Goal: Task Accomplishment & Management: Manage account settings

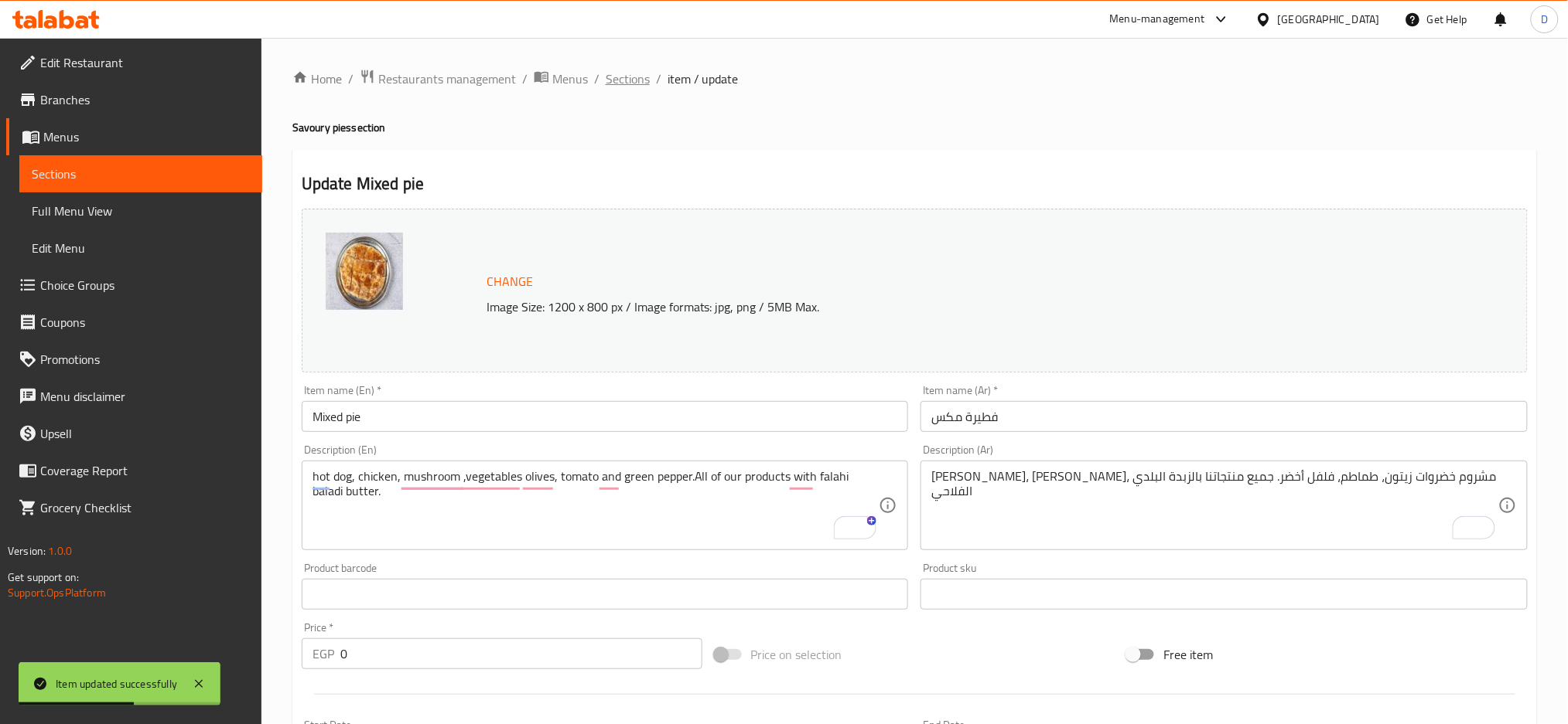
click at [638, 70] on span "Sections" at bounding box center [628, 79] width 44 height 18
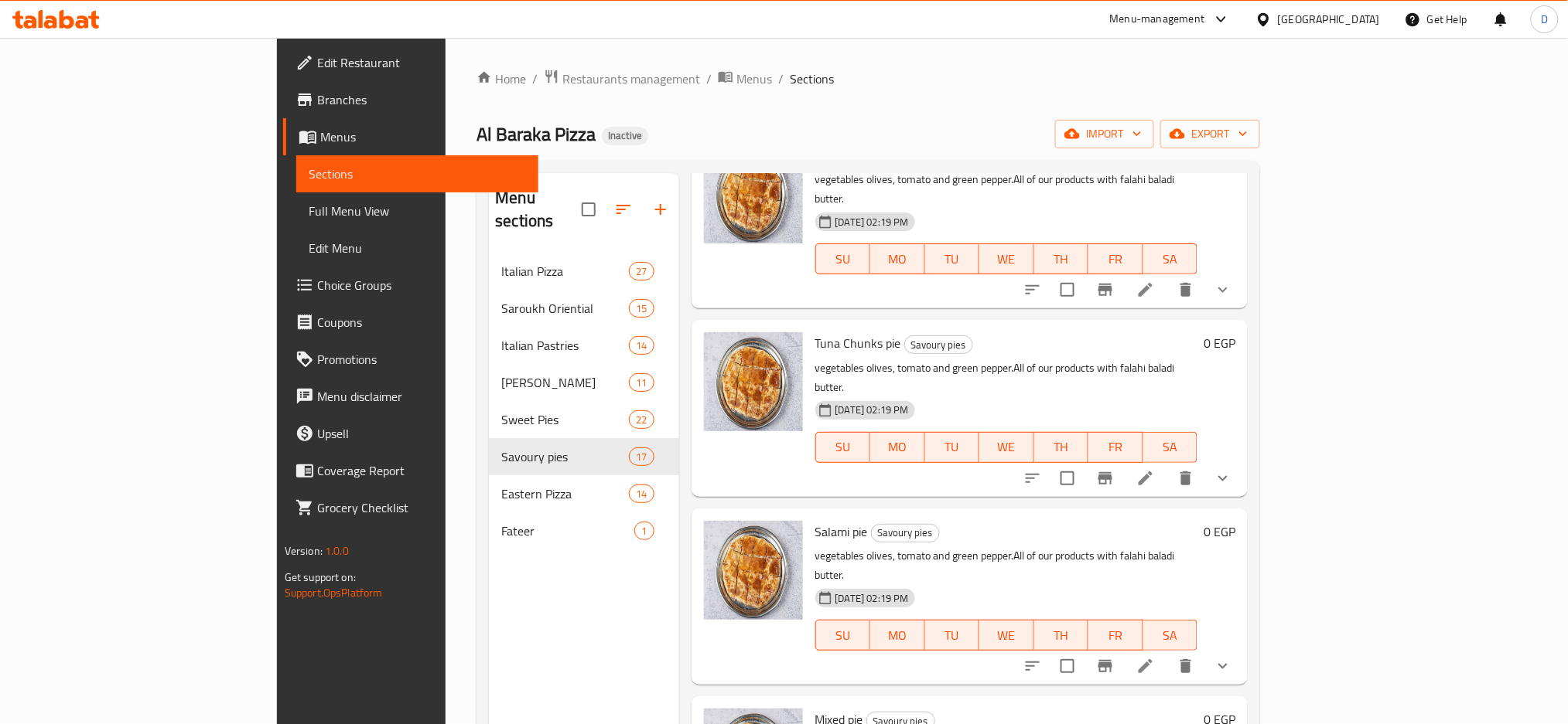
scroll to position [217, 0]
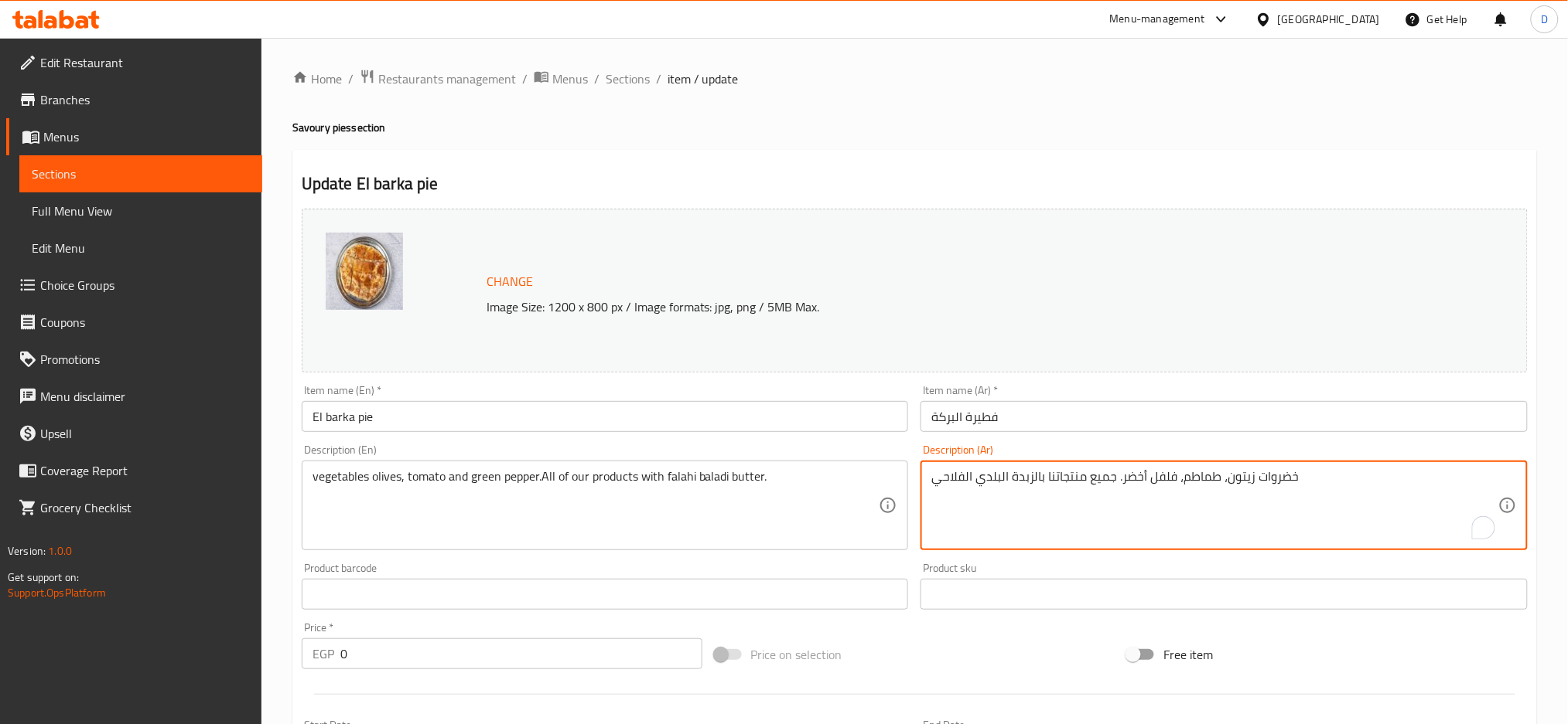
paste textarea "سبق + لحمه + سوسيس"
click at [1412, 479] on textarea "سبق + لحمه + سوسيس، خضروات زيتون، طماطم، فلفل أخضر. جميع منتجاتنا بالزبدة البلد…" at bounding box center [1214, 506] width 567 height 74
type textarea "سجق + لحمه + سوسيس، خضروات زيتون، طماطم، فلفل أخضر. جميع منتجاتنا بالزبدة البلد…"
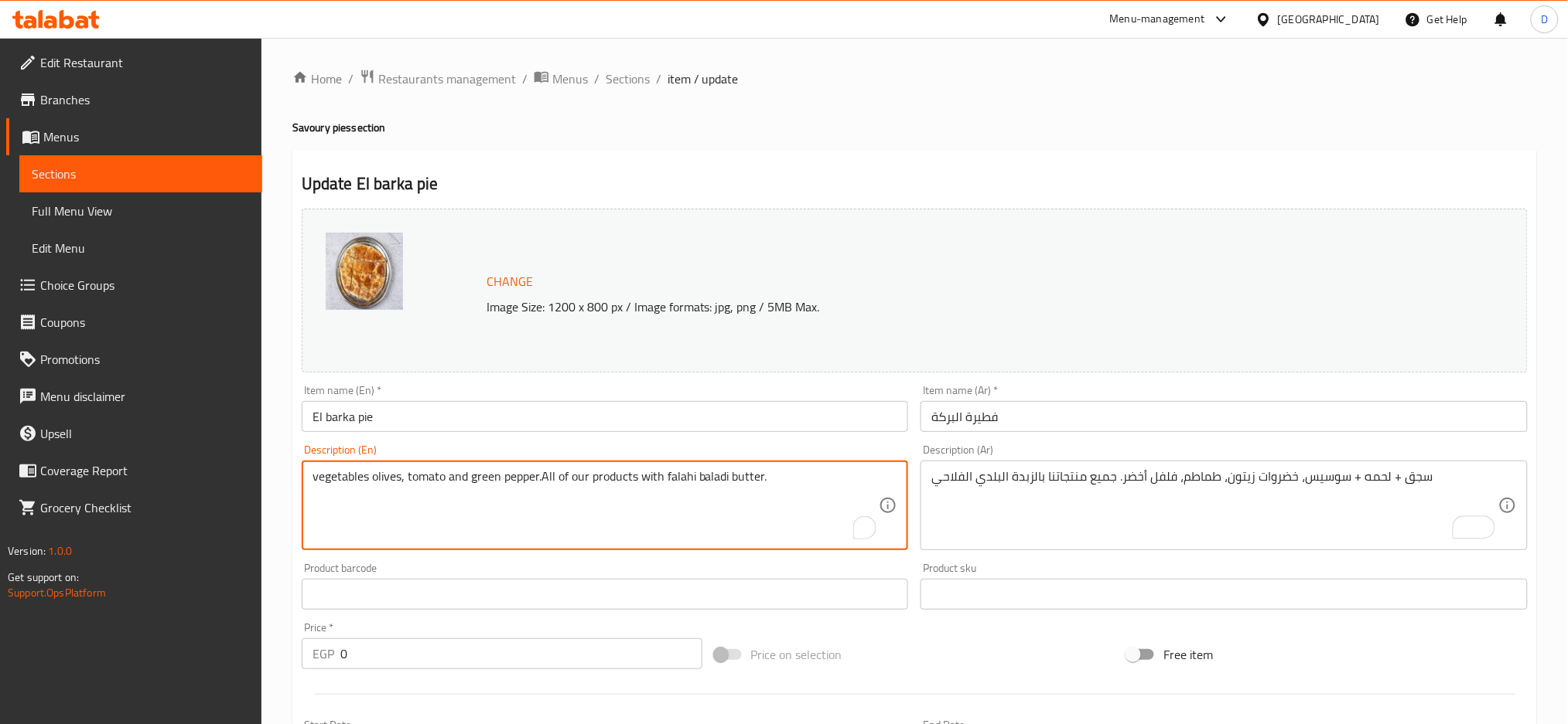
click at [313, 477] on textarea "vegetables olives, tomato and green pepper.All of our products with falahi bala…" at bounding box center [595, 506] width 567 height 74
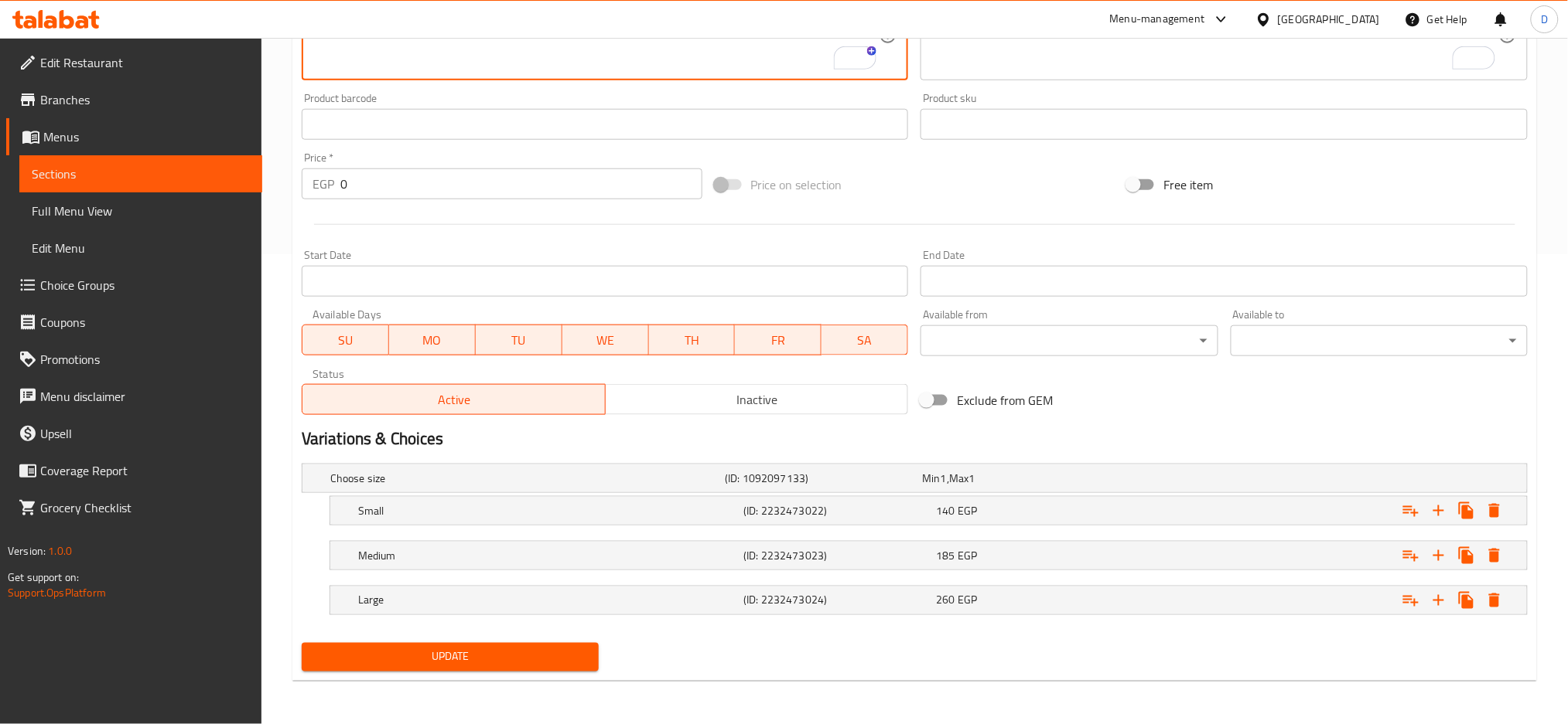
type textarea "sausage, meat, hot dog. vegetables olives, tomato and green pepper.All of our p…"
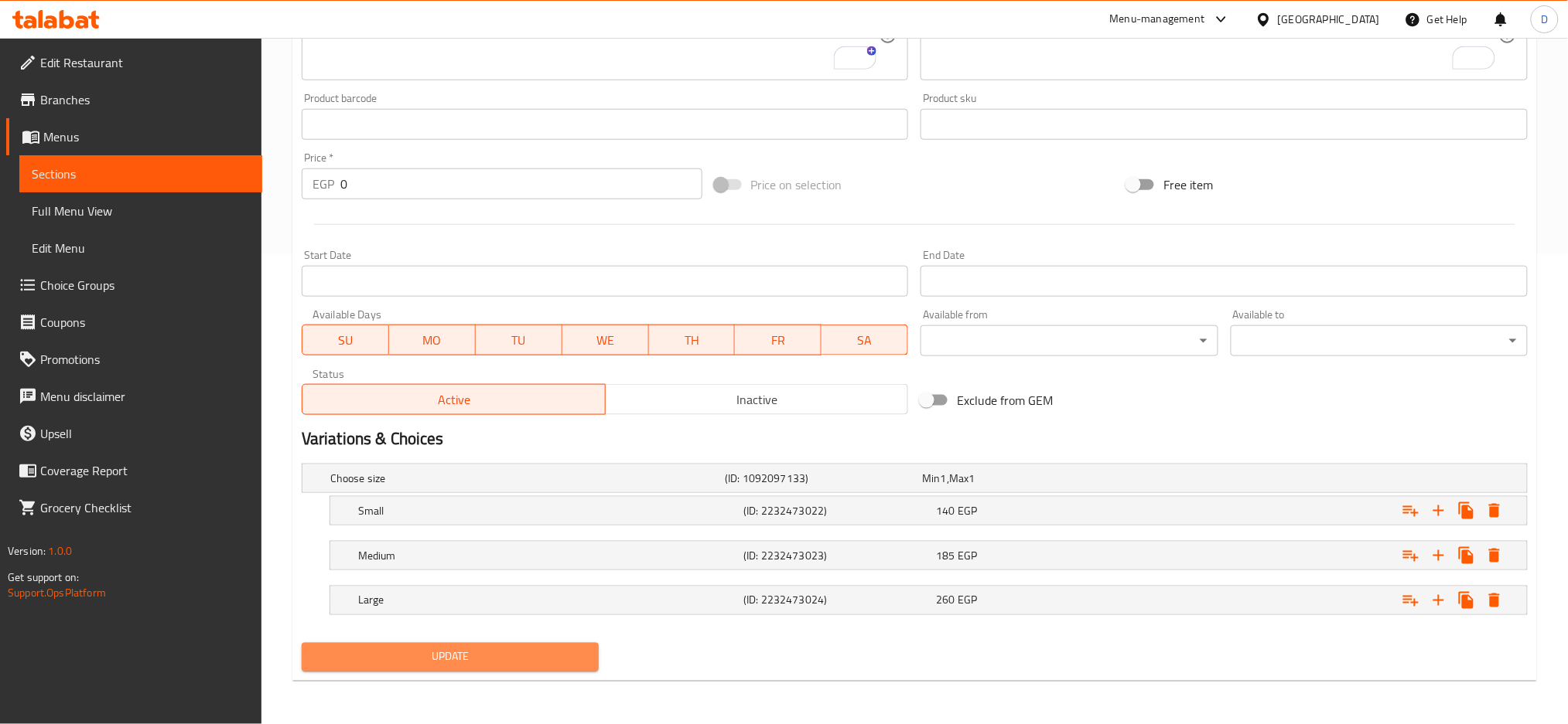
click at [418, 651] on span "Update" at bounding box center [450, 657] width 272 height 19
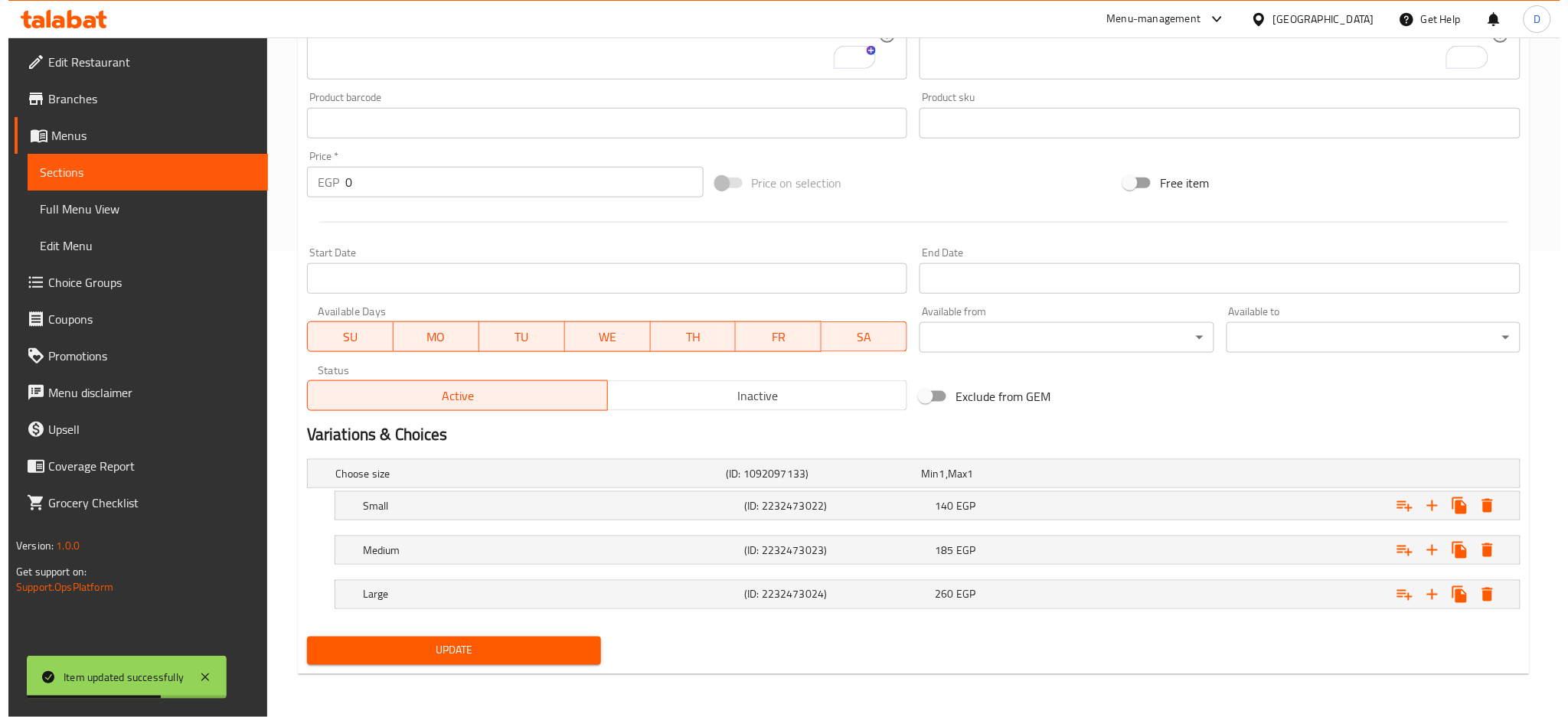
scroll to position [0, 0]
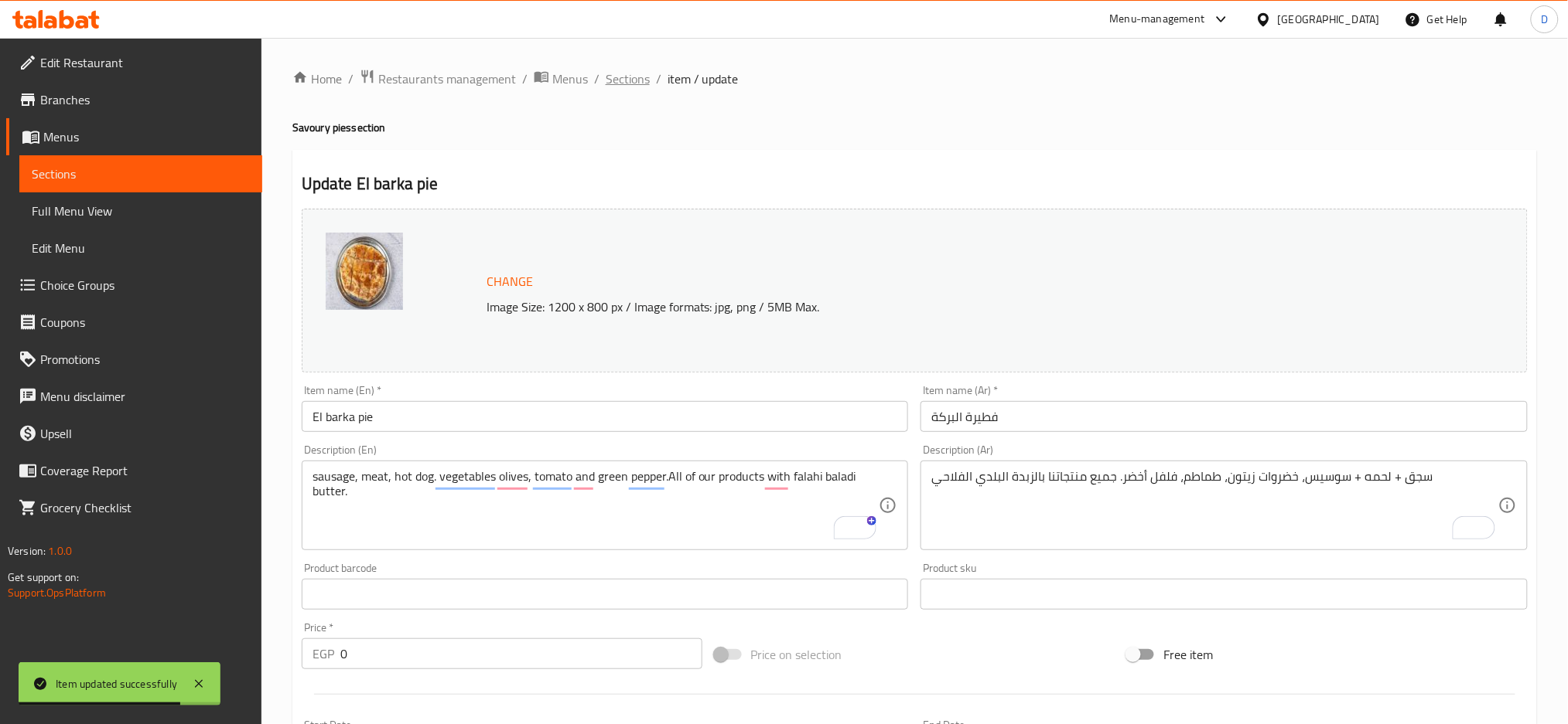
click at [626, 80] on span "Sections" at bounding box center [628, 79] width 44 height 18
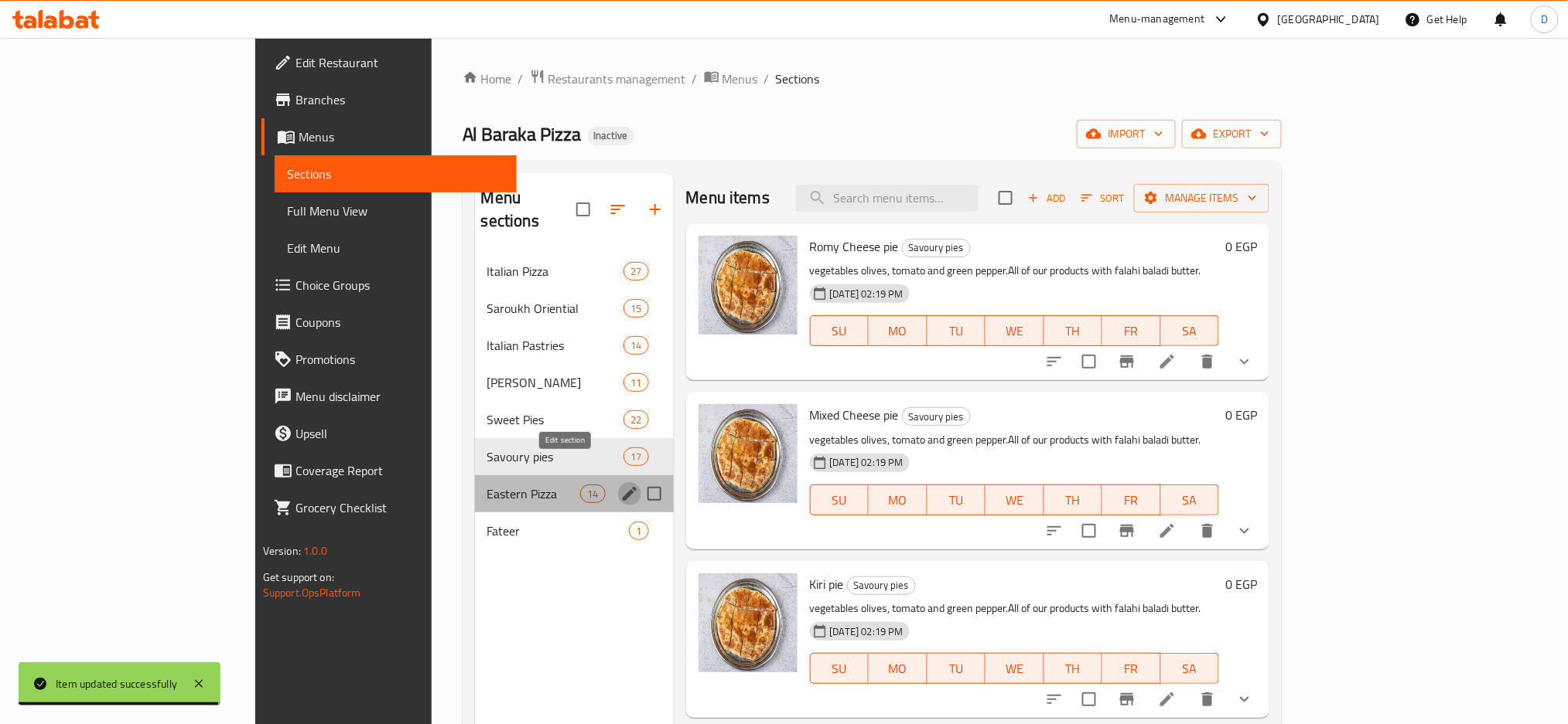
click at [623, 487] on icon "edit" at bounding box center [629, 494] width 14 height 14
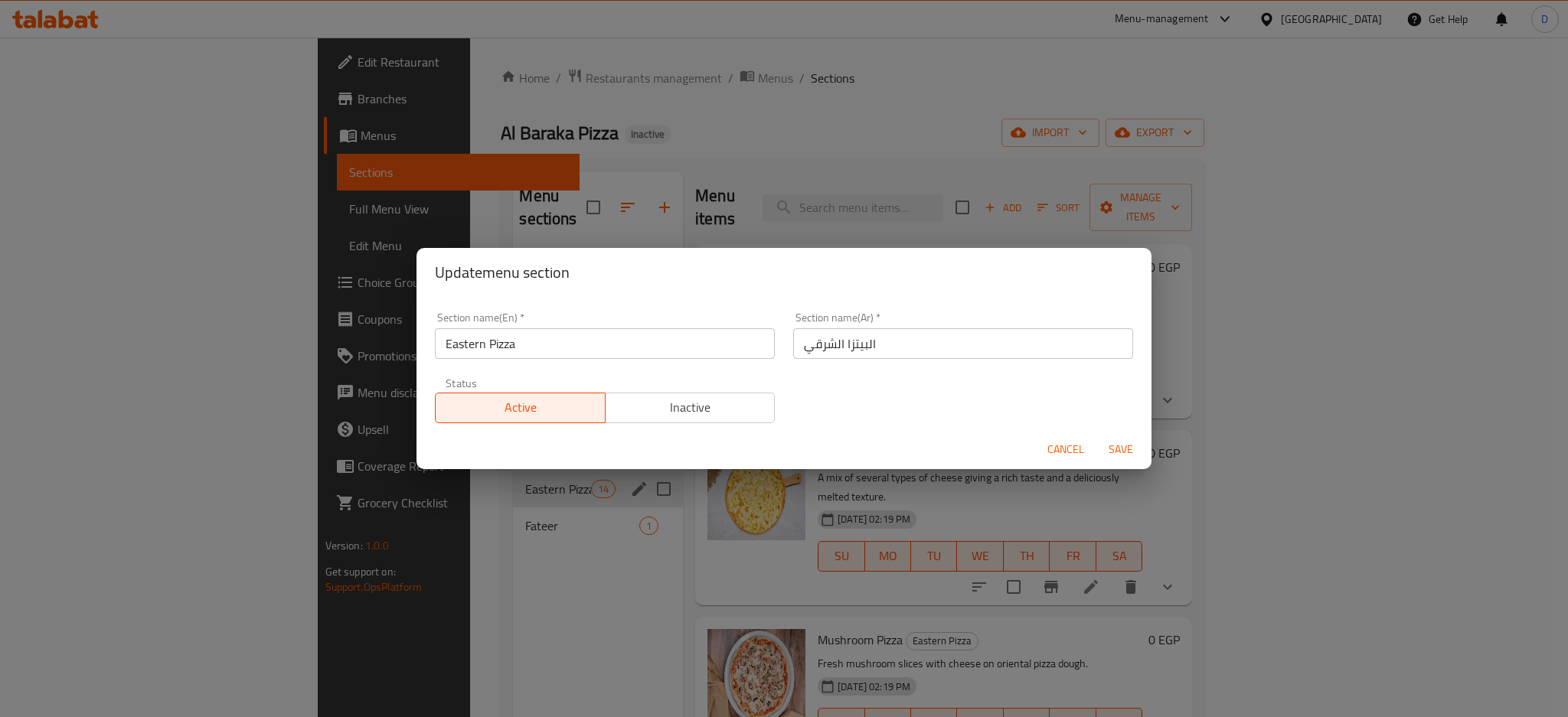
click at [468, 341] on input "Eastern Pizza" at bounding box center [605, 343] width 340 height 30
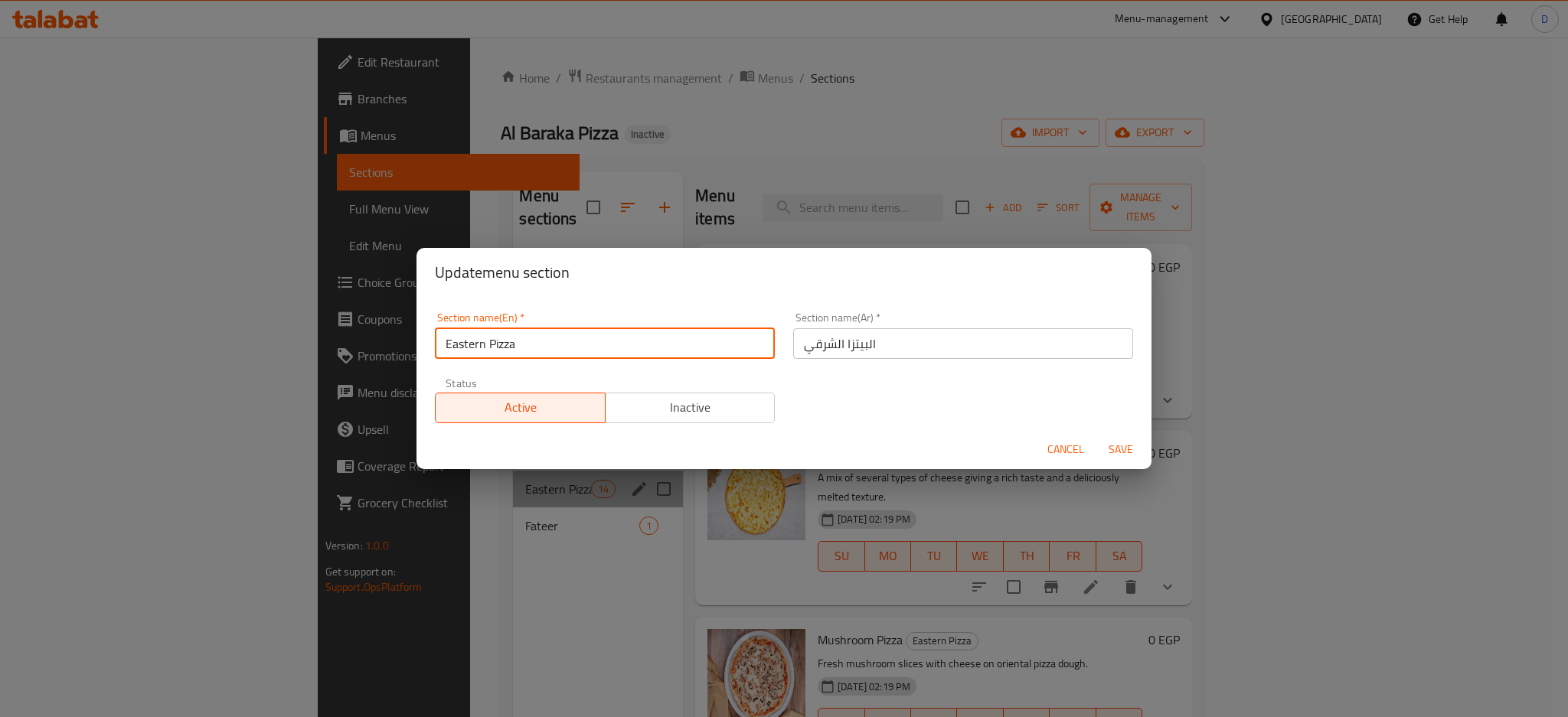
click at [468, 341] on input "Eastern Pizza" at bounding box center [605, 343] width 340 height 30
type input "oriental Pizza"
click at [1096, 436] on button "Save" at bounding box center [1121, 450] width 49 height 29
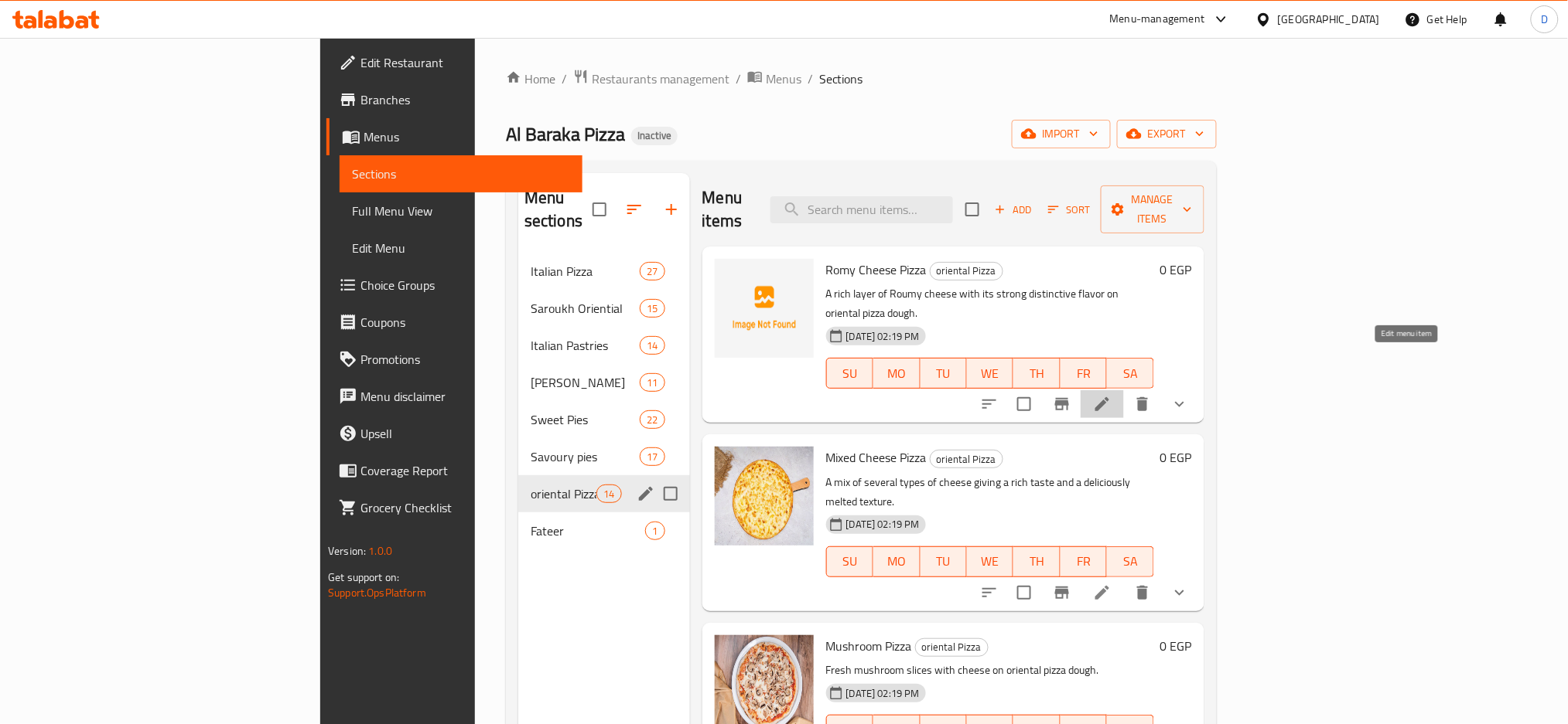
click at [1112, 395] on icon at bounding box center [1102, 404] width 18 height 18
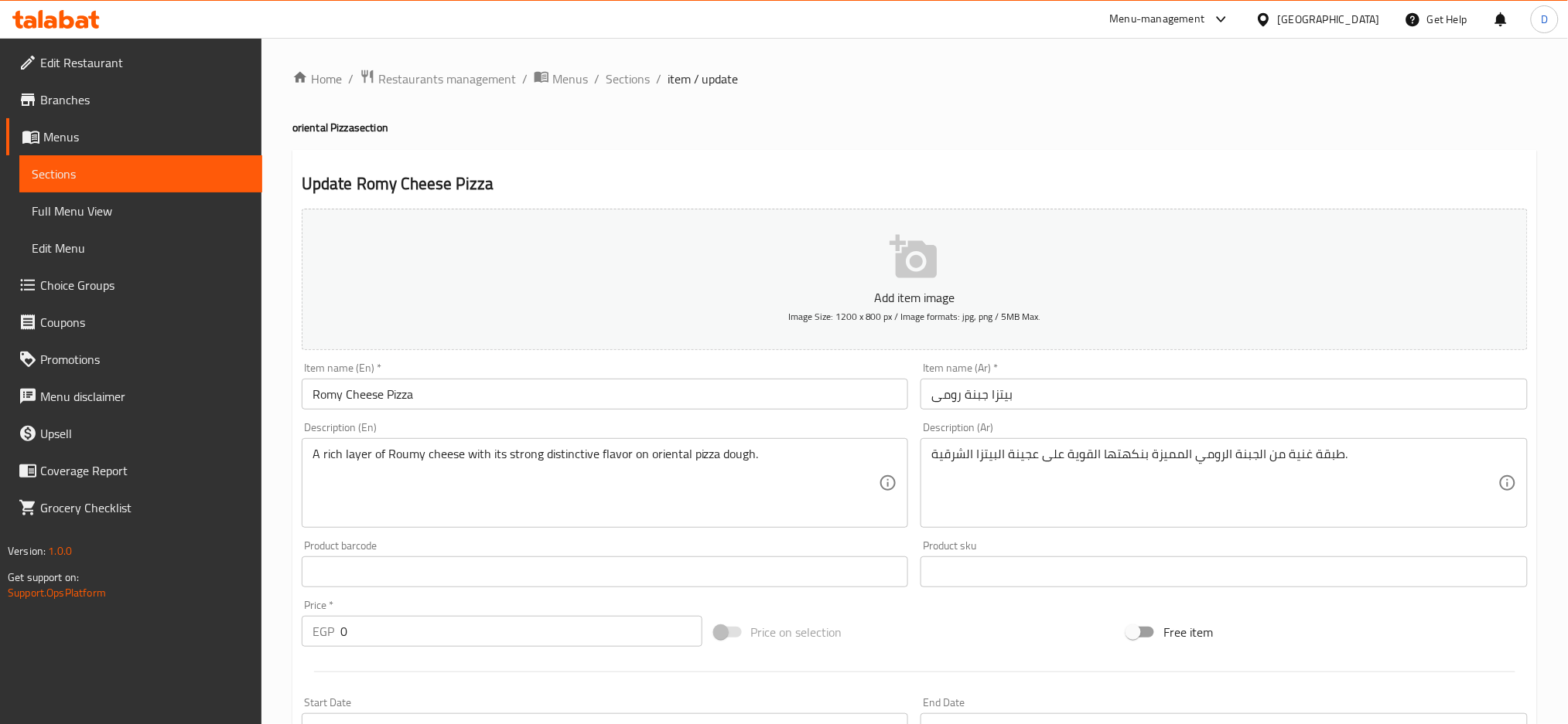
click at [382, 391] on input "Romy Cheese Pizza" at bounding box center [604, 394] width 607 height 31
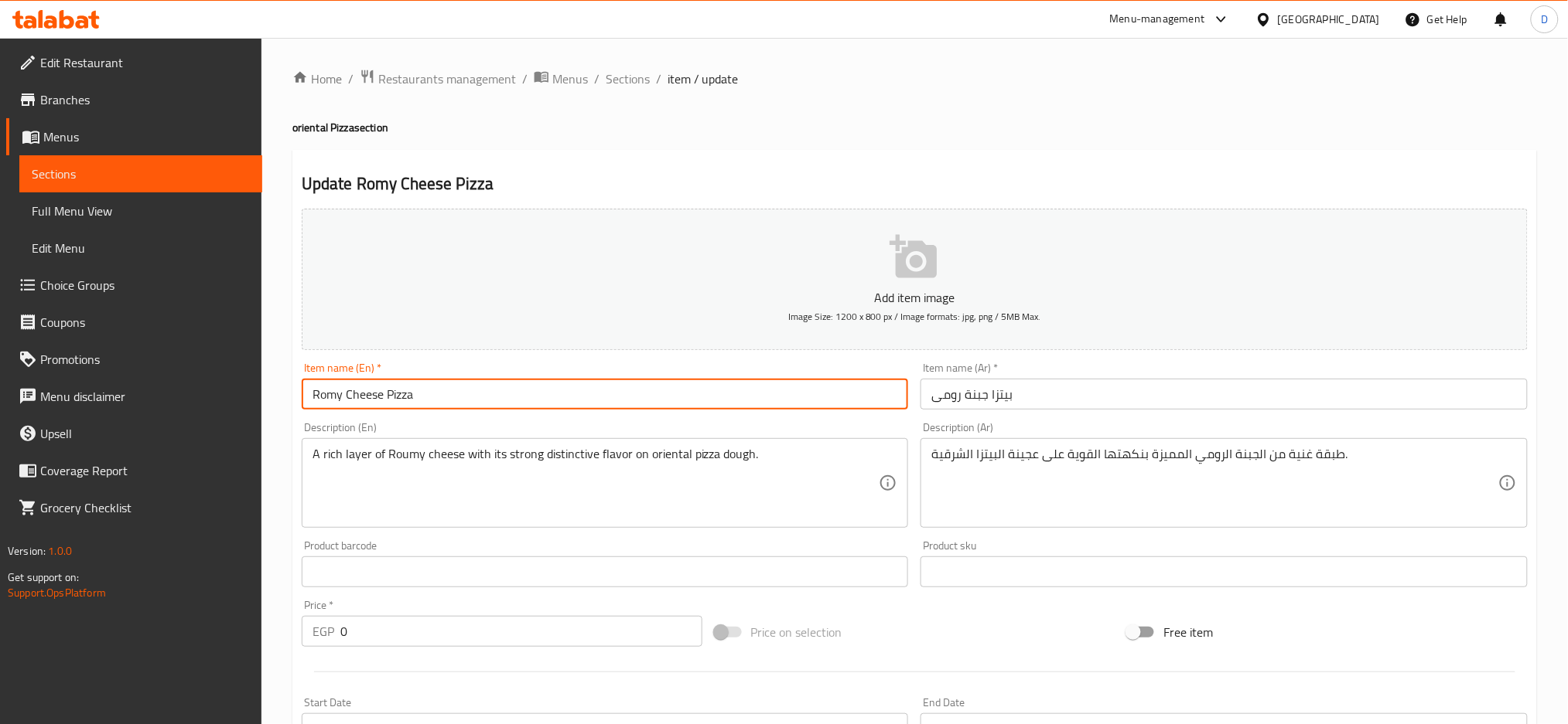
click at [382, 391] on input "Romy Cheese Pizza" at bounding box center [604, 394] width 607 height 31
type input "Romy Cheese oriental Pizza"
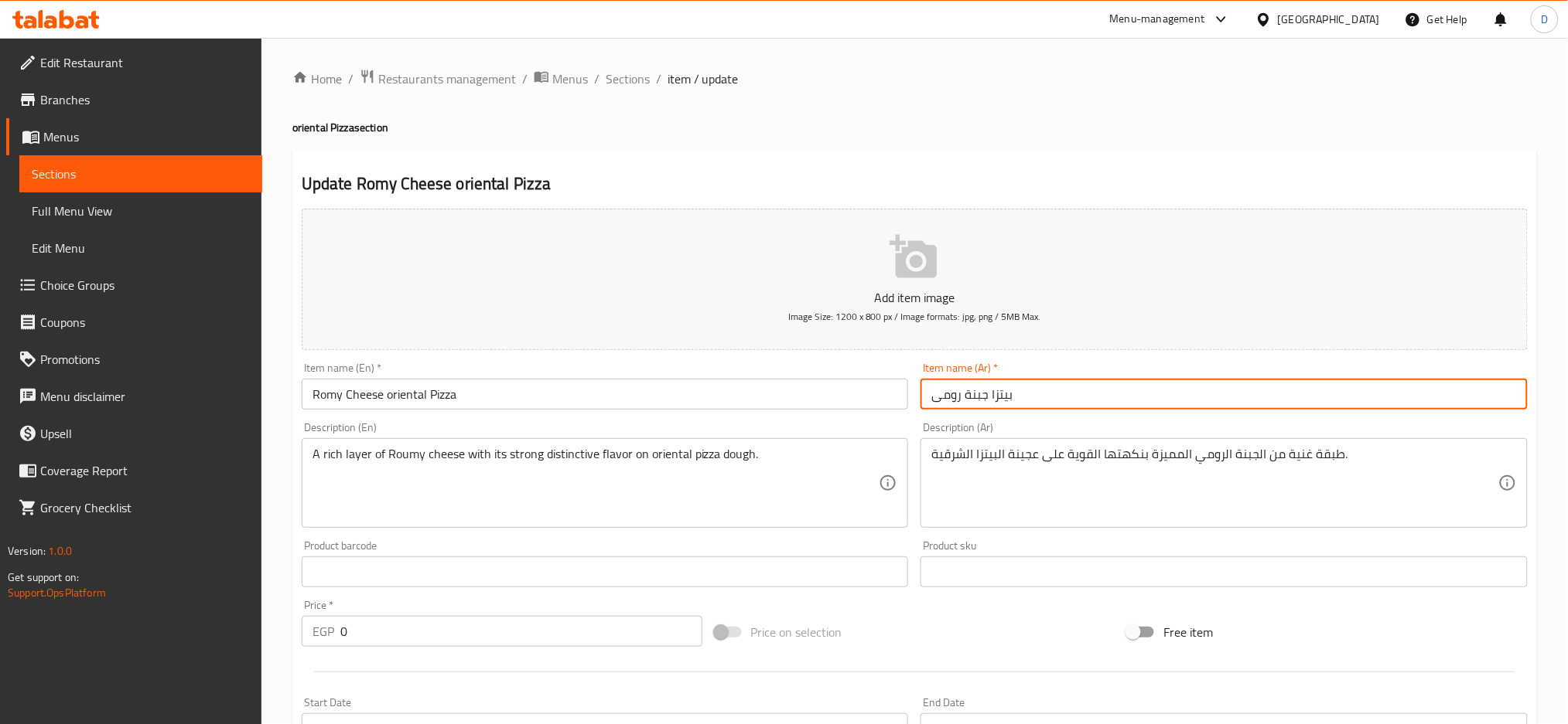
click at [1022, 395] on input "بيتزا جبنة رومى" at bounding box center [1224, 394] width 607 height 31
type input "بيتزا جبنة رومى شرقي"
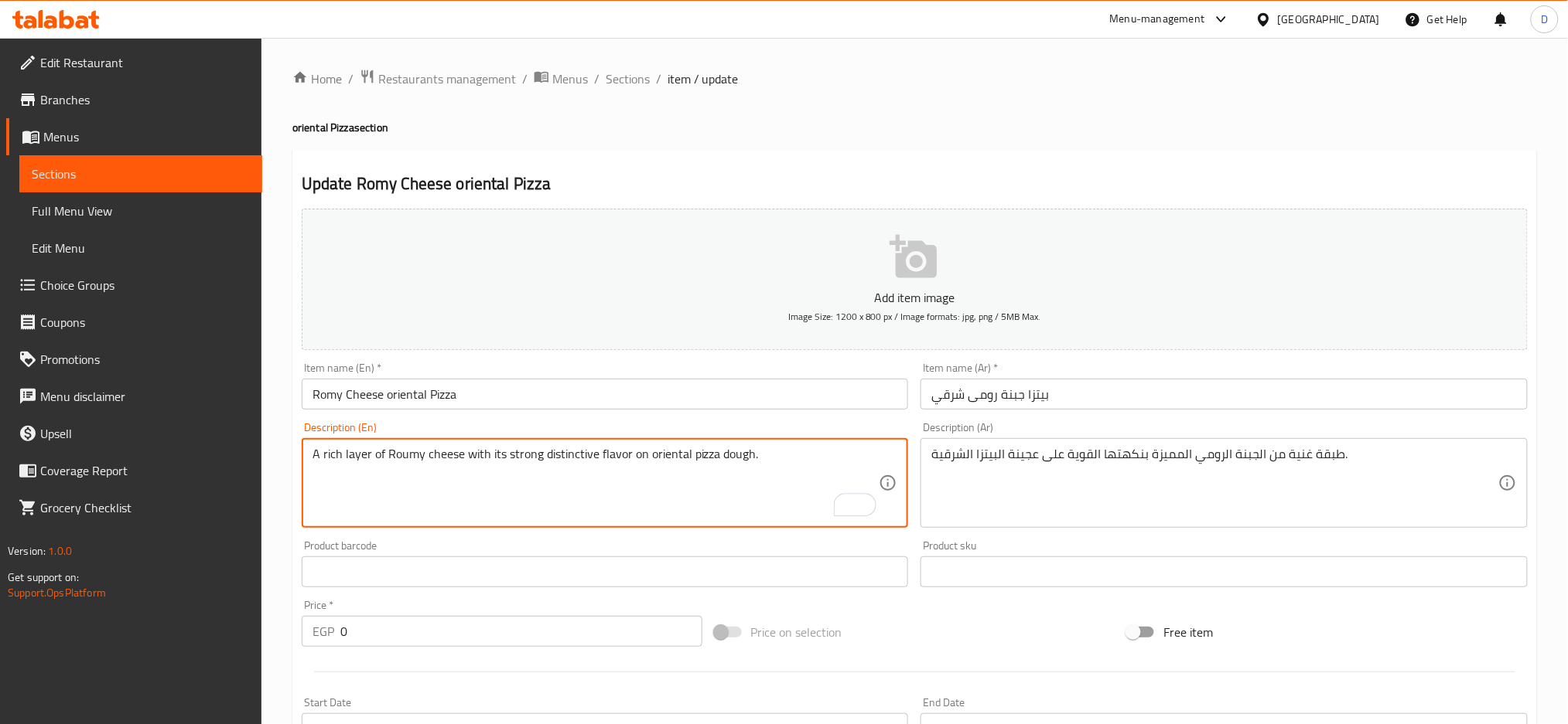
paste textarea ".All of our products with falahi baladi butter."
type textarea "A rich layer of Roumy cheese with its strong distinctive flavor on oriental piz…"
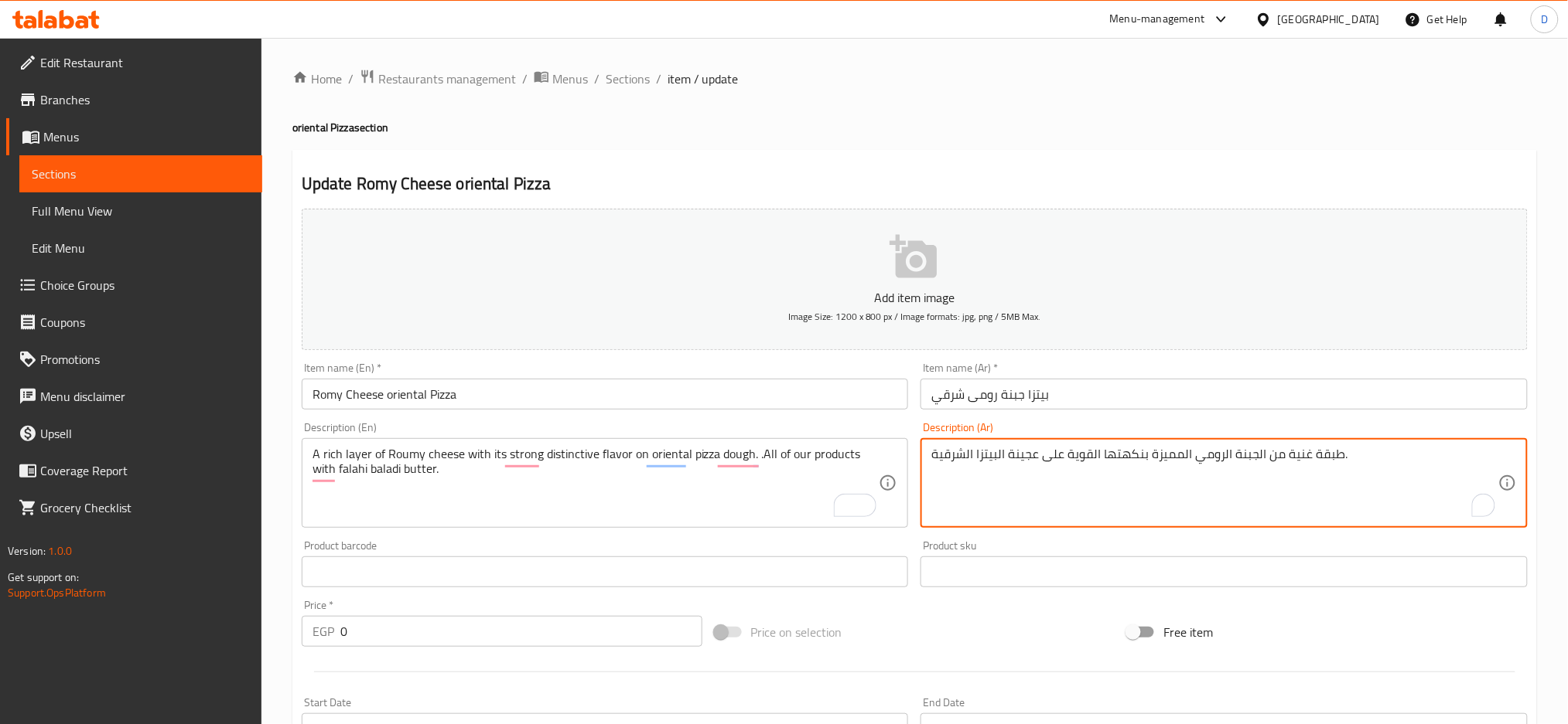
click at [1387, 453] on textarea "طبقة غنية من الجبنة الرومي المميزة بنكهتها القوية على عجينة البيتزا الشرقية." at bounding box center [1214, 483] width 567 height 74
paste textarea "جميع منتجاتنا بالزبدة البلدي الفلاحي"
type textarea "طبقة غنية من الجبنة الرومي المميزة بنكهتها القوية على عجينة البيتزا الشرقية. جم…"
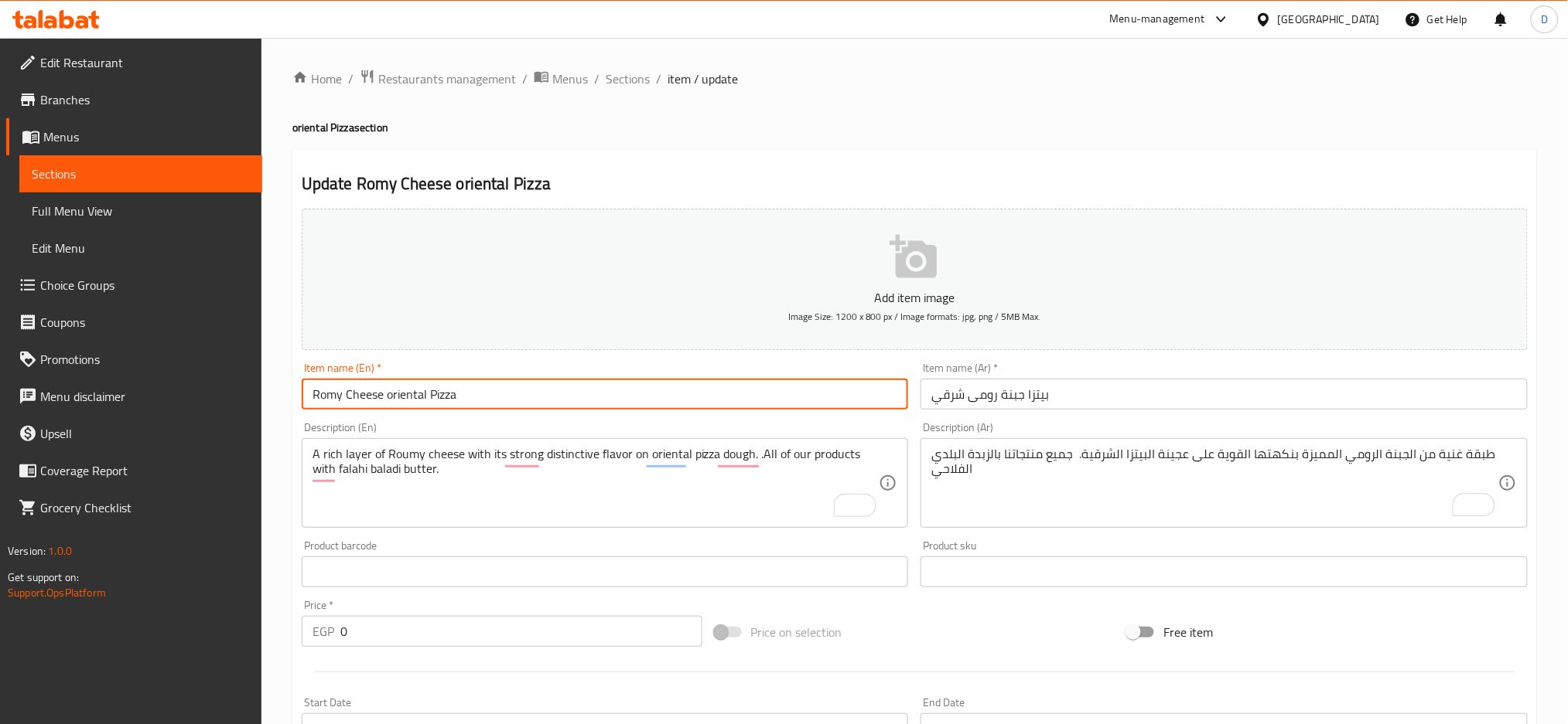
click at [765, 396] on input "Romy Cheese oriental Pizza" at bounding box center [604, 394] width 607 height 31
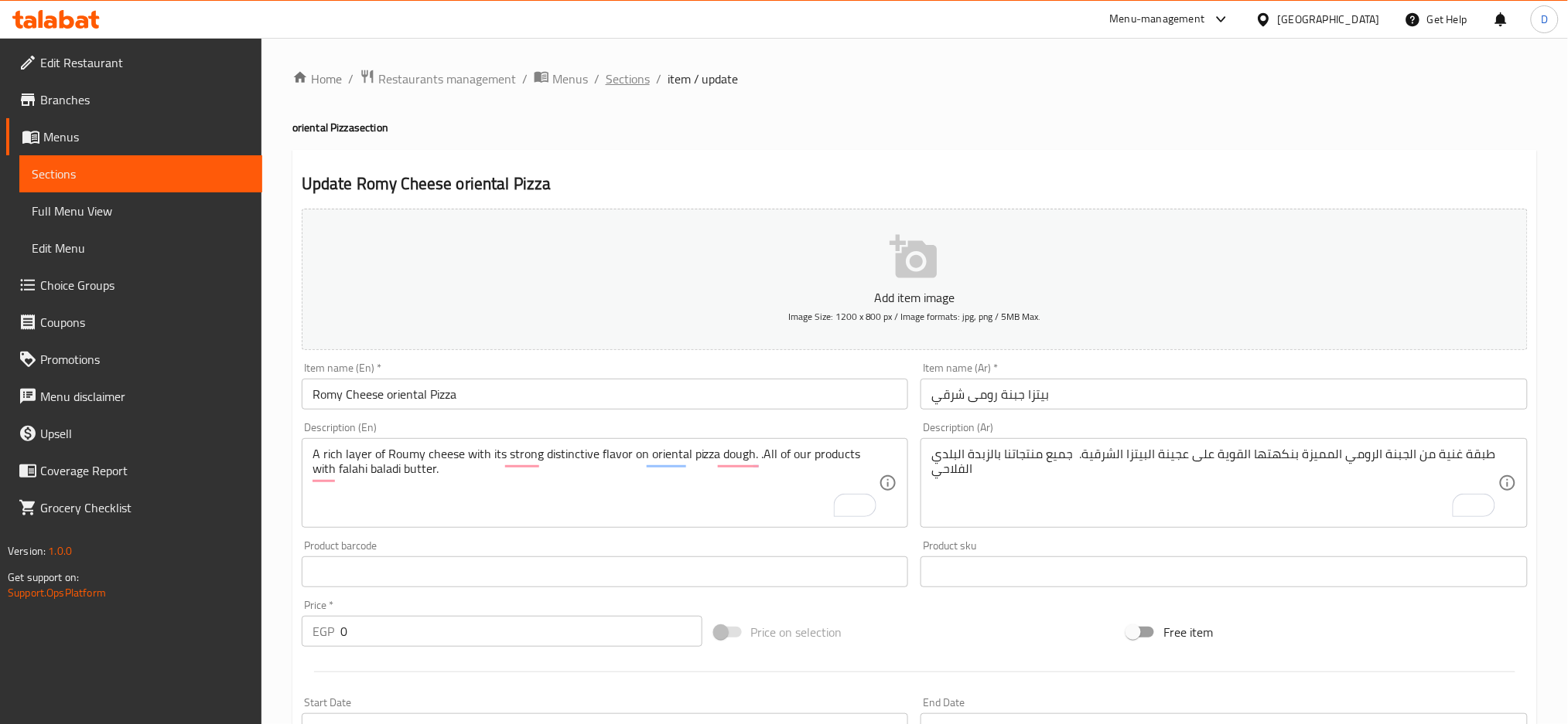
click at [630, 74] on span "Sections" at bounding box center [628, 79] width 44 height 18
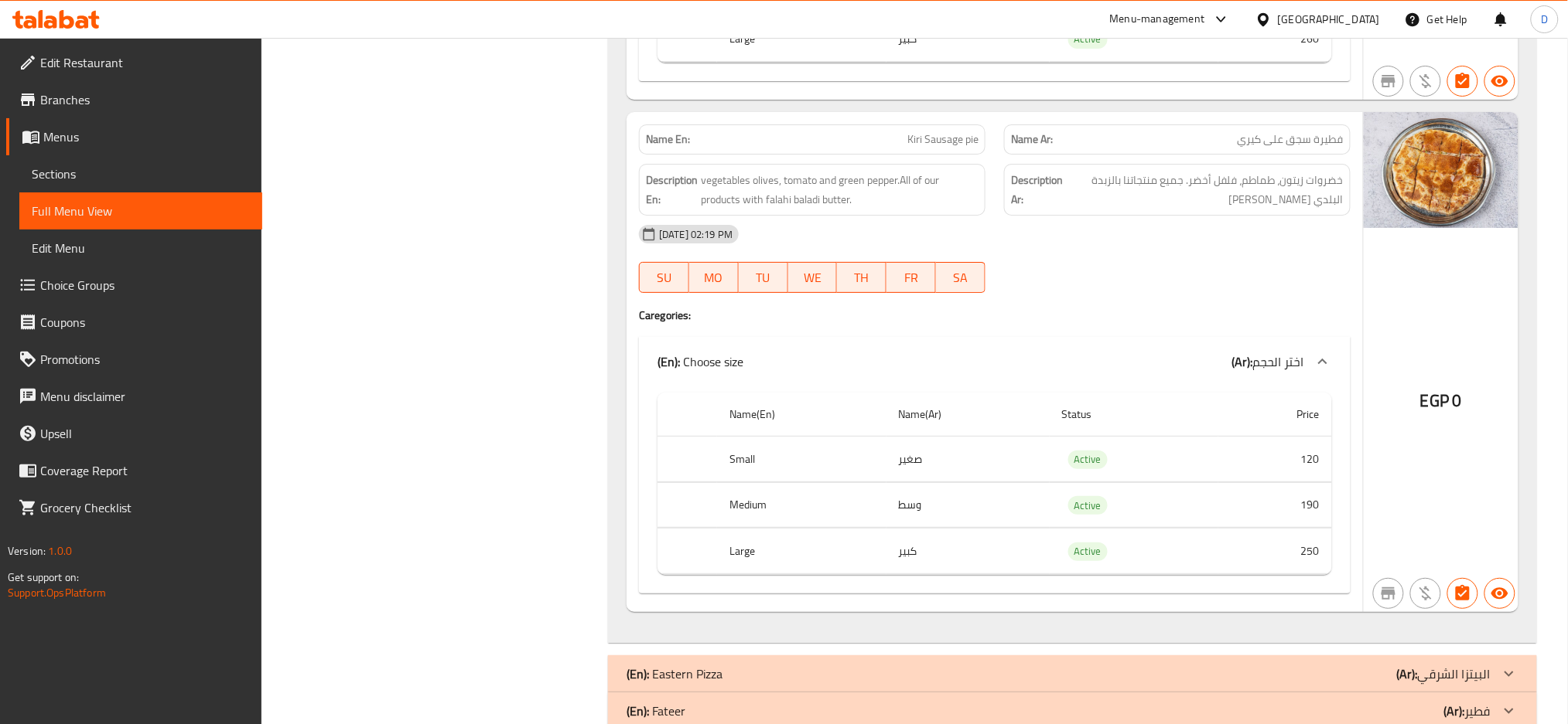
scroll to position [8550, 0]
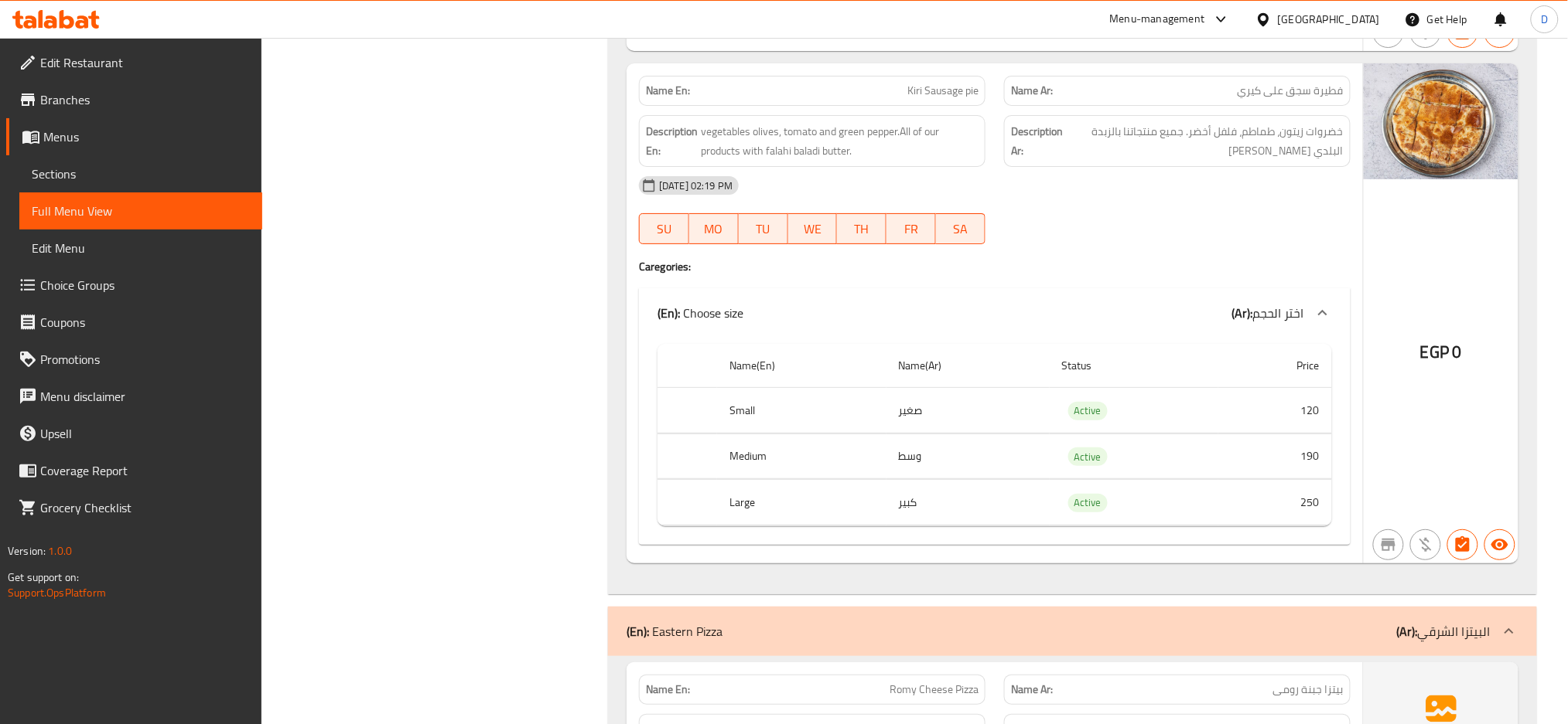
scroll to position [8930, 0]
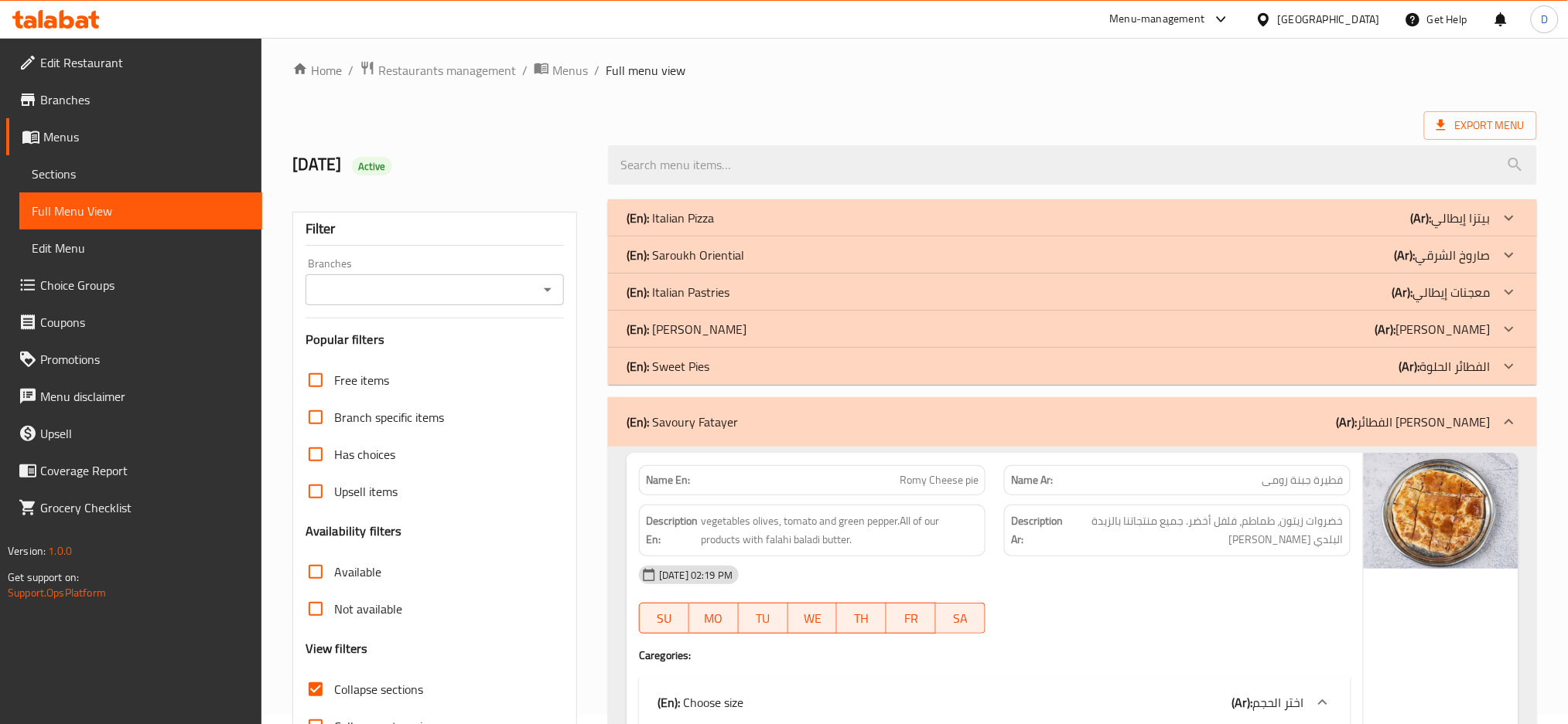
scroll to position [0, 0]
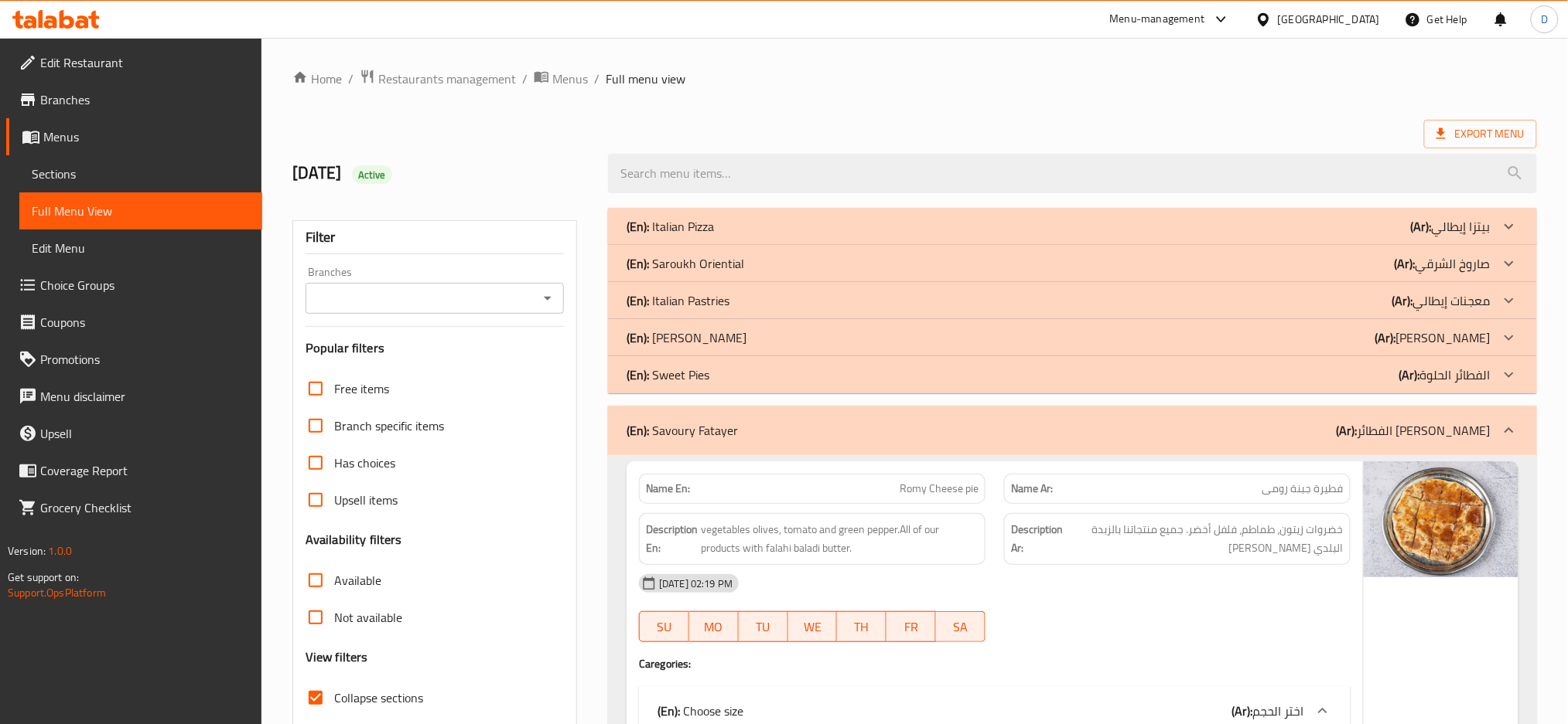
click at [1246, 424] on div "(En): Savoury Fatayer (Ar): الفطائر الحادقة" at bounding box center [1059, 430] width 864 height 18
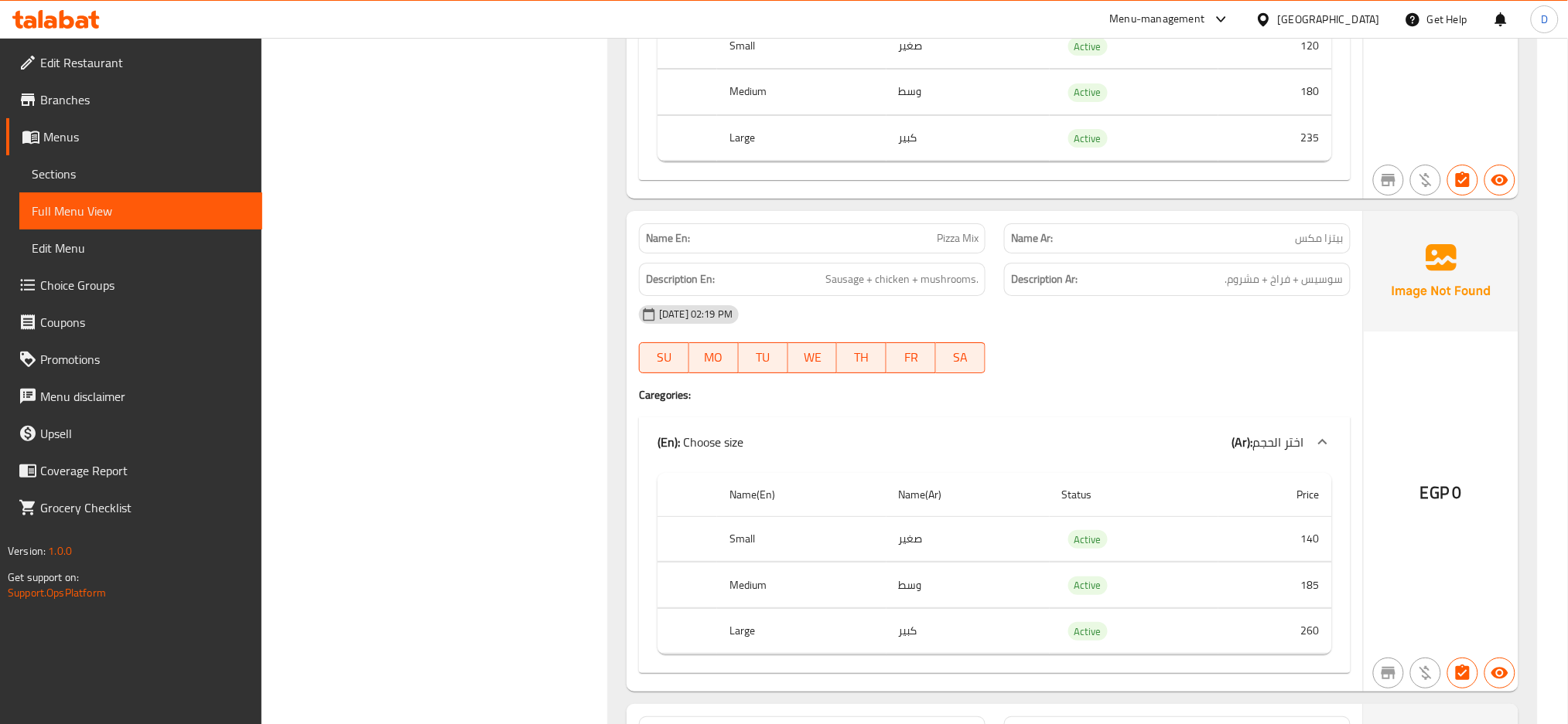
scroll to position [6279, 0]
click at [1337, 267] on span "سوسيس + فراخ + مشروم." at bounding box center [1284, 276] width 118 height 19
copy span "سوسيس"
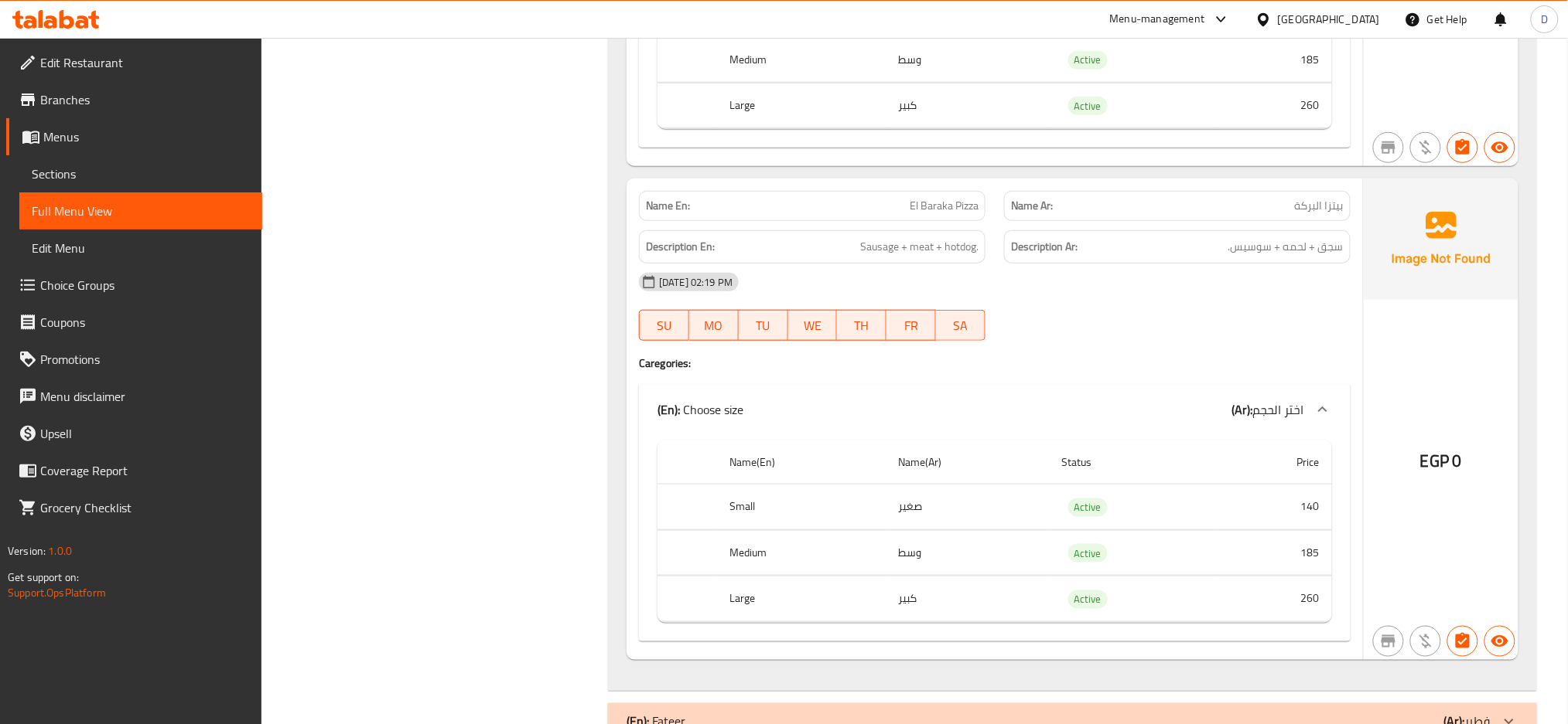
scroll to position [6807, 0]
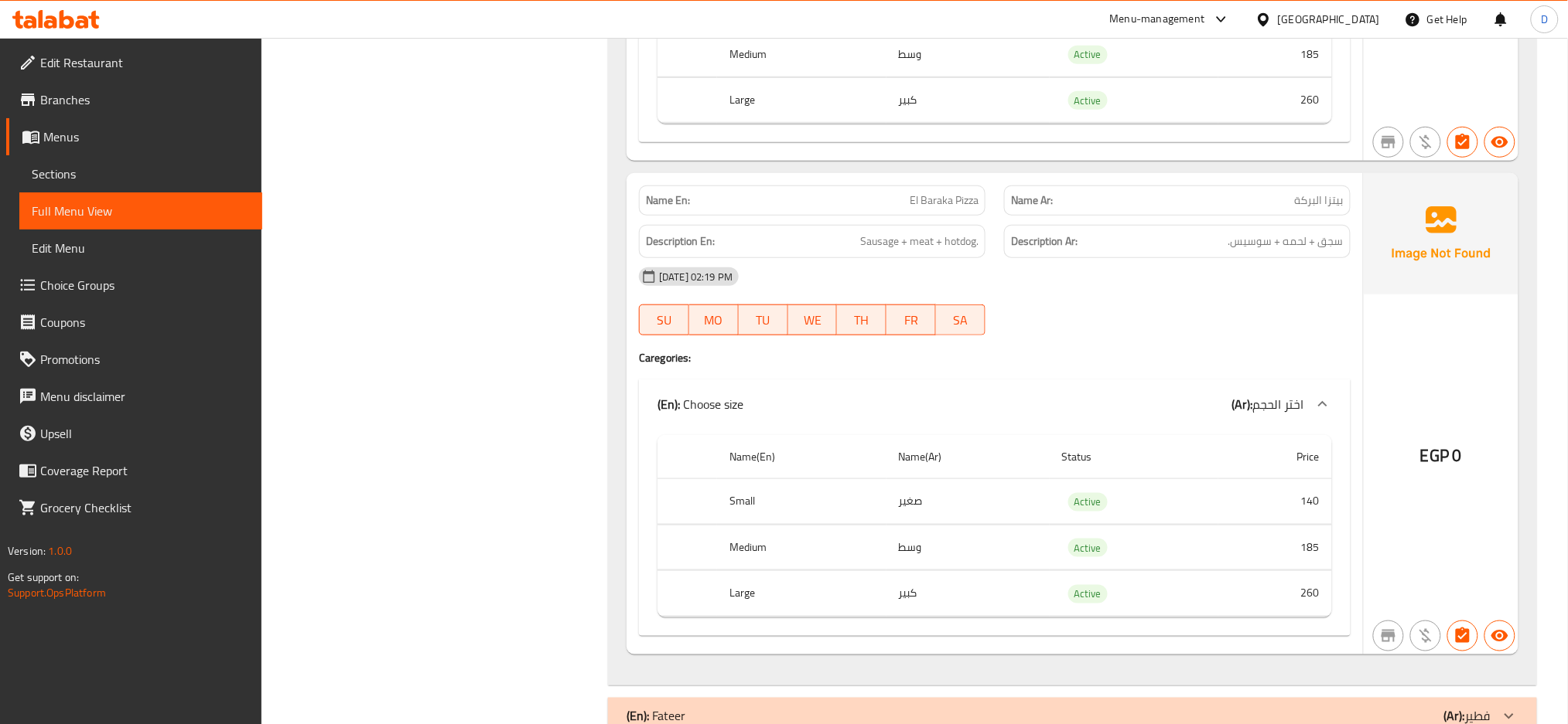
click at [979, 258] on div "[DATE] 02:19 PM" at bounding box center [995, 276] width 730 height 37
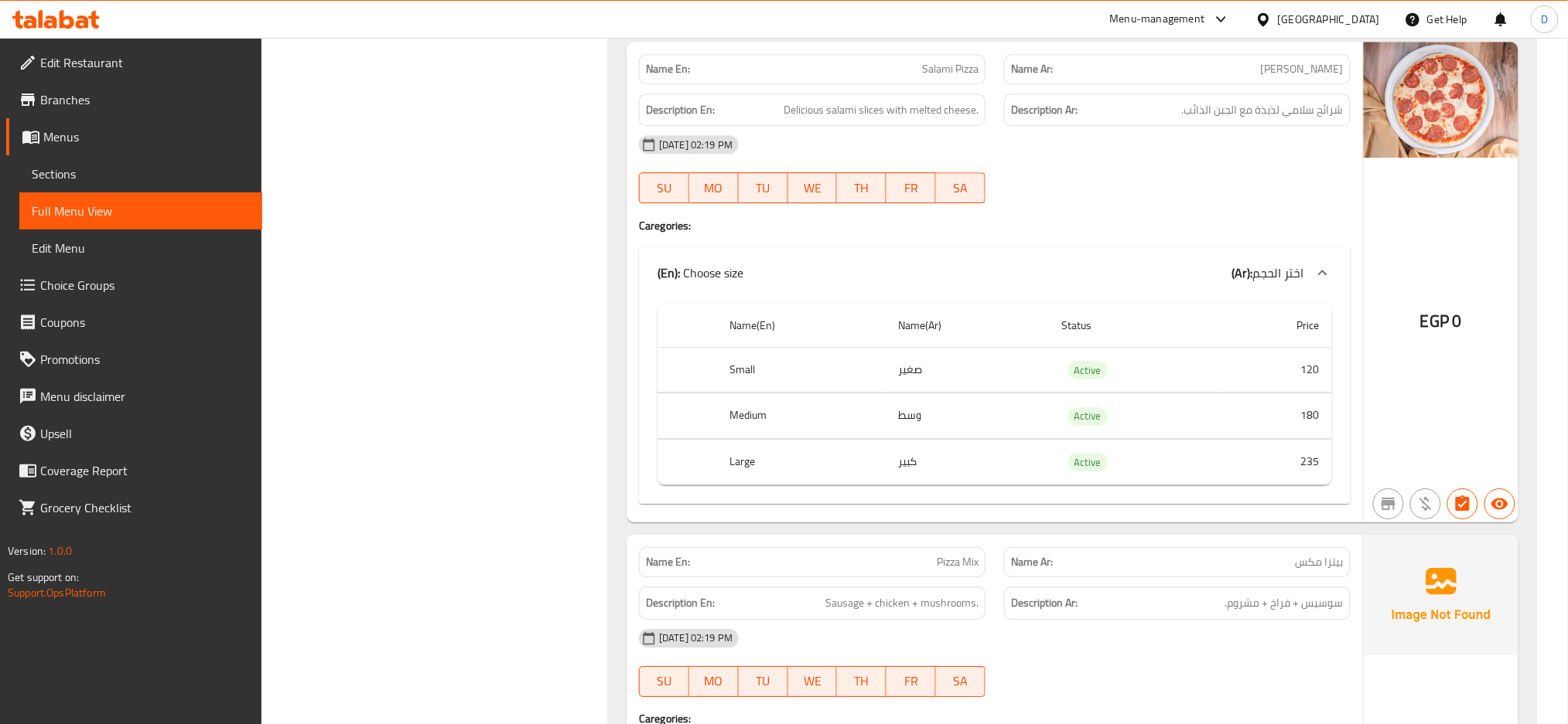
scroll to position [6840, 0]
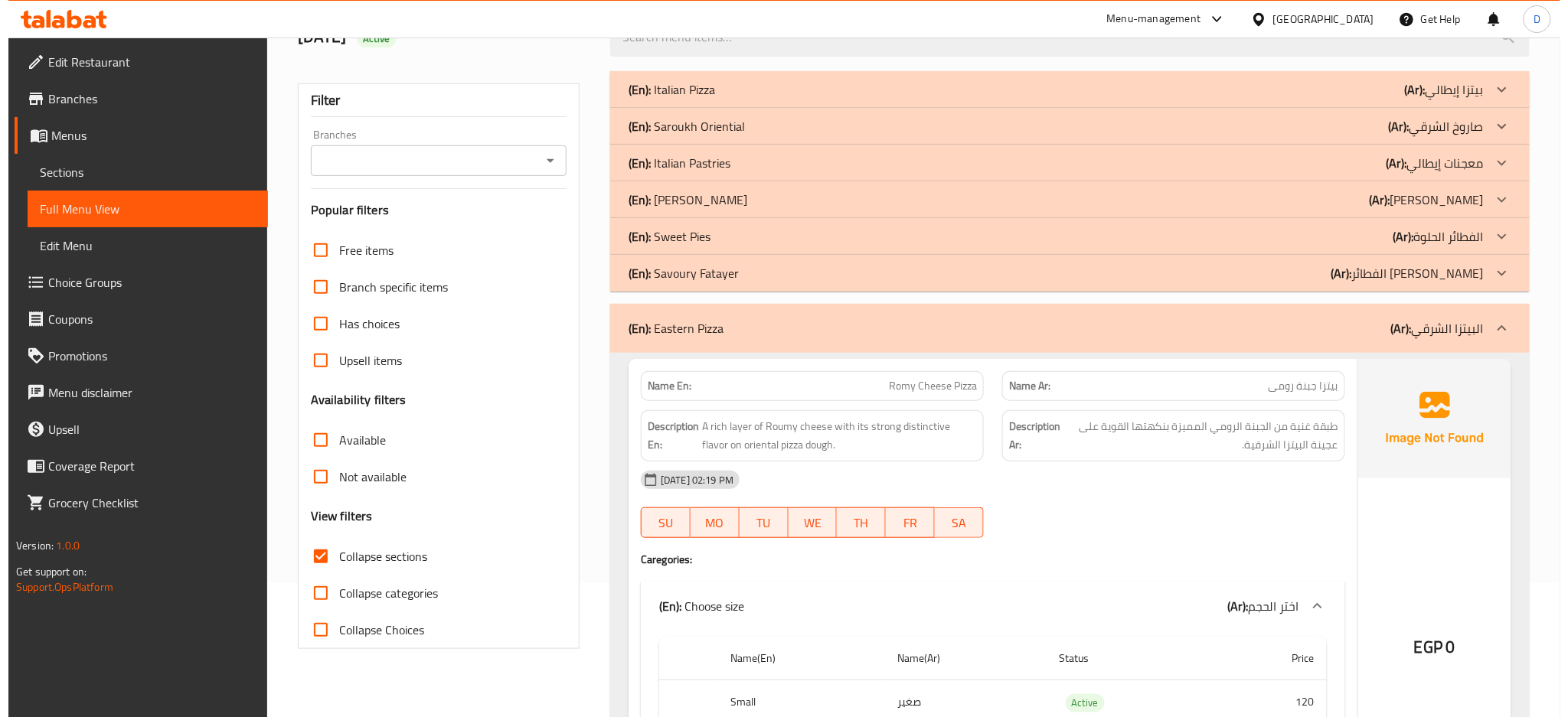
scroll to position [0, 0]
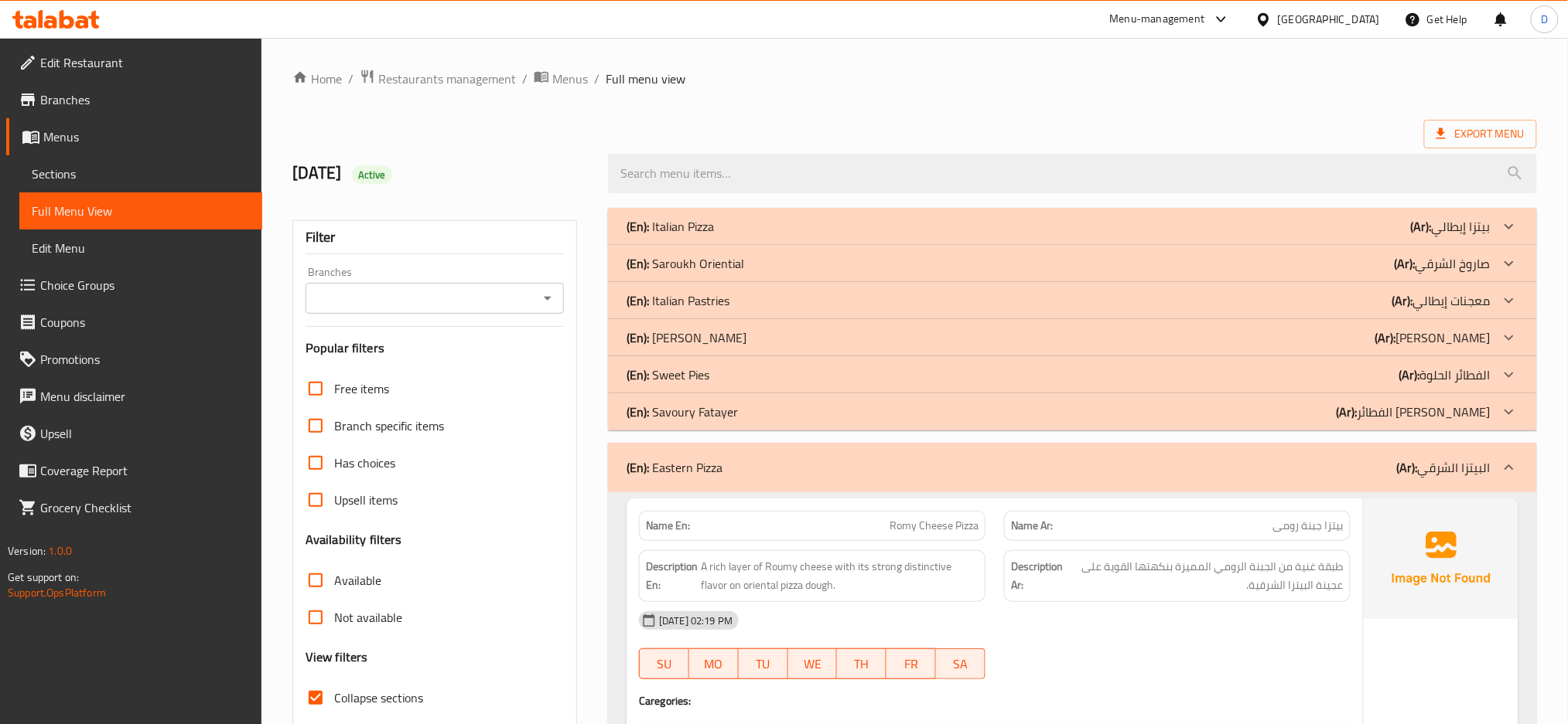
click at [536, 75] on icon "breadcrumb" at bounding box center [541, 77] width 14 height 11
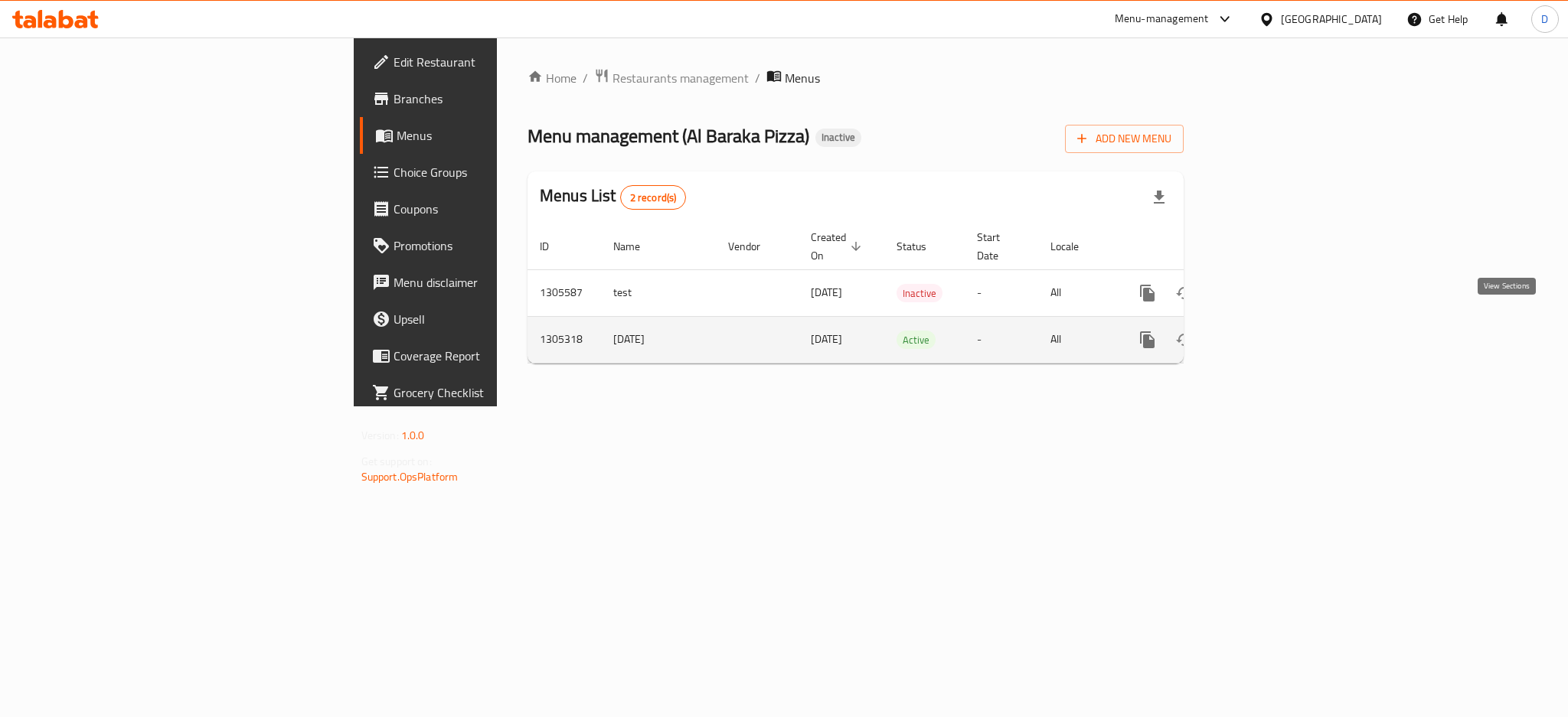
click at [1276, 324] on link "enhanced table" at bounding box center [1258, 339] width 37 height 37
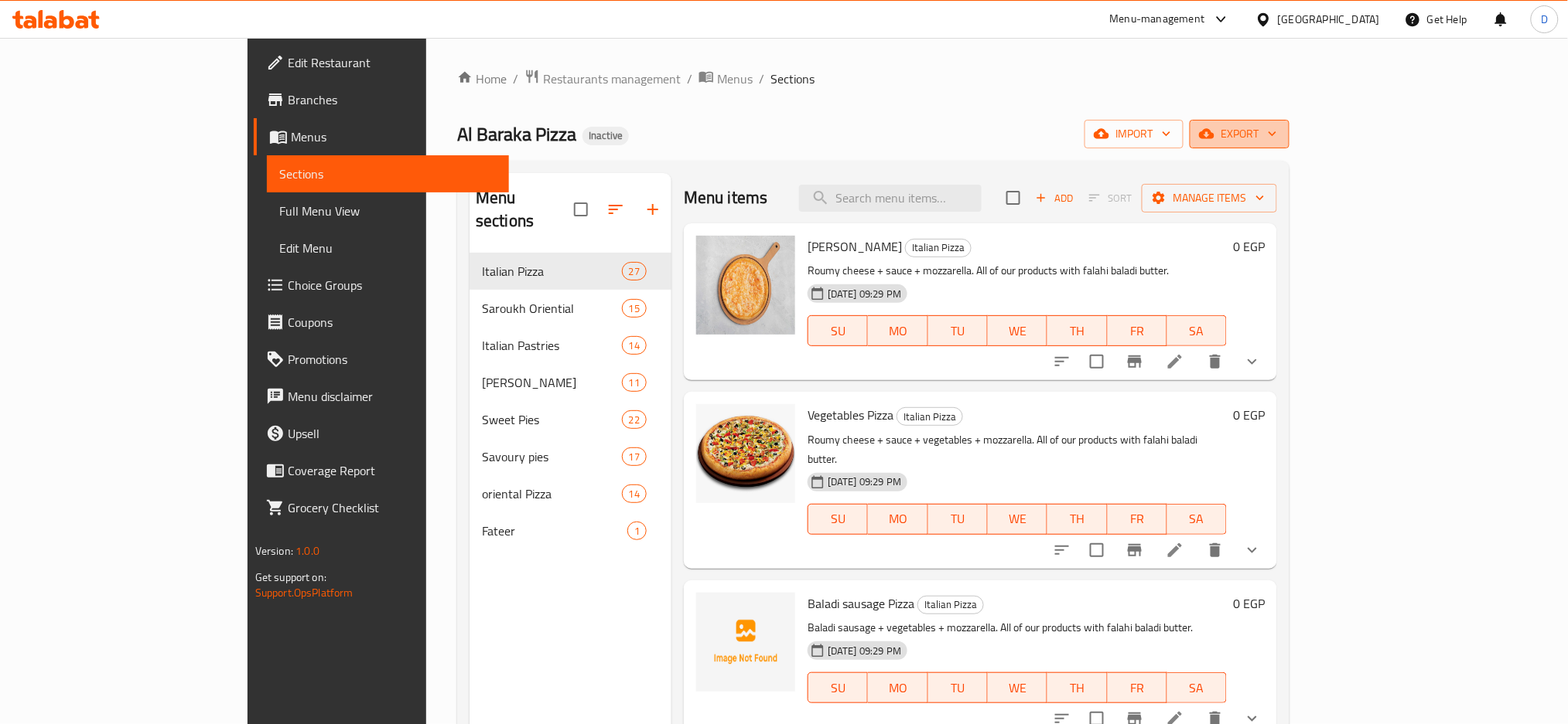
click at [1277, 131] on span "export" at bounding box center [1239, 133] width 75 height 19
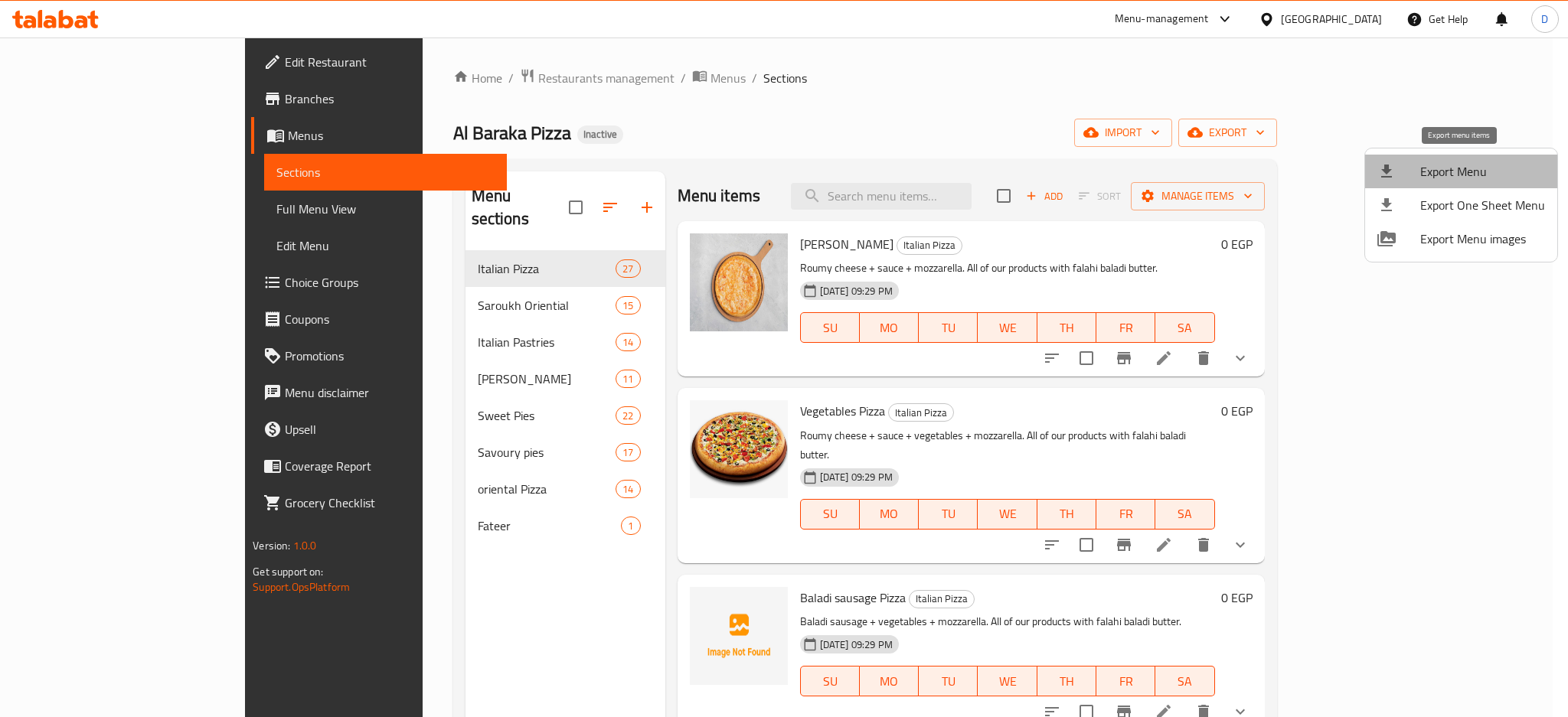
click at [1467, 170] on span "Export Menu" at bounding box center [1482, 171] width 125 height 18
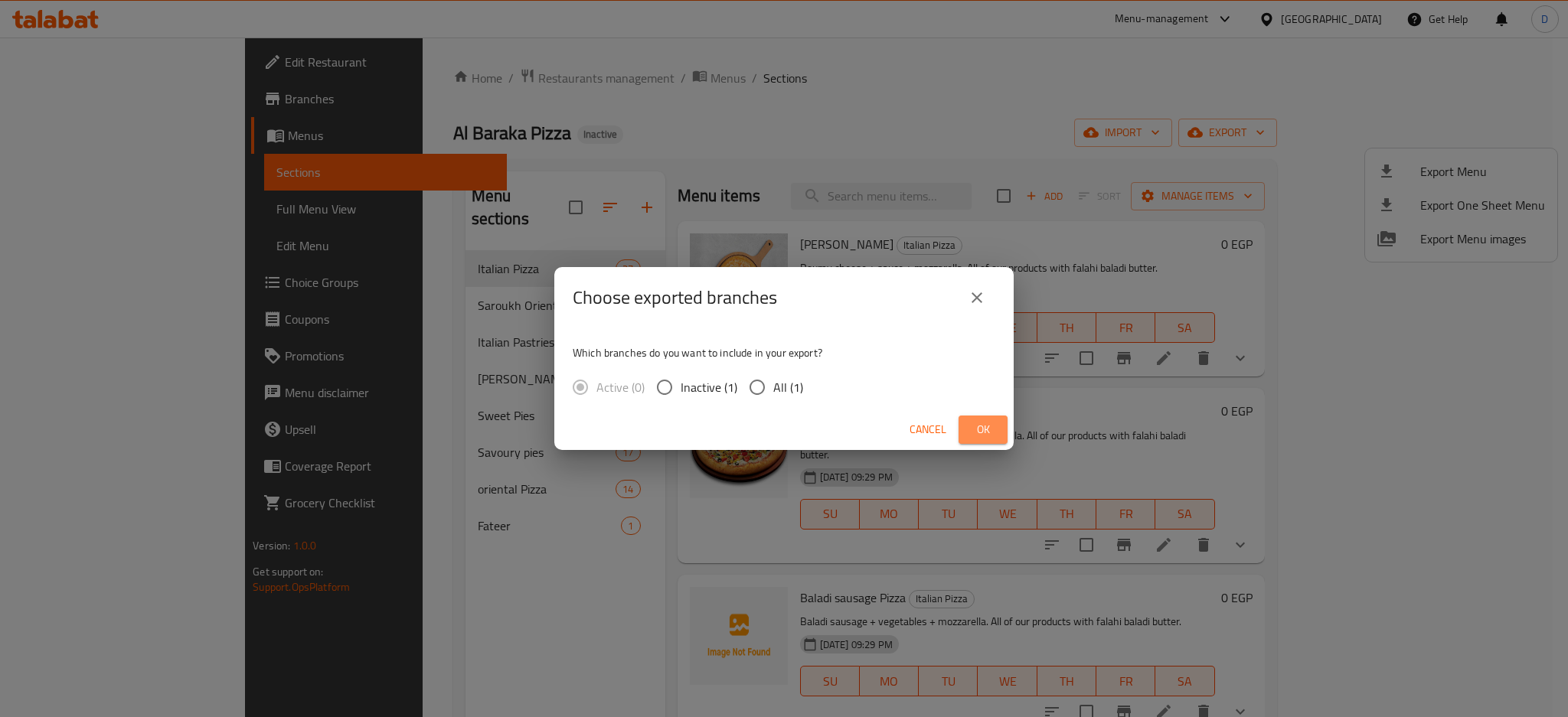
click at [989, 417] on button "Ok" at bounding box center [983, 429] width 49 height 29
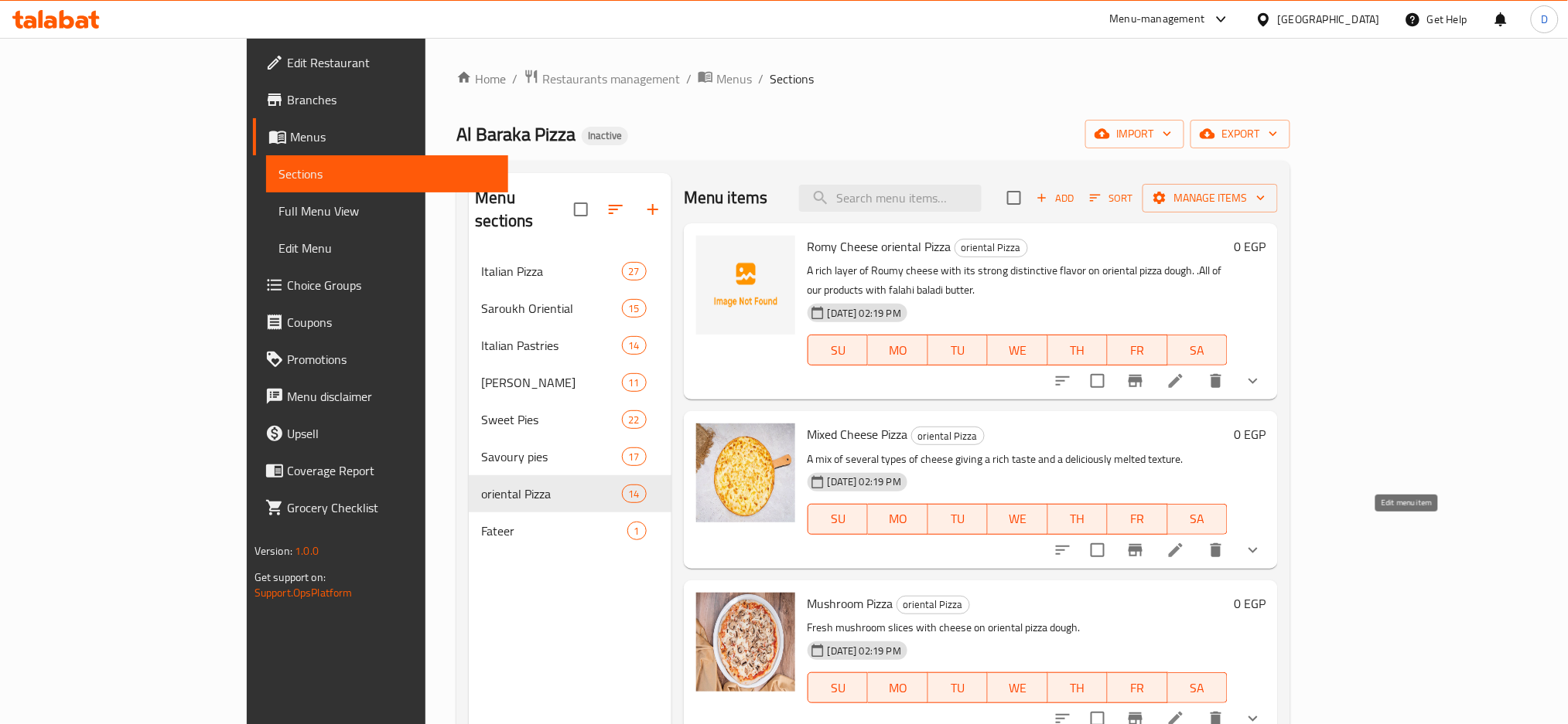
click at [1185, 541] on icon at bounding box center [1176, 550] width 18 height 18
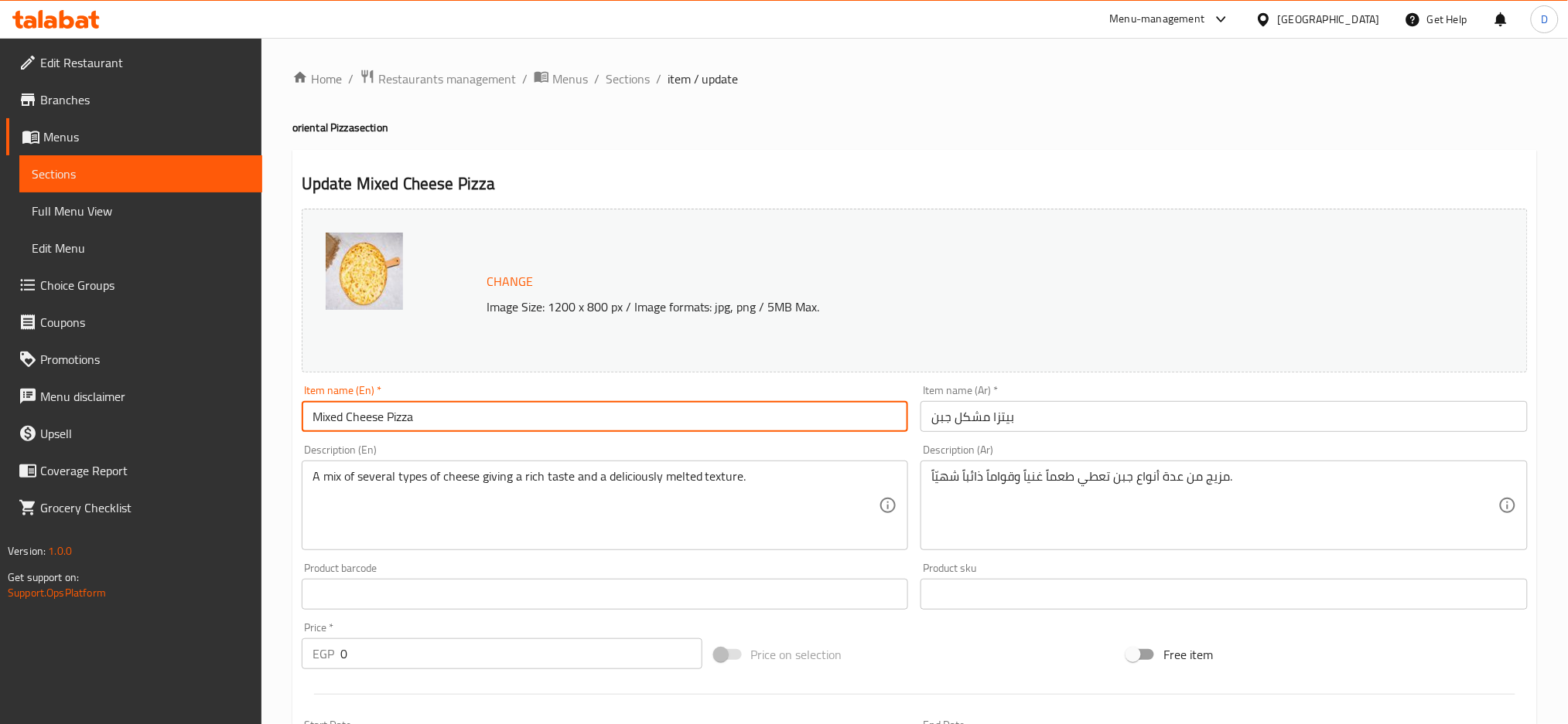
click at [392, 418] on input "Mixed Cheese Pizza" at bounding box center [604, 416] width 607 height 31
type input "Mixed Cheese oriental Pizza"
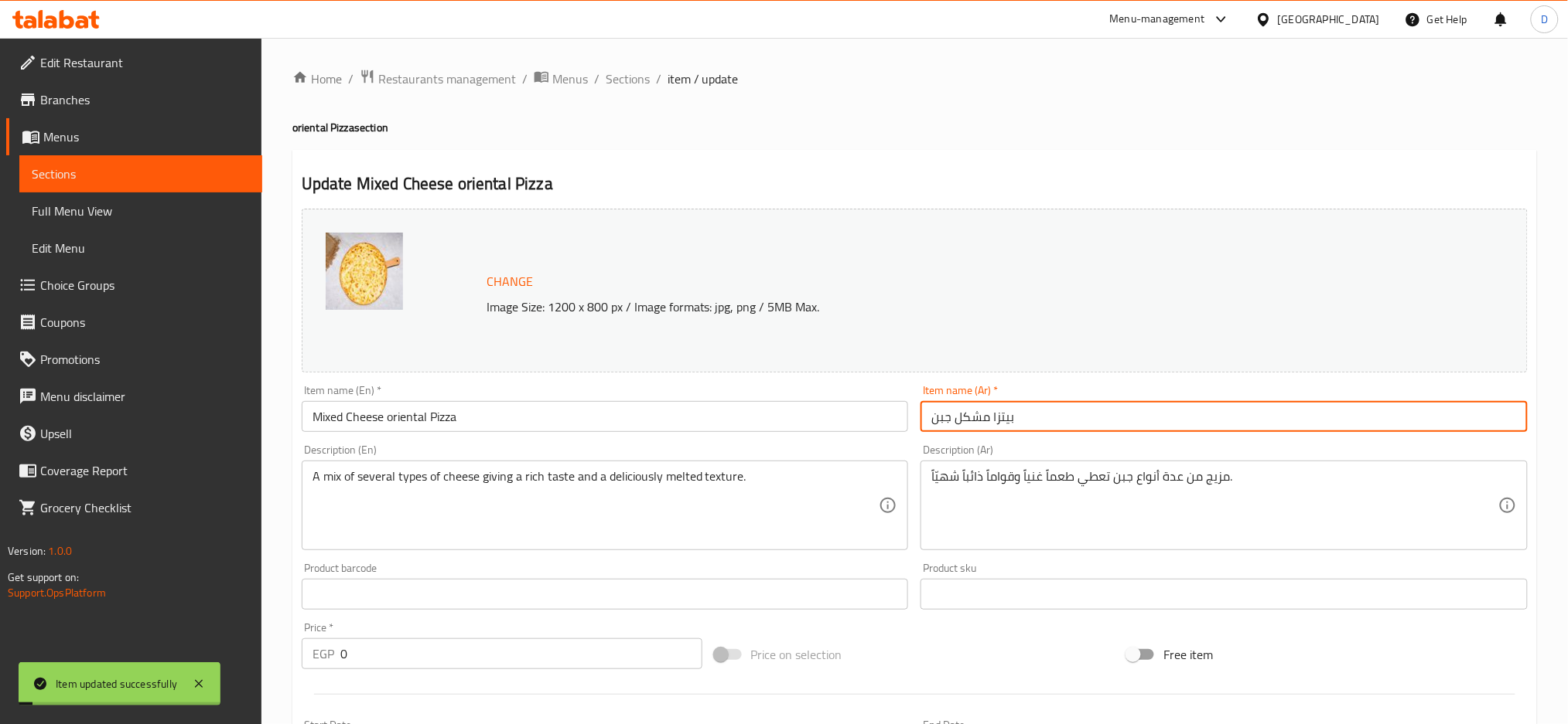
click at [1030, 418] on input "بيتزا مشكل جبن" at bounding box center [1224, 416] width 607 height 31
type input "بيتزا مشكل جبن شرقي"
click at [950, 415] on input "بيتزا مشكل جبن شرقي" at bounding box center [1224, 416] width 607 height 31
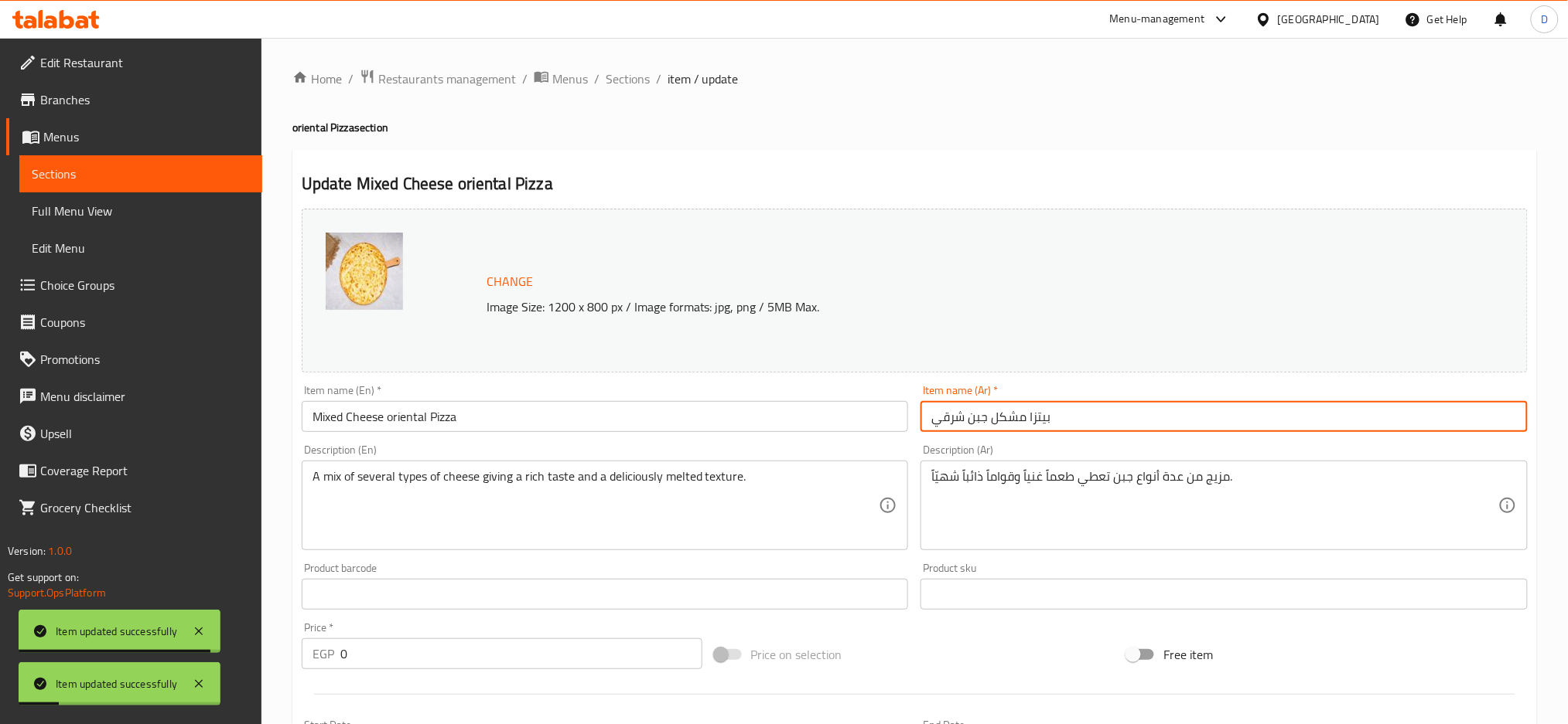
click at [950, 415] on input "بيتزا مشكل جبن شرقي" at bounding box center [1224, 416] width 607 height 31
drag, startPoint x: 933, startPoint y: 421, endPoint x: 963, endPoint y: 424, distance: 30.1
click at [963, 424] on input "بيتزا مشكل جبن شرقي" at bounding box center [1224, 416] width 607 height 31
click at [1088, 427] on input "بيتزا مشكل جبن شرقي" at bounding box center [1224, 416] width 607 height 31
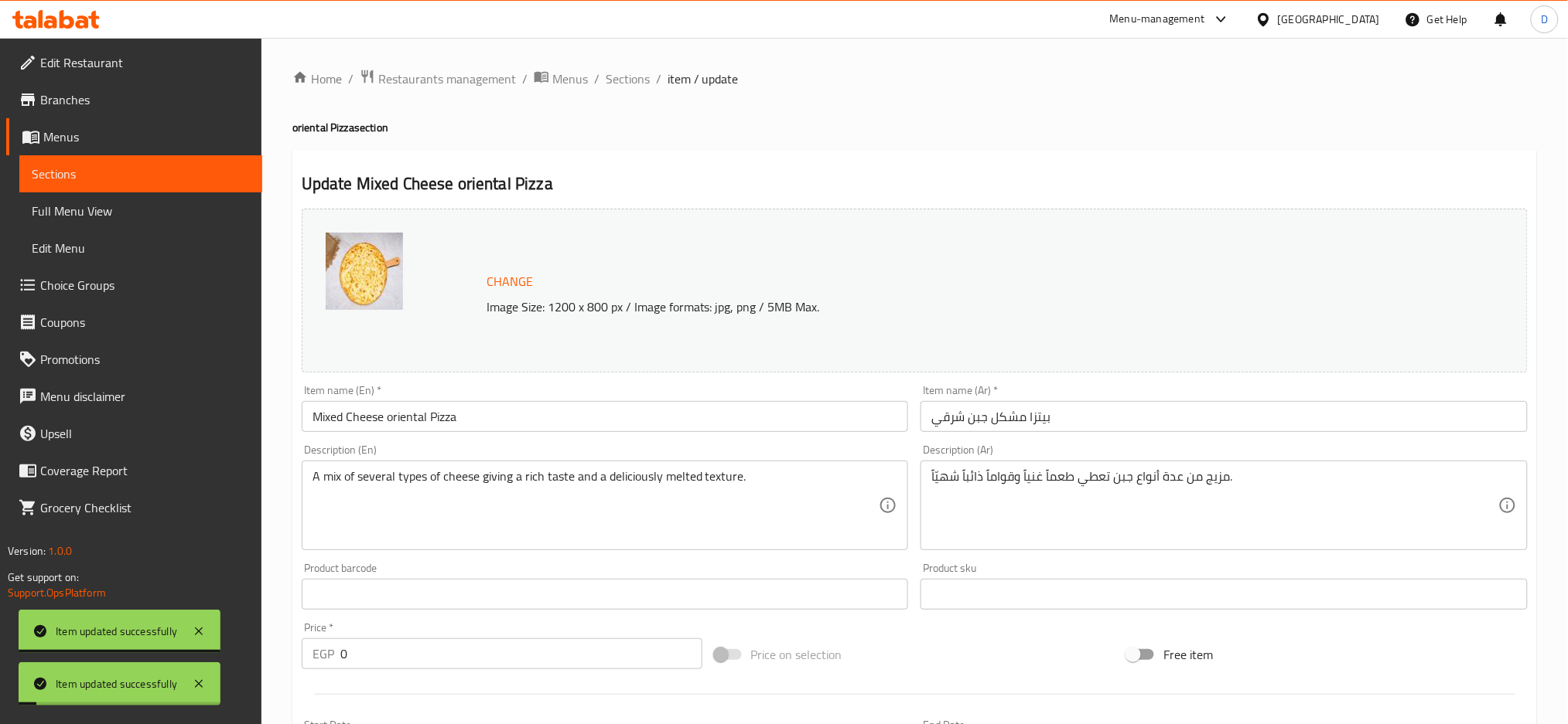
click at [625, 79] on span "Sections" at bounding box center [628, 79] width 44 height 18
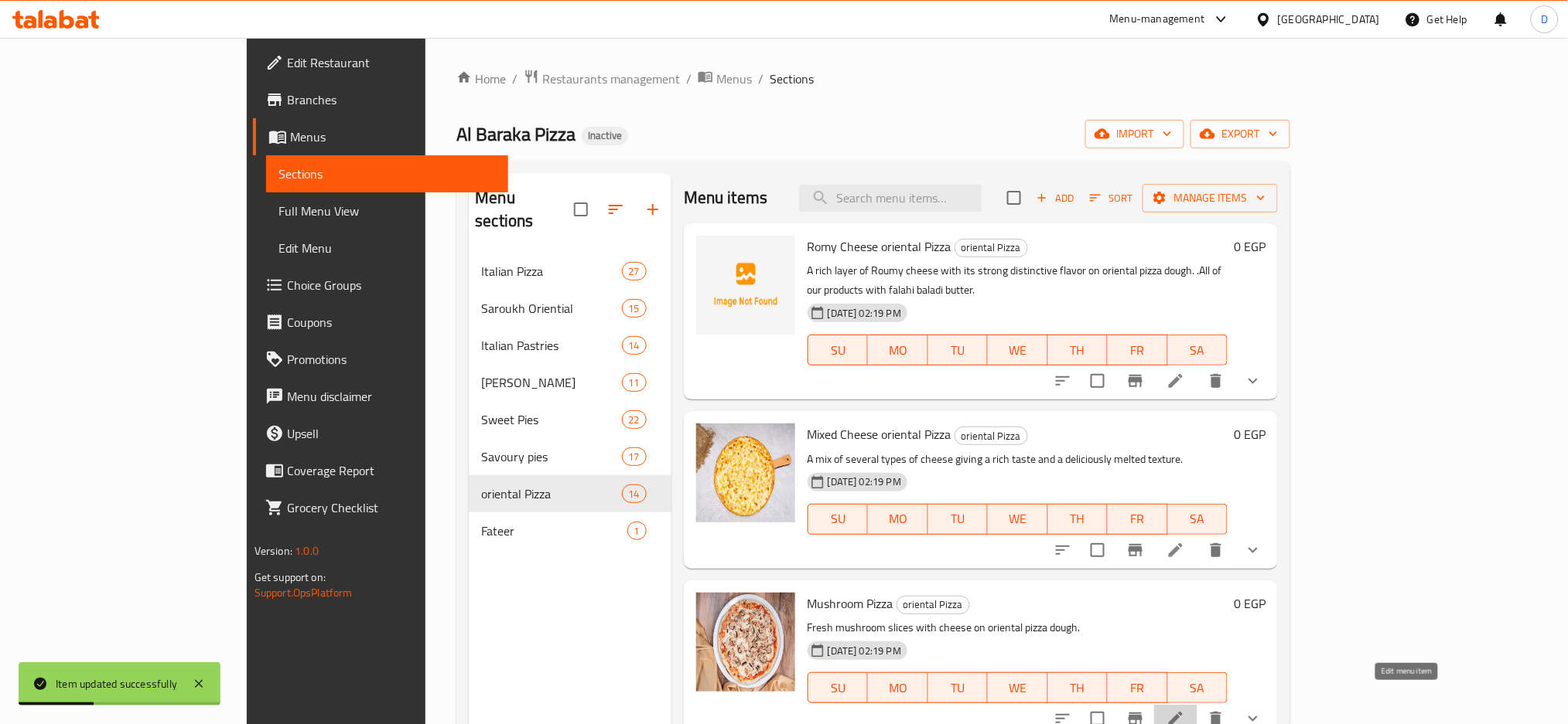
click at [1185, 710] on icon at bounding box center [1176, 719] width 18 height 18
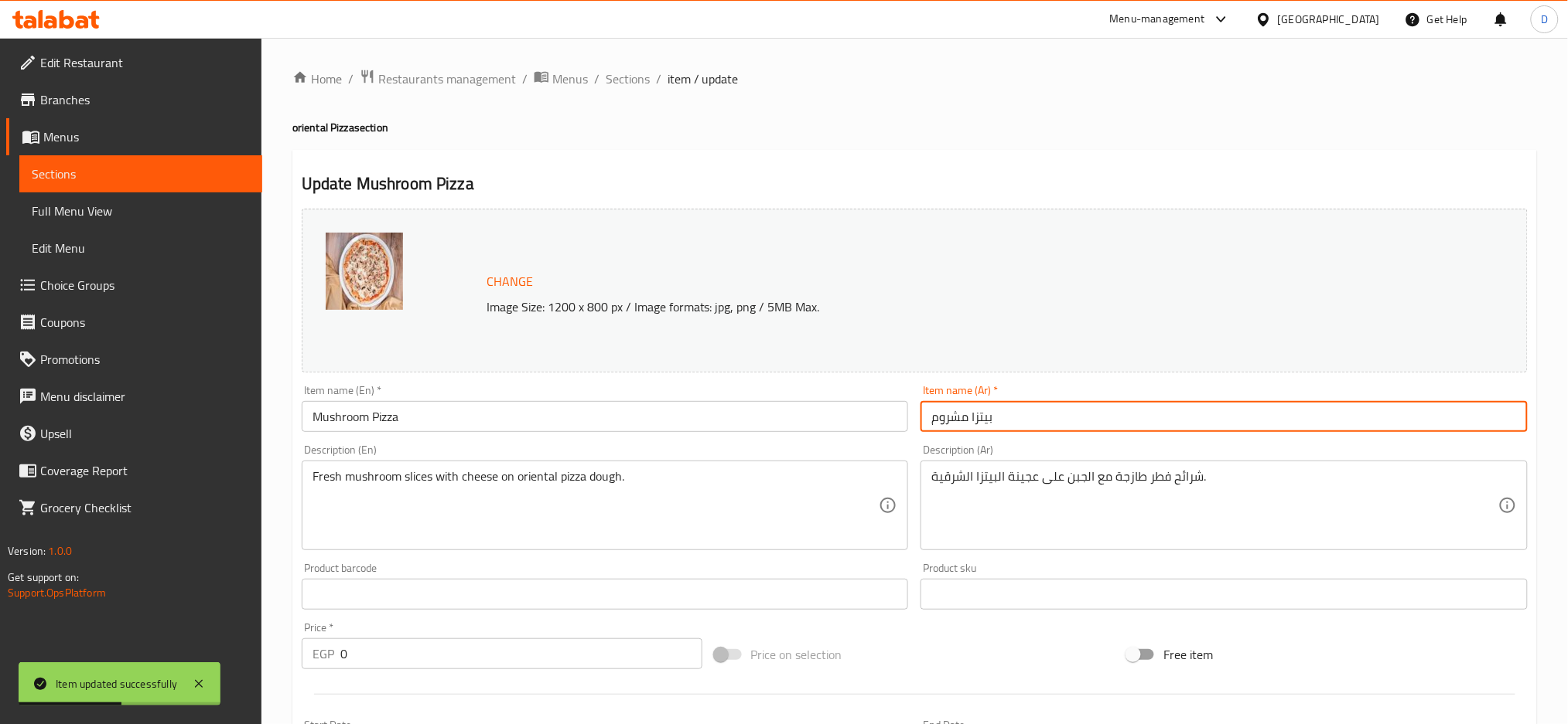
click at [1085, 418] on input "بيتزا مشروم" at bounding box center [1224, 416] width 607 height 31
paste input "شرقي"
type input "بيتزا مشروم شرقي"
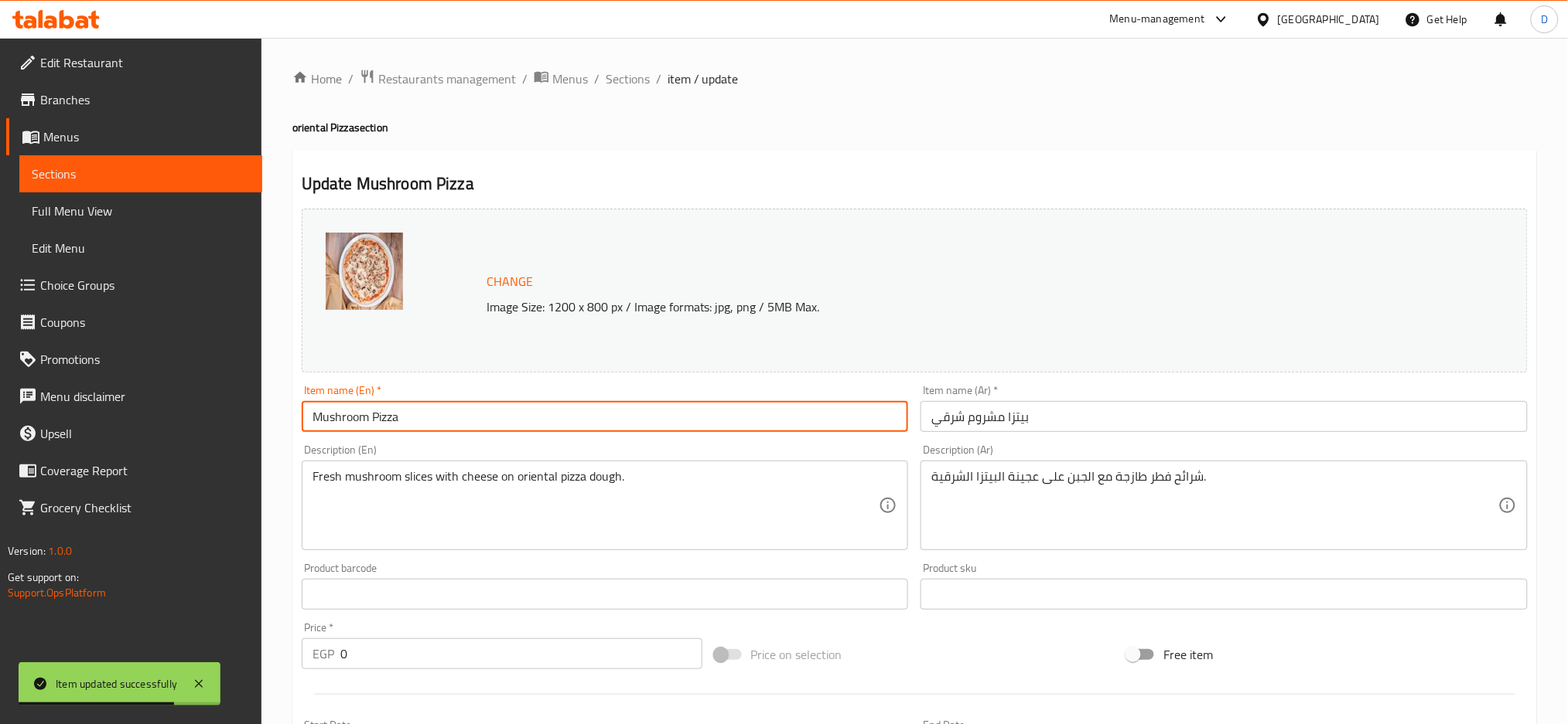
click at [698, 415] on input "Mushroom Pizza" at bounding box center [604, 416] width 607 height 31
type input "Mushroom oriental Pizza"
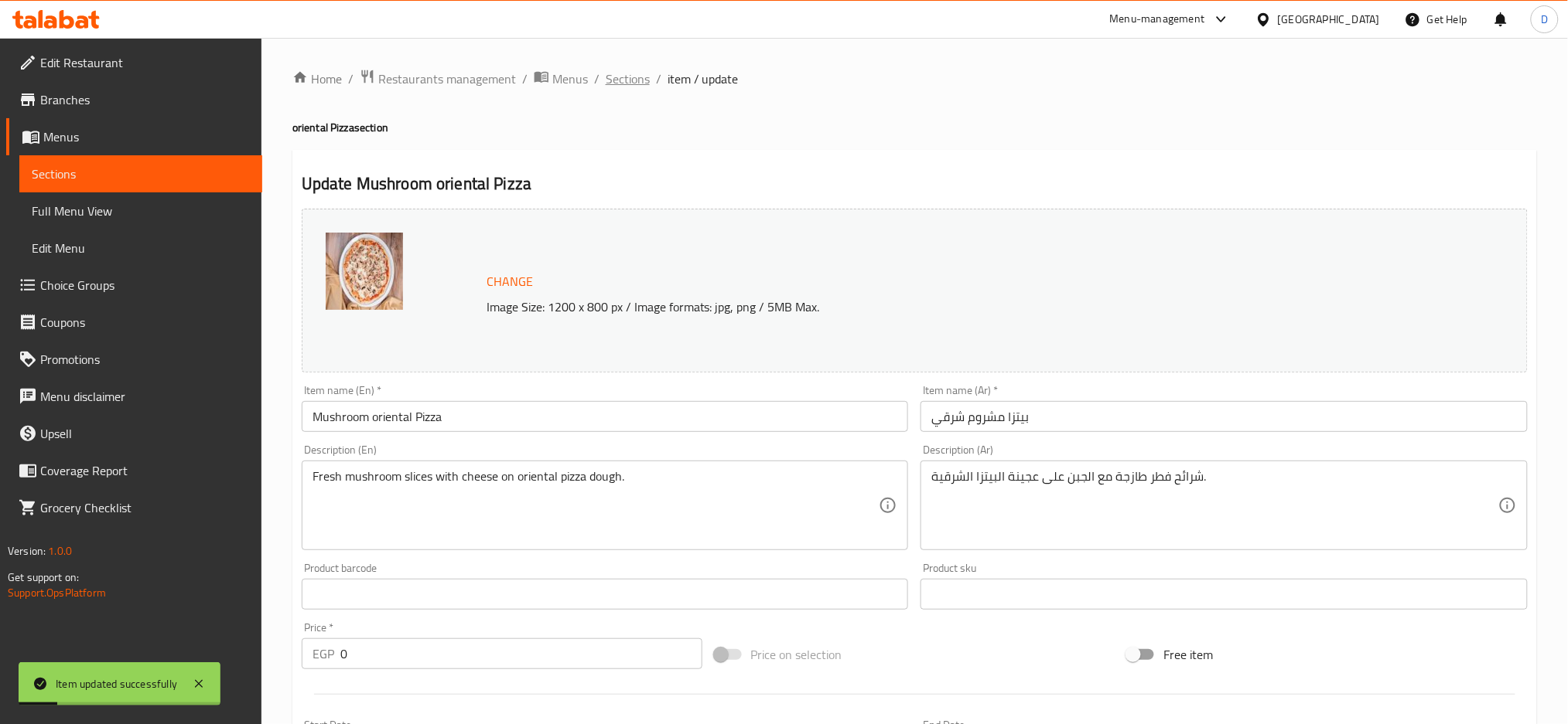
click at [636, 79] on span "Sections" at bounding box center [628, 79] width 44 height 18
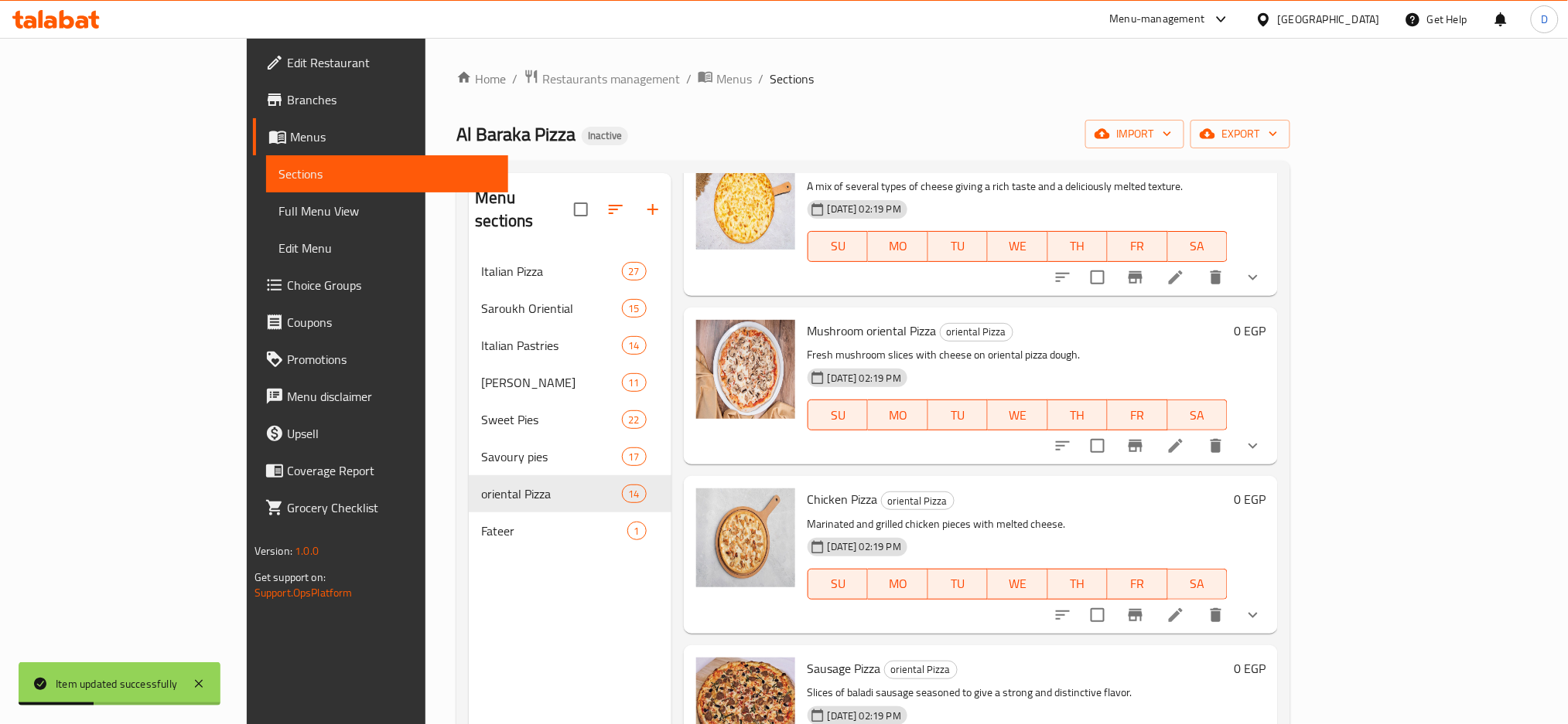
scroll to position [275, 0]
click at [1185, 605] on icon at bounding box center [1176, 614] width 18 height 18
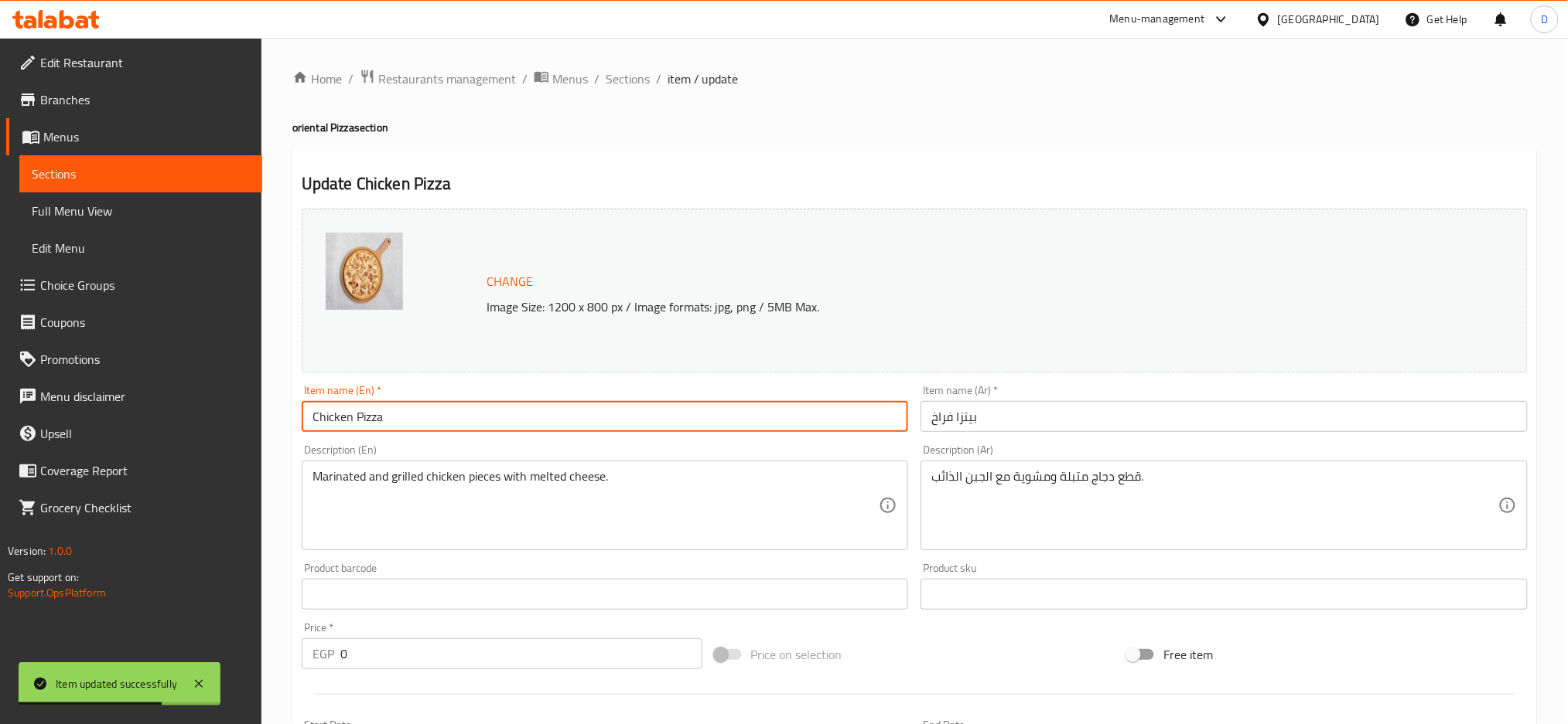
click at [354, 416] on input "Chicken Pizza" at bounding box center [604, 416] width 607 height 31
type input "Chicken oriental Pizza"
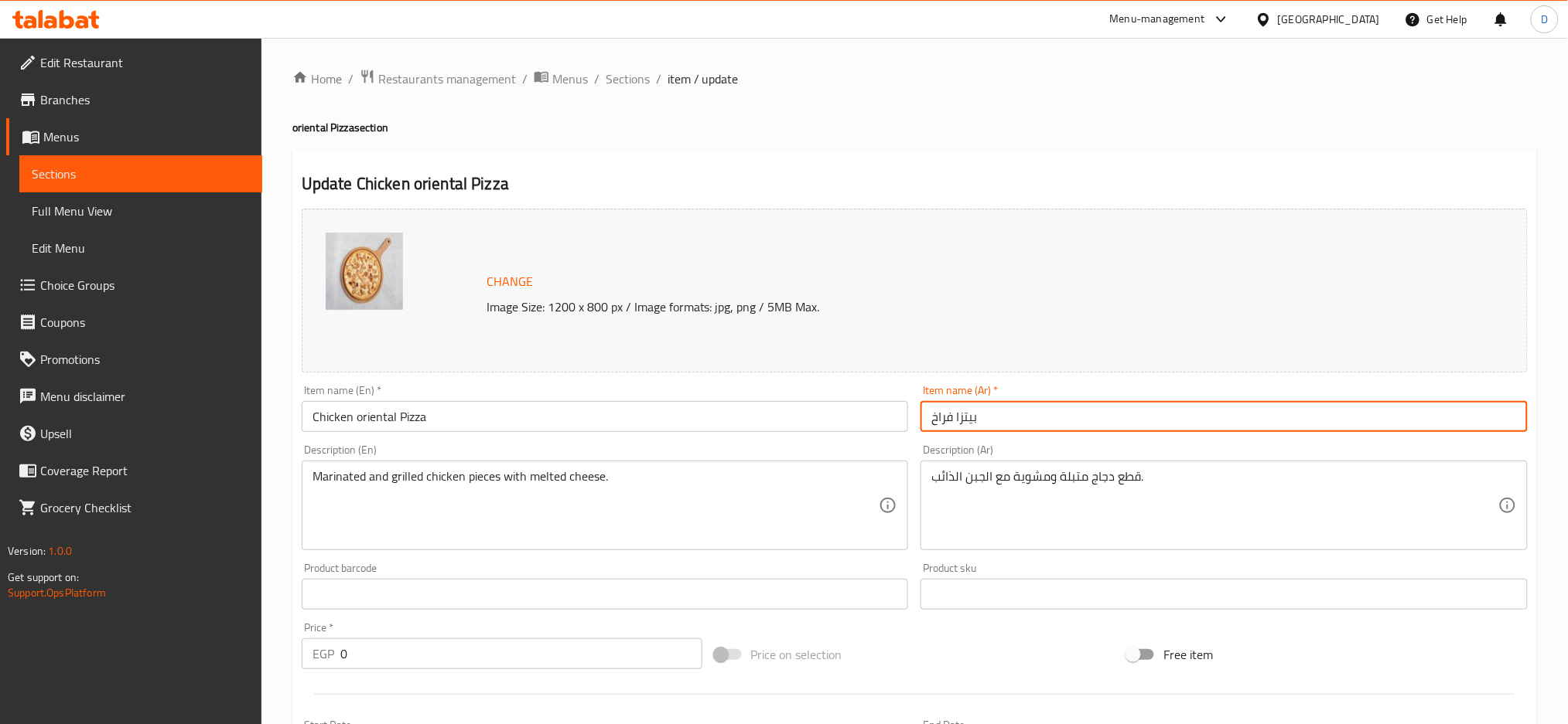
click at [998, 416] on input "بيتزا فراخ" at bounding box center [1224, 416] width 607 height 31
paste input "شرقي"
type input "بيتزا فراخ شرقي"
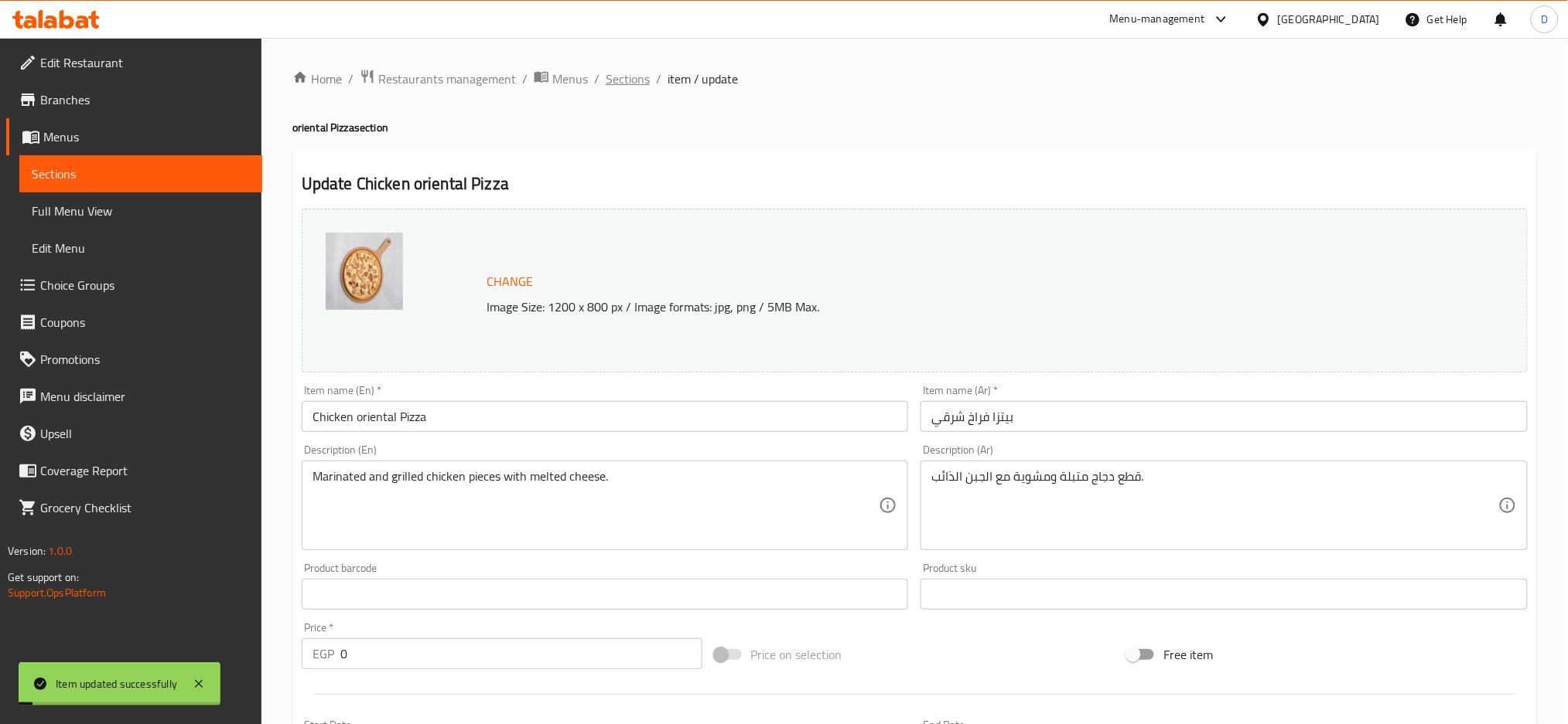
click at [634, 79] on span "Sections" at bounding box center [628, 79] width 44 height 18
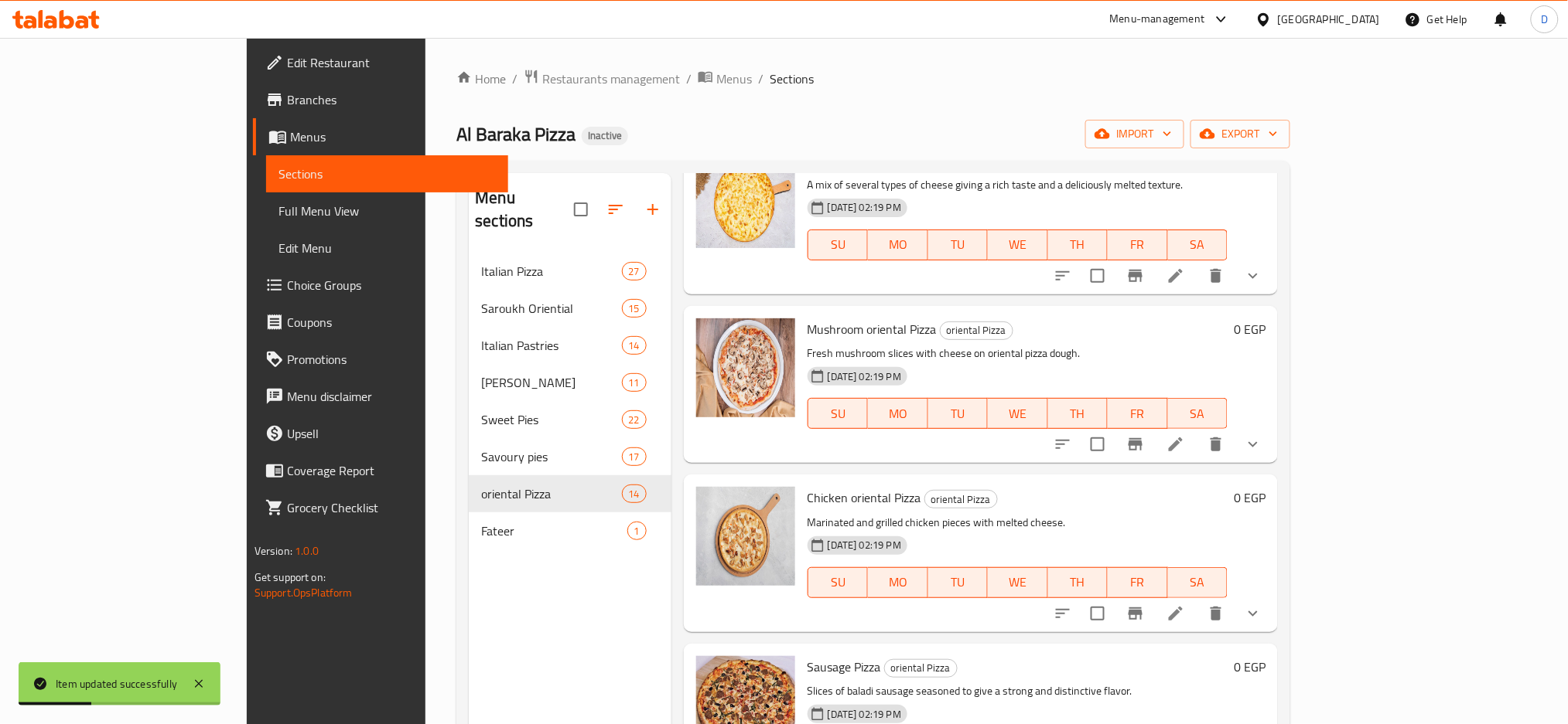
scroll to position [501, 0]
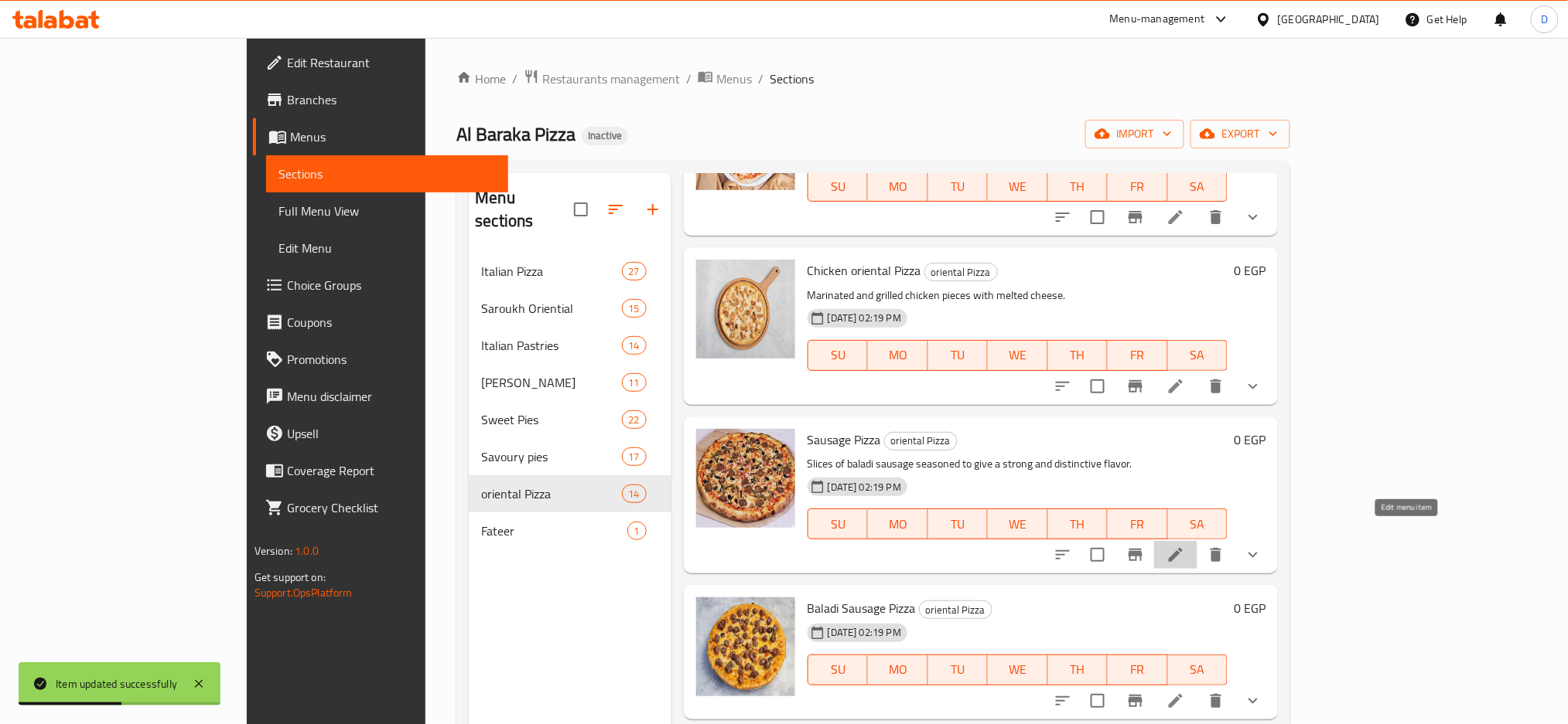
click at [1185, 546] on icon at bounding box center [1176, 555] width 18 height 18
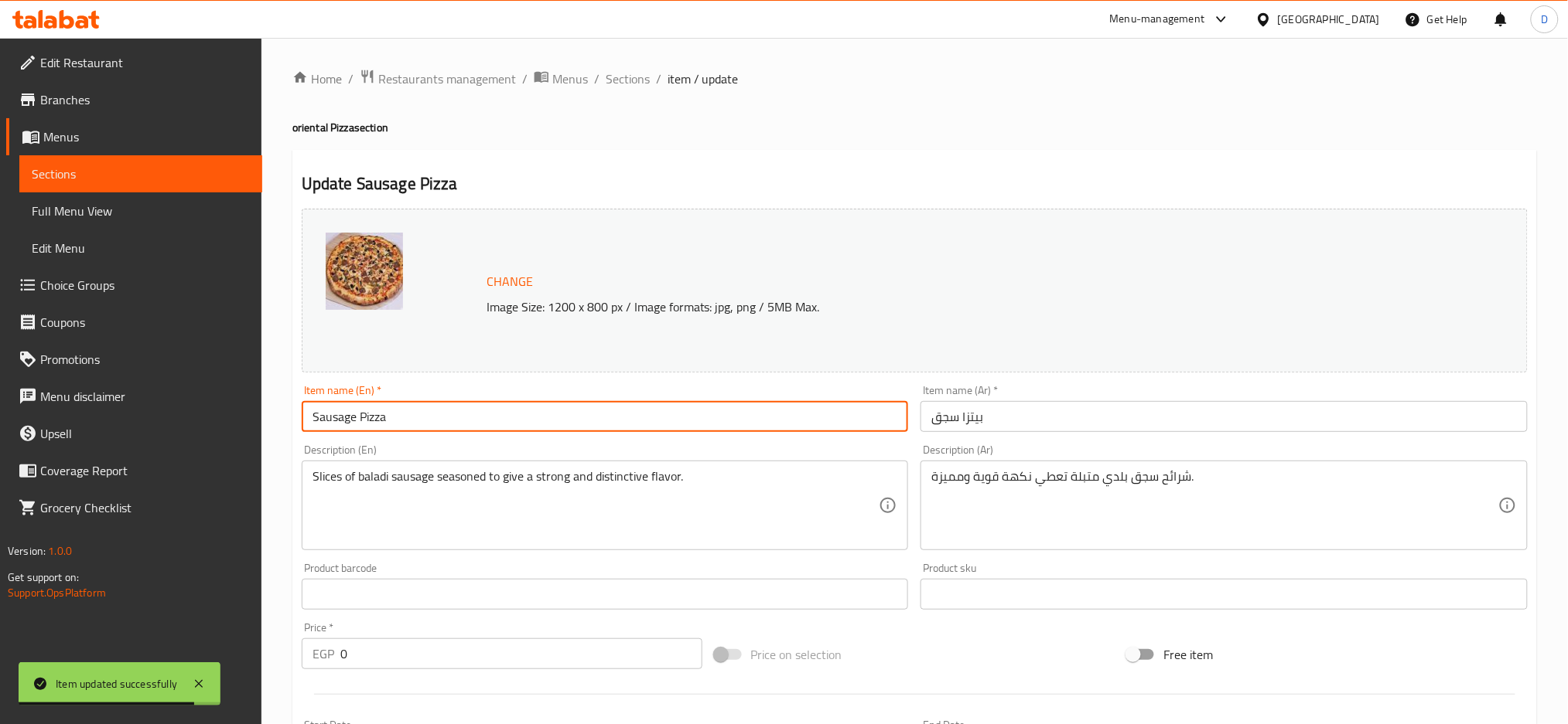
click at [357, 411] on input "Sausage Pizza" at bounding box center [604, 416] width 607 height 31
type input "Sausage oriental Pizza"
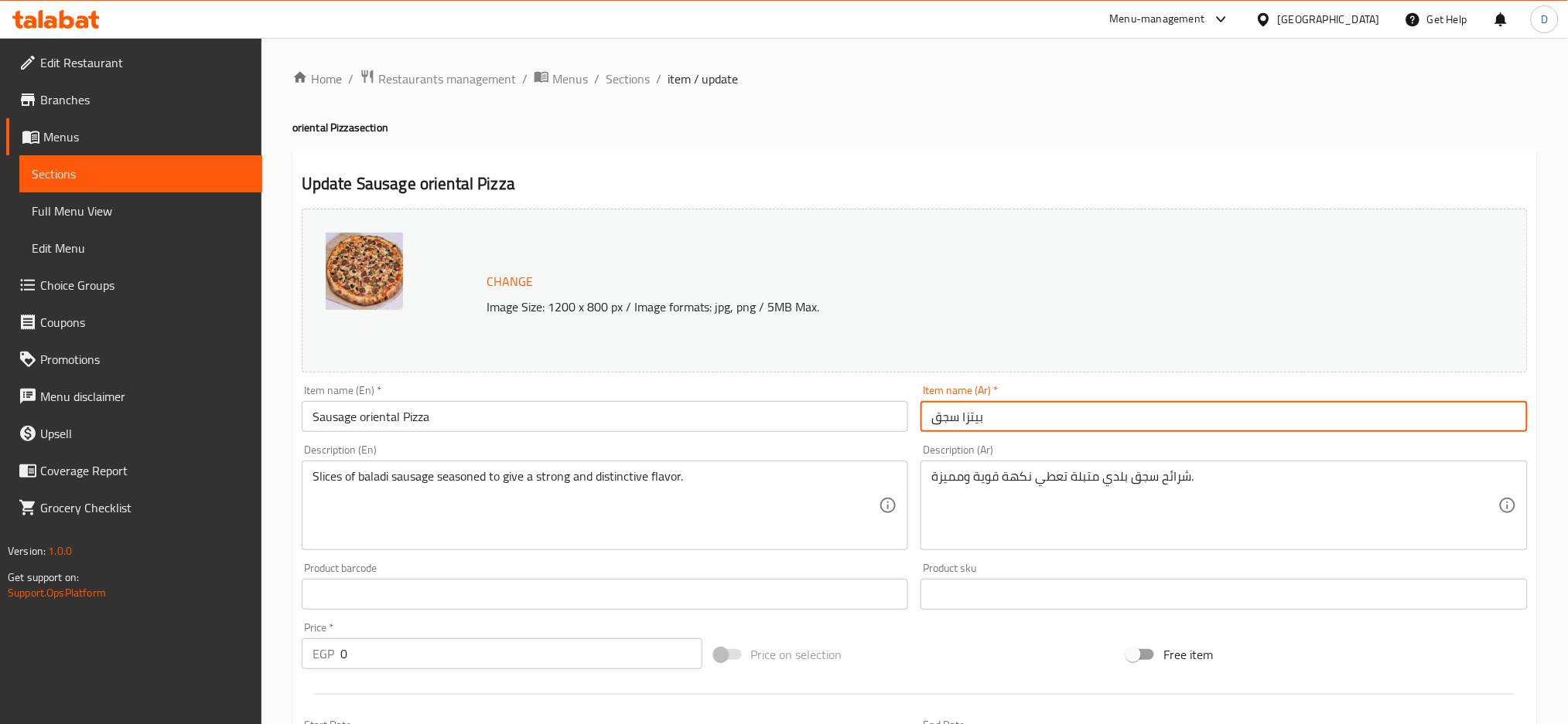
click at [1052, 421] on input "بيتزا سجق" at bounding box center [1224, 416] width 607 height 31
paste input "شرقي"
type input "بيتزا سجق شرقي"
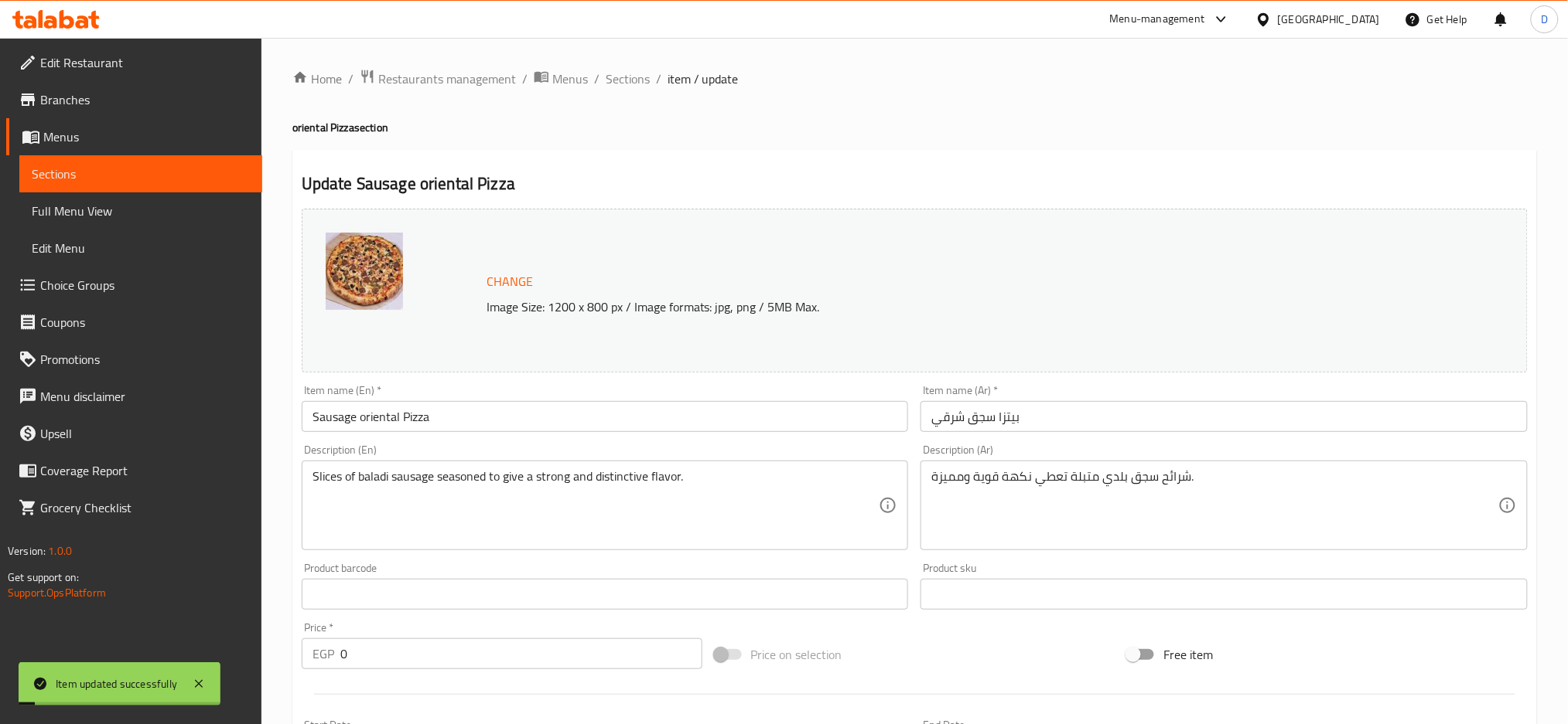
click at [636, 77] on span "Sections" at bounding box center [628, 79] width 44 height 18
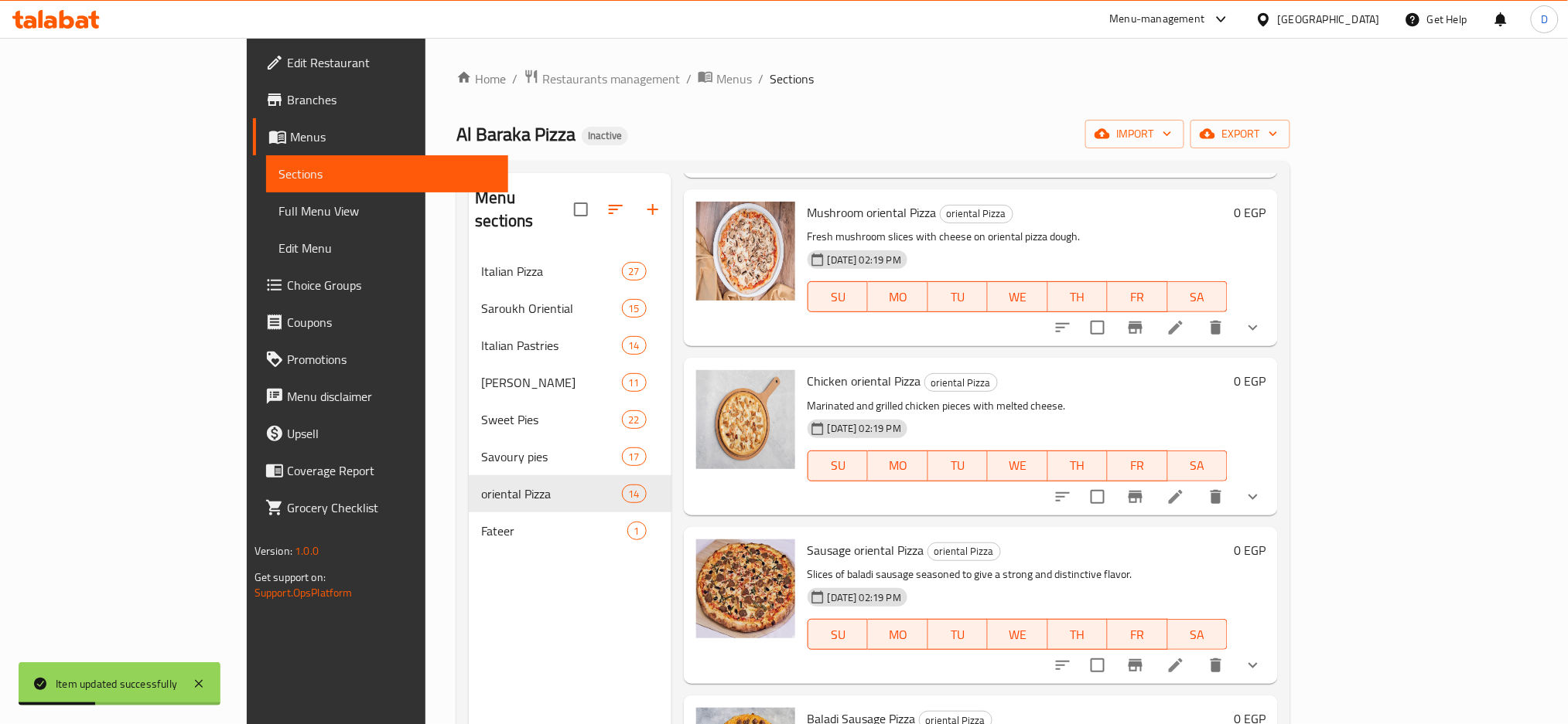
scroll to position [631, 0]
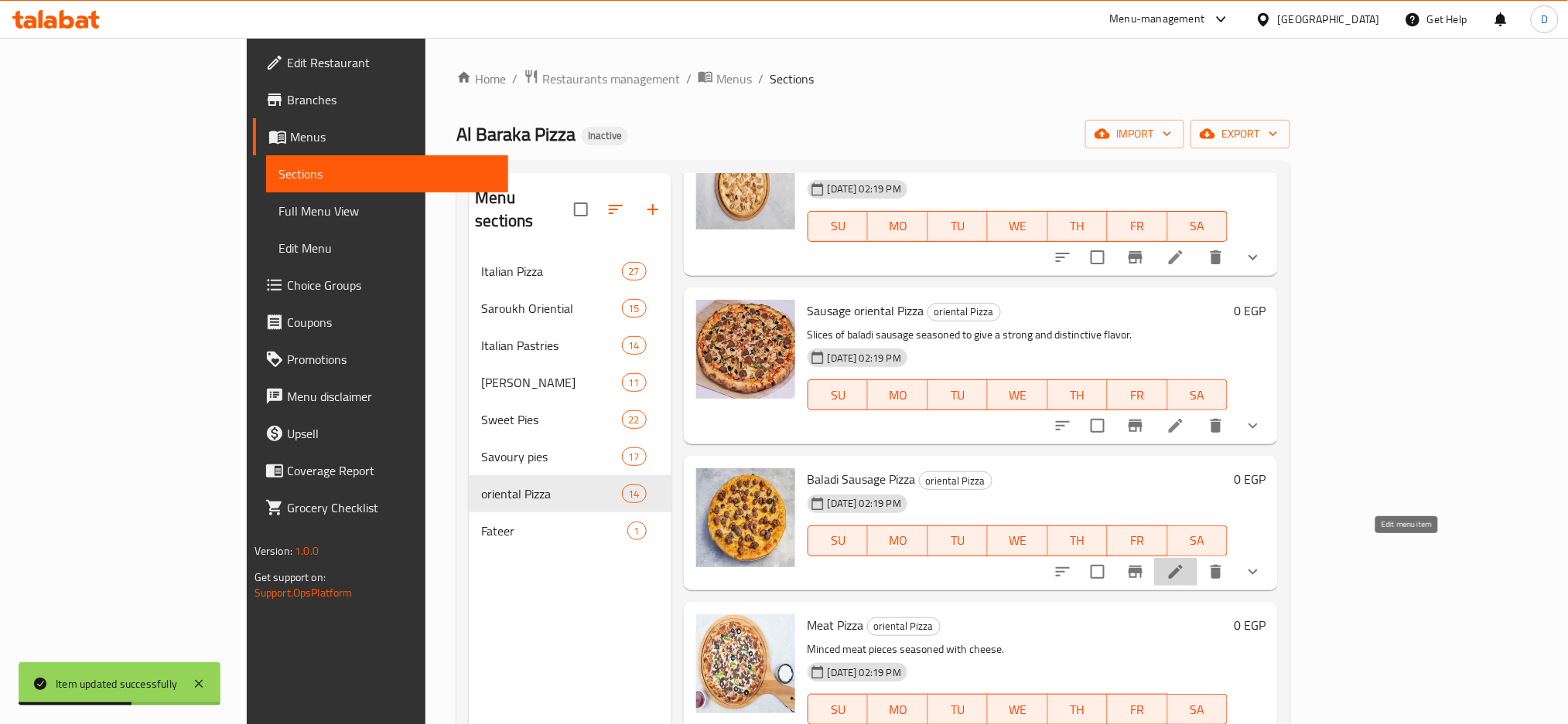
click at [1185, 563] on icon at bounding box center [1176, 572] width 18 height 18
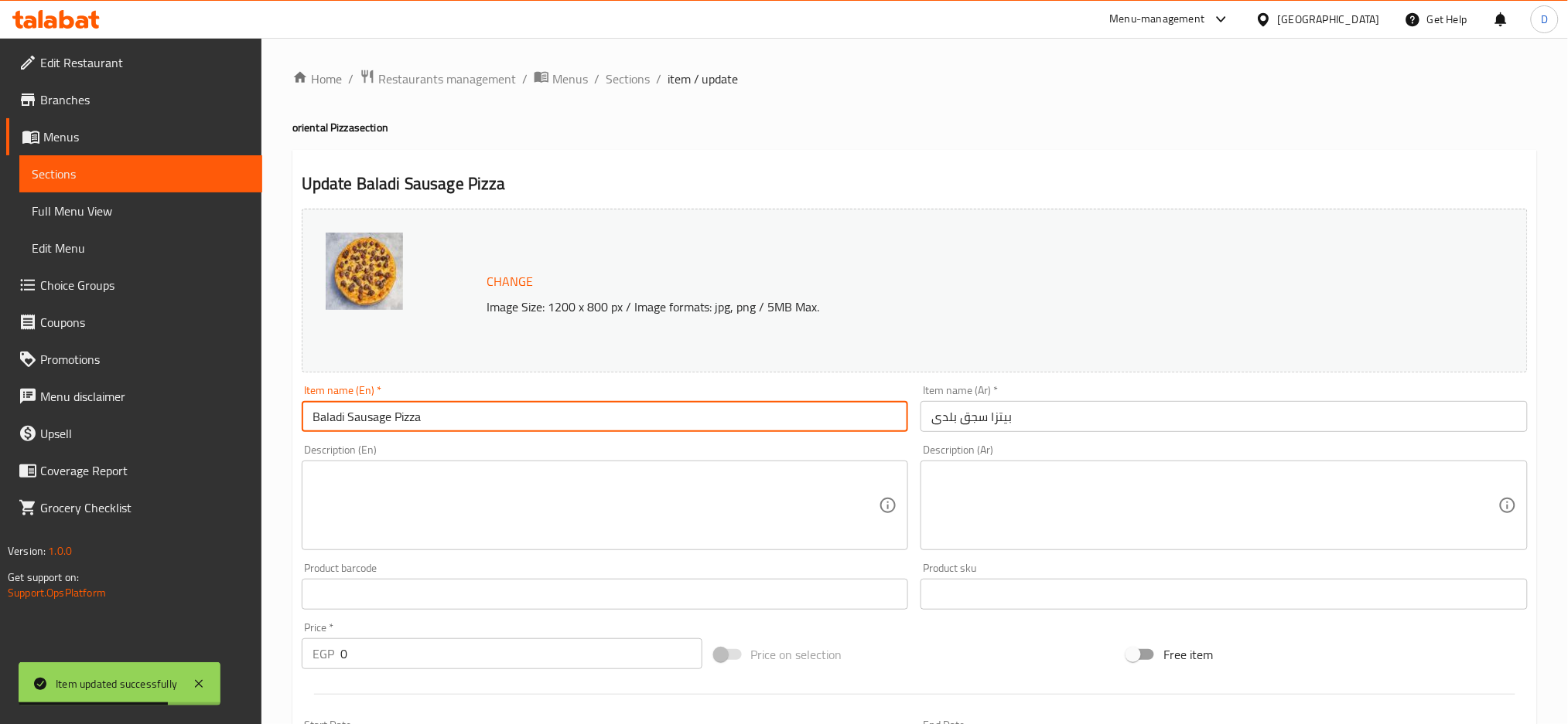
click at [392, 418] on input "Baladi Sausage Pizza" at bounding box center [604, 416] width 607 height 31
type input "Baladi Sausage oriental Pizza"
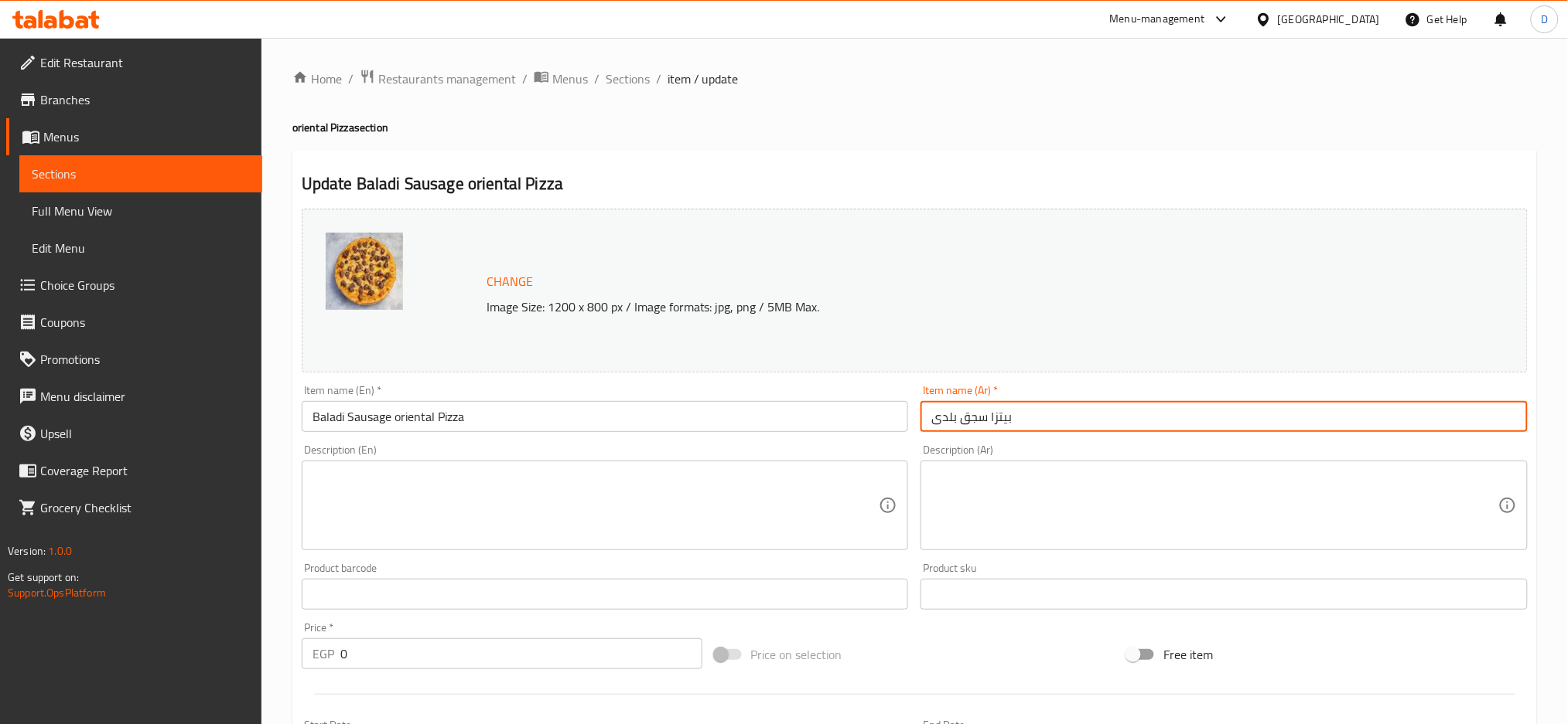
click at [1053, 421] on input "بيتزا سجق بلدى" at bounding box center [1224, 416] width 607 height 31
paste input "شرقي"
type input "بيتزا سجق بلدى شرقي"
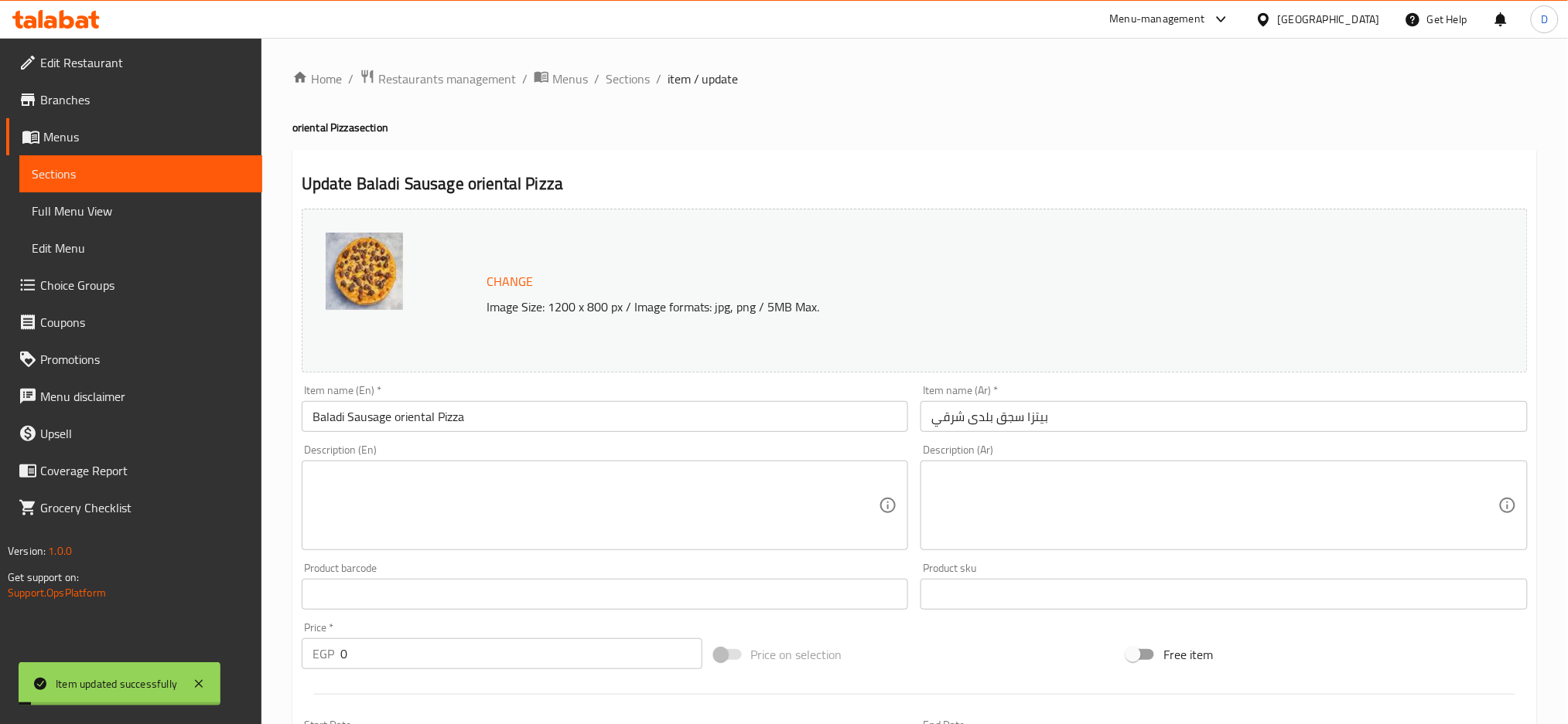
click at [635, 81] on span "Sections" at bounding box center [628, 79] width 44 height 18
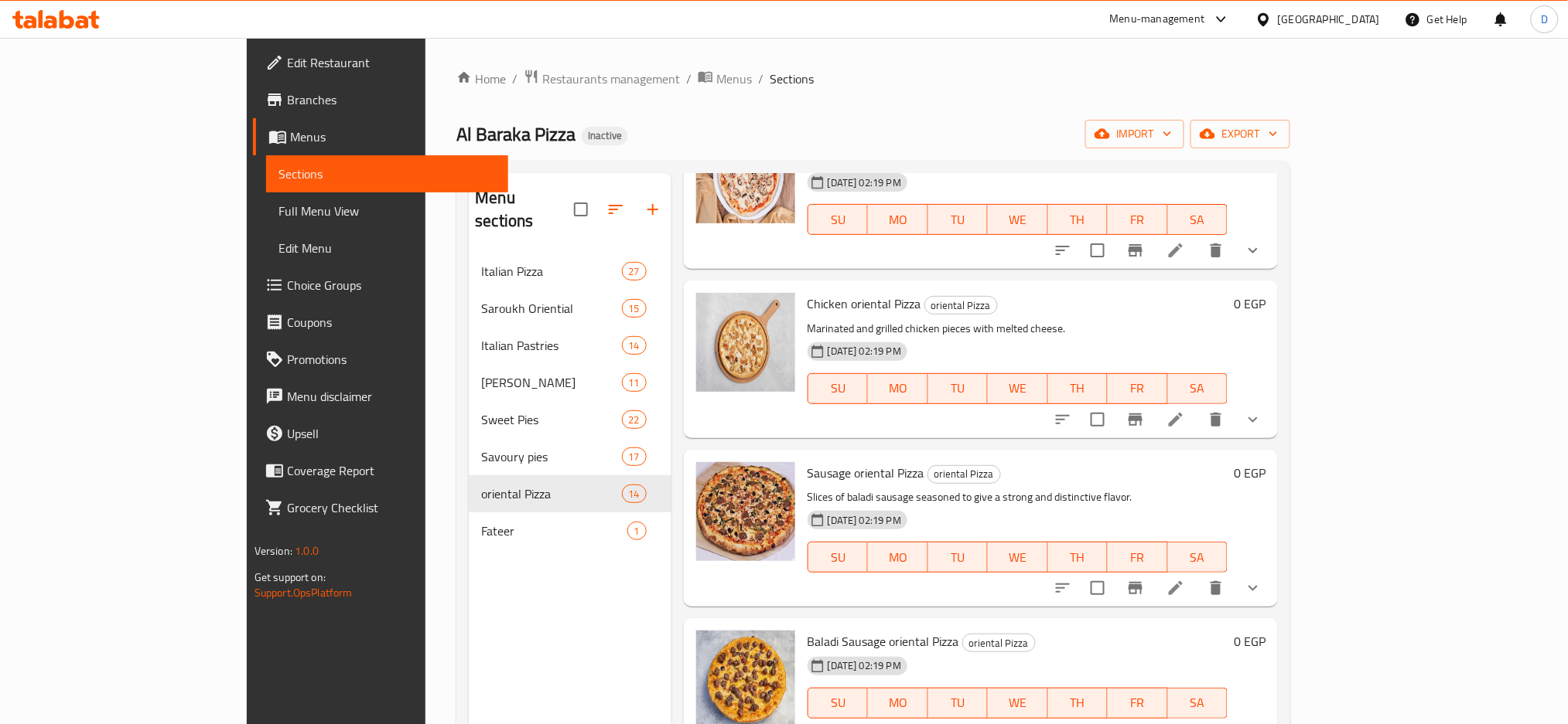
scroll to position [746, 0]
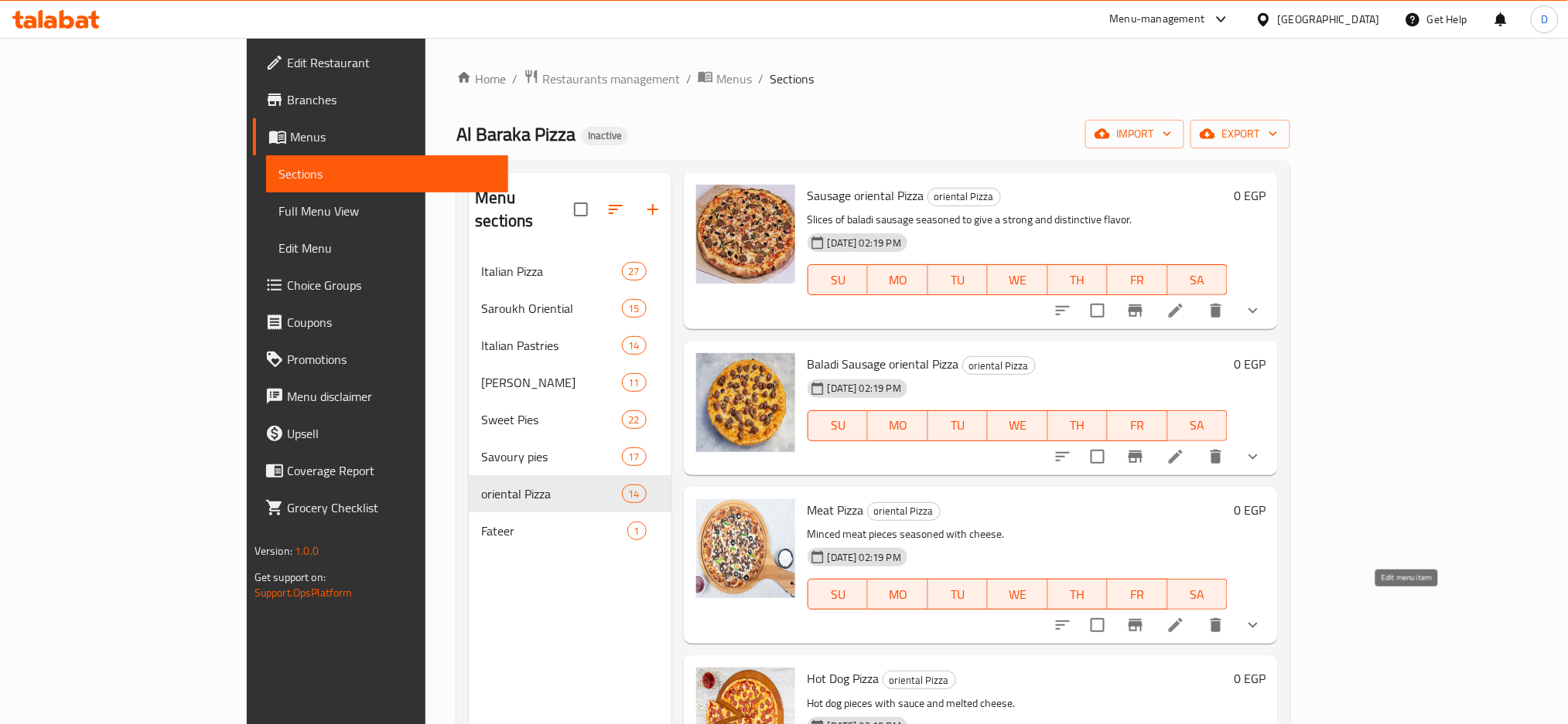
click at [1183, 618] on icon at bounding box center [1176, 625] width 14 height 14
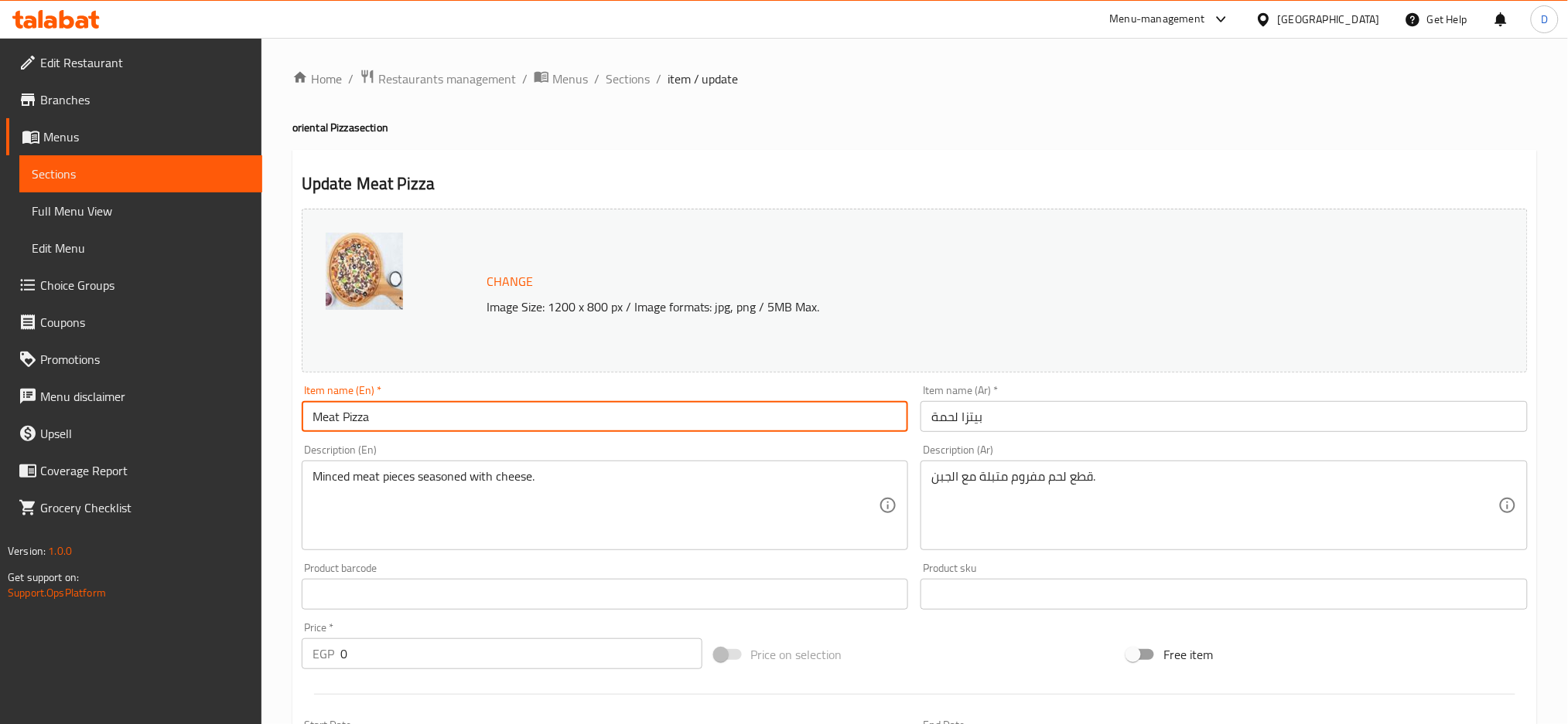
click at [339, 411] on input "Meat Pizza" at bounding box center [604, 416] width 607 height 31
type input "Meat oriental Pizza"
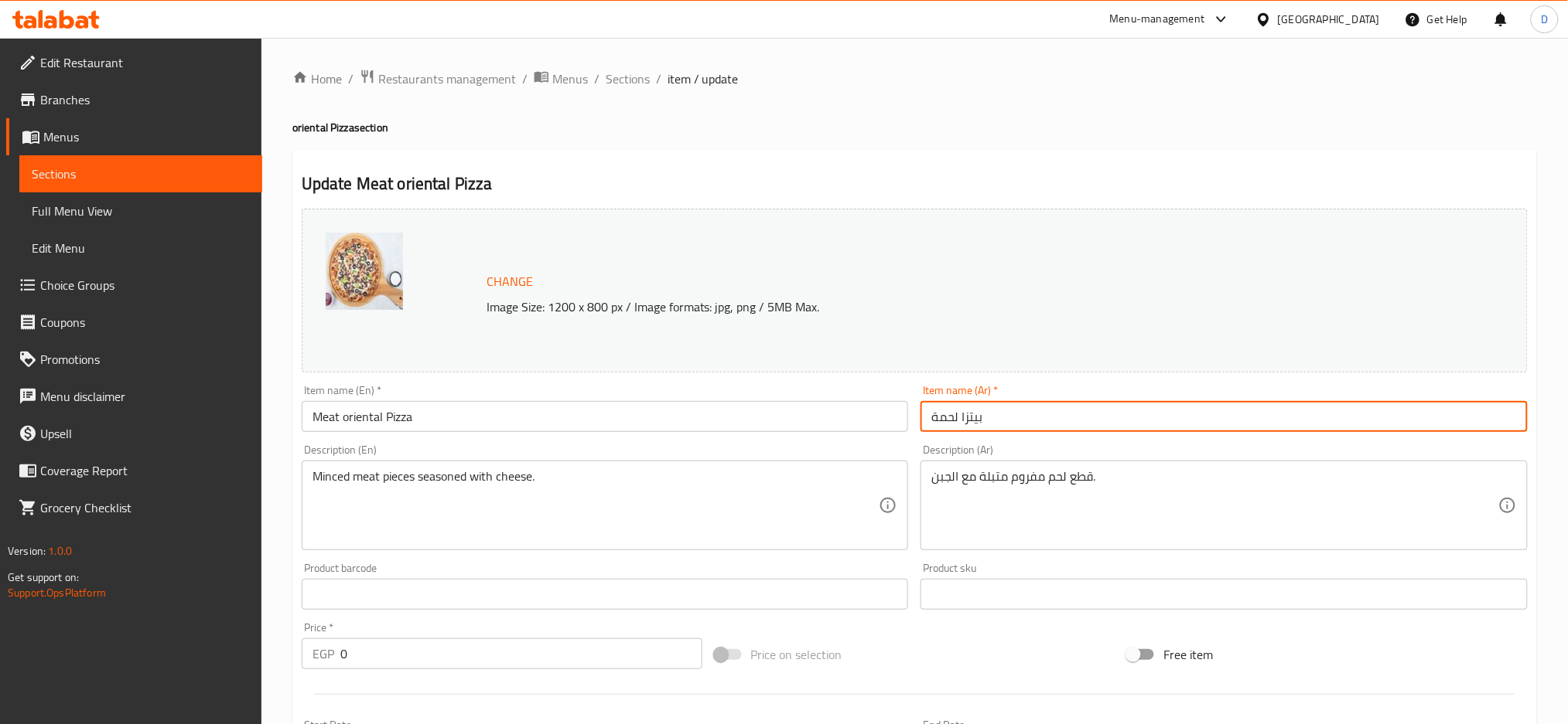
click at [1007, 418] on input "بيتزا لحمة" at bounding box center [1224, 416] width 607 height 31
paste input "شرقي"
type input "بيتزا لحمة شرقي"
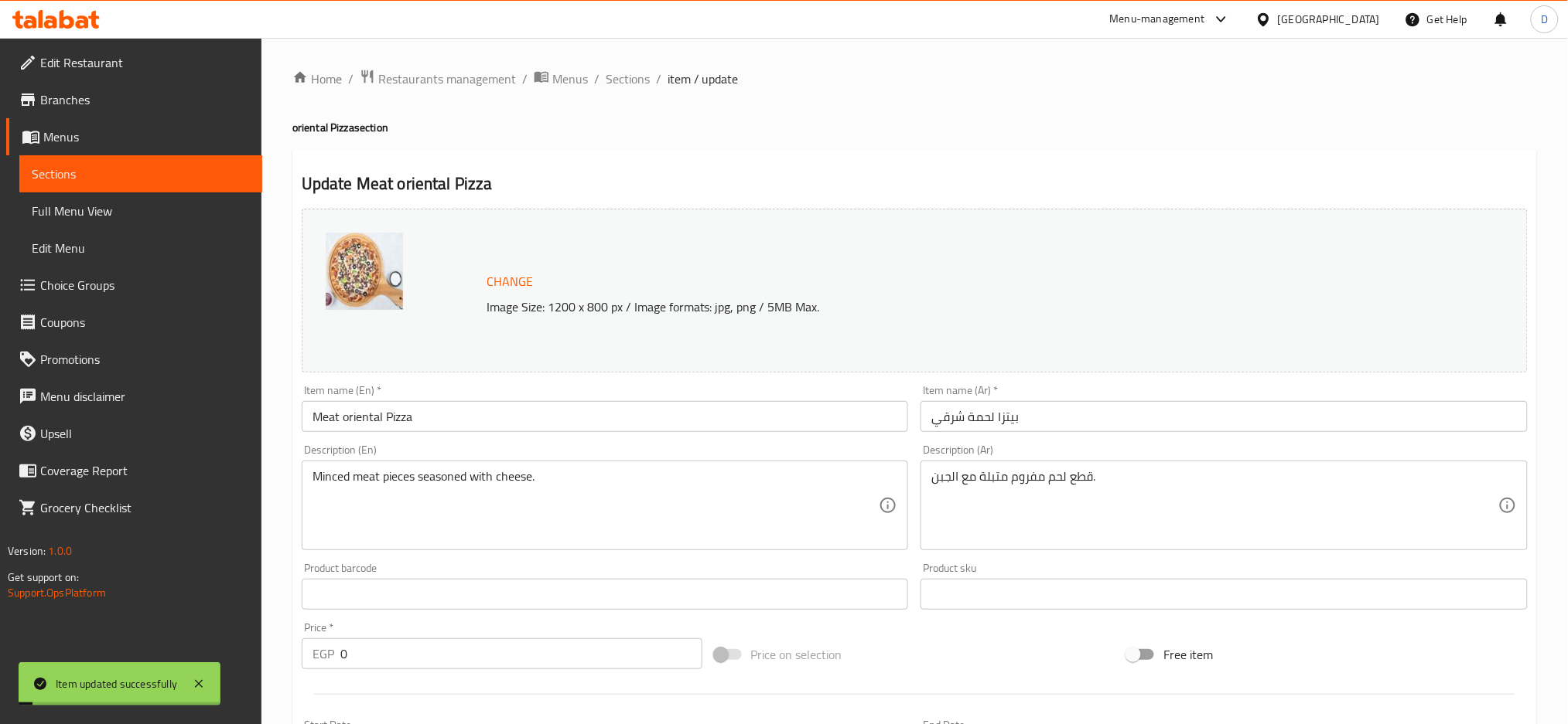
click at [635, 80] on span "Sections" at bounding box center [628, 79] width 44 height 18
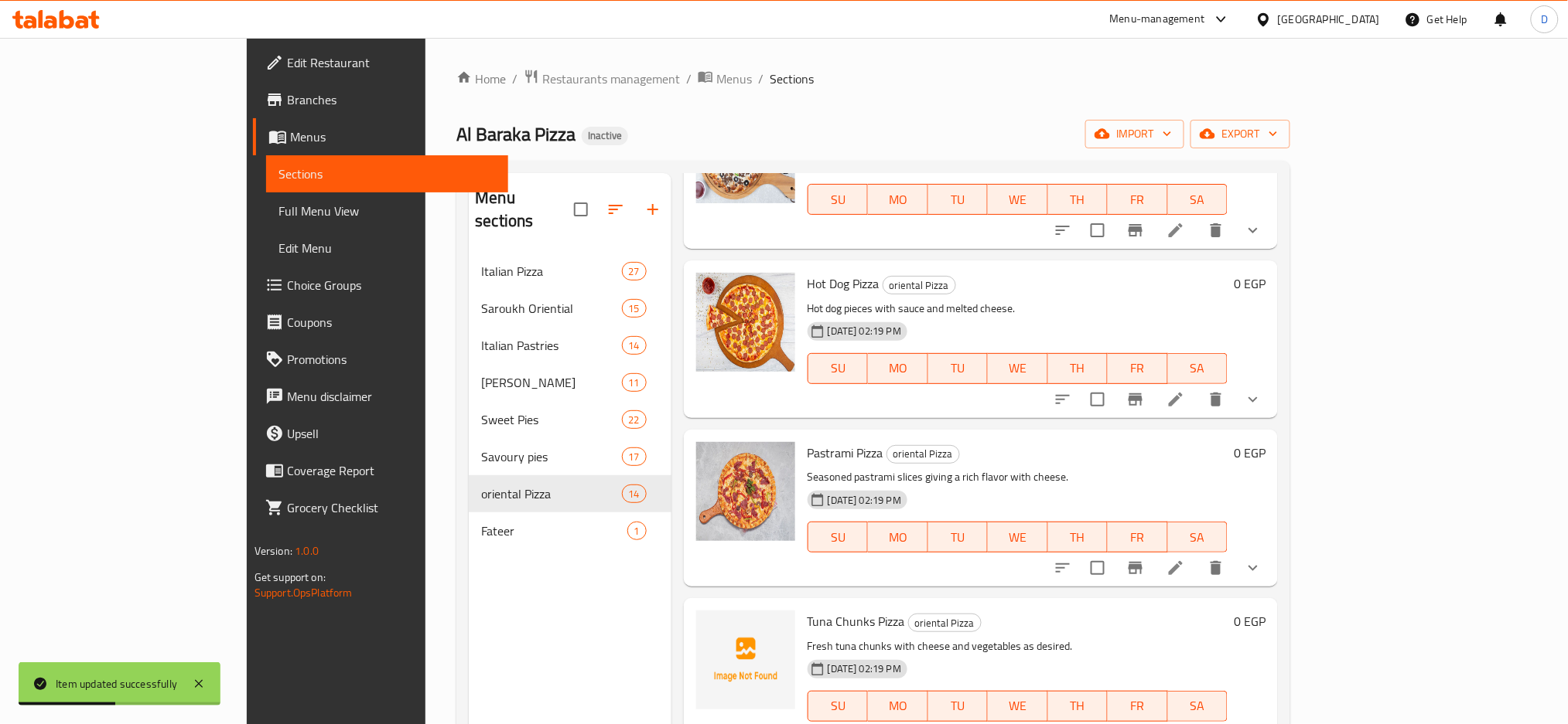
scroll to position [1142, 0]
click at [1185, 390] on icon at bounding box center [1176, 399] width 18 height 18
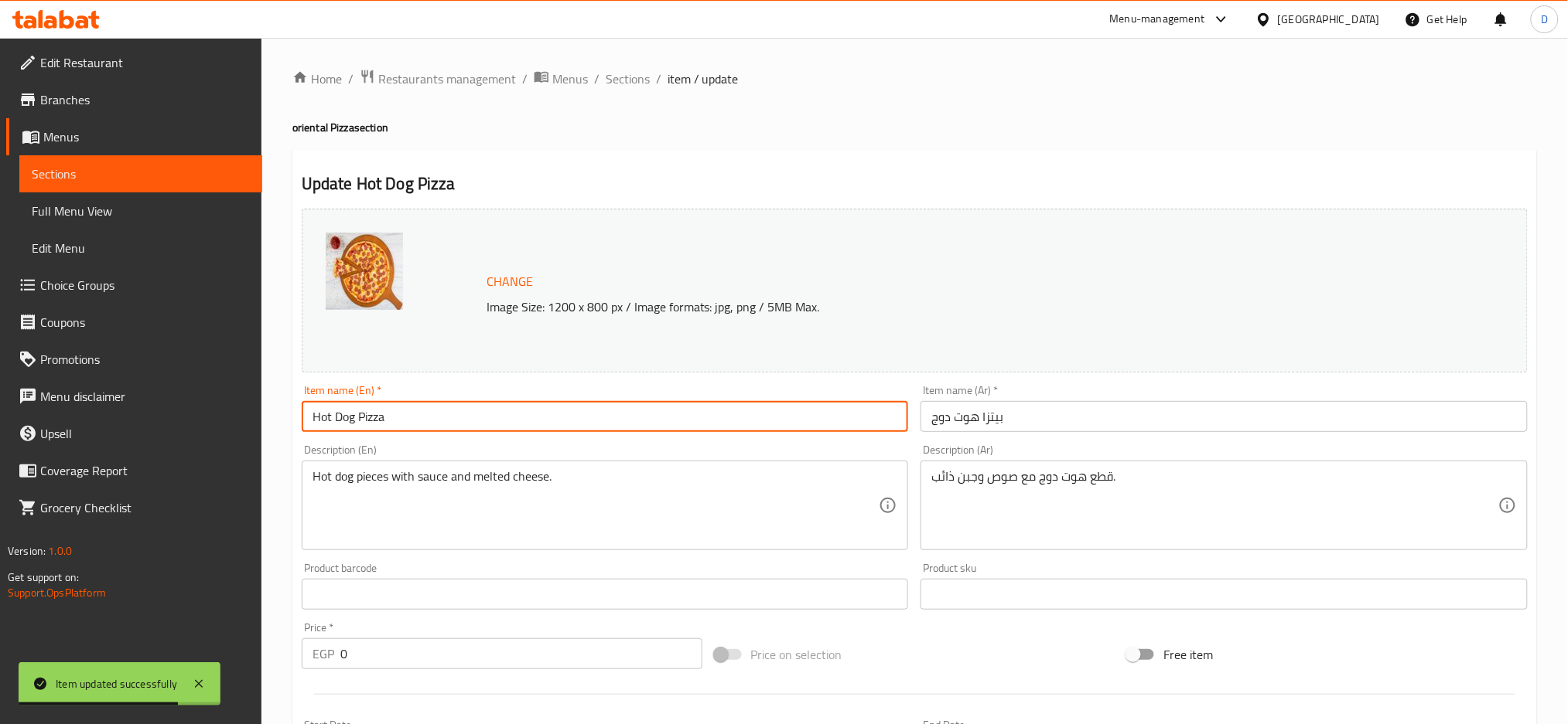
click at [354, 428] on input "Hot Dog Pizza" at bounding box center [604, 416] width 607 height 31
type input "Hot Dog oriental Pizza"
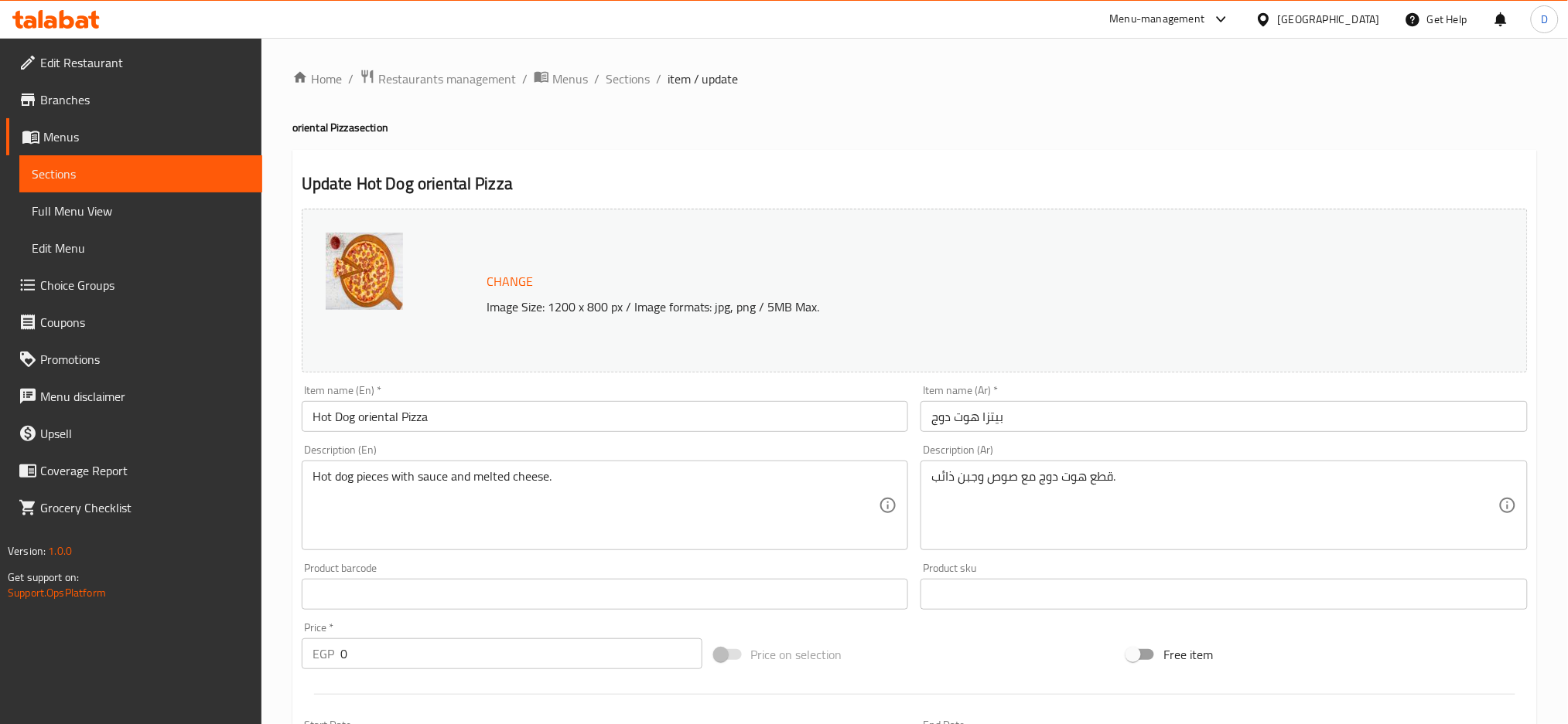
click at [1042, 433] on div "Item name (Ar)   * [PERSON_NAME] دوج Item name (Ar) *" at bounding box center [1224, 409] width 619 height 60
click at [1047, 412] on input "بيتزا هوت دوج" at bounding box center [1224, 416] width 607 height 31
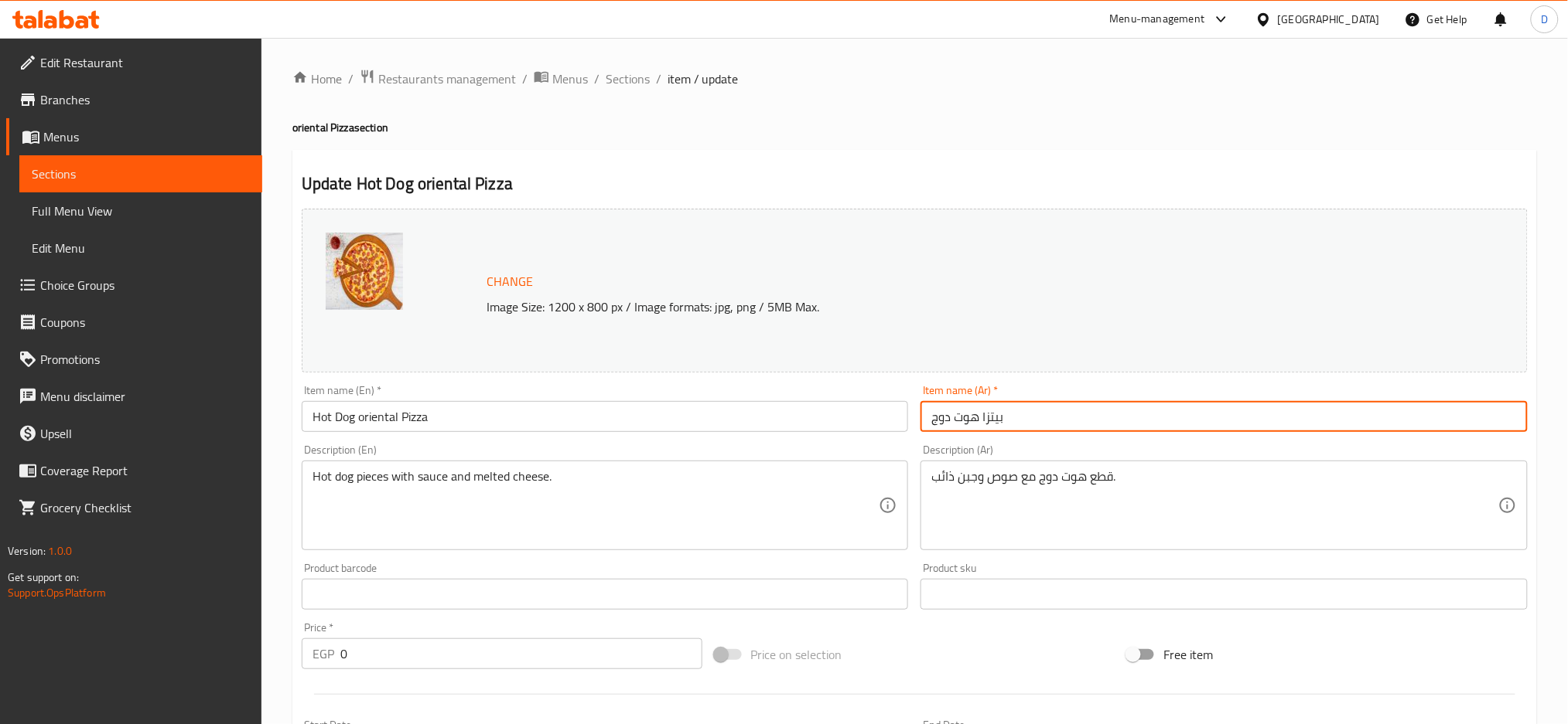
paste input "شرقي"
type input "بيتزا هوت دوج شرقي"
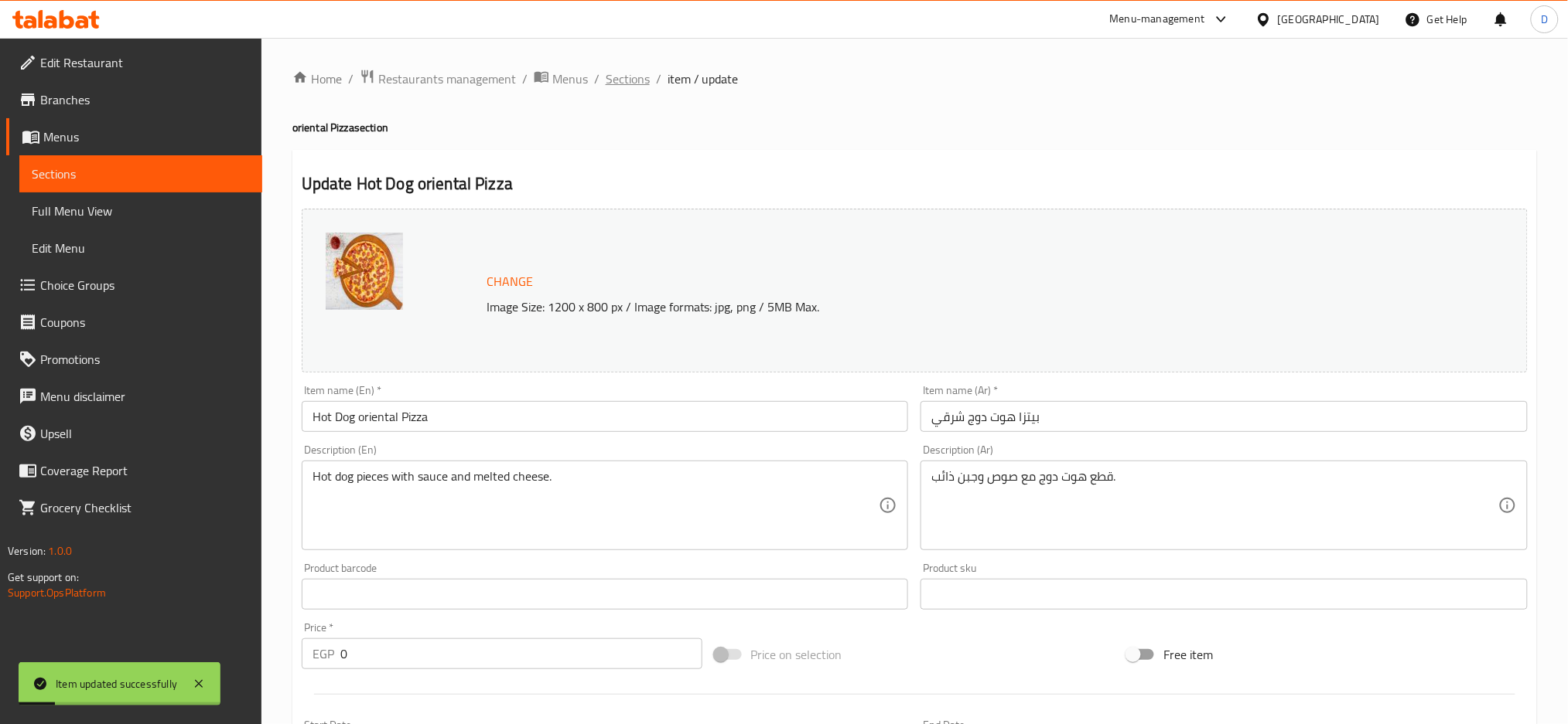
click at [628, 83] on span "Sections" at bounding box center [628, 79] width 44 height 18
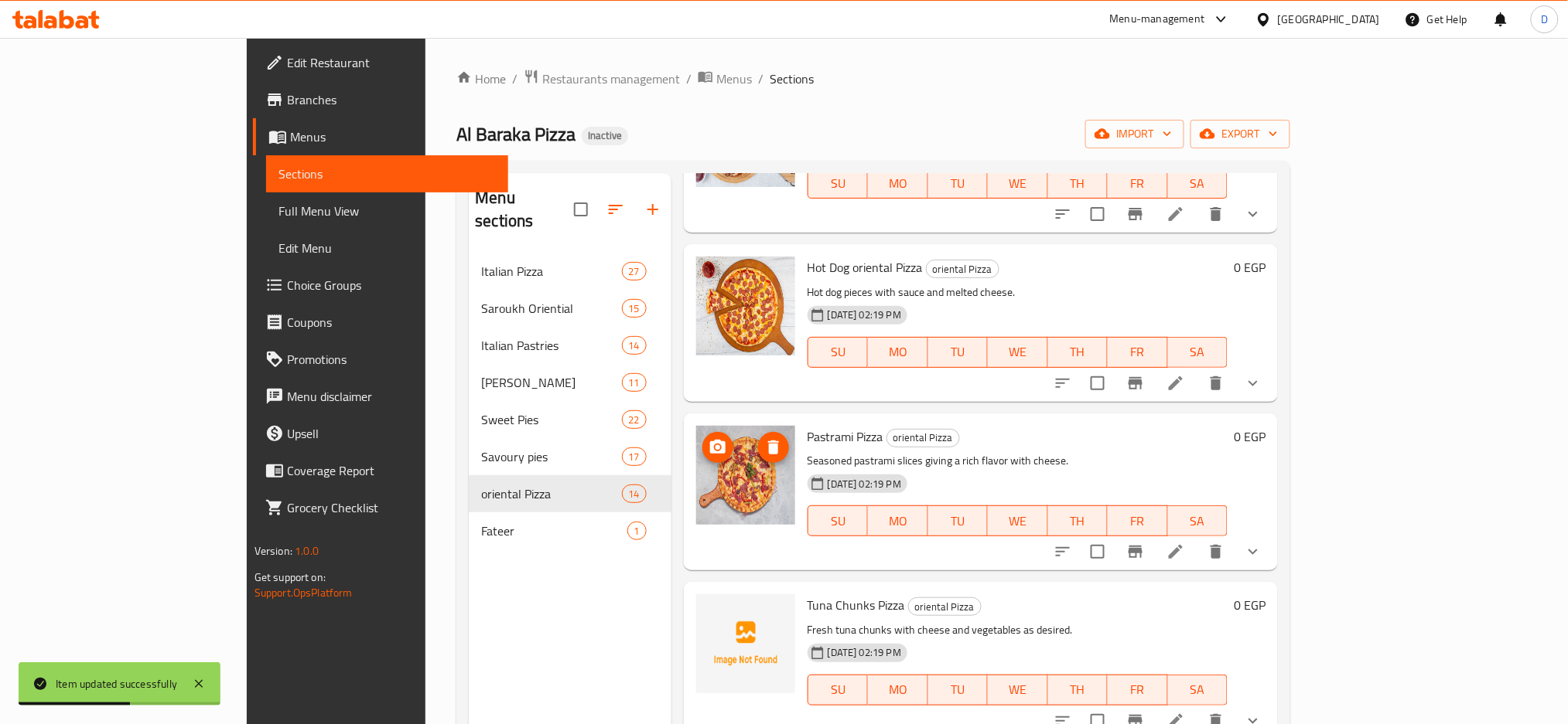
scroll to position [1168, 0]
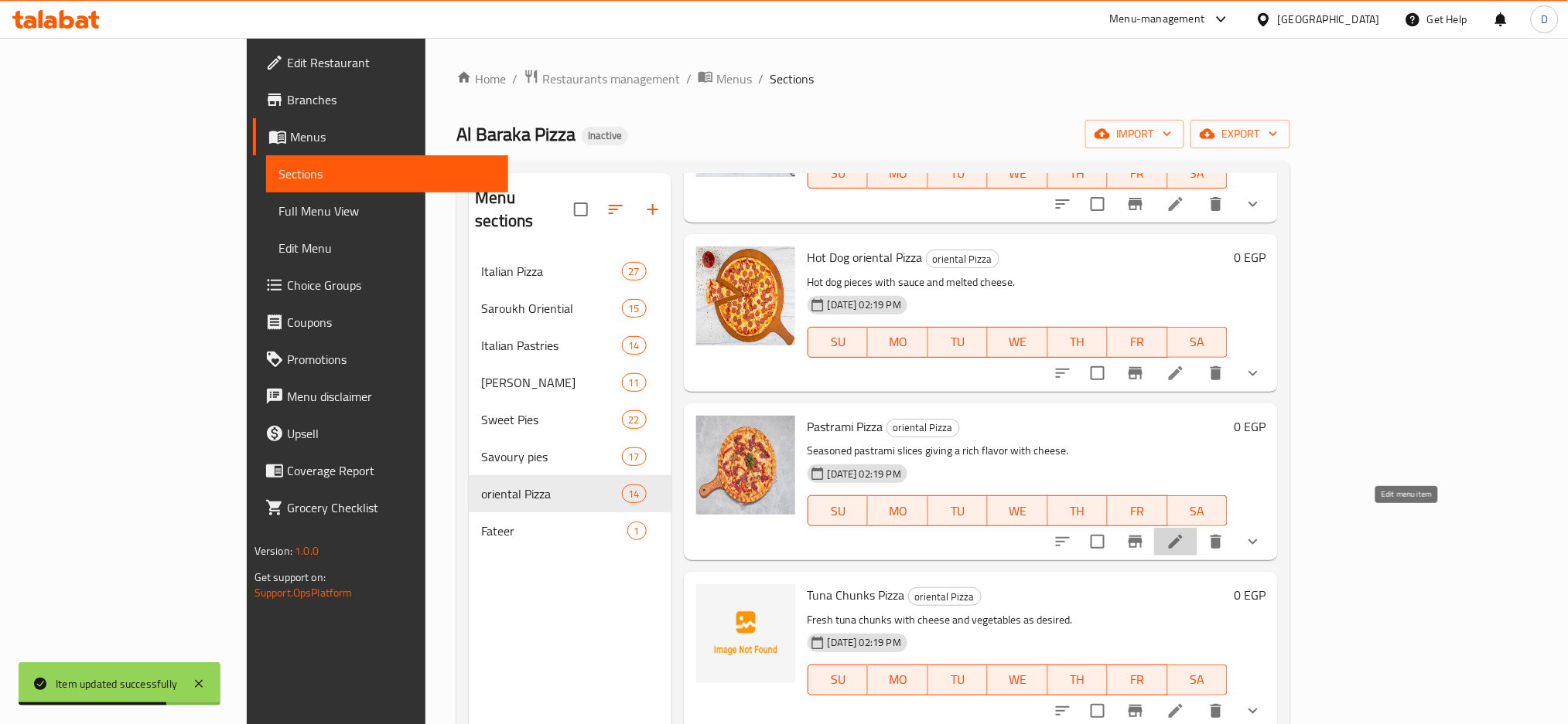
click at [1183, 535] on icon at bounding box center [1176, 542] width 14 height 14
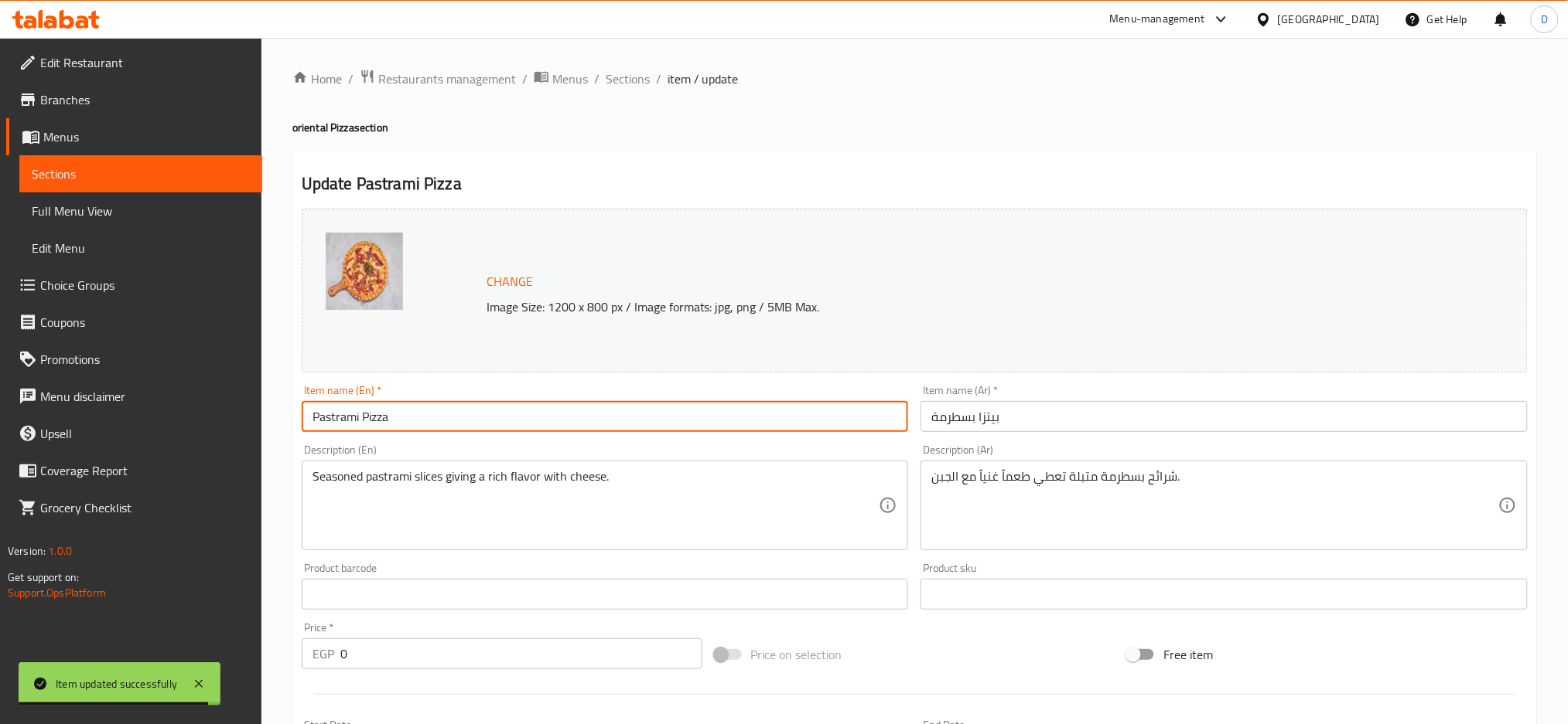
click at [357, 416] on input "Pastrami Pizza" at bounding box center [604, 416] width 607 height 31
type input "Pastrami oriental Pizza"
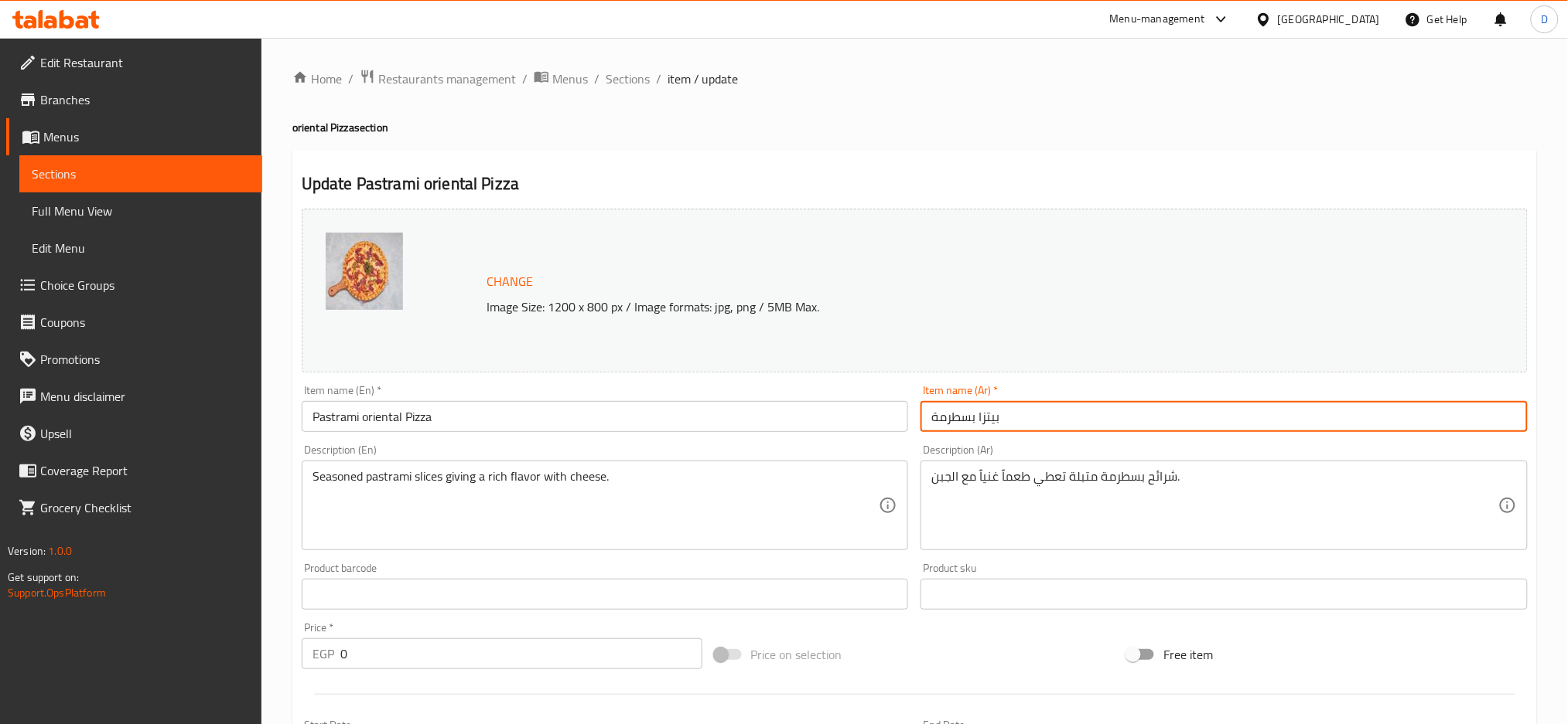
click at [1079, 412] on input "بيتزا بسطرمة" at bounding box center [1224, 416] width 607 height 31
paste input "شرقي"
type input "بيتزا بسطرمة شرقي"
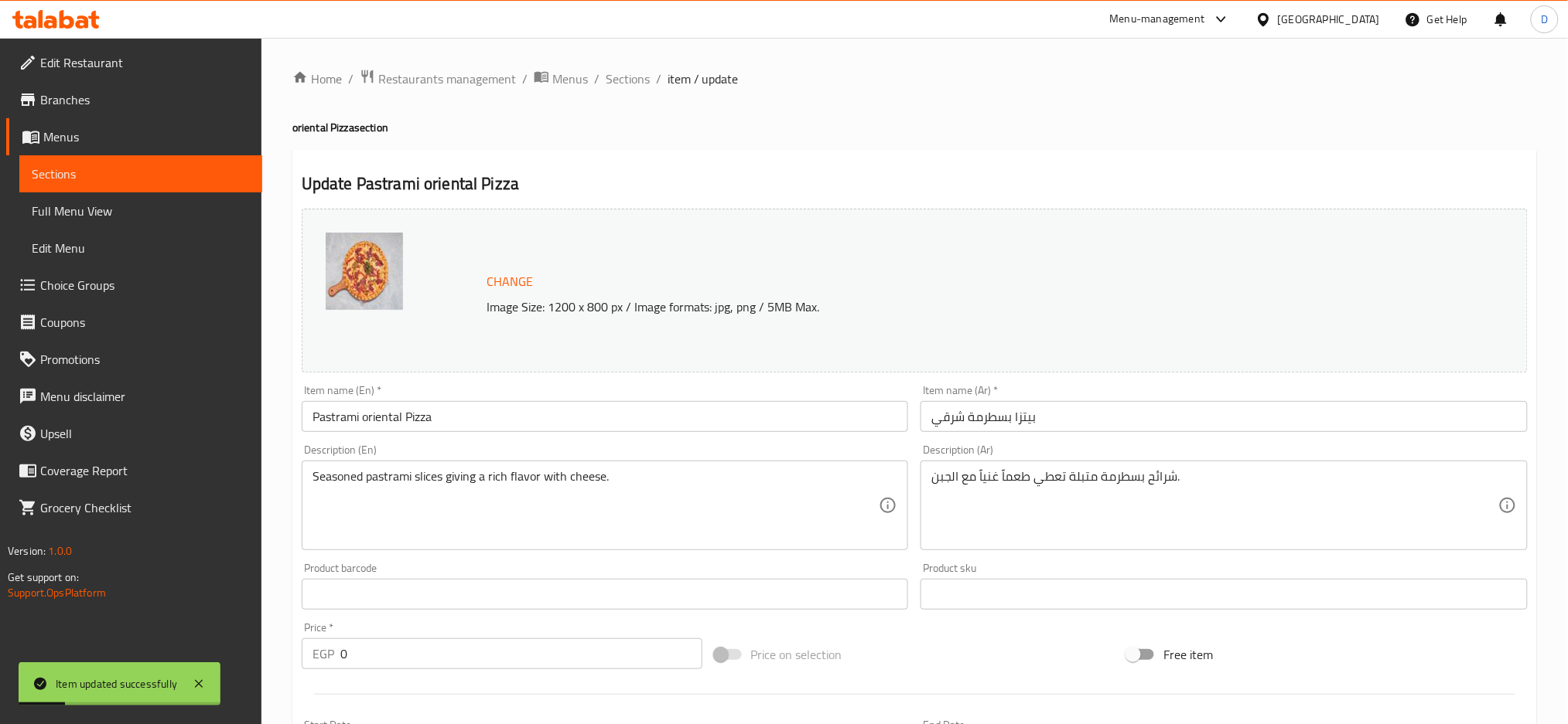
click at [637, 79] on span "Sections" at bounding box center [628, 79] width 44 height 18
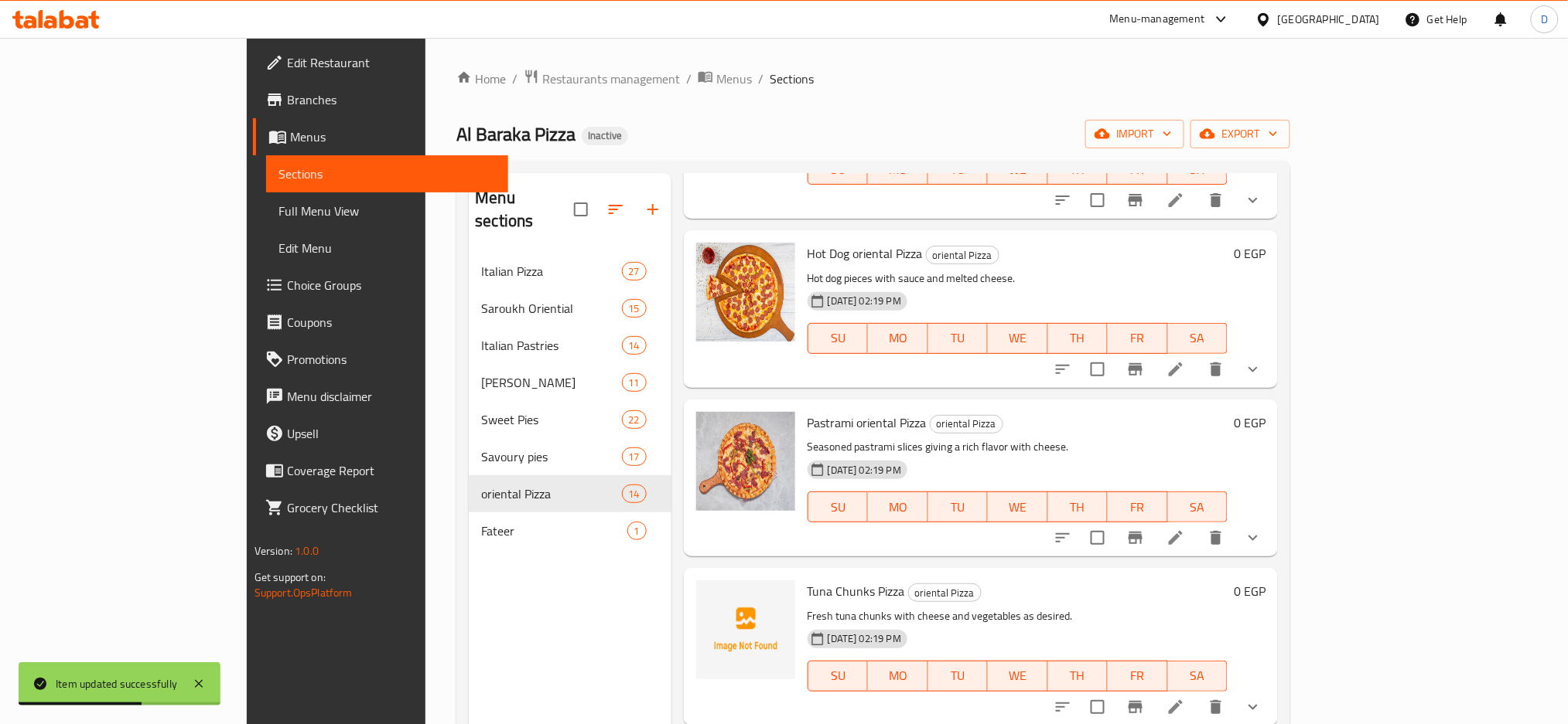
scroll to position [1307, 0]
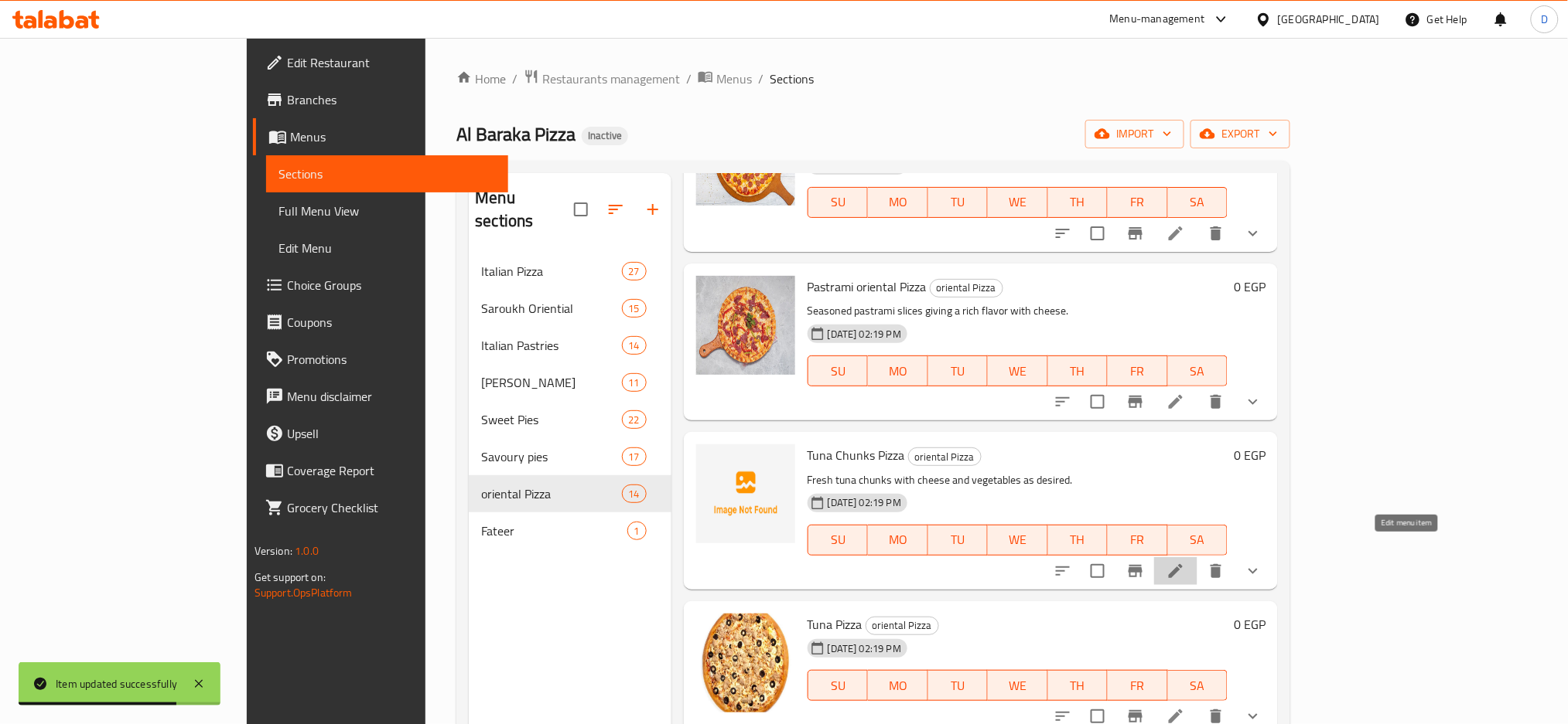
click at [1185, 562] on icon at bounding box center [1176, 571] width 18 height 18
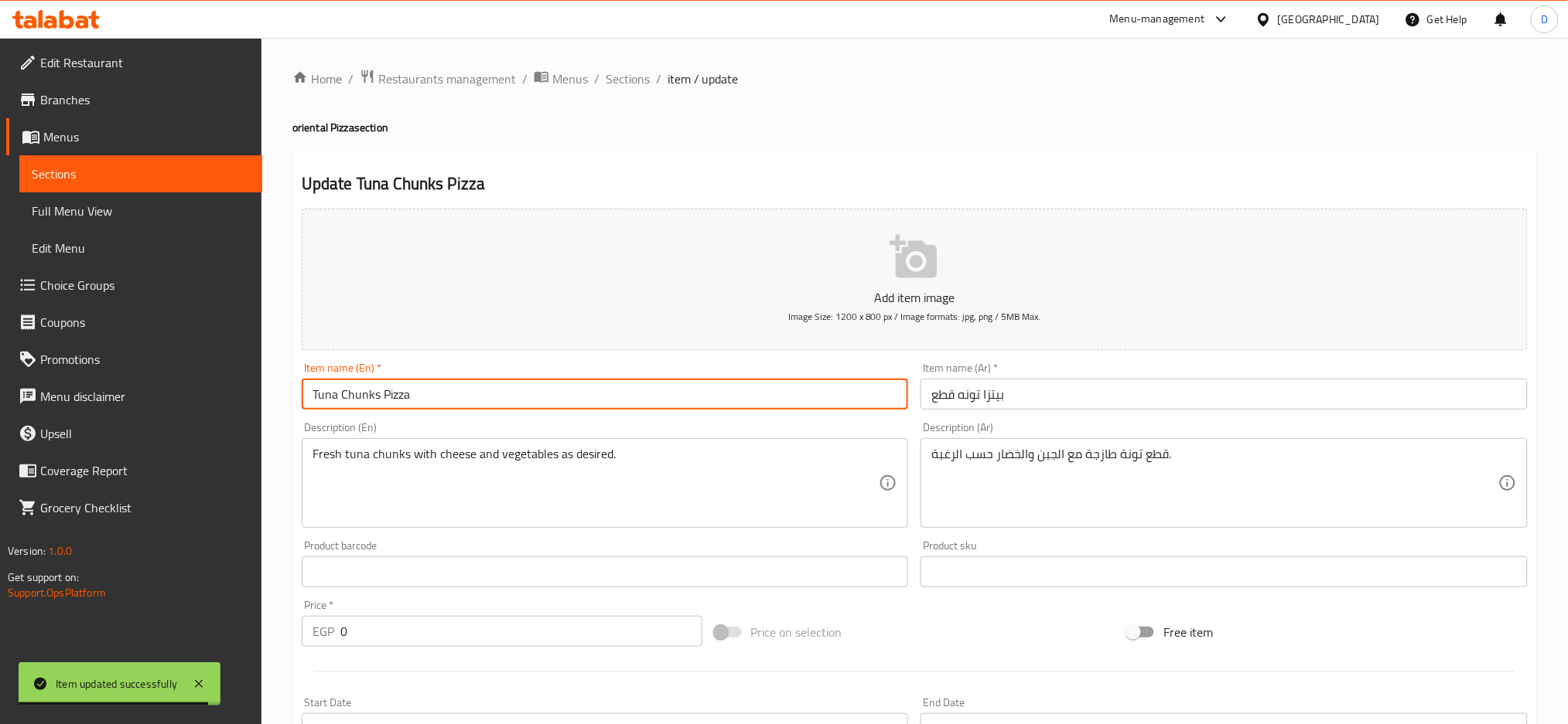
click at [371, 382] on input "Tuna Chunks Pizza" at bounding box center [604, 394] width 607 height 31
type input "Tuna Chunks oriental Pizza"
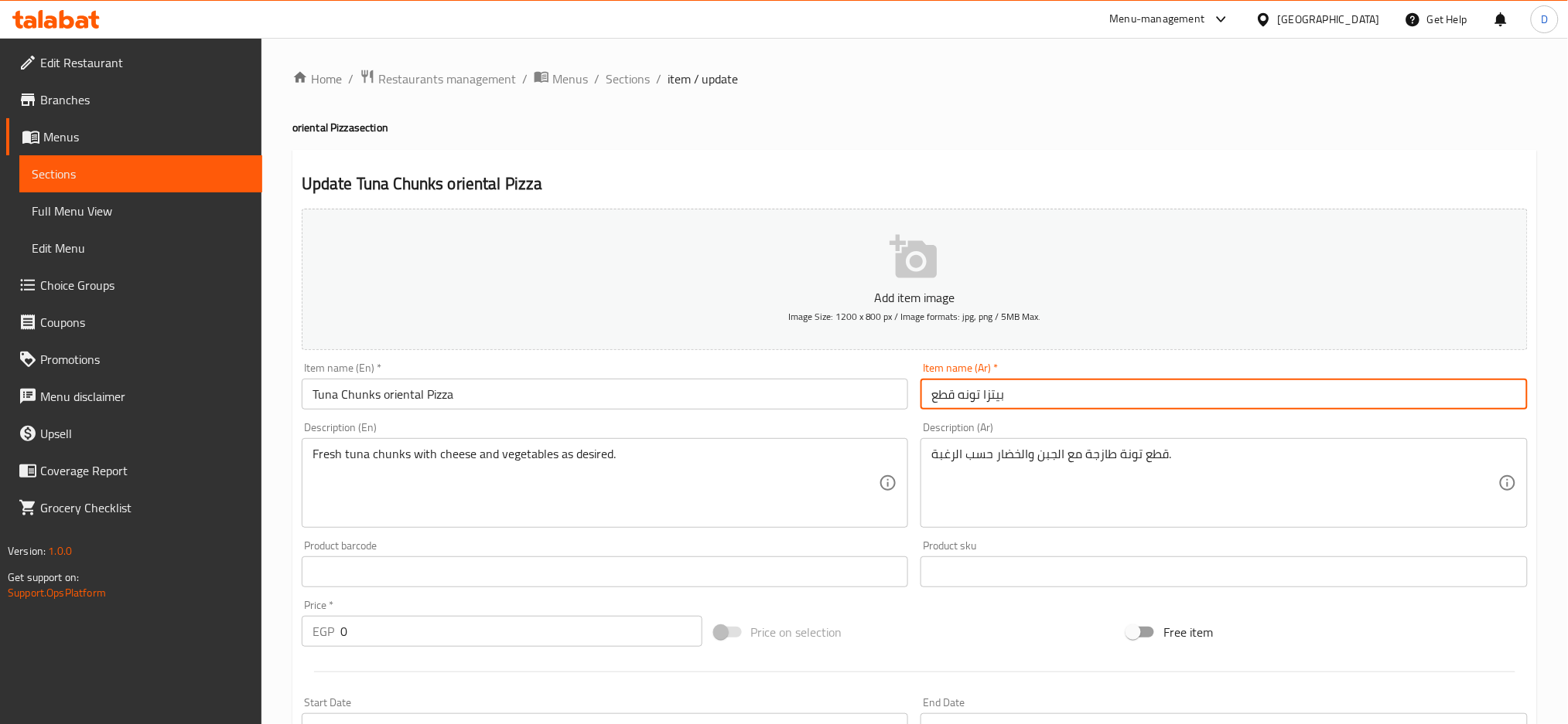
click at [1132, 393] on input "بيتزا تونه قطع" at bounding box center [1224, 394] width 607 height 31
paste input "شرقي"
type input "بيتزا تونه قطع شرقي"
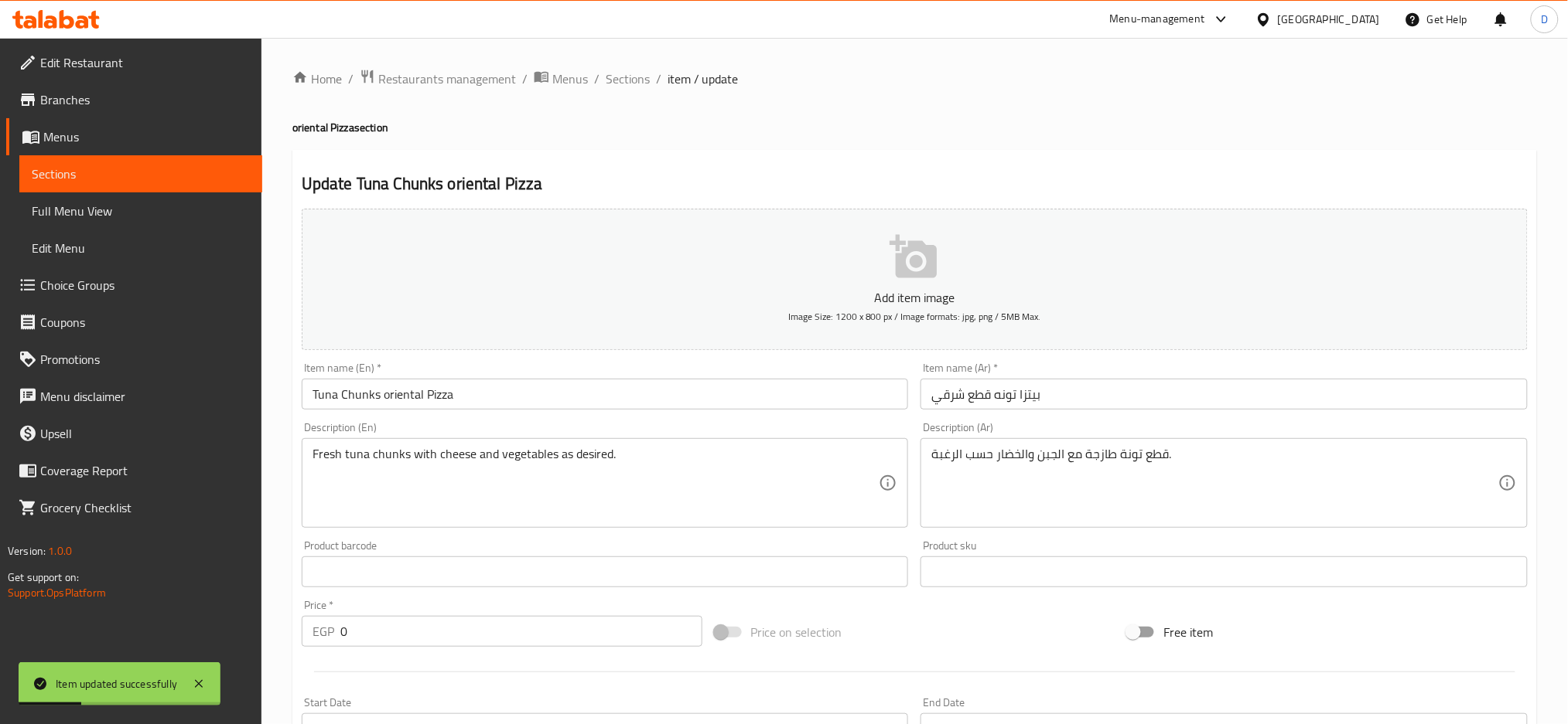
click at [637, 78] on span "Sections" at bounding box center [628, 79] width 44 height 18
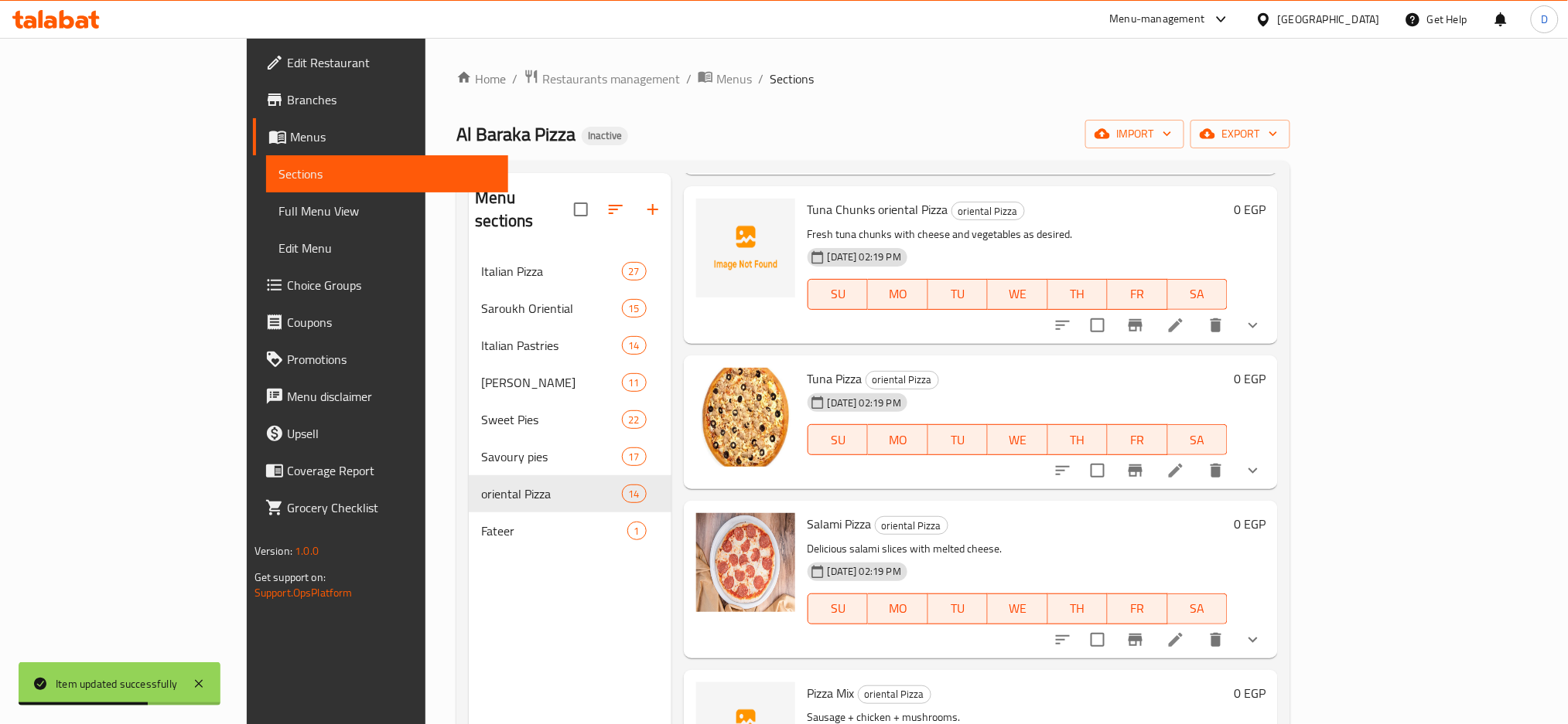
scroll to position [1617, 0]
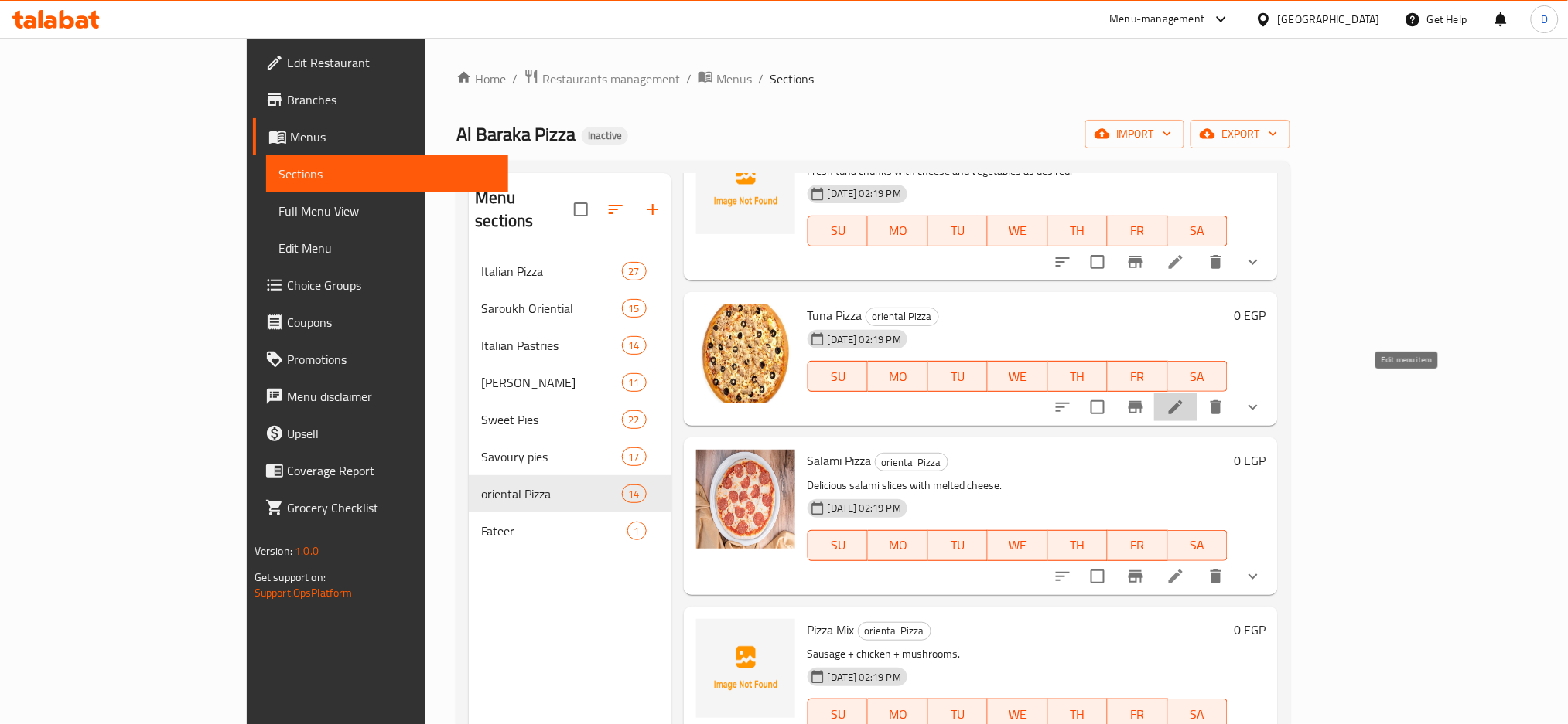
click at [1185, 398] on icon at bounding box center [1176, 407] width 18 height 18
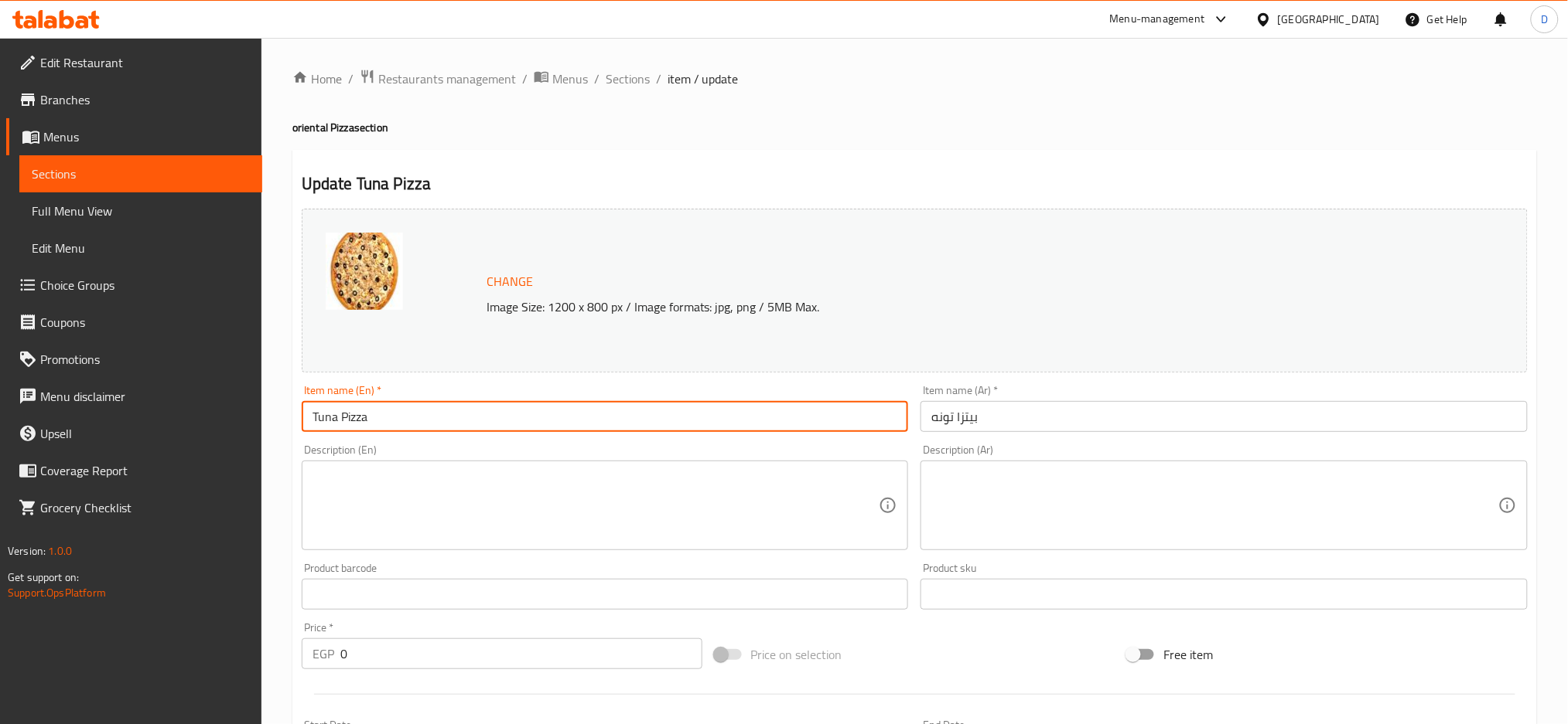
click at [337, 410] on input "Tuna Pizza" at bounding box center [604, 416] width 607 height 31
type input "Tuna oriental Pizza"
click at [1008, 421] on input "بيتزا تونه" at bounding box center [1224, 416] width 607 height 31
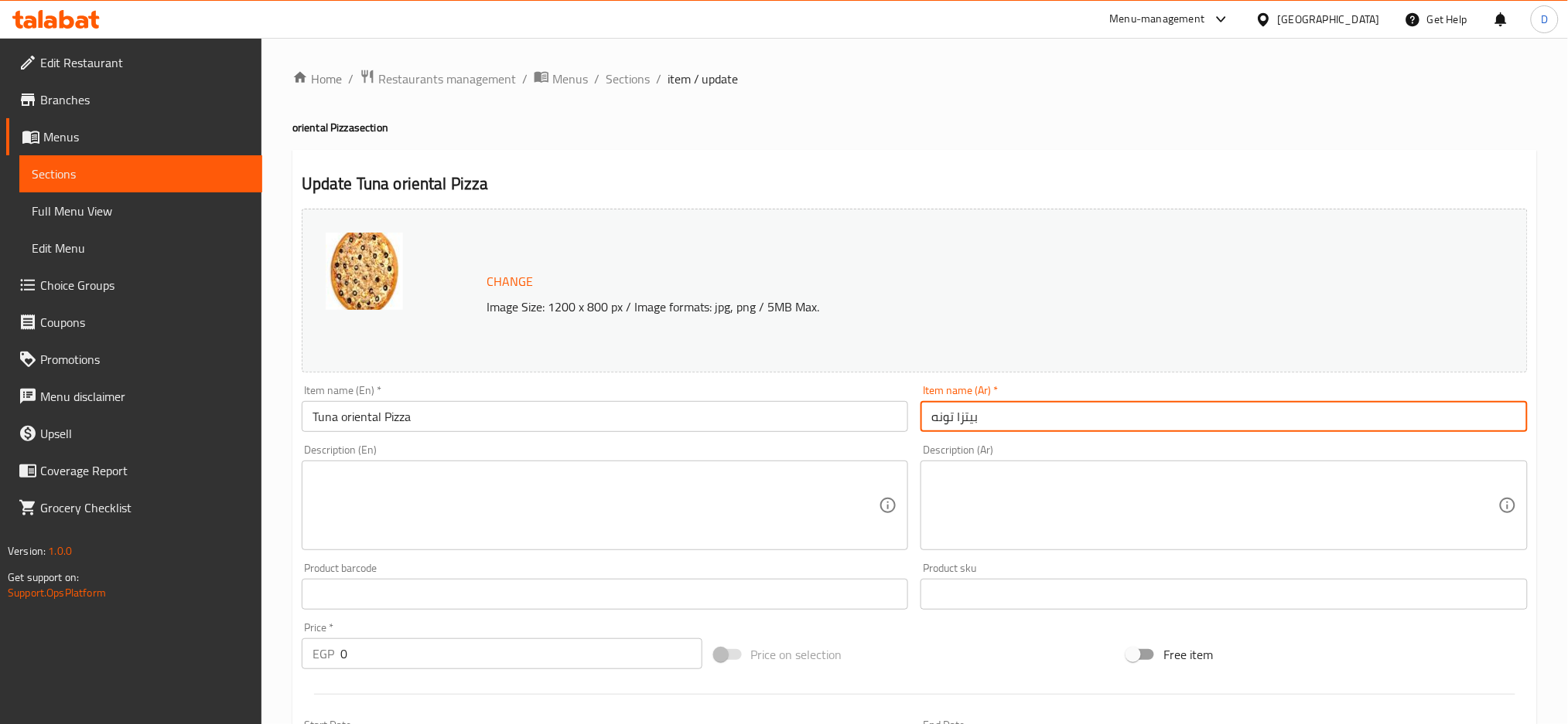
paste input "شرقي"
type input "بيتزا تونه شرقي"
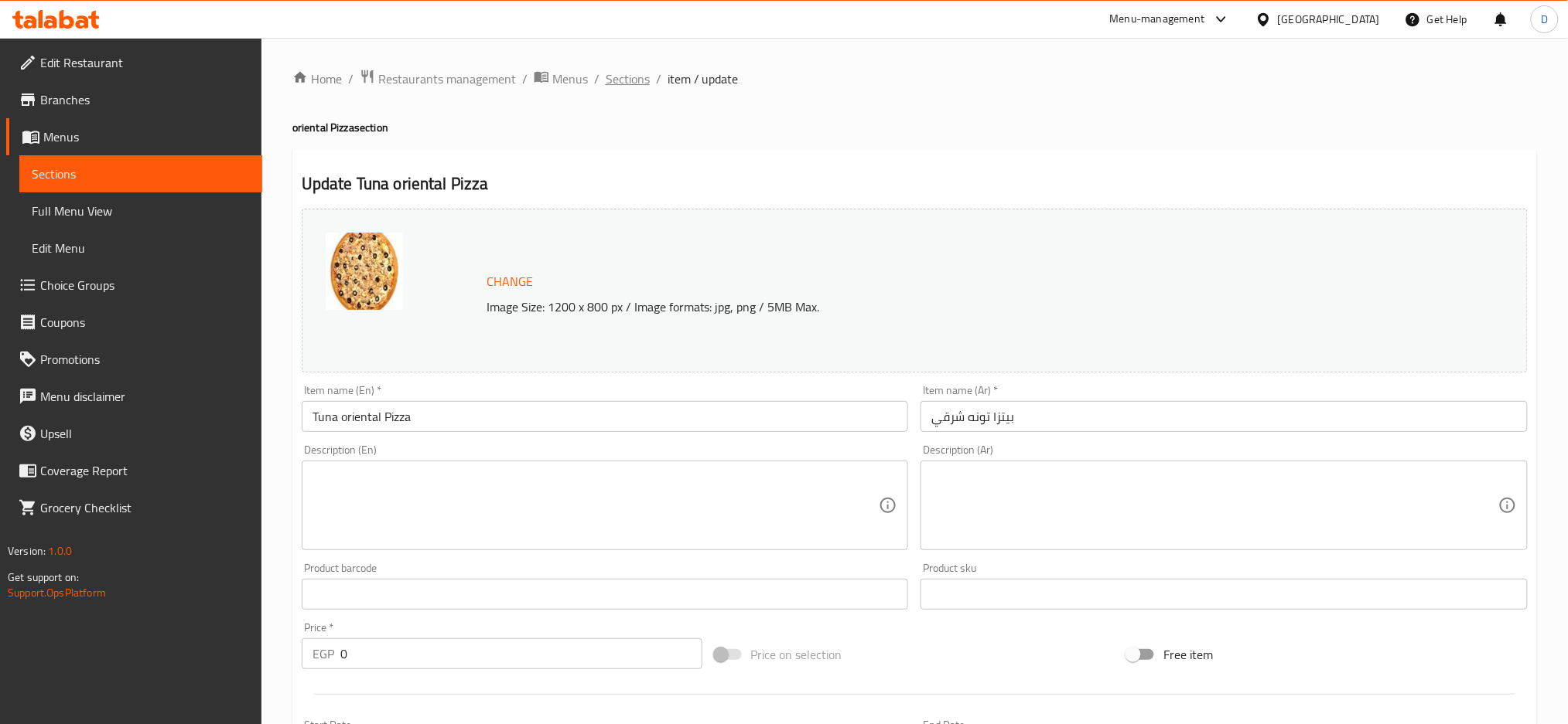
click at [626, 76] on span "Sections" at bounding box center [628, 79] width 44 height 18
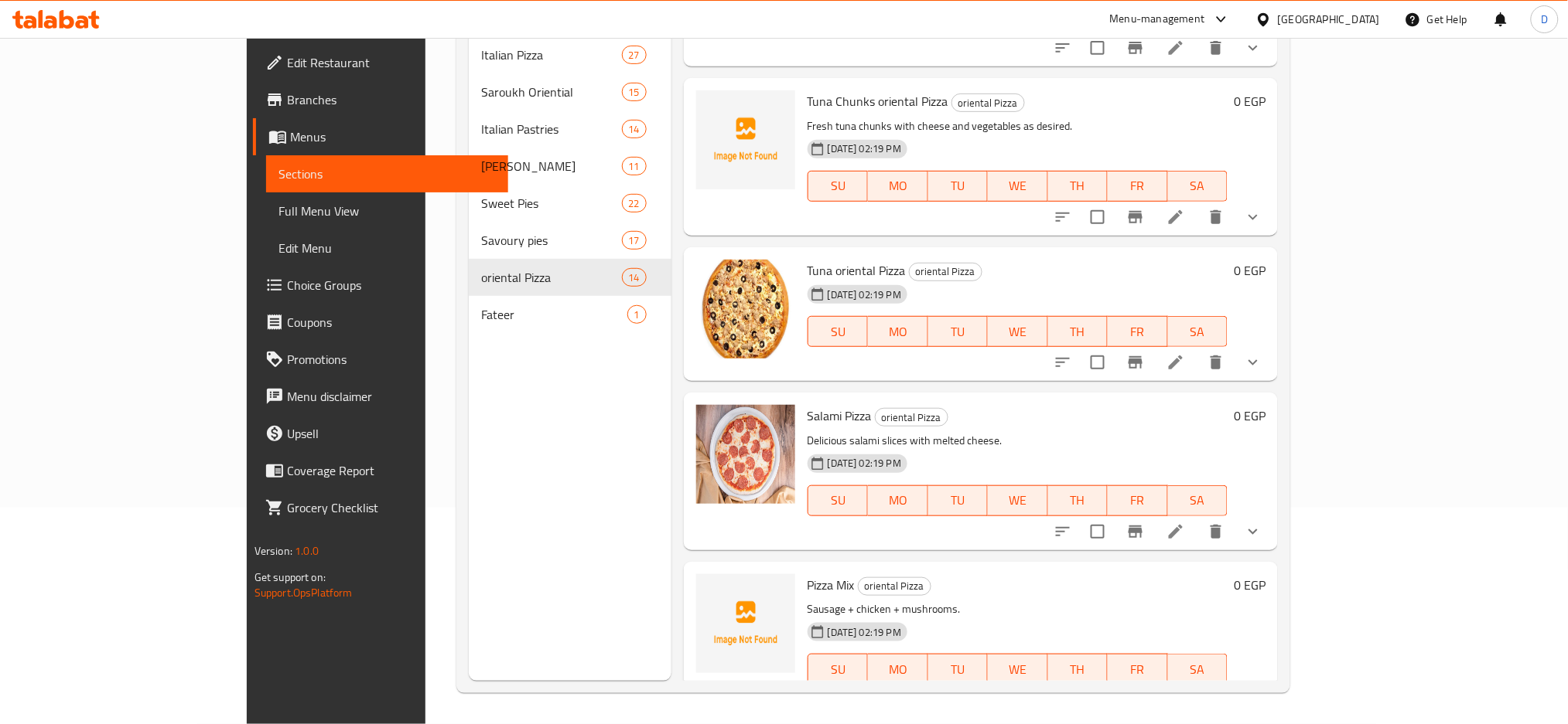
scroll to position [1444, 0]
click at [1185, 209] on icon at bounding box center [1176, 218] width 18 height 18
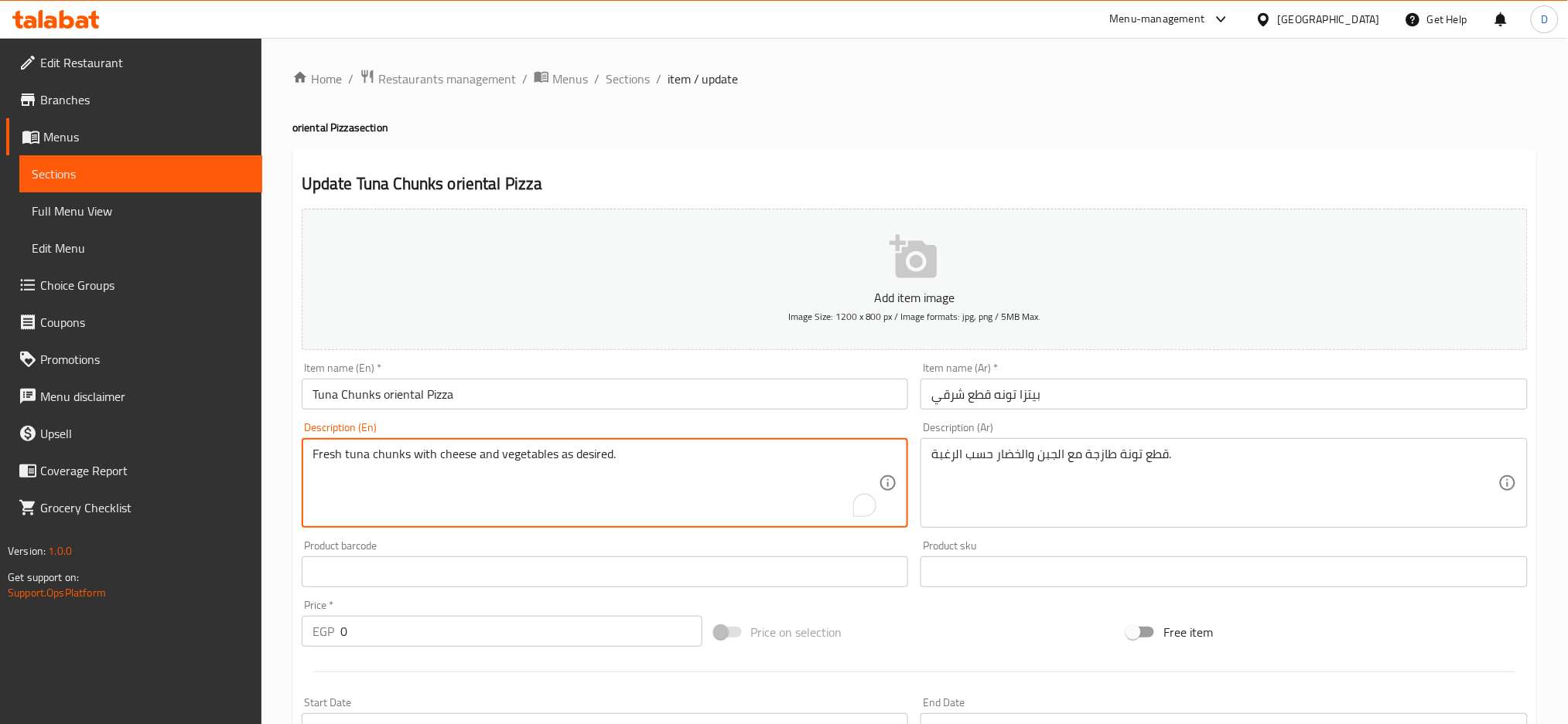
click at [703, 455] on textarea "Fresh tuna chunks with cheese and vegetables as desired." at bounding box center [595, 483] width 567 height 74
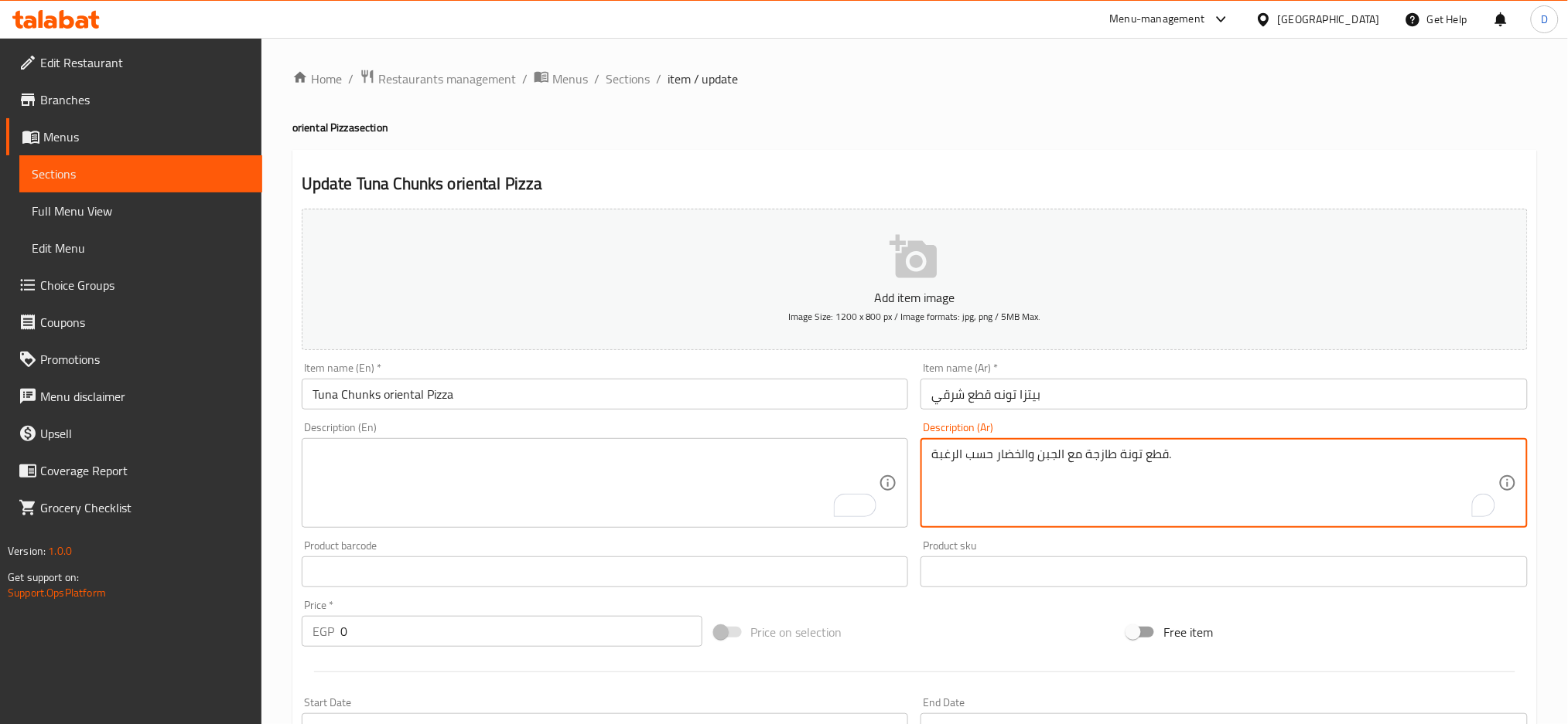
click at [1099, 447] on textarea "قطع تونة طازجة مع الجبن والخضار حسب الرغبة." at bounding box center [1214, 483] width 567 height 74
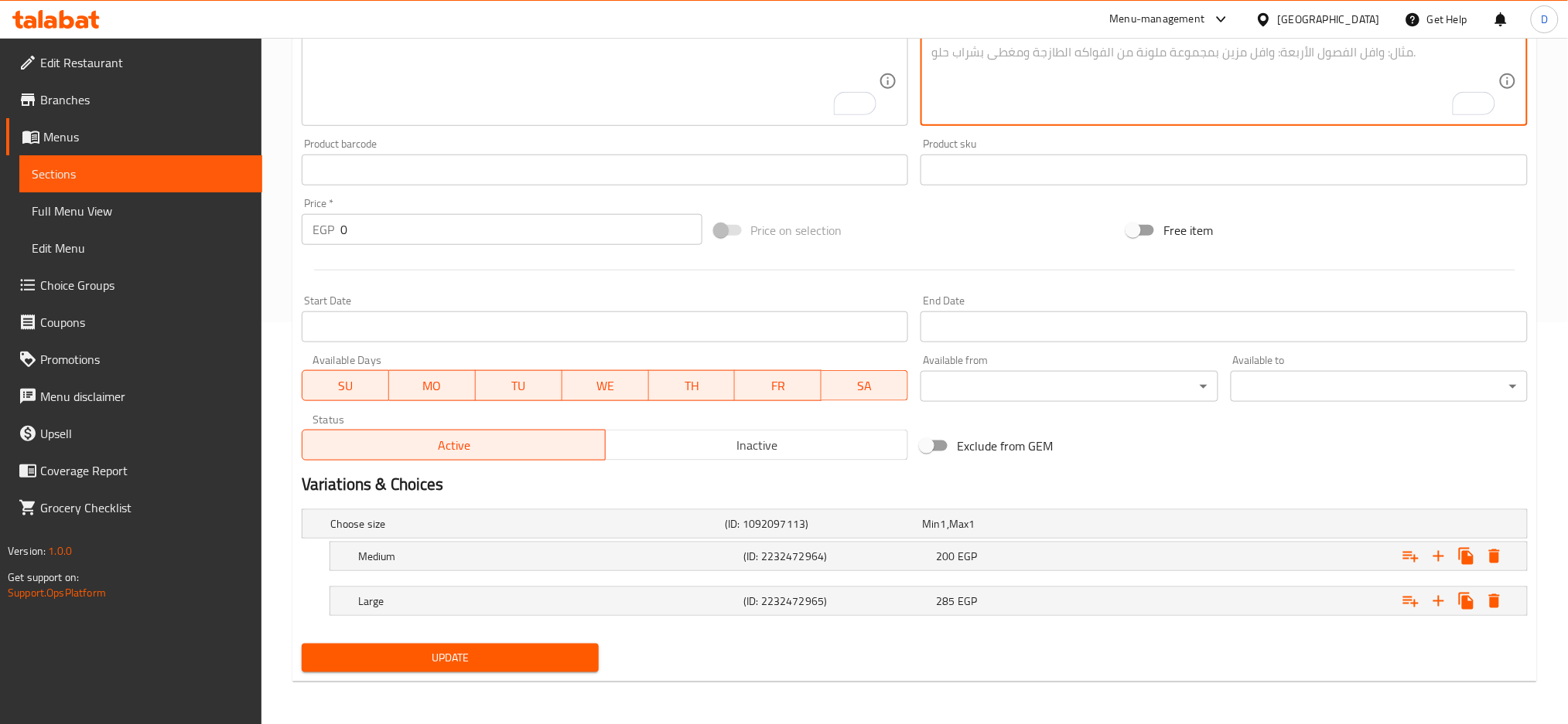
scroll to position [21, 0]
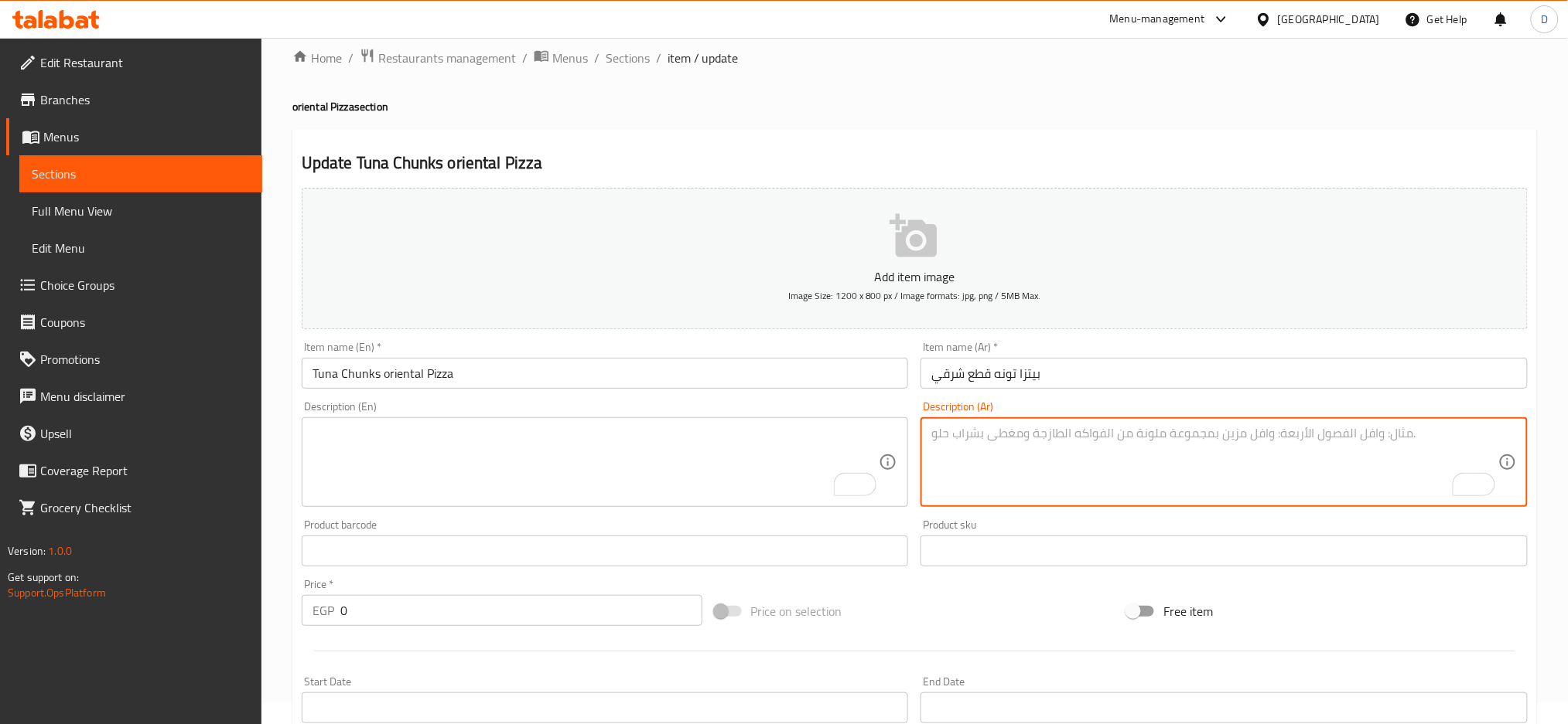
click at [578, 379] on input "Tuna Chunks oriental Pizza" at bounding box center [604, 373] width 607 height 31
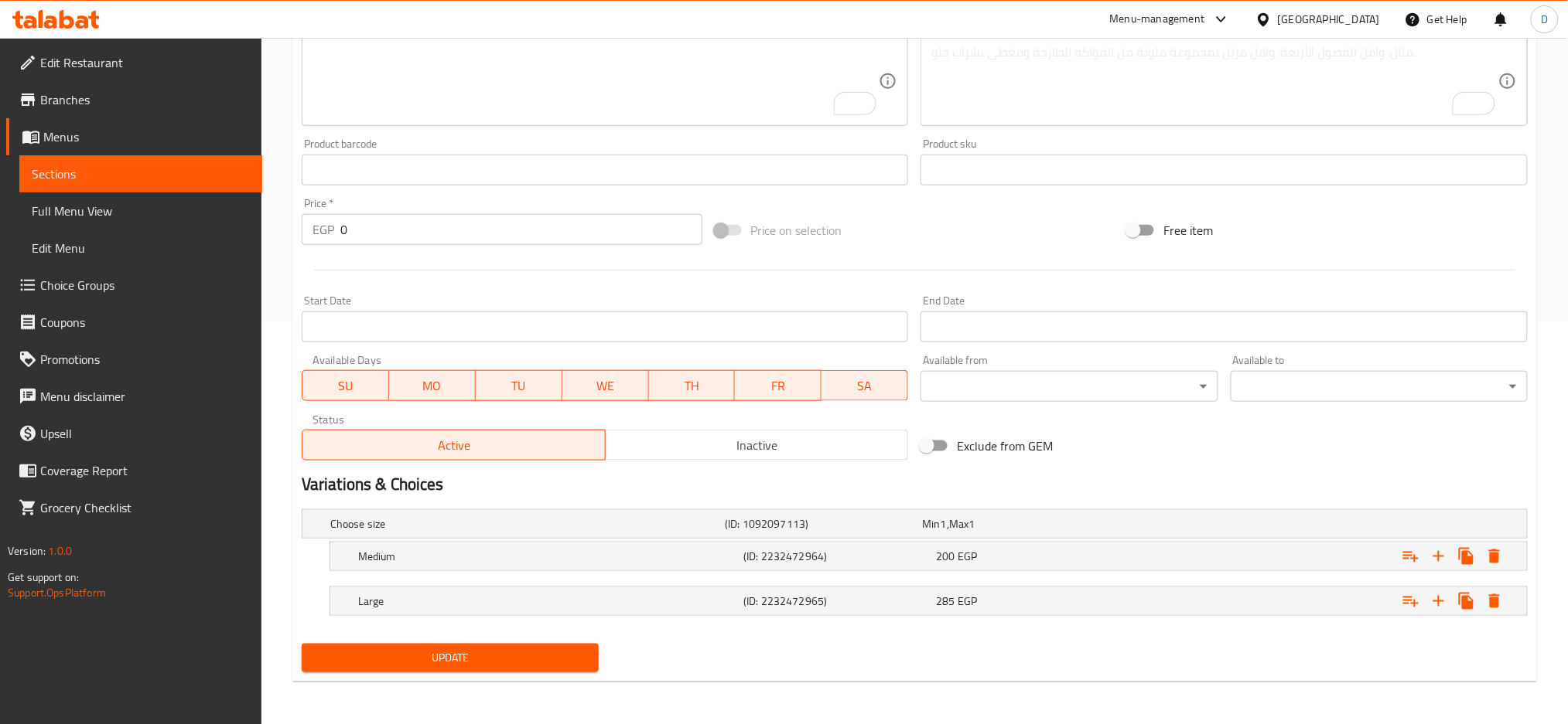
scroll to position [103, 0]
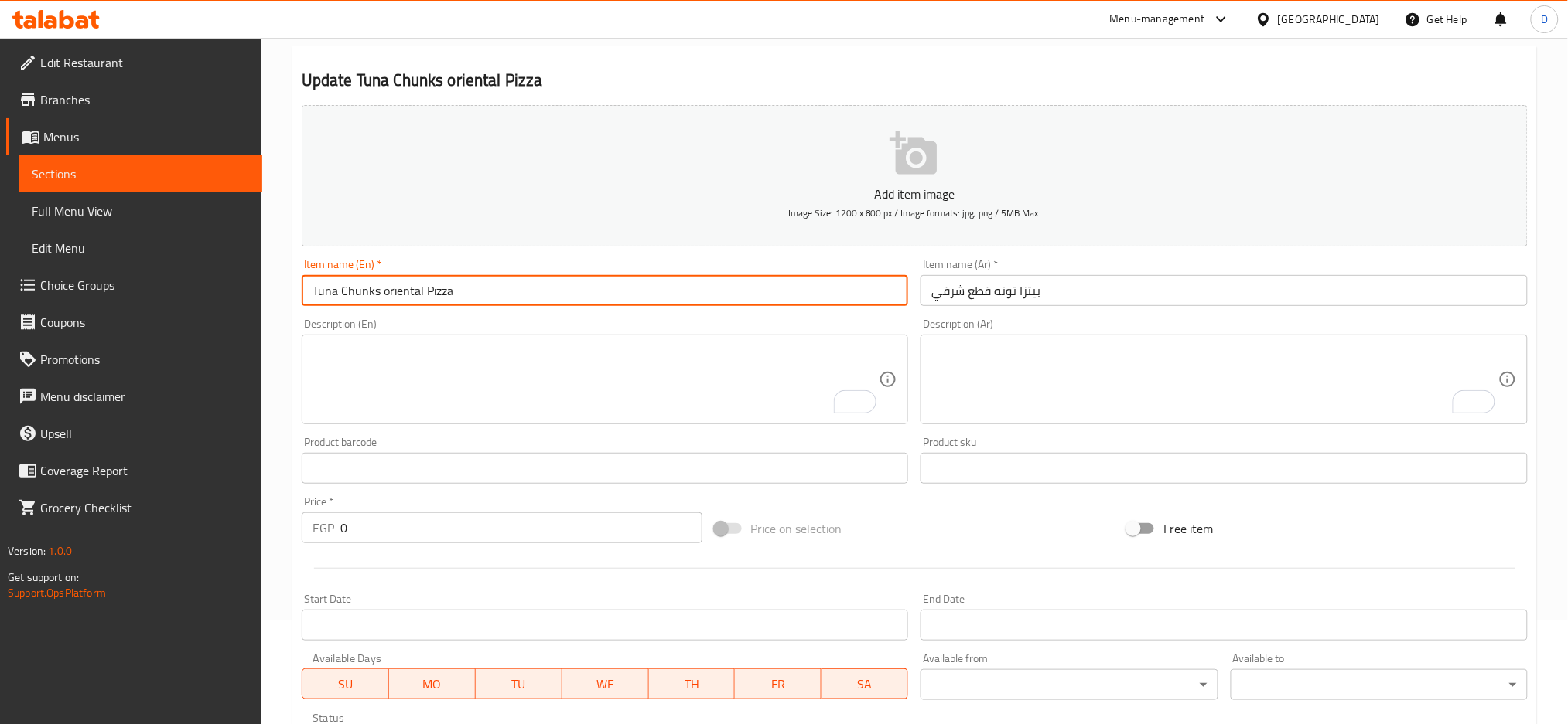
click at [640, 297] on input "Tuna Chunks oriental Pizza" at bounding box center [604, 290] width 607 height 31
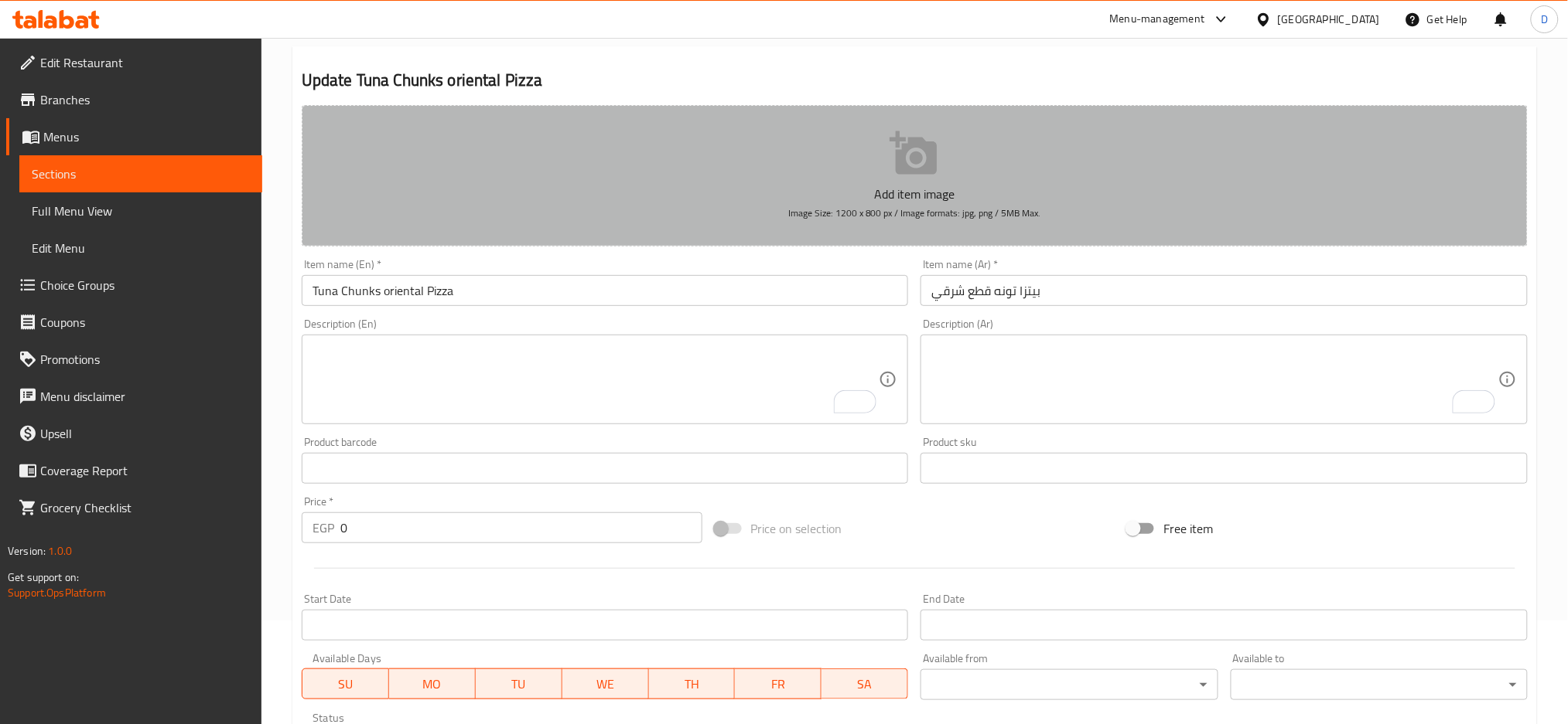
click at [741, 173] on button "Add item image Image Size: 1200 x 800 px / Image formats: jpg, png / 5MB Max." at bounding box center [914, 175] width 1226 height 141
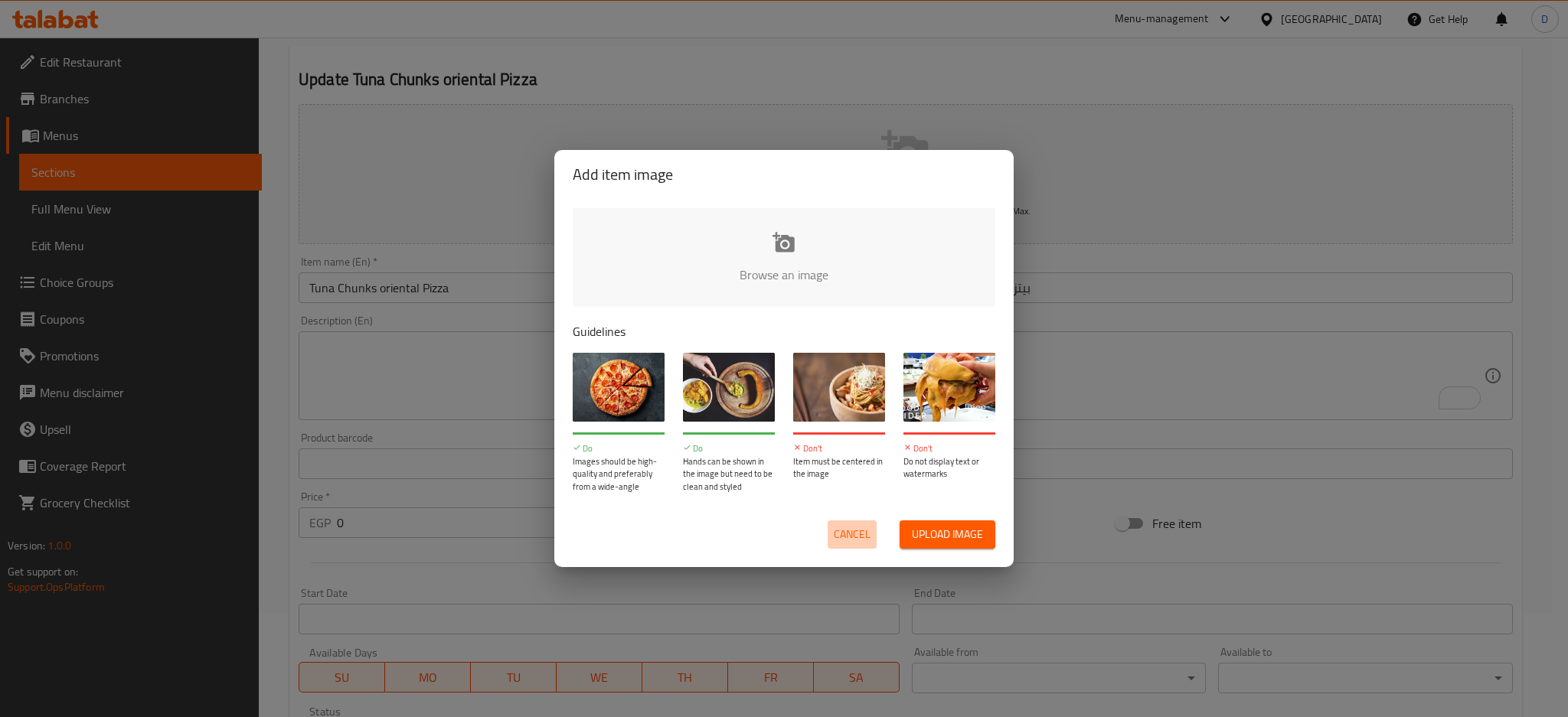
click at [841, 523] on button "Cancel" at bounding box center [852, 534] width 49 height 29
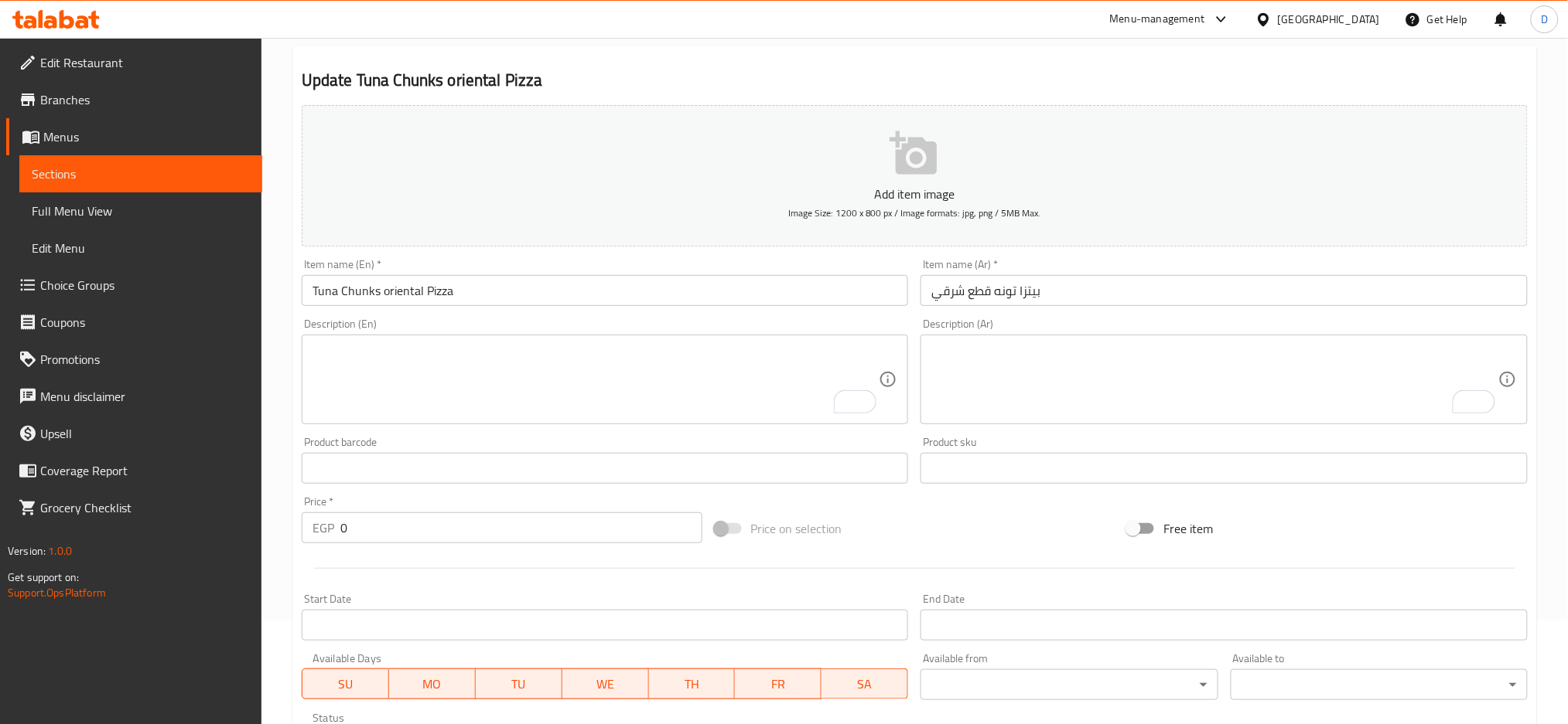
scroll to position [402, 0]
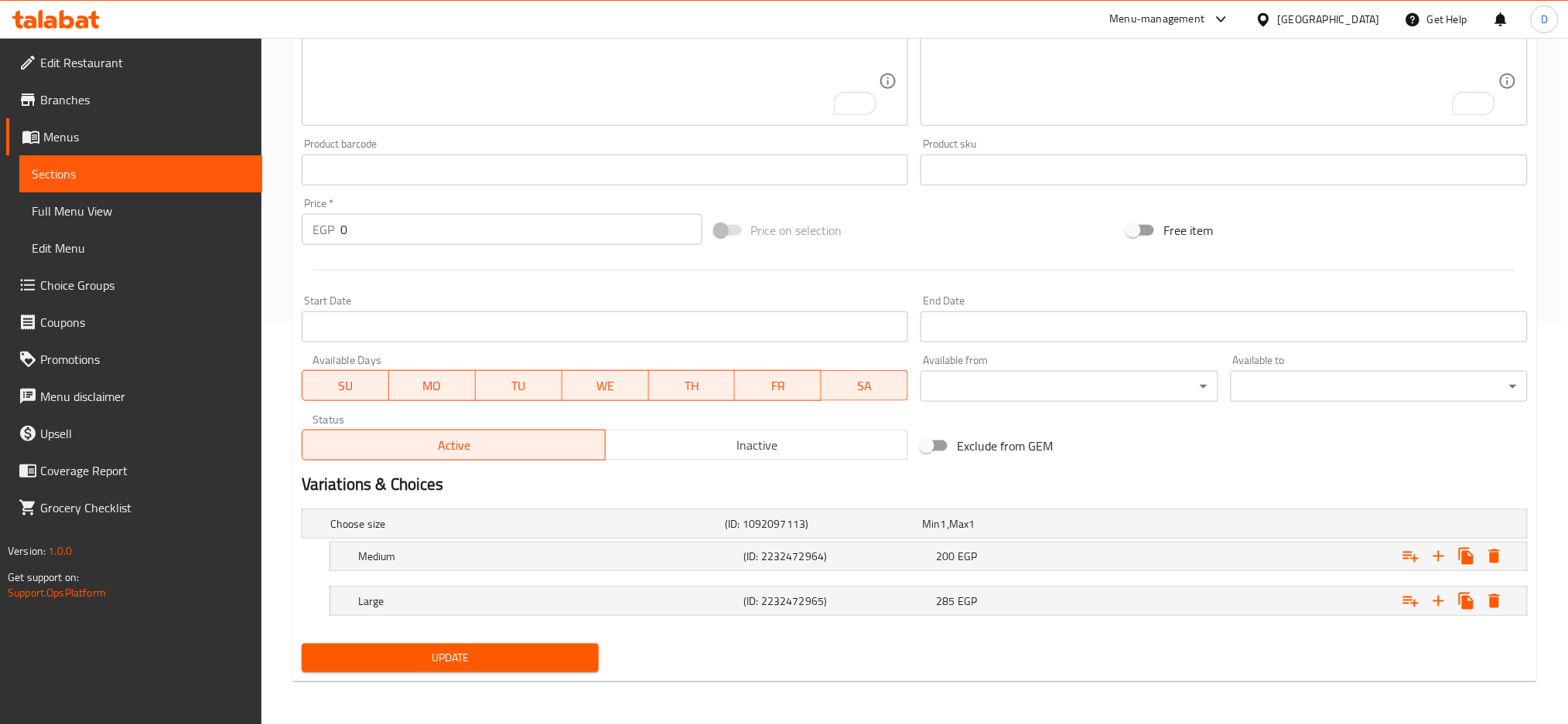
click at [577, 654] on span "Update" at bounding box center [450, 658] width 272 height 19
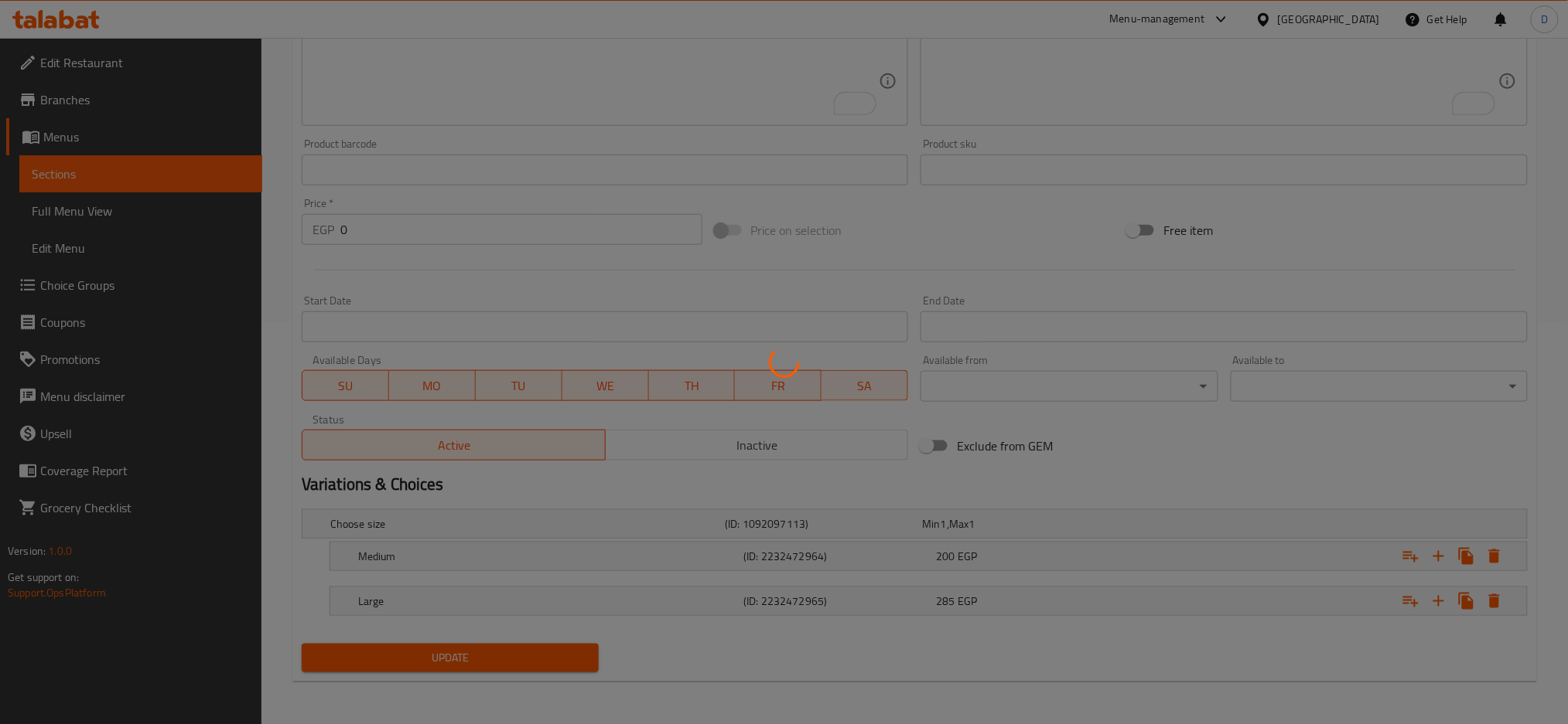
scroll to position [0, 0]
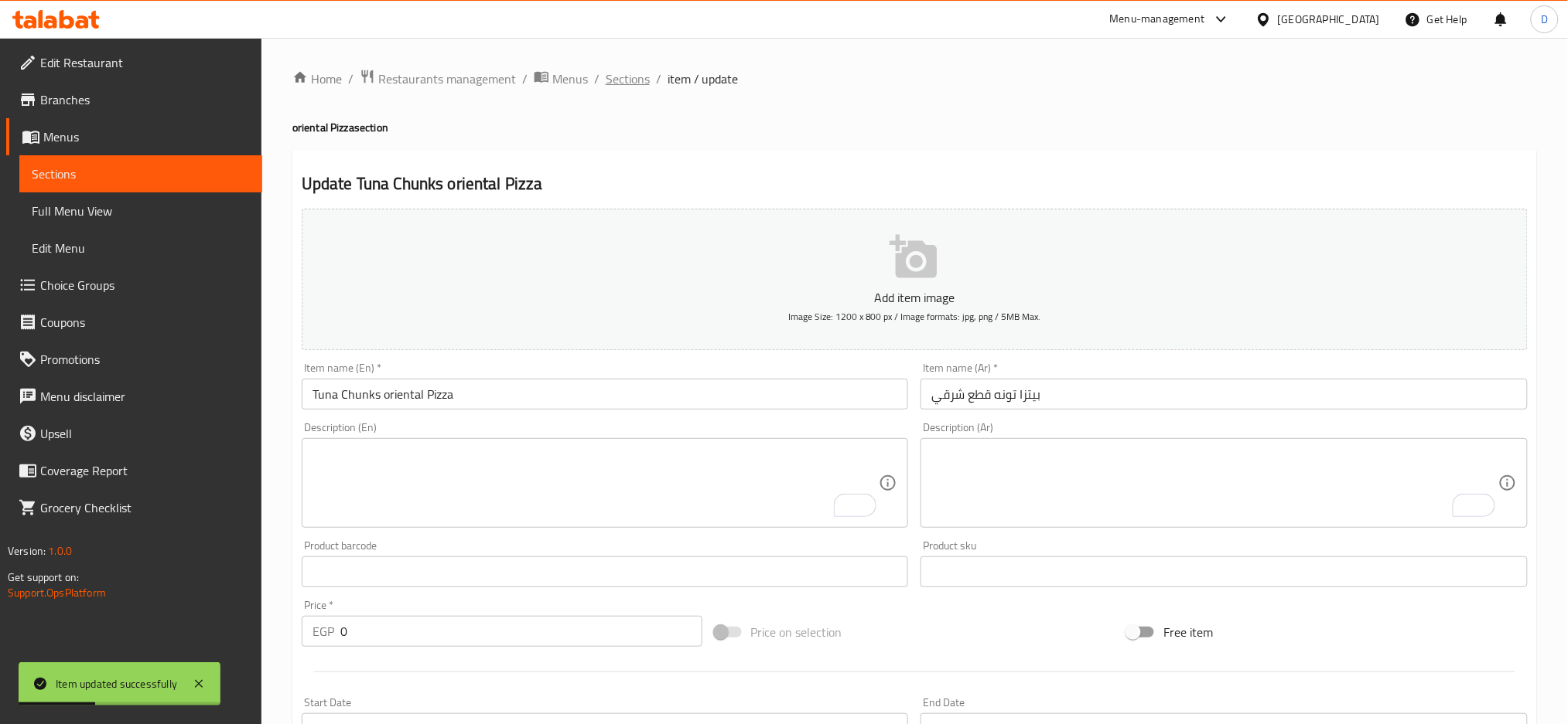
click at [625, 70] on span "Sections" at bounding box center [628, 79] width 44 height 18
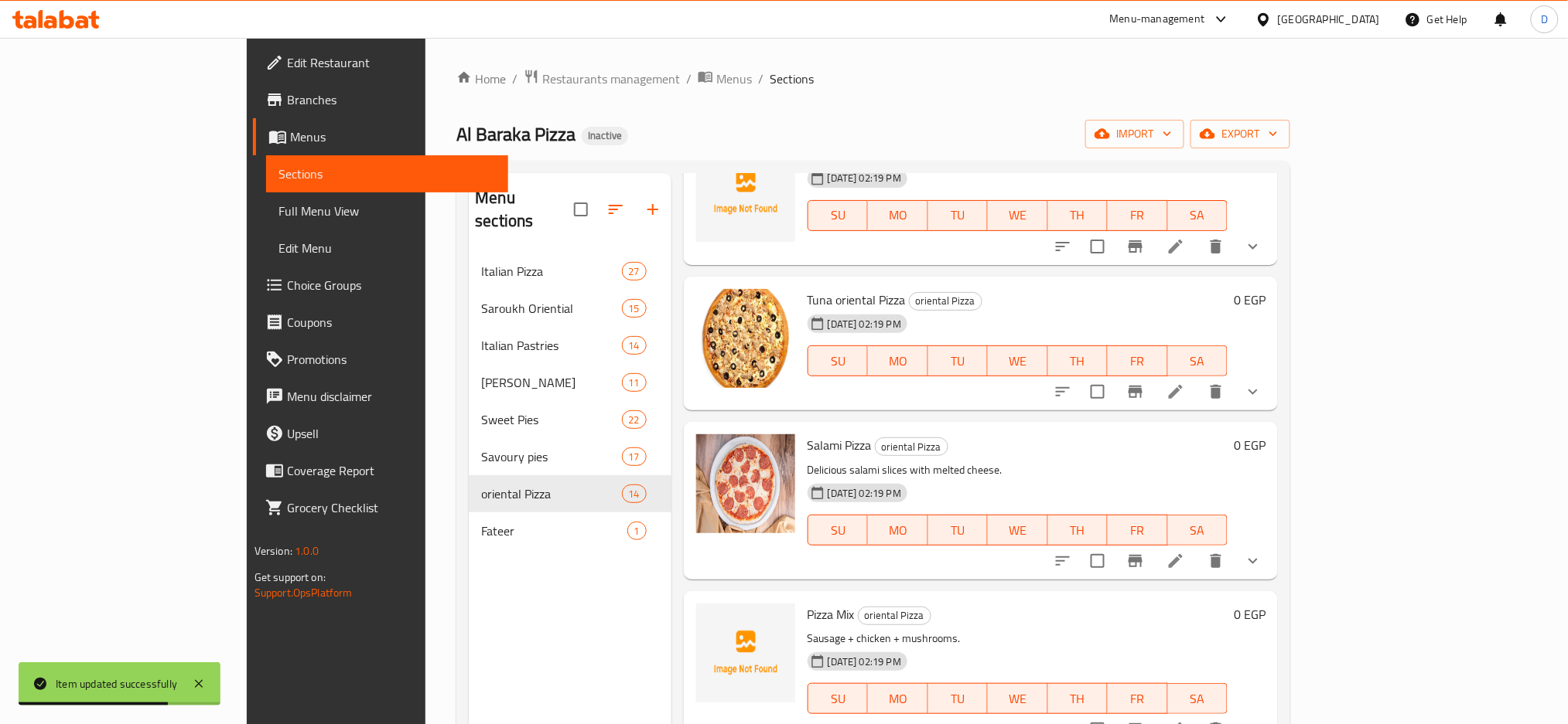
scroll to position [217, 0]
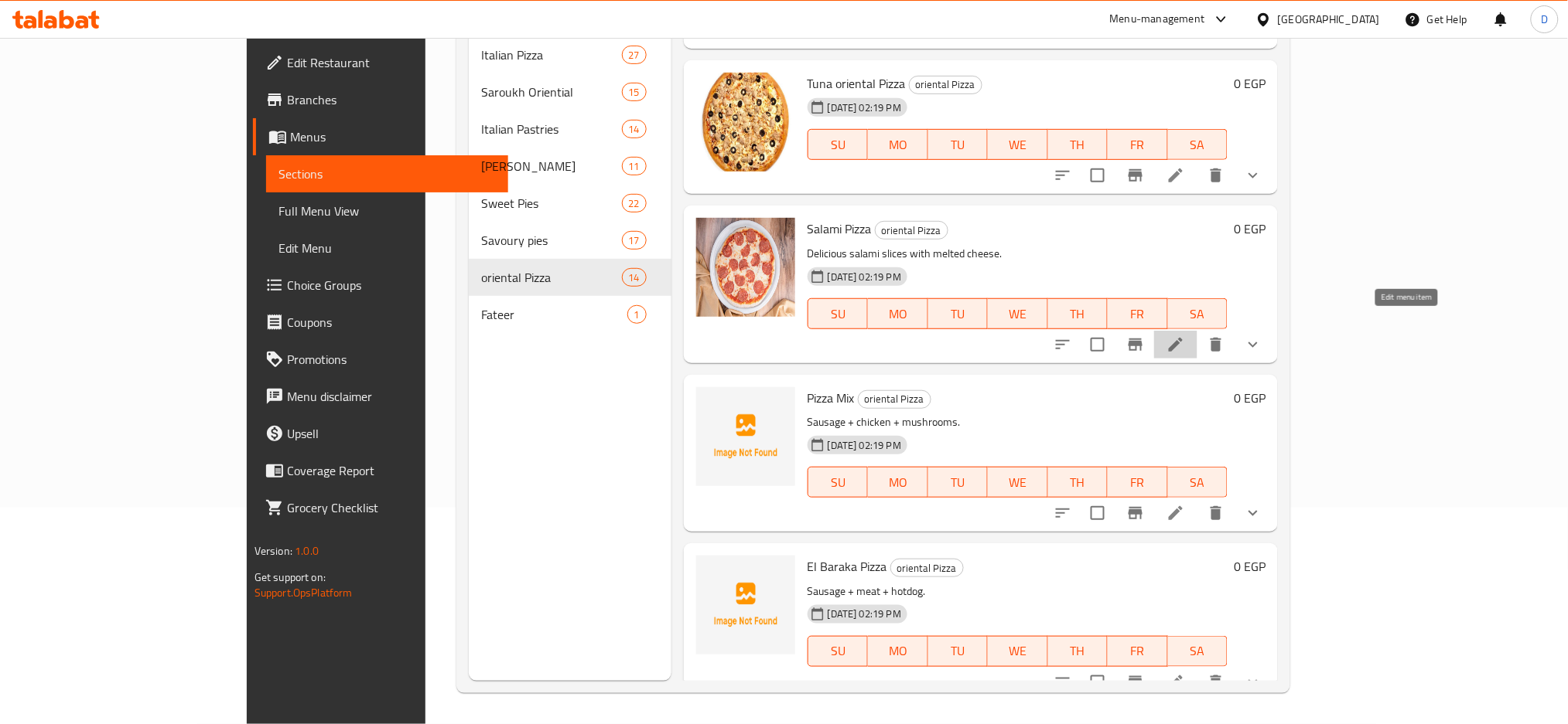
click at [1185, 336] on icon at bounding box center [1176, 345] width 18 height 18
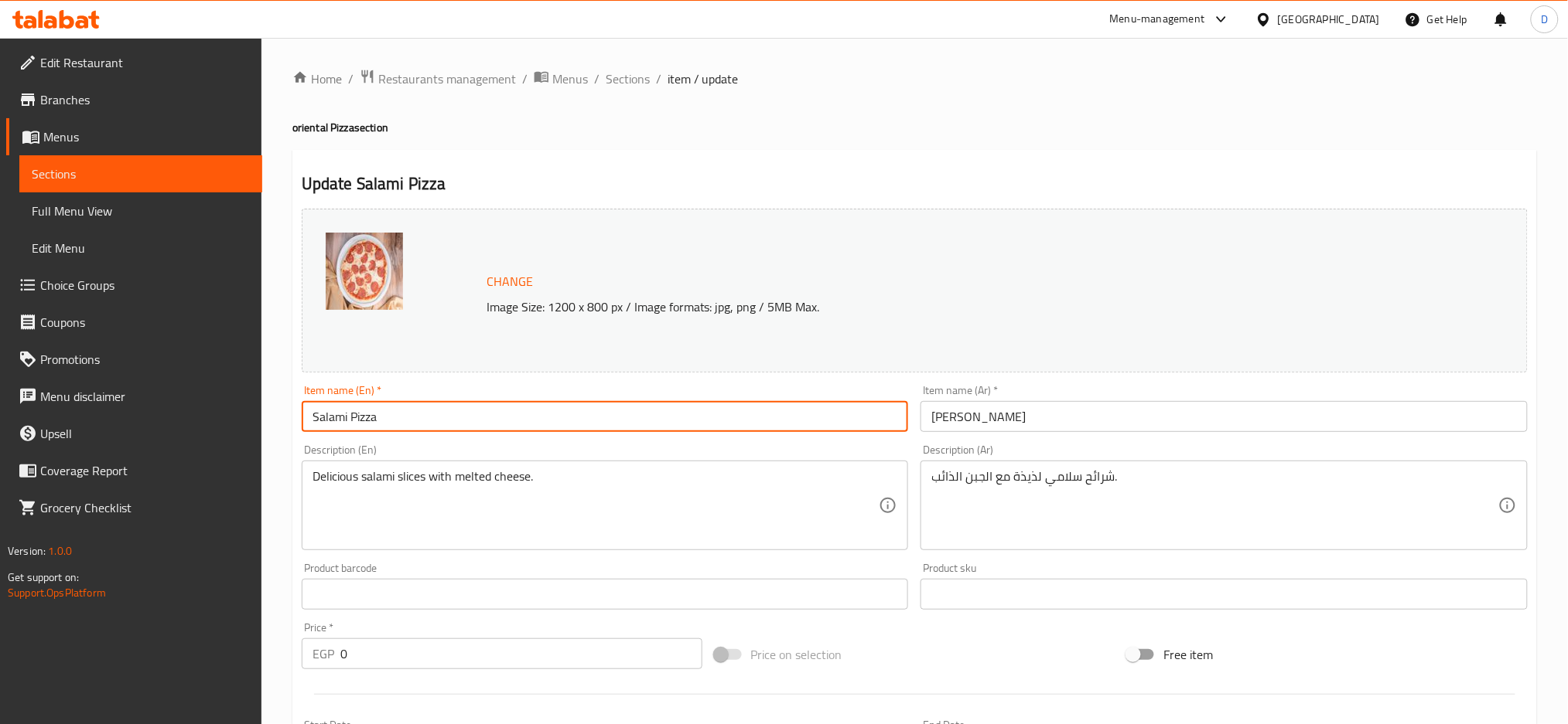
click at [348, 422] on input "Salami Pizza" at bounding box center [604, 416] width 607 height 31
type input "Salami oriental Pizza"
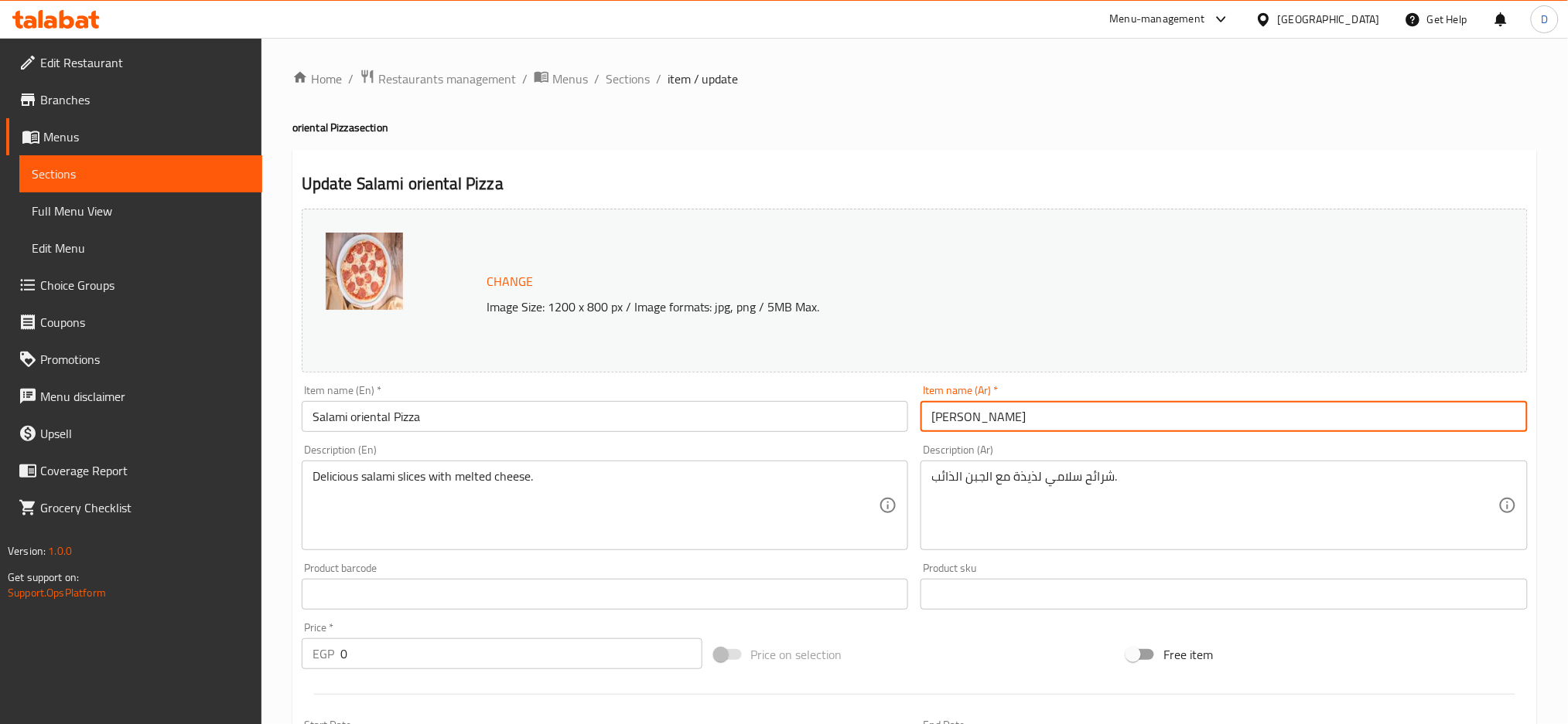
click at [1066, 420] on input "[PERSON_NAME]" at bounding box center [1224, 416] width 607 height 31
paste input "حسب الرغبة"
type input "[PERSON_NAME] شرقي"
click at [953, 417] on input "[PERSON_NAME] شرقي" at bounding box center [1224, 416] width 607 height 31
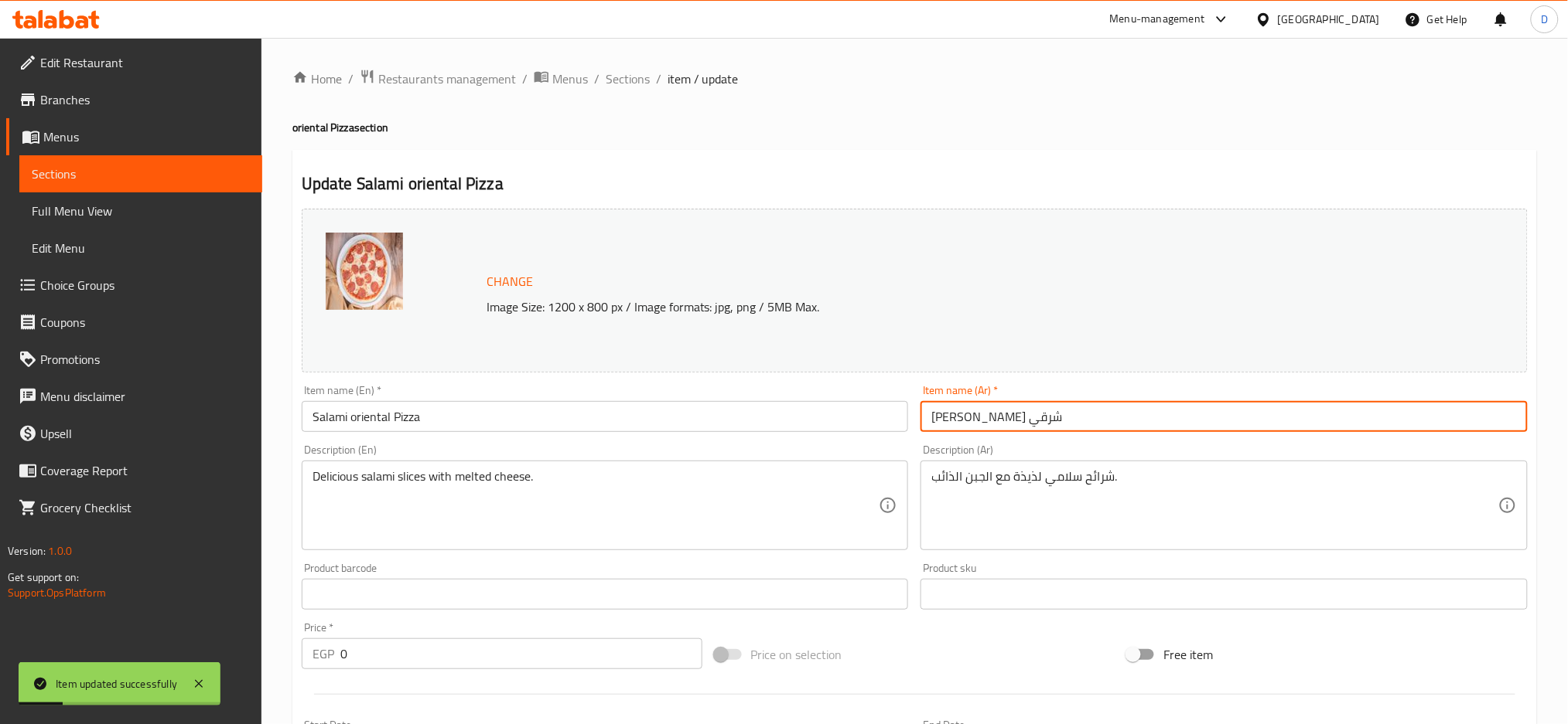
click at [953, 417] on input "[PERSON_NAME] شرقي" at bounding box center [1224, 416] width 607 height 31
drag, startPoint x: 928, startPoint y: 419, endPoint x: 966, endPoint y: 422, distance: 38.1
click at [966, 422] on input "[PERSON_NAME] شرقي" at bounding box center [1224, 416] width 607 height 31
click at [1092, 429] on input "[PERSON_NAME] شرقي" at bounding box center [1224, 416] width 607 height 31
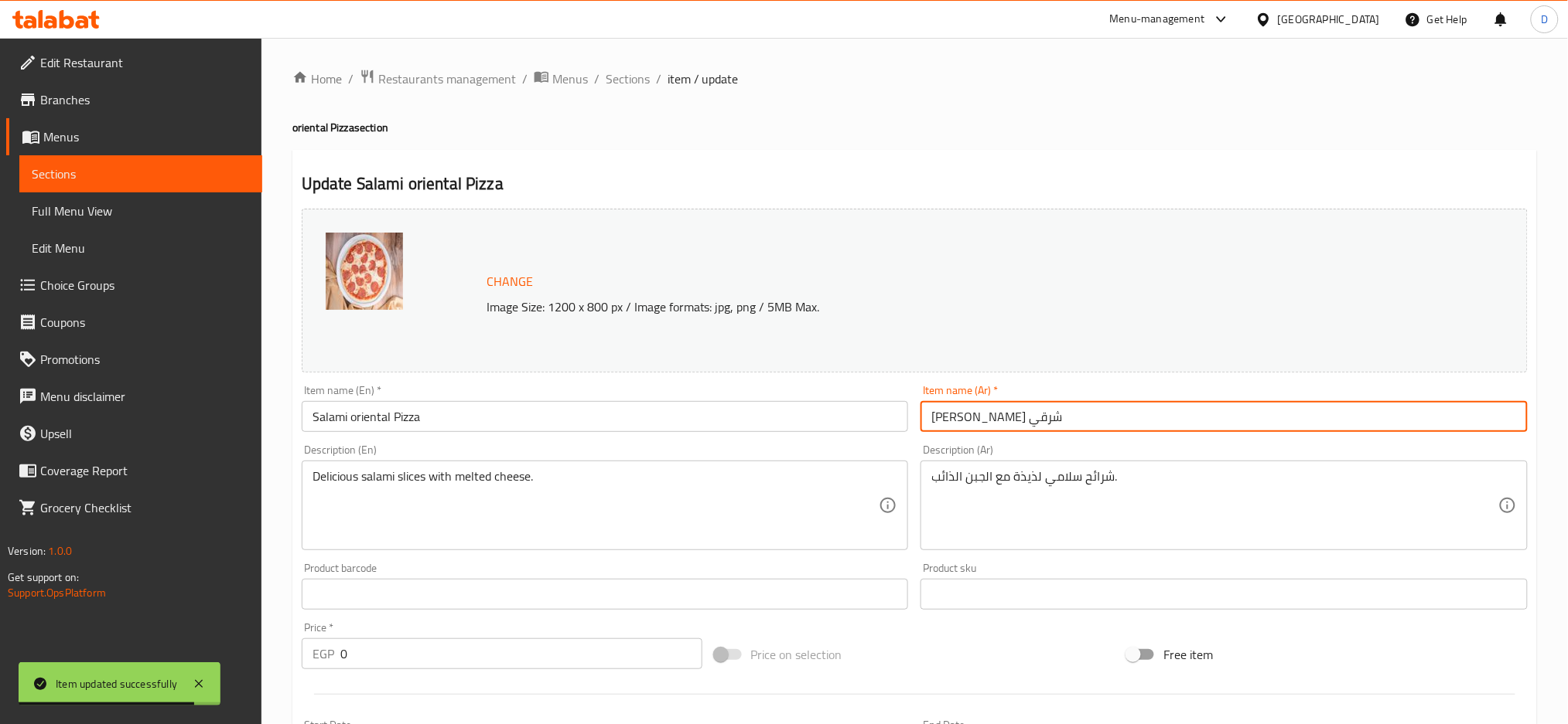
click at [630, 75] on span "Sections" at bounding box center [628, 79] width 44 height 18
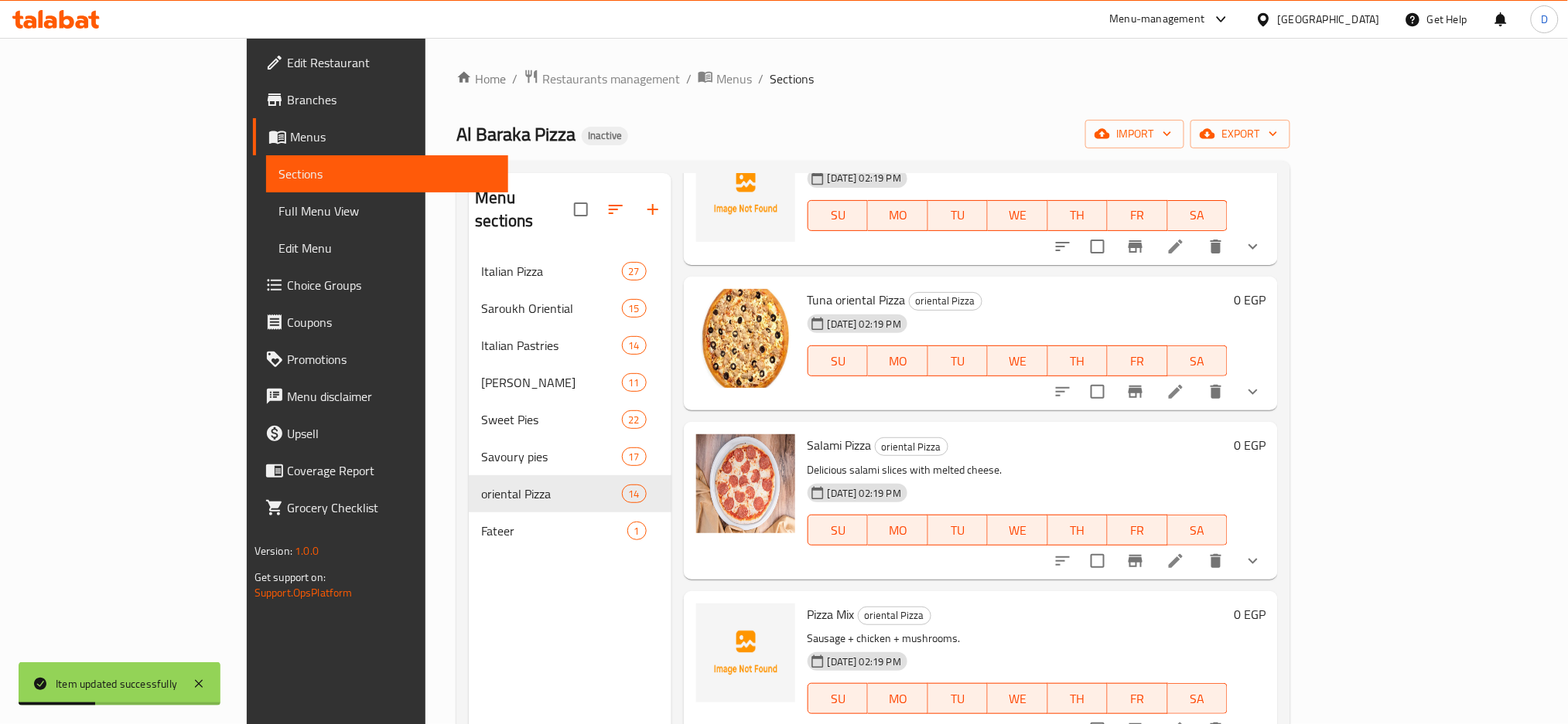
scroll to position [217, 0]
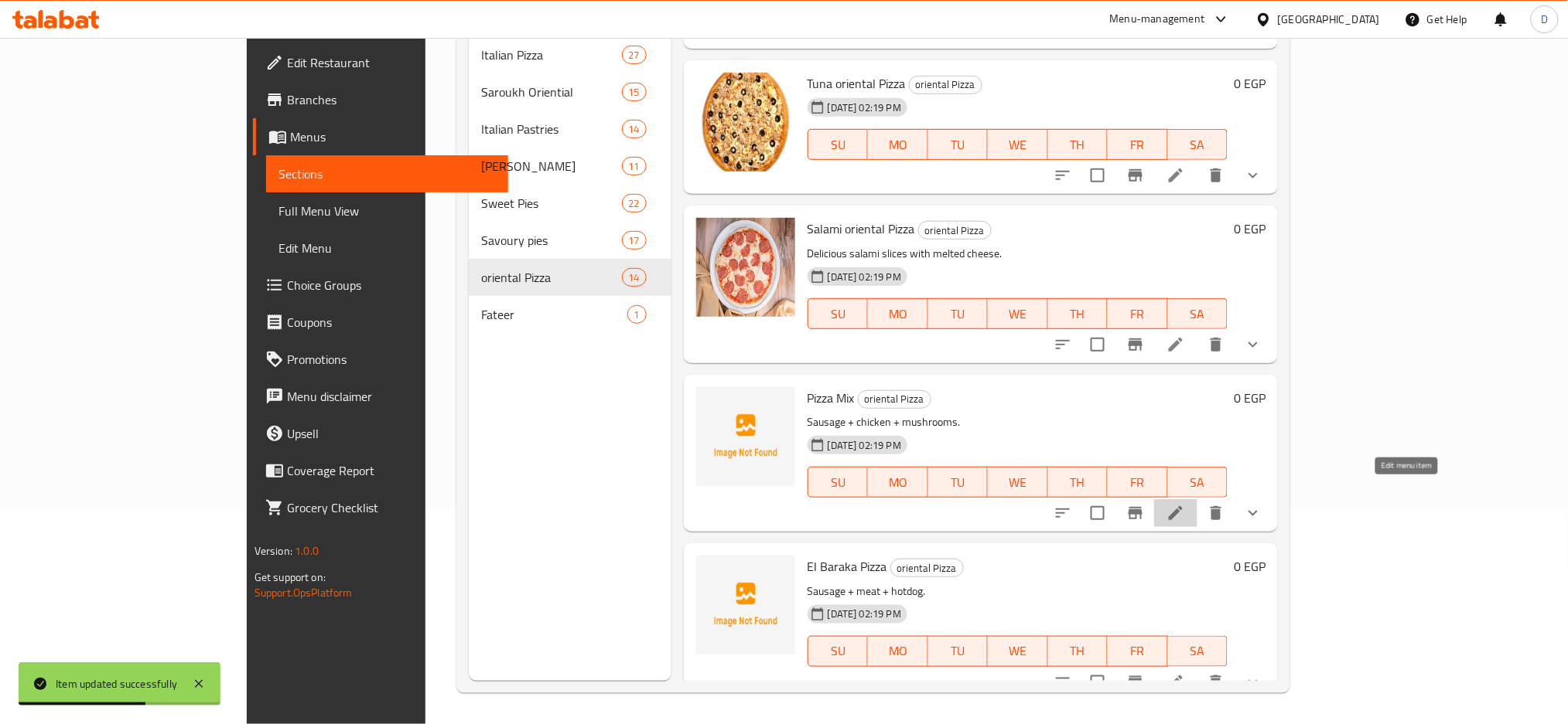
click at [1185, 504] on icon at bounding box center [1176, 513] width 18 height 18
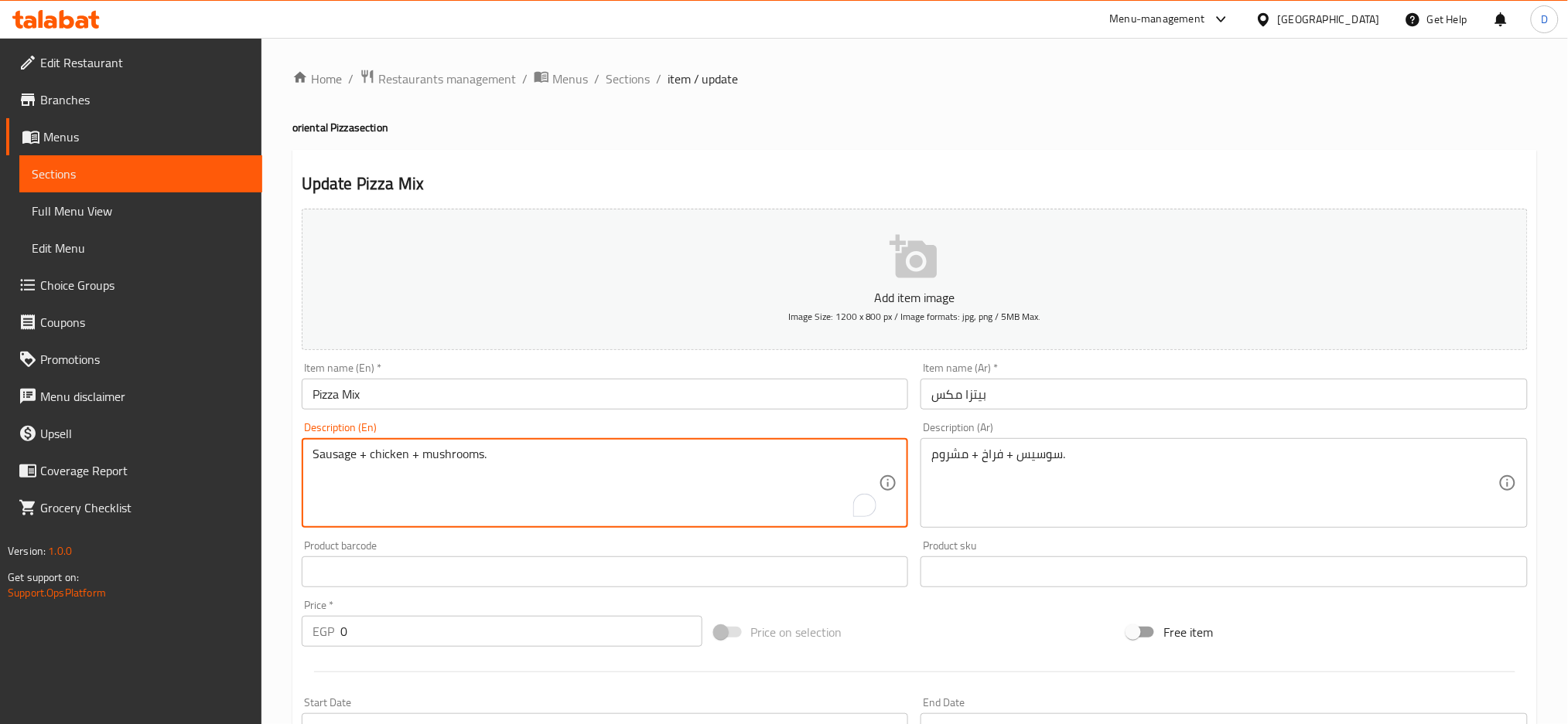
click at [347, 458] on textarea "Sausage + chicken + mushrooms." at bounding box center [595, 483] width 567 height 74
type textarea "hot dog + chicken + mushrooms."
click at [311, 392] on input "Pizza Mix" at bounding box center [604, 394] width 607 height 31
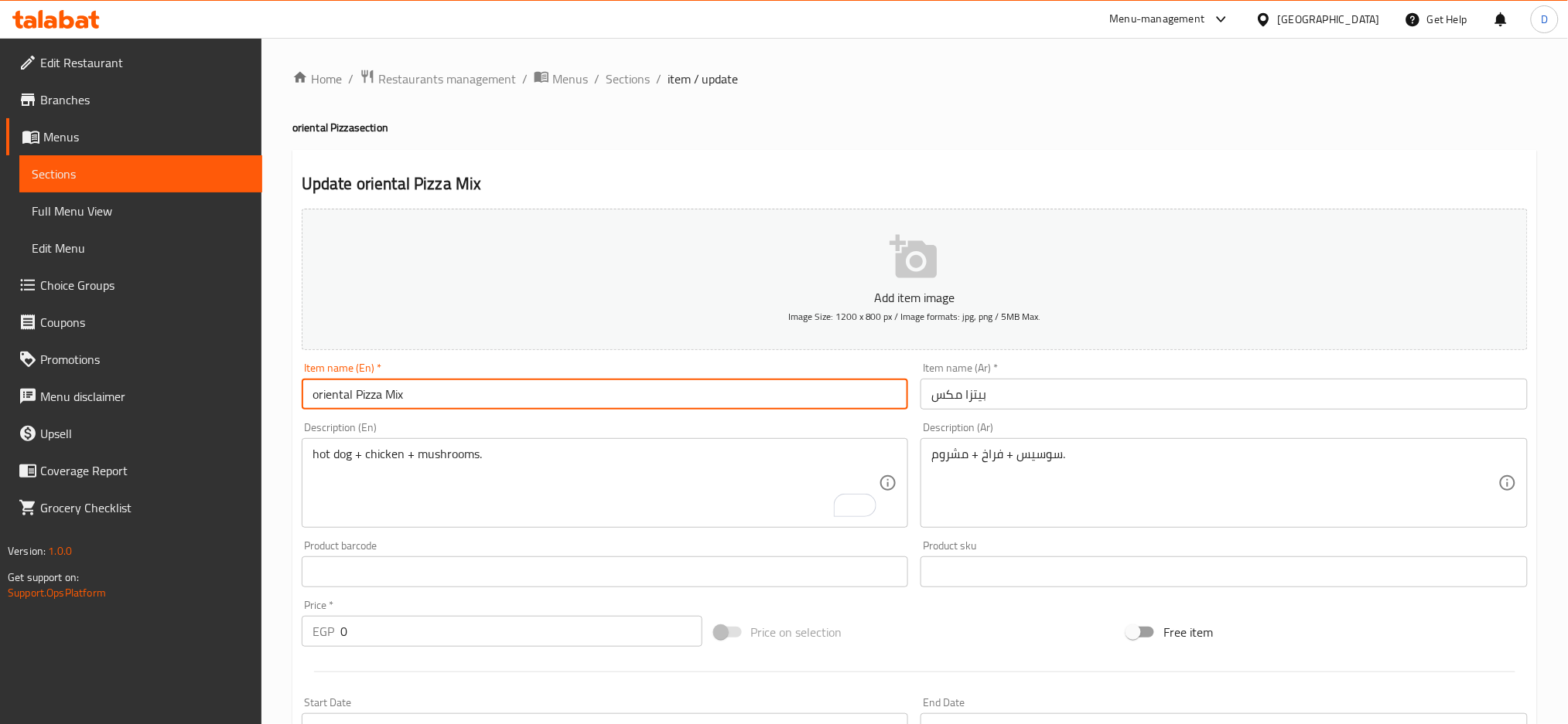
type input "oriental Pizza Mix"
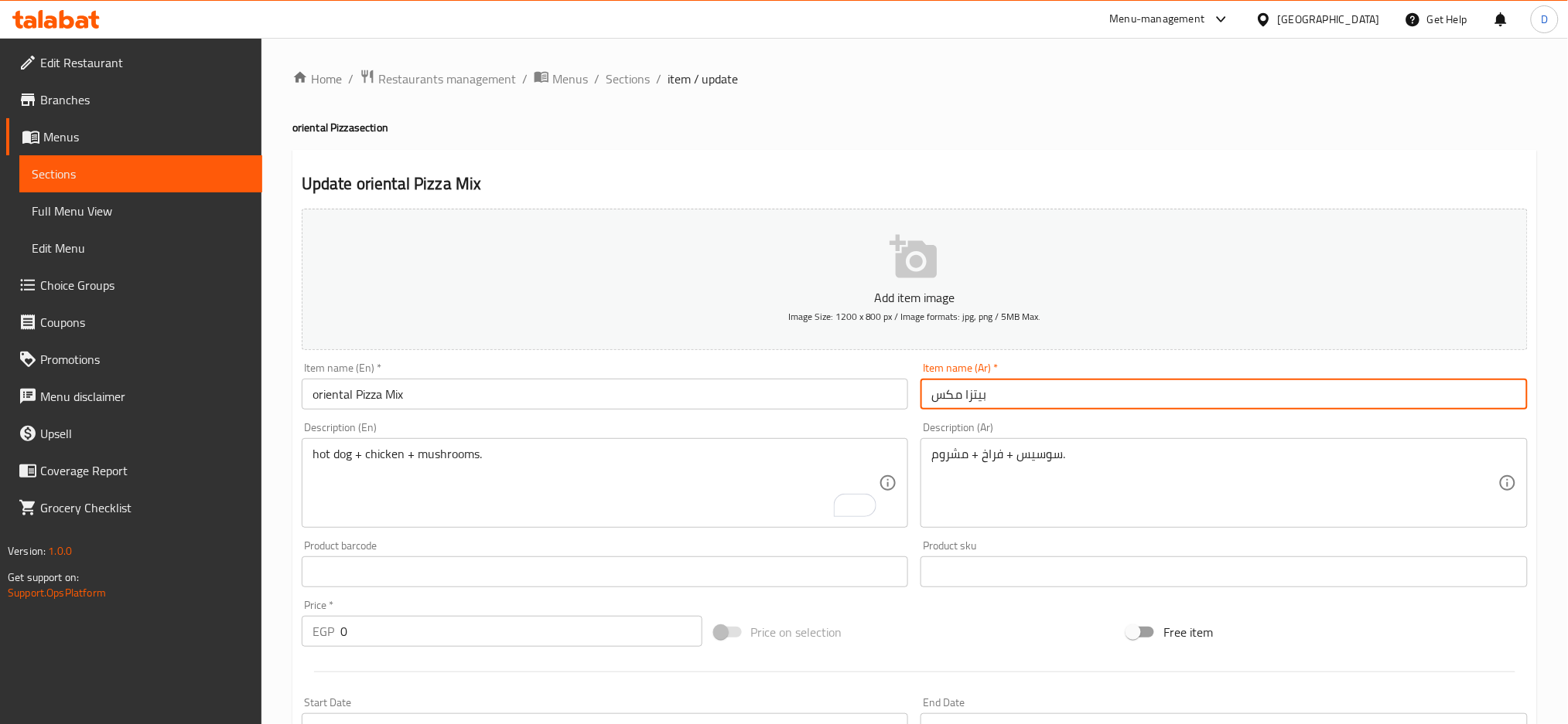
click at [1019, 390] on input "بيتزا مكس" at bounding box center [1224, 394] width 607 height 31
paste input "شرقي"
type input "بيتزا مكس شرقي"
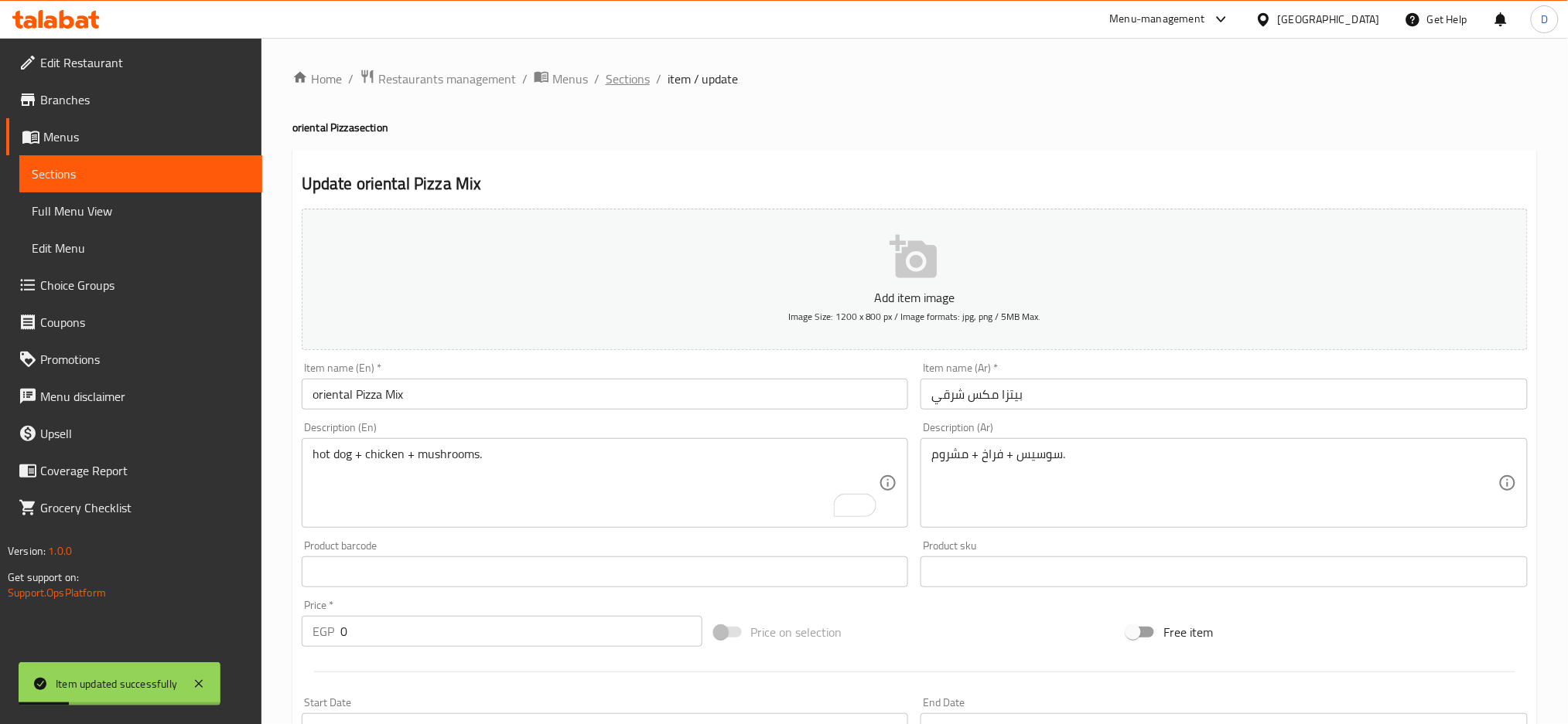
click at [637, 85] on span "Sections" at bounding box center [628, 79] width 44 height 18
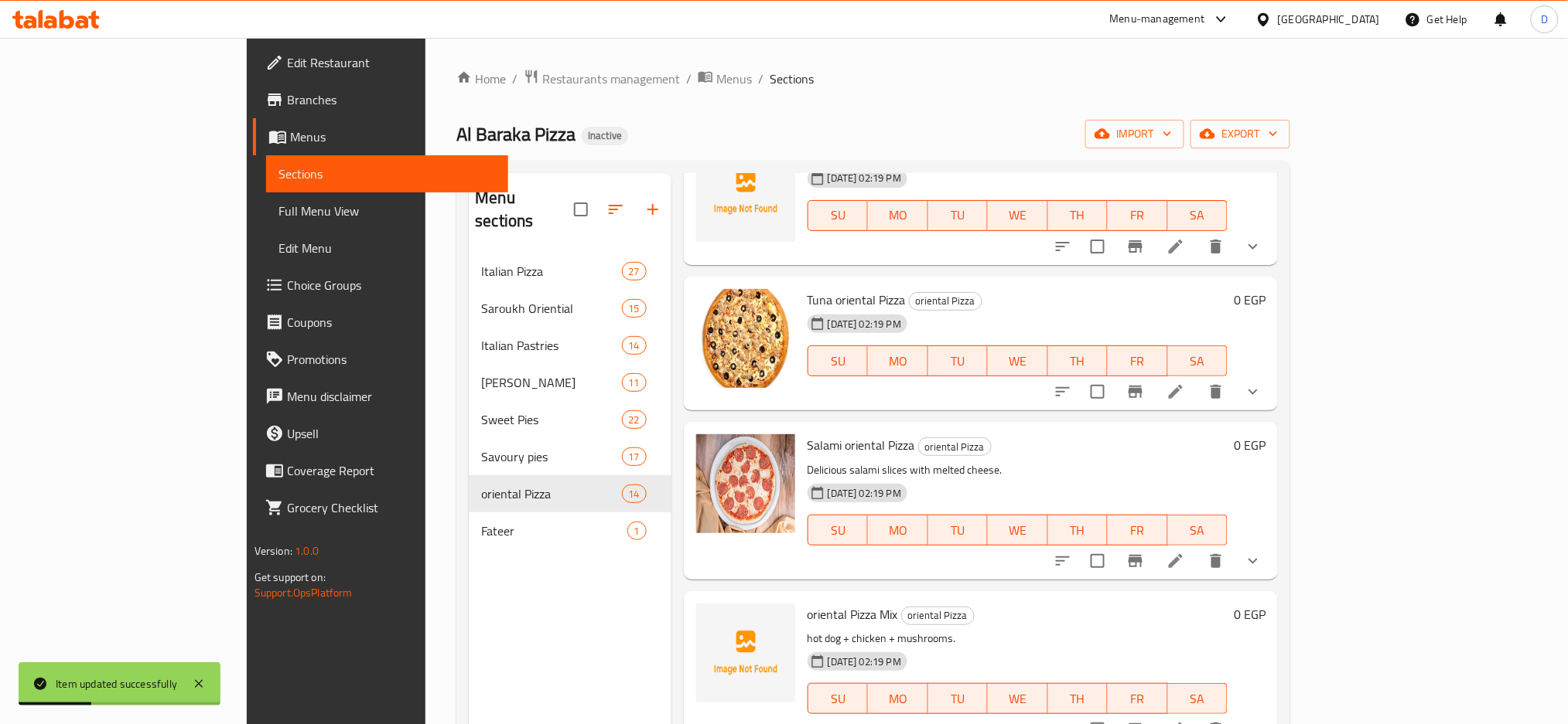
scroll to position [217, 0]
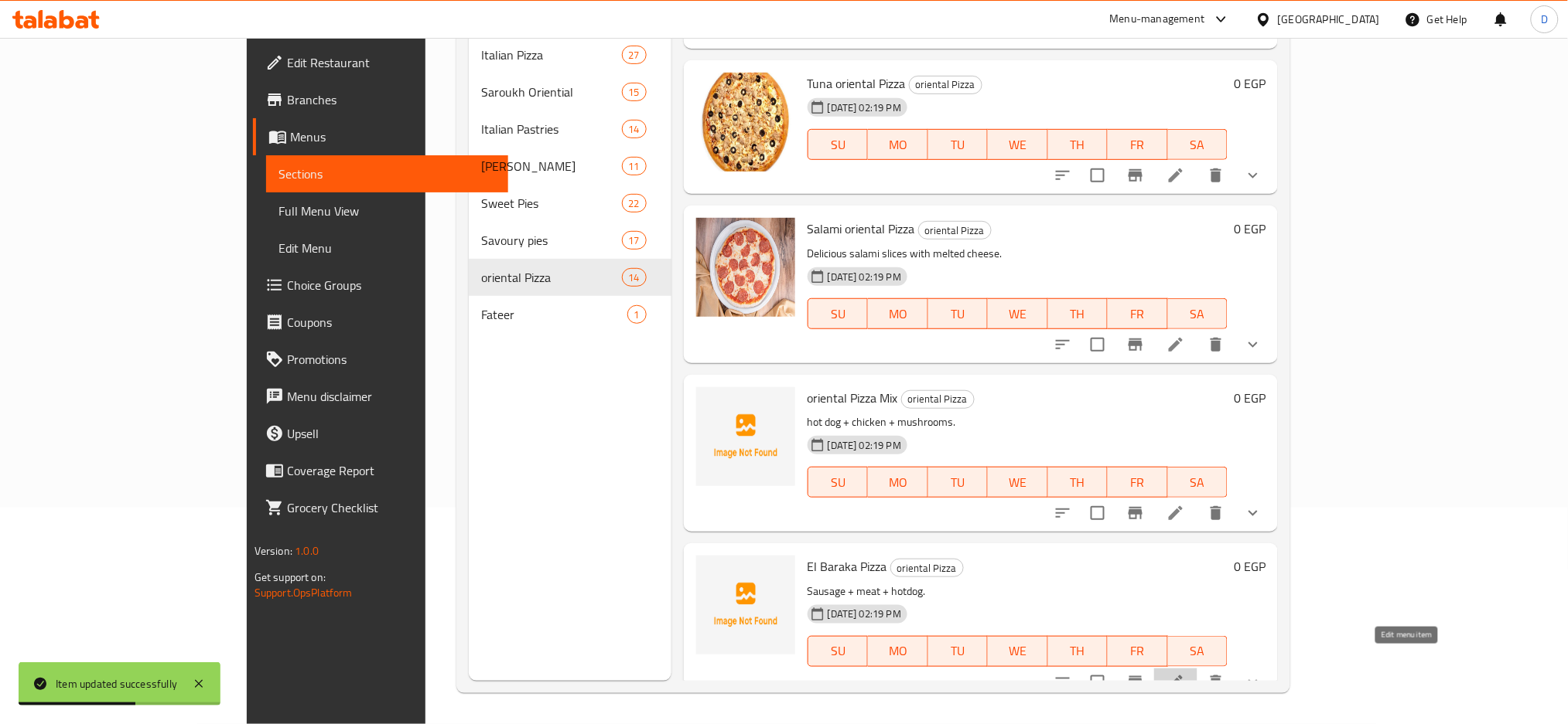
click at [1183, 676] on icon at bounding box center [1176, 683] width 14 height 14
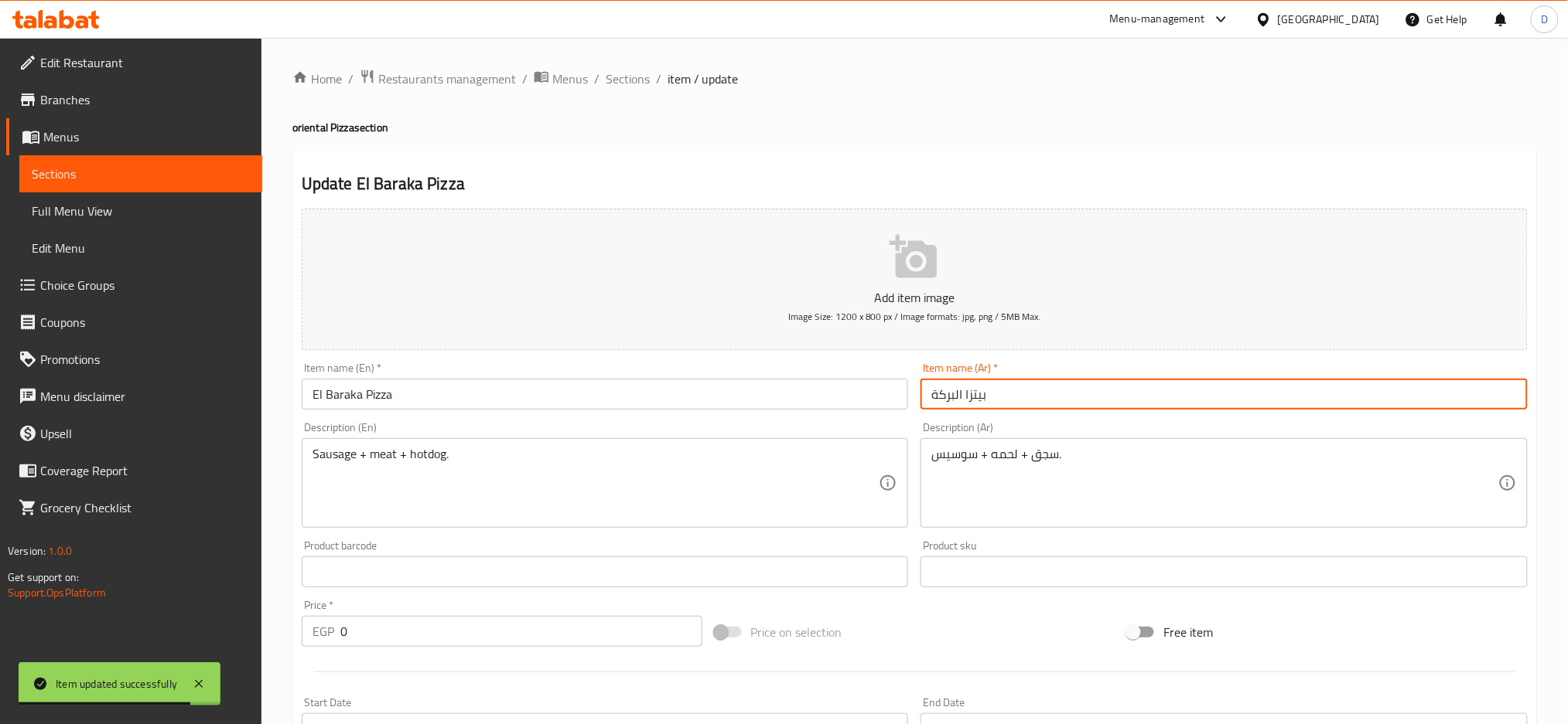
click at [1104, 390] on input "بيتزا البركة" at bounding box center [1224, 394] width 607 height 31
paste input "شرقي"
type input "بيتزا البركة شرقي"
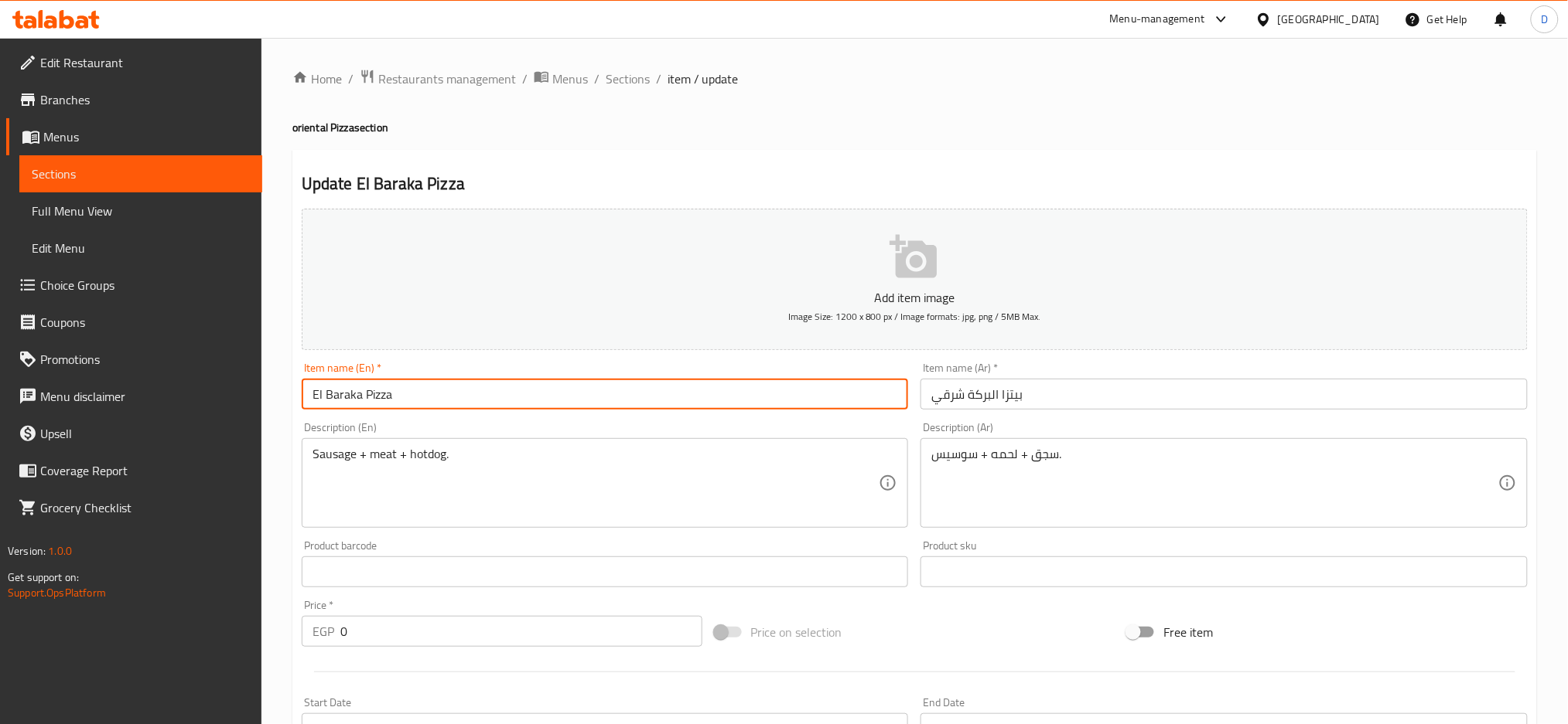
click at [364, 392] on input "El Baraka Pizza" at bounding box center [604, 394] width 607 height 31
type input "El Baraka oriental Pizza"
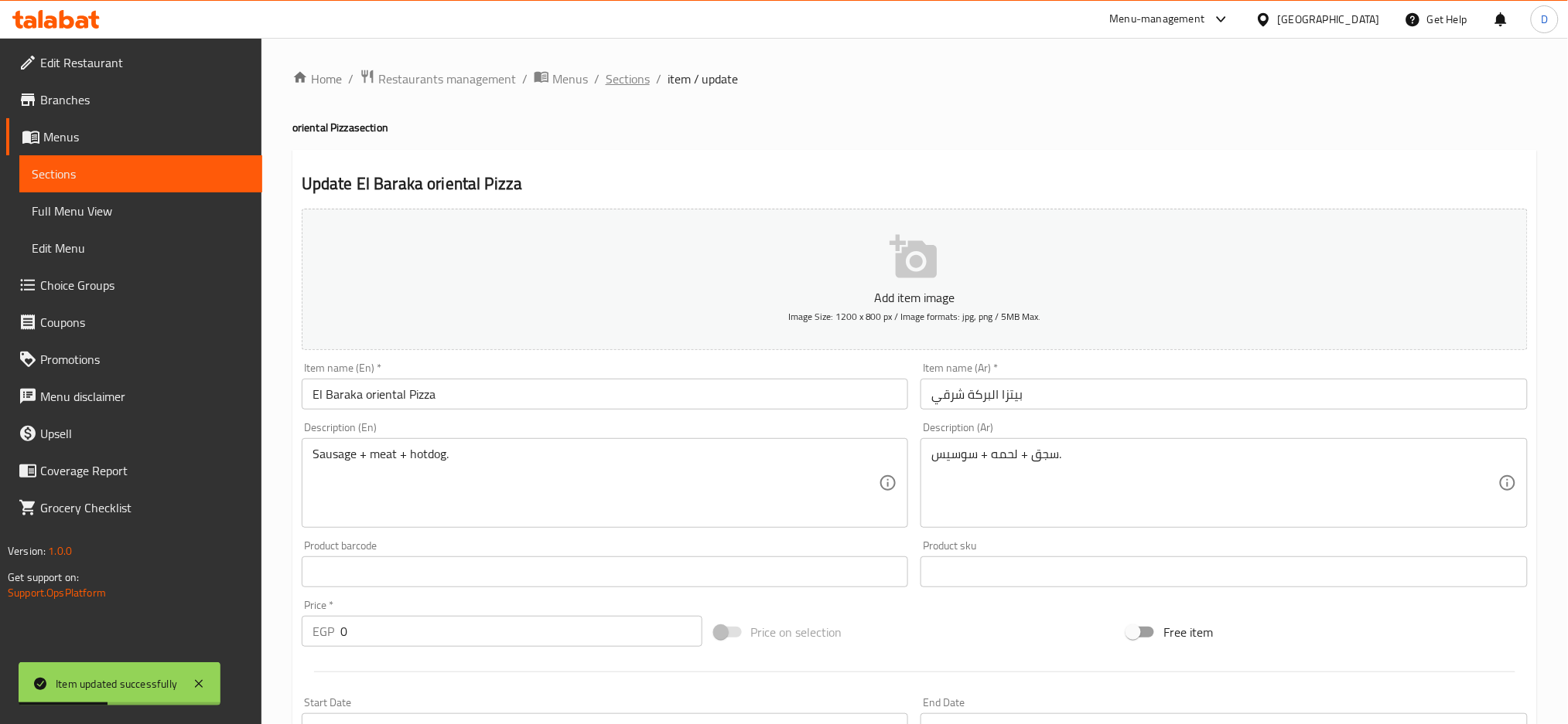
click at [628, 80] on span "Sections" at bounding box center [628, 79] width 44 height 18
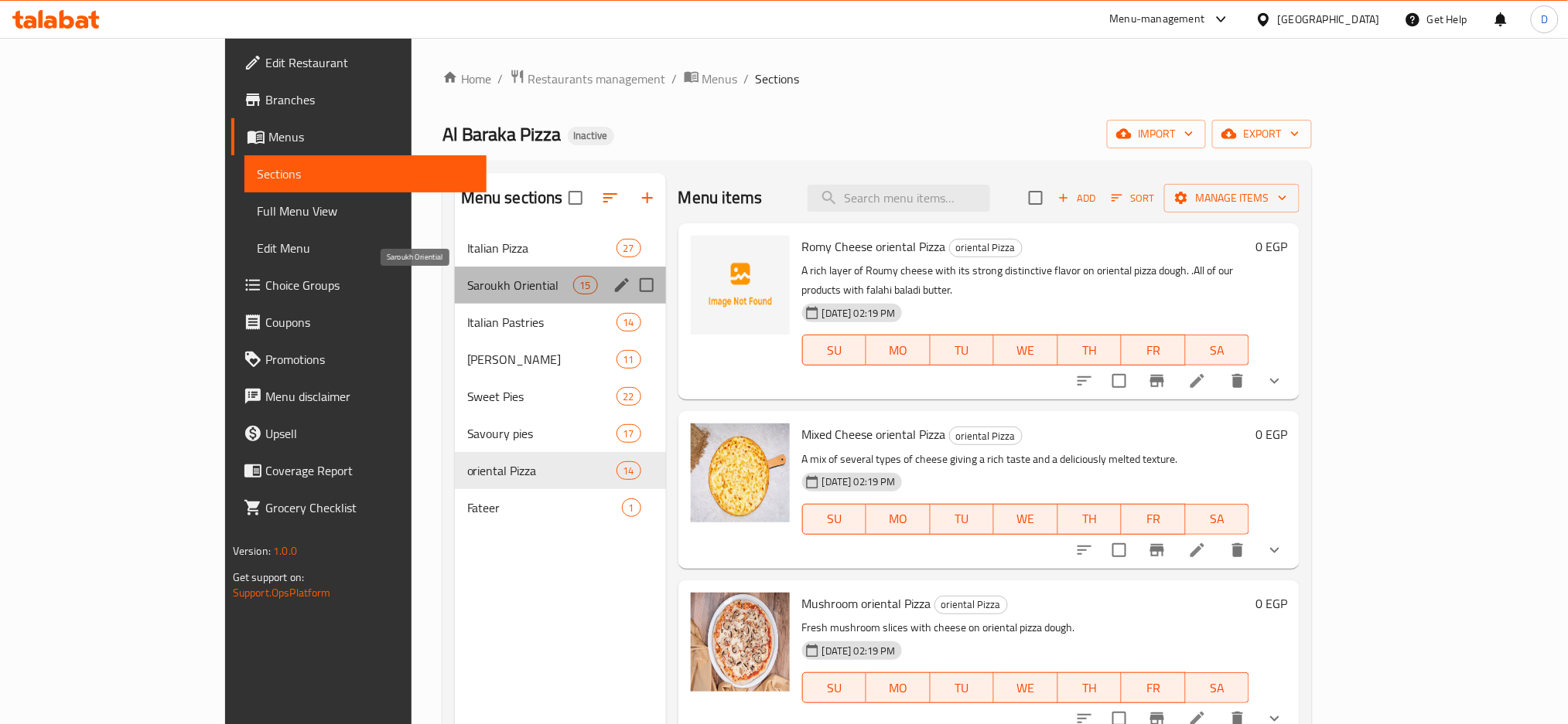
click at [476, 289] on span "Saroukh Oriential" at bounding box center [520, 285] width 106 height 18
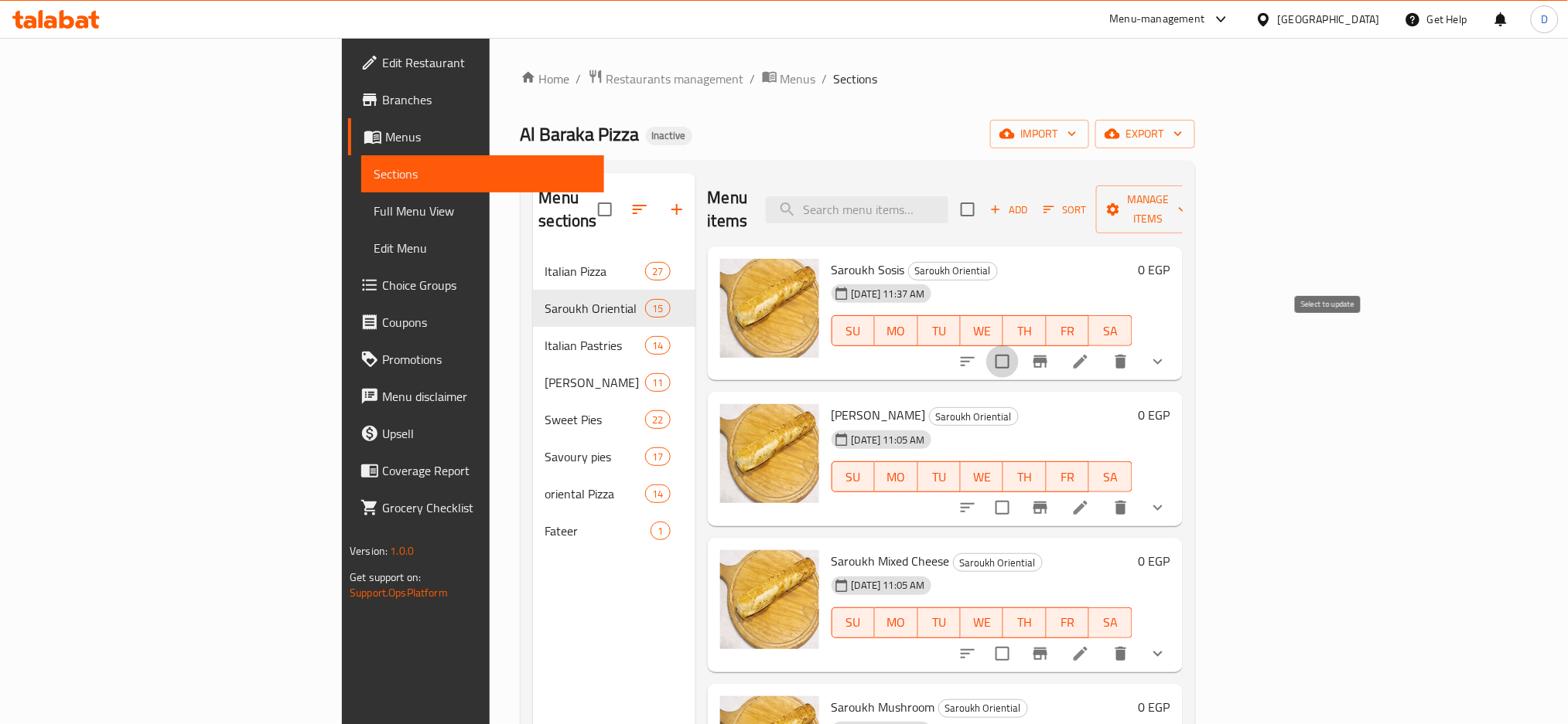
click at [1019, 346] on input "checkbox" at bounding box center [1002, 362] width 32 height 32
checkbox input "true"
click at [1019, 491] on input "checkbox" at bounding box center [1002, 507] width 32 height 32
checkbox input "true"
click at [984, 198] on input "checkbox" at bounding box center [967, 209] width 32 height 32
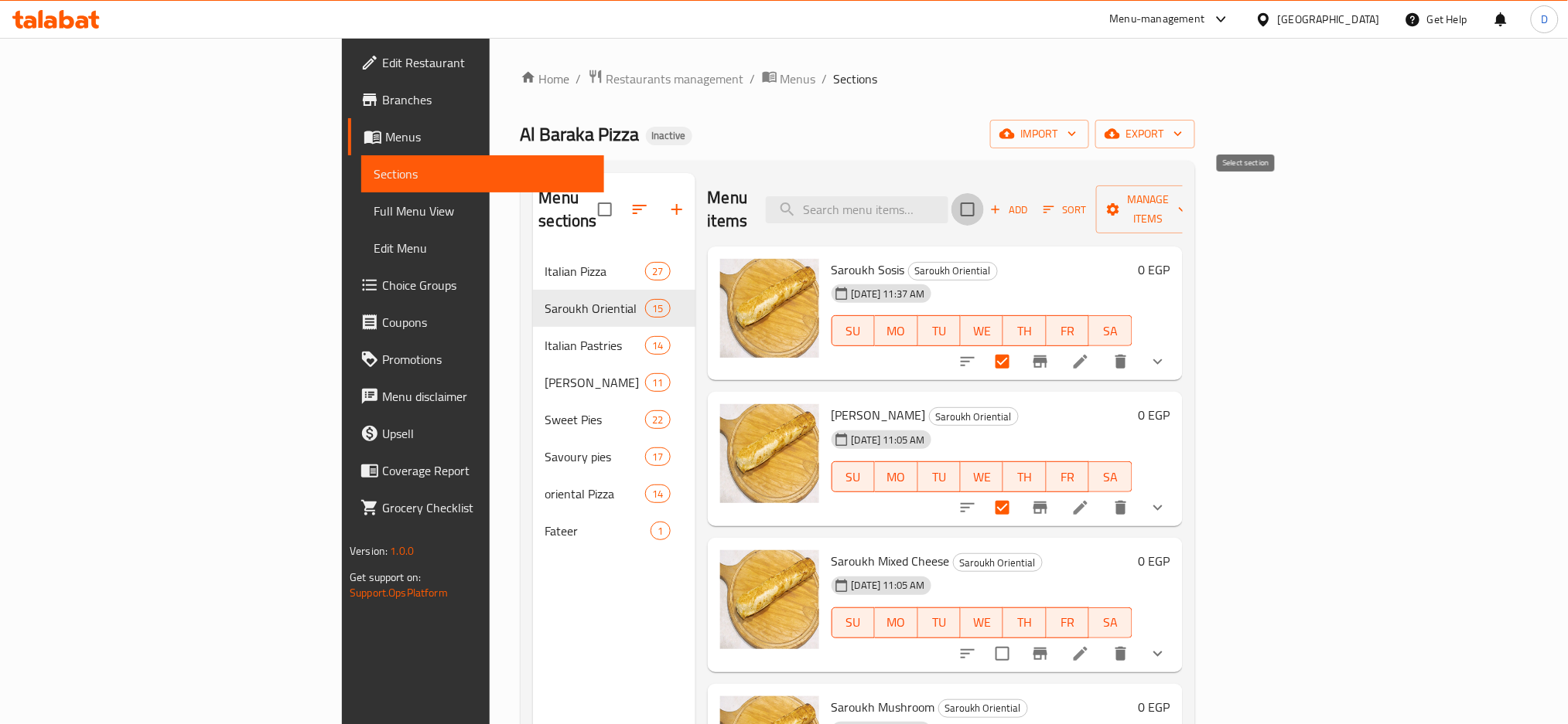
checkbox input "true"
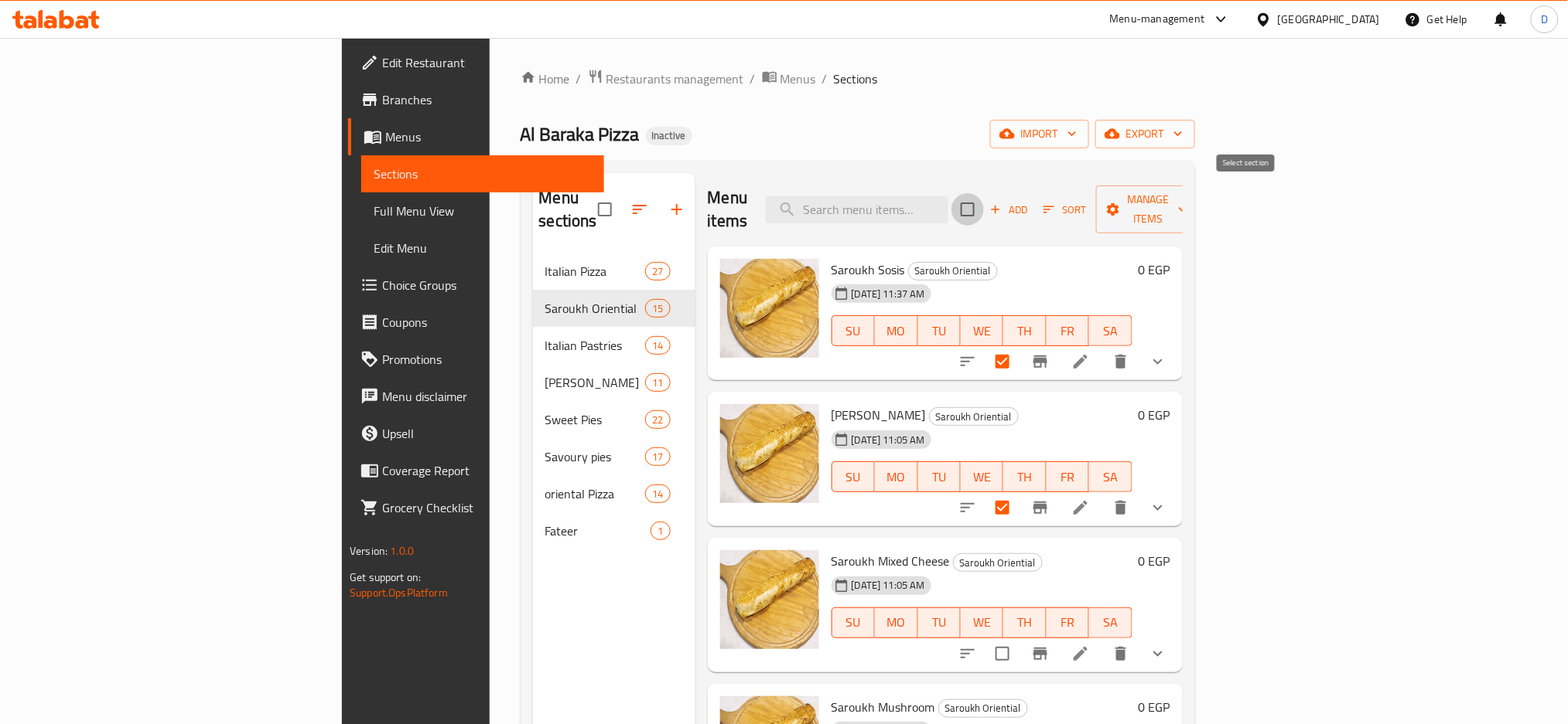
checkbox input "true"
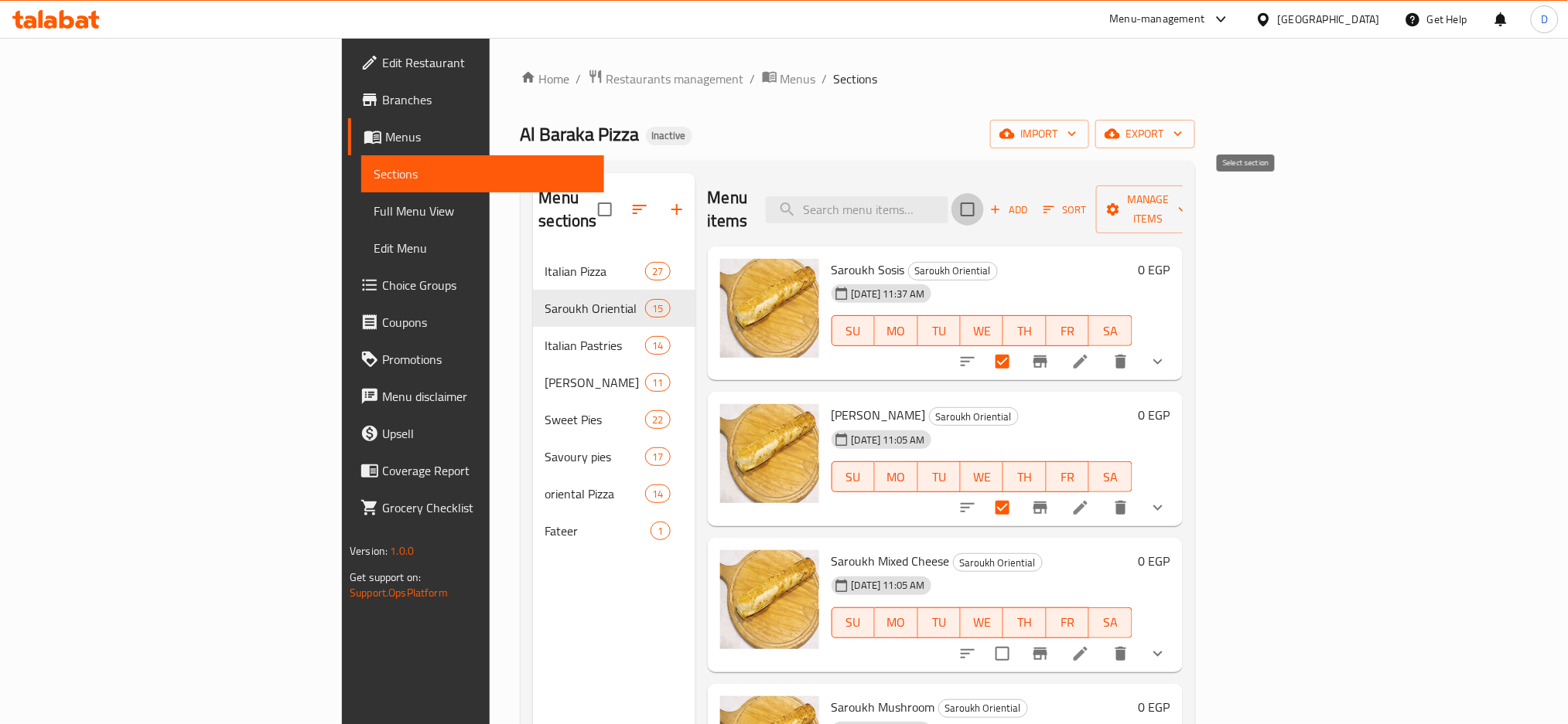
checkbox input "true"
click at [1187, 195] on span "Manage items" at bounding box center [1147, 209] width 79 height 39
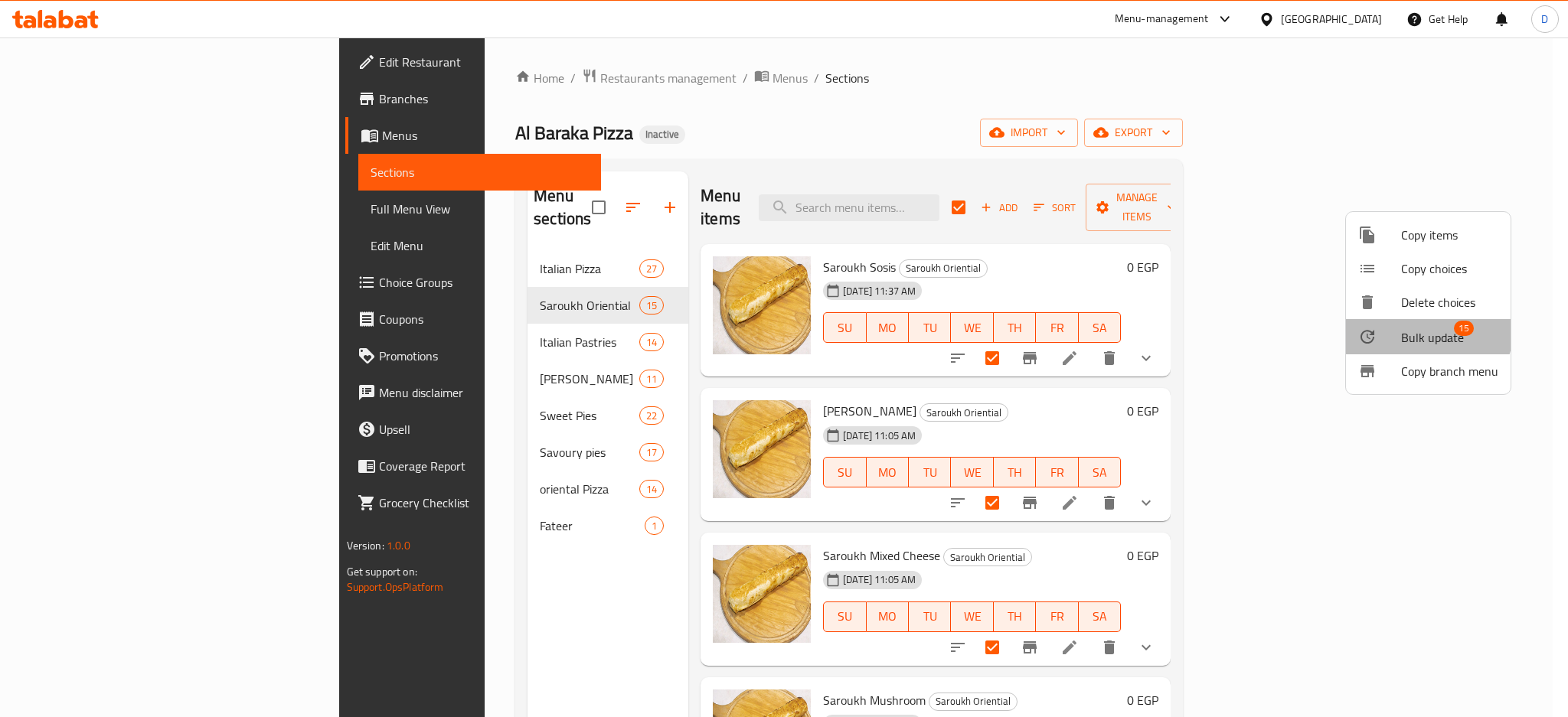
click at [1417, 329] on span "Bulk update" at bounding box center [1432, 338] width 63 height 18
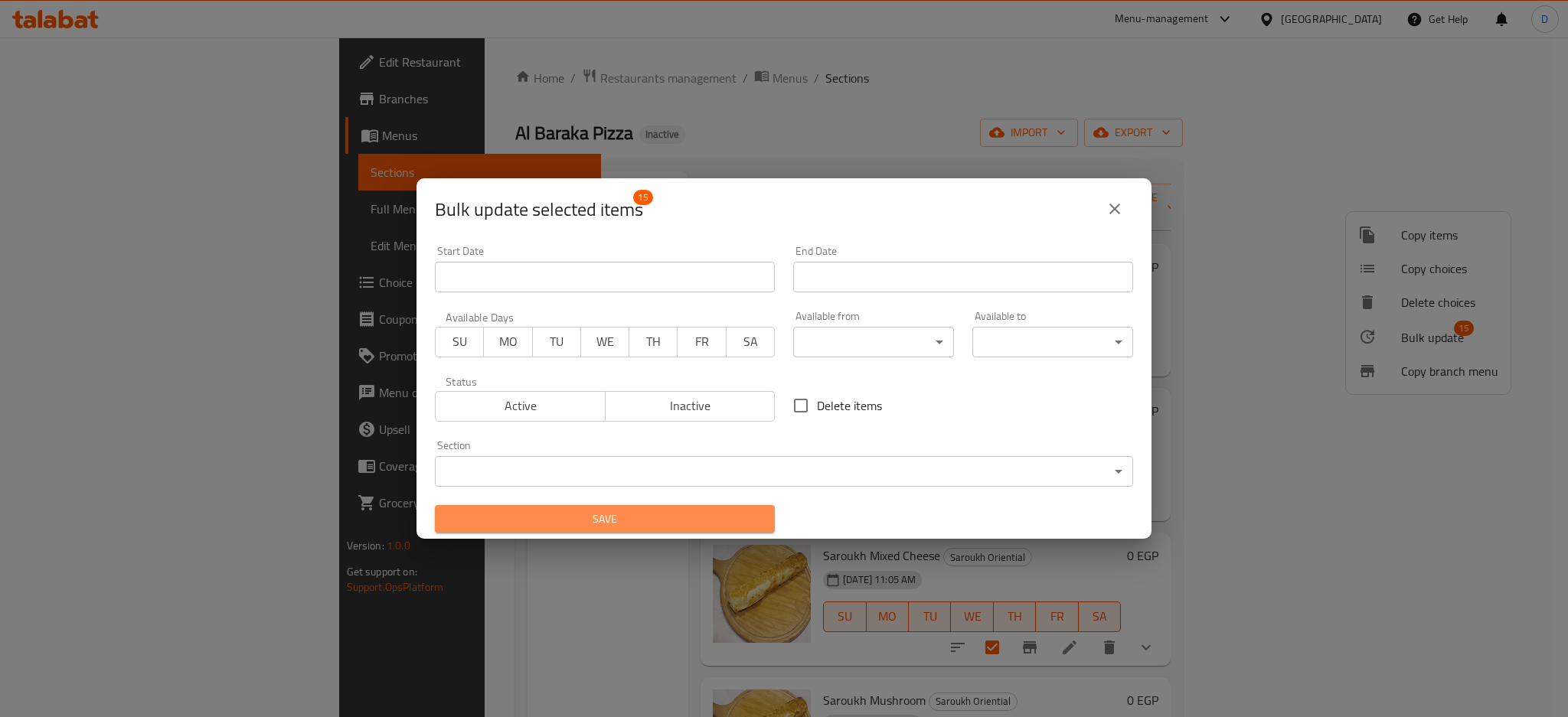
click at [698, 516] on span "Save" at bounding box center [605, 519] width 315 height 19
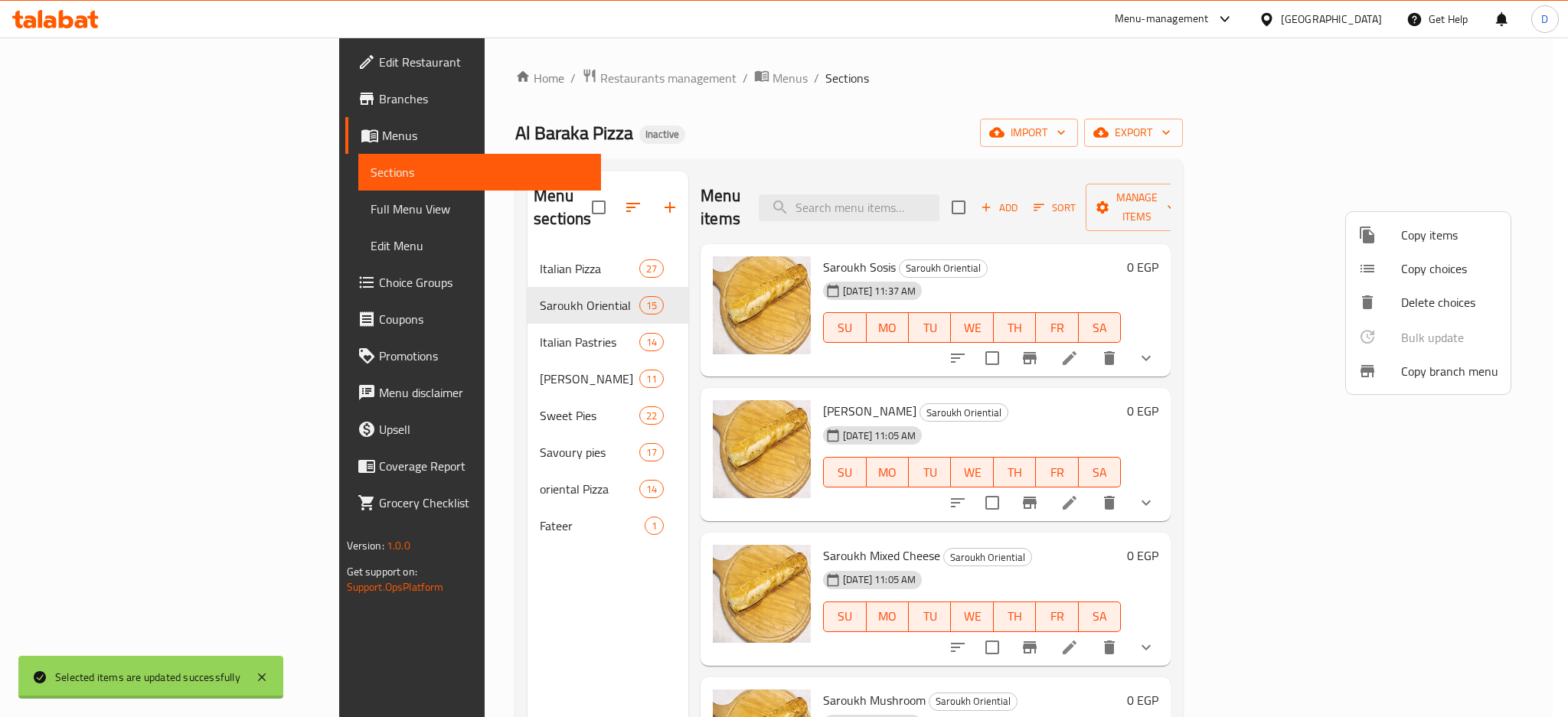
checkbox input "false"
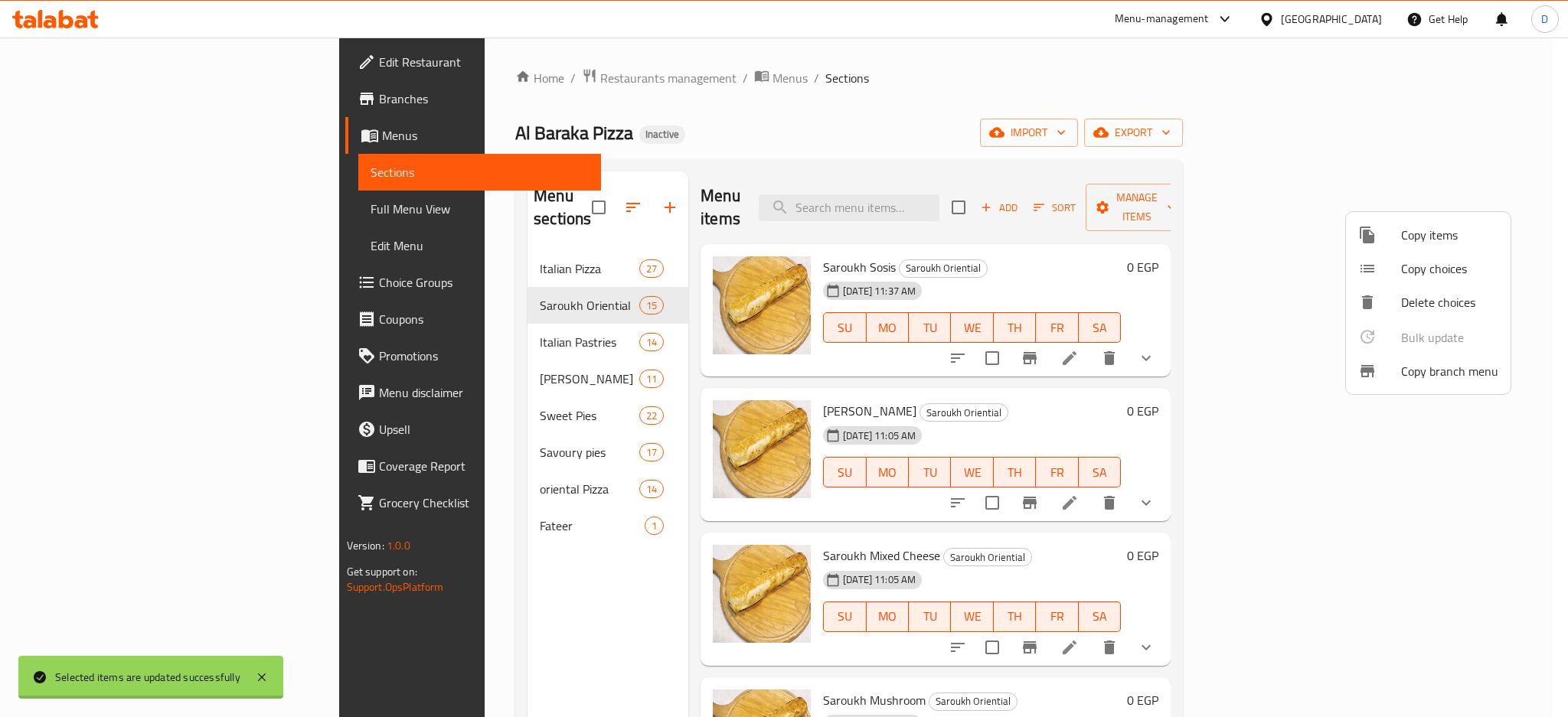
checkbox input "false"
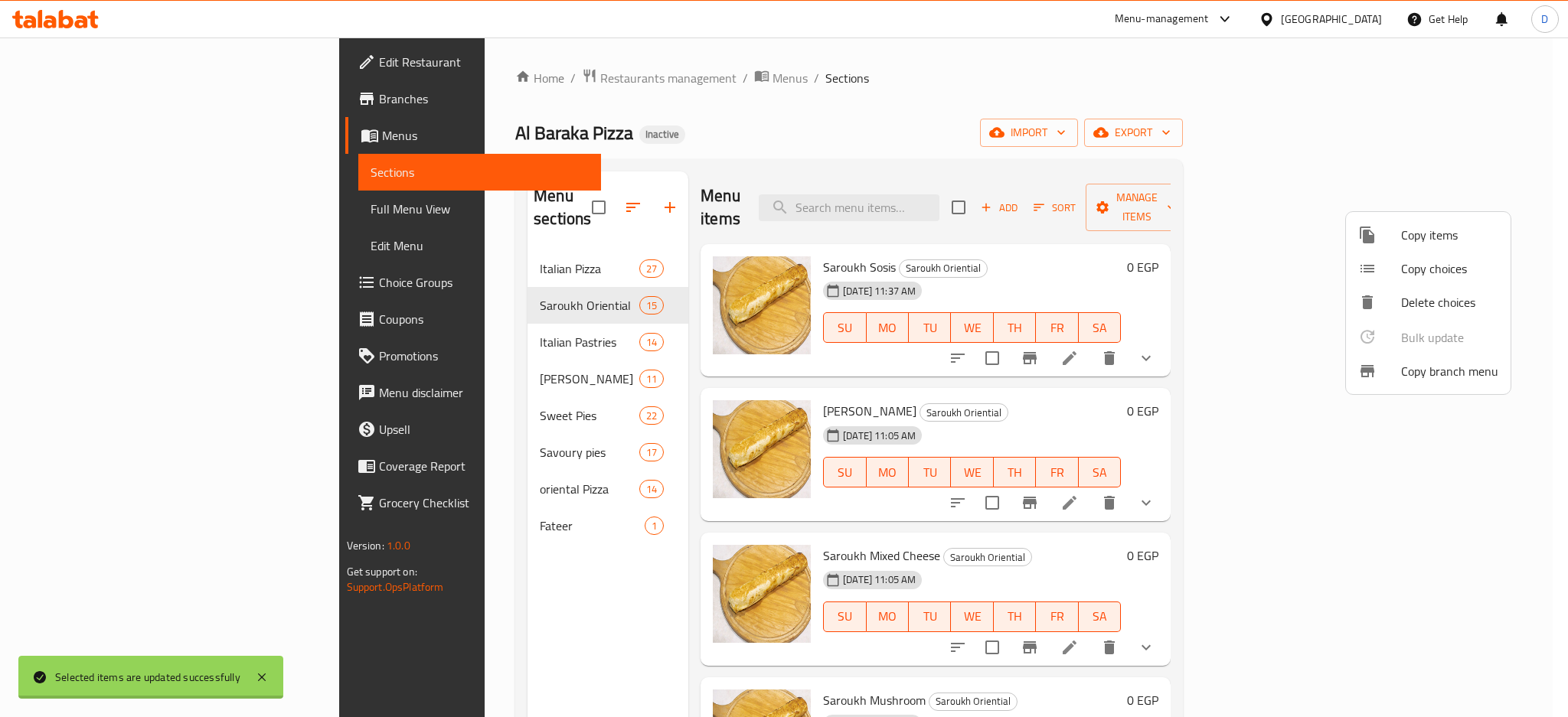
checkbox input "false"
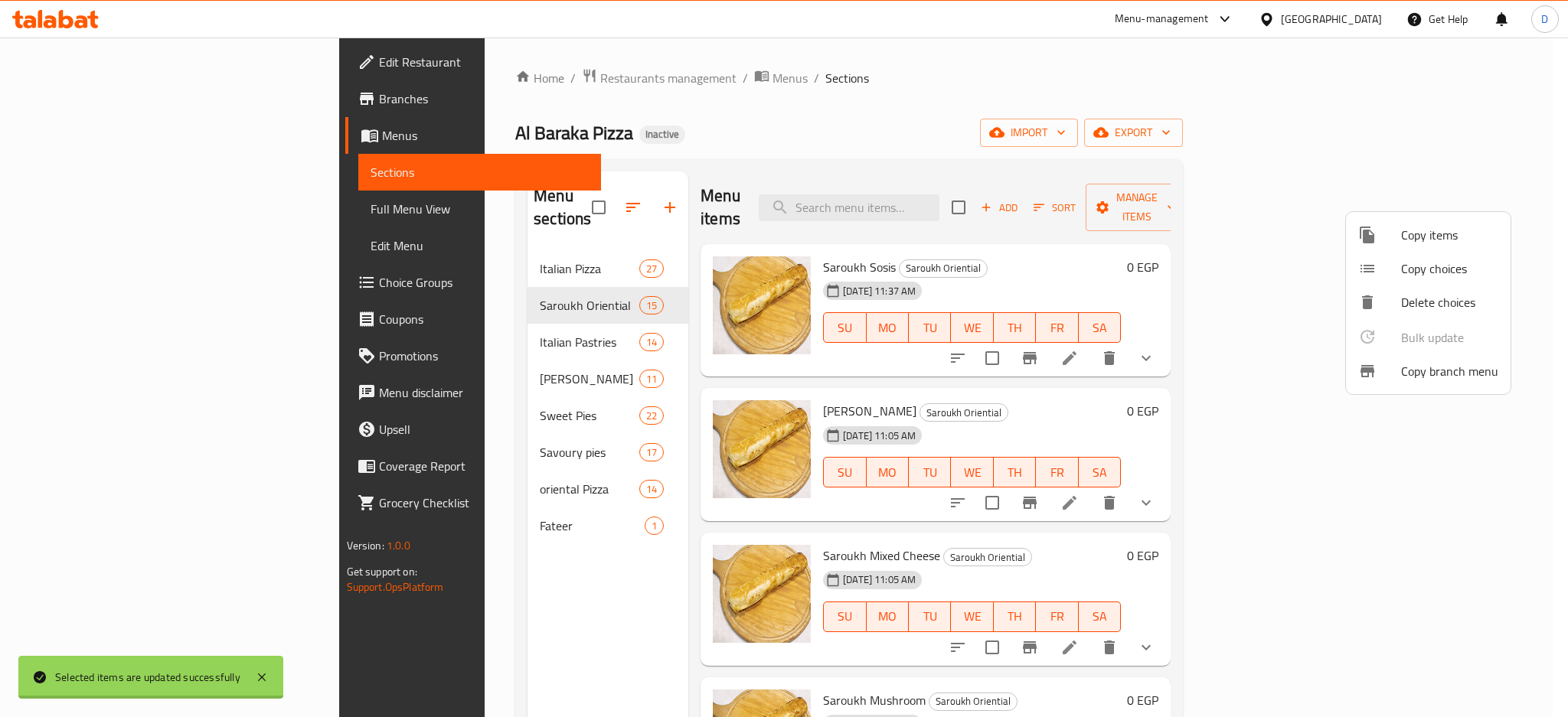
checkbox input "false"
click at [528, 324] on div at bounding box center [784, 358] width 1568 height 717
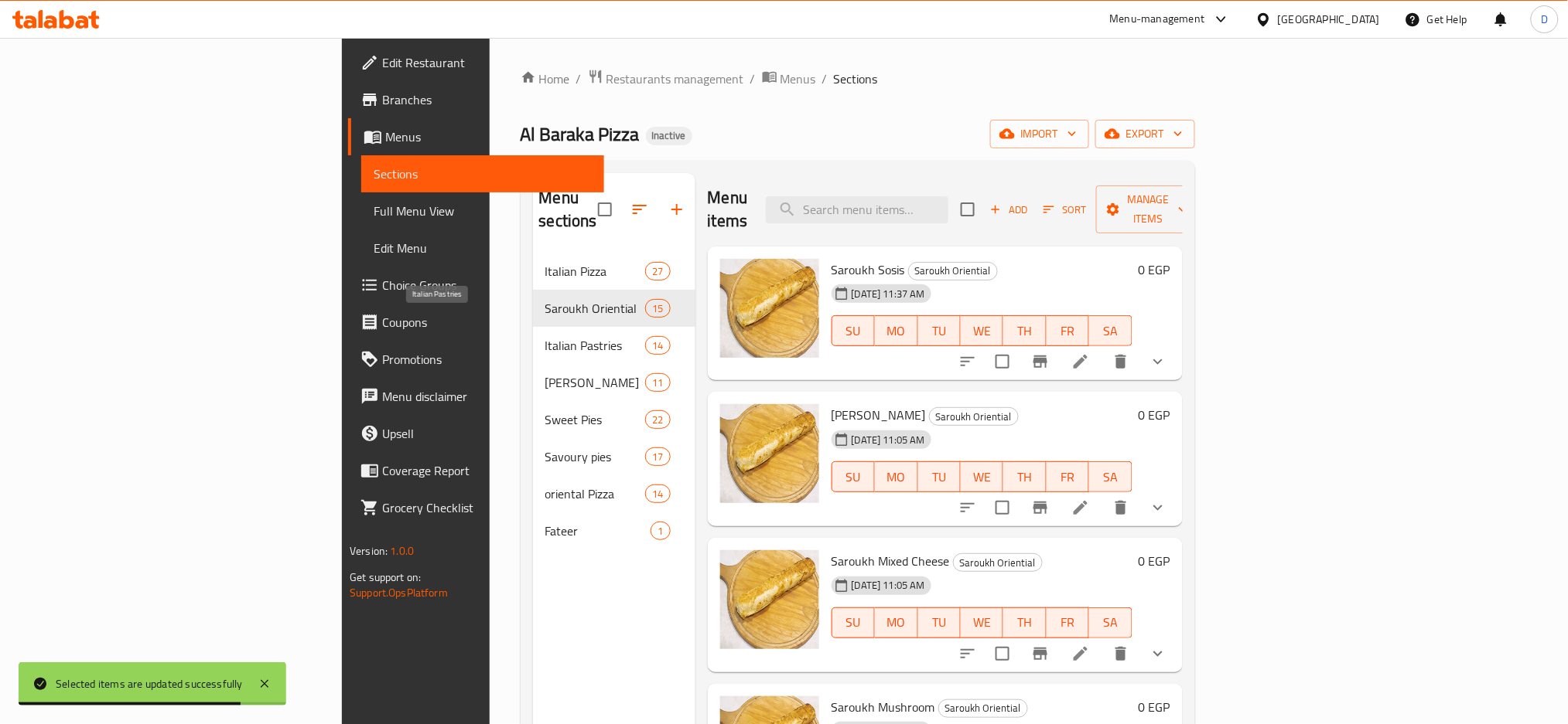
click at [546, 336] on span "Italian Pastries" at bounding box center [595, 345] width 100 height 18
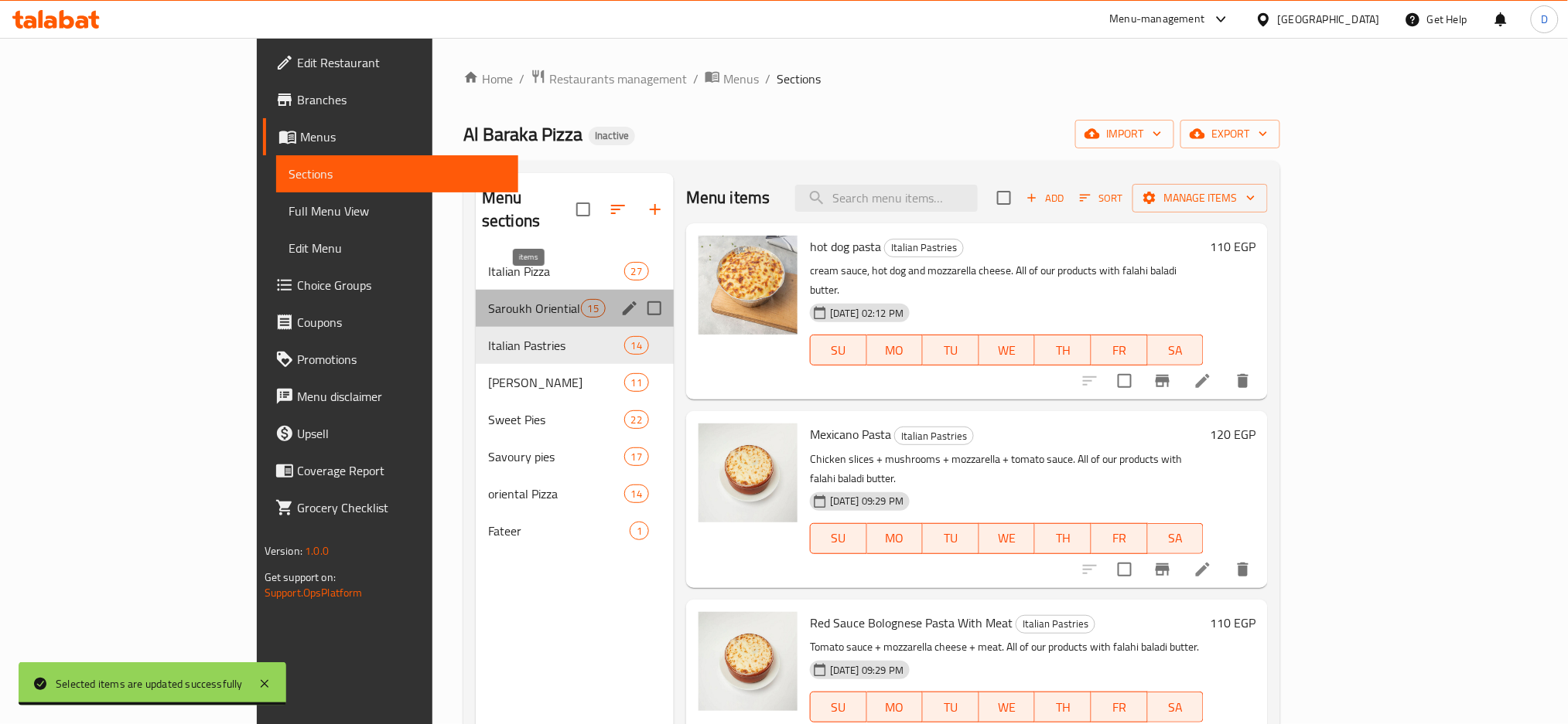
click at [582, 301] on span "15" at bounding box center [594, 309] width 23 height 15
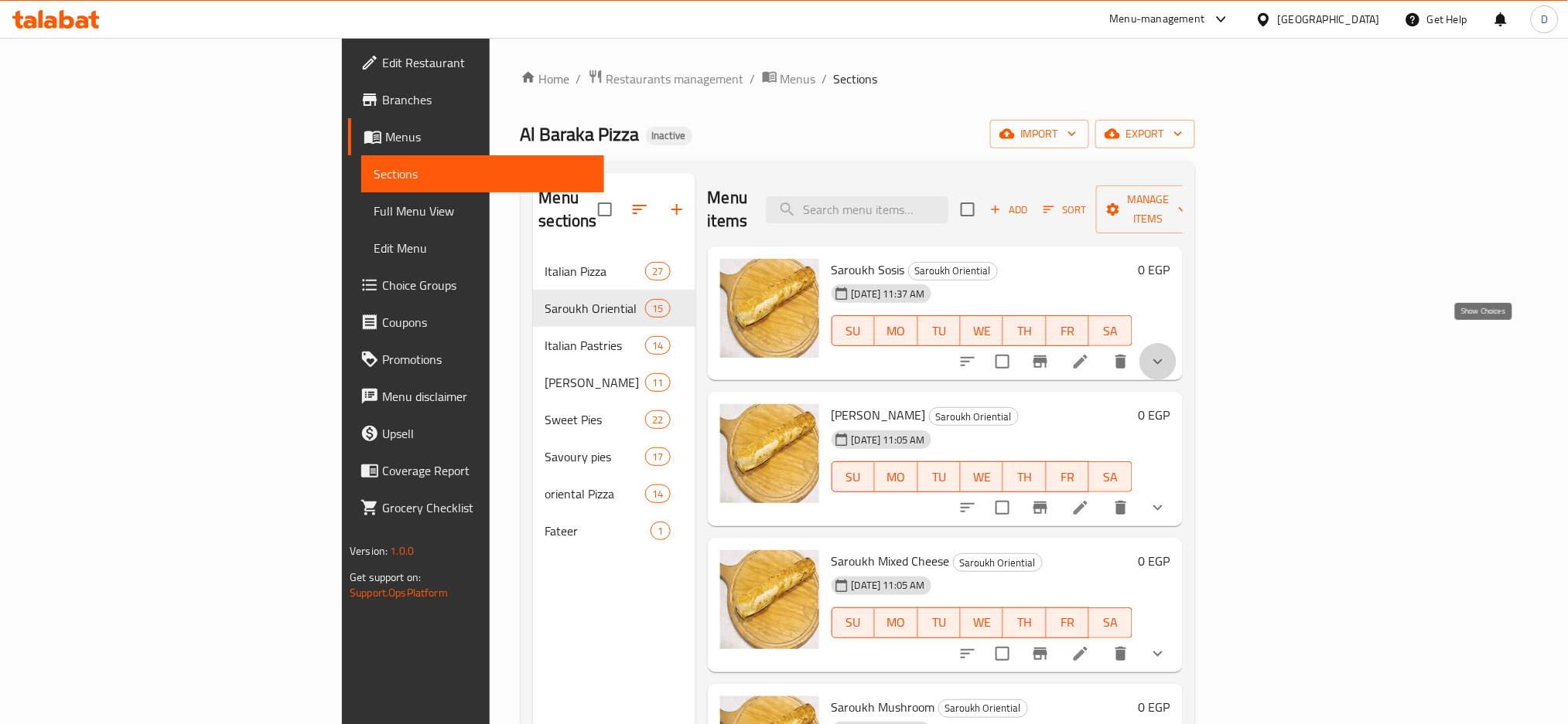
click at [1167, 352] on icon "show more" at bounding box center [1157, 362] width 18 height 18
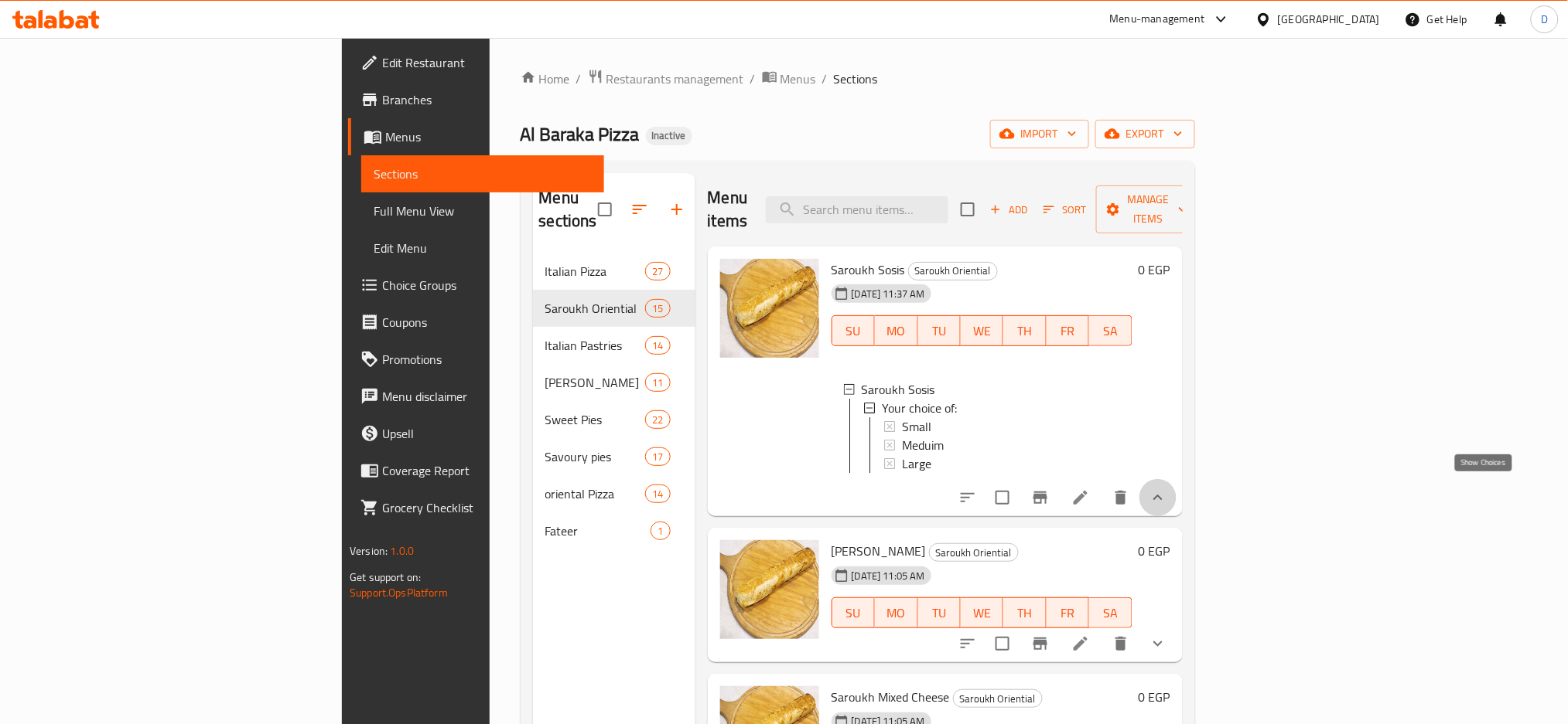
click at [1167, 489] on icon "show more" at bounding box center [1157, 498] width 18 height 18
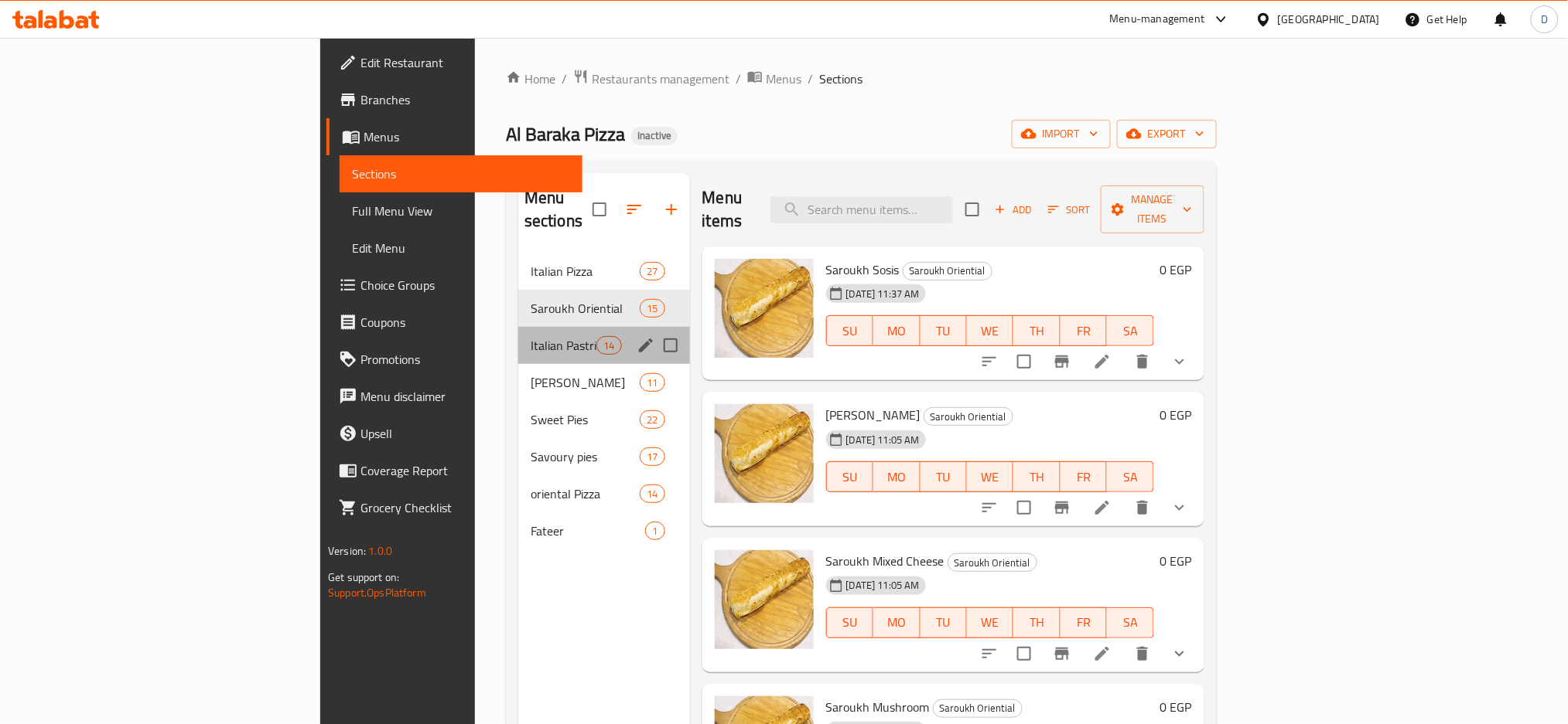
click at [549, 328] on div "Italian Pastries 14" at bounding box center [604, 345] width 171 height 37
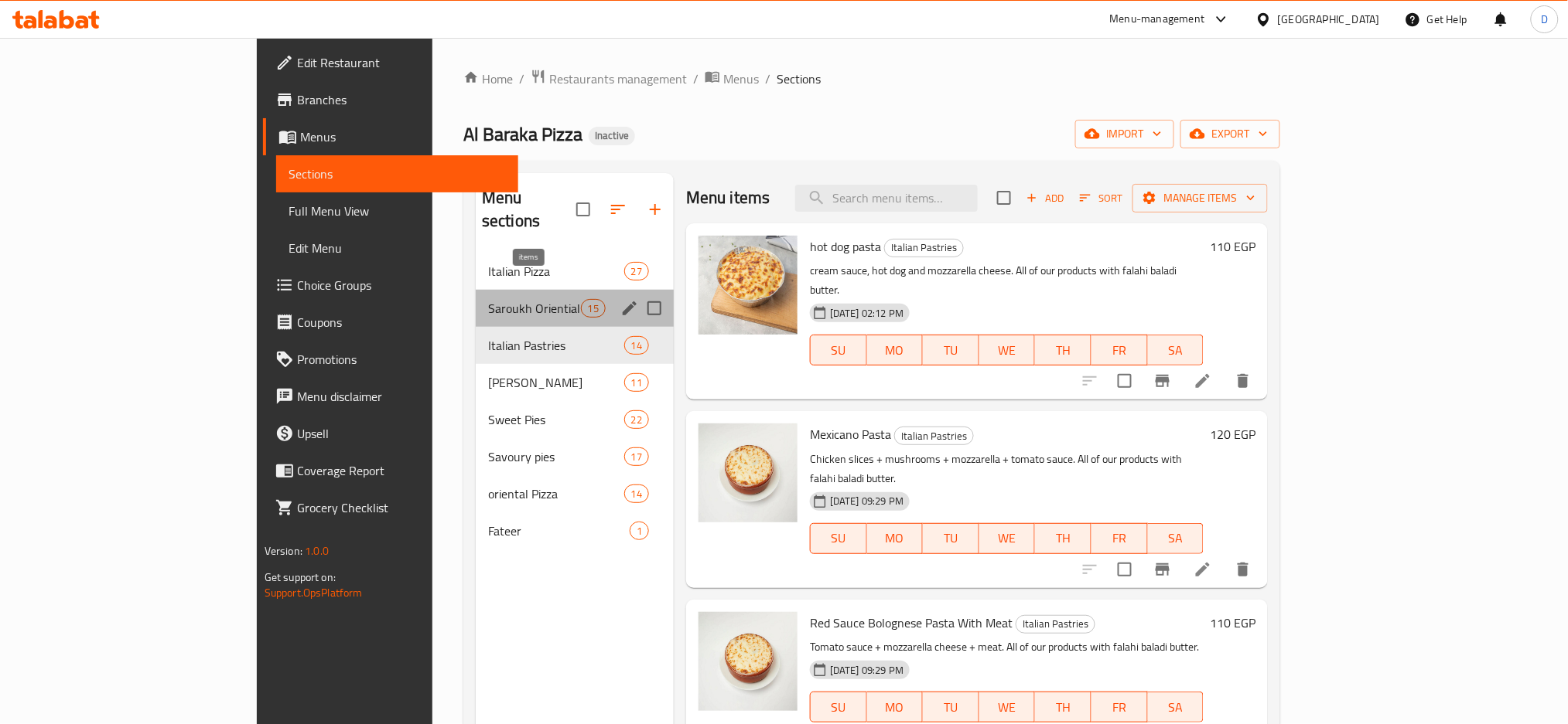
click at [582, 301] on span "15" at bounding box center [594, 309] width 23 height 15
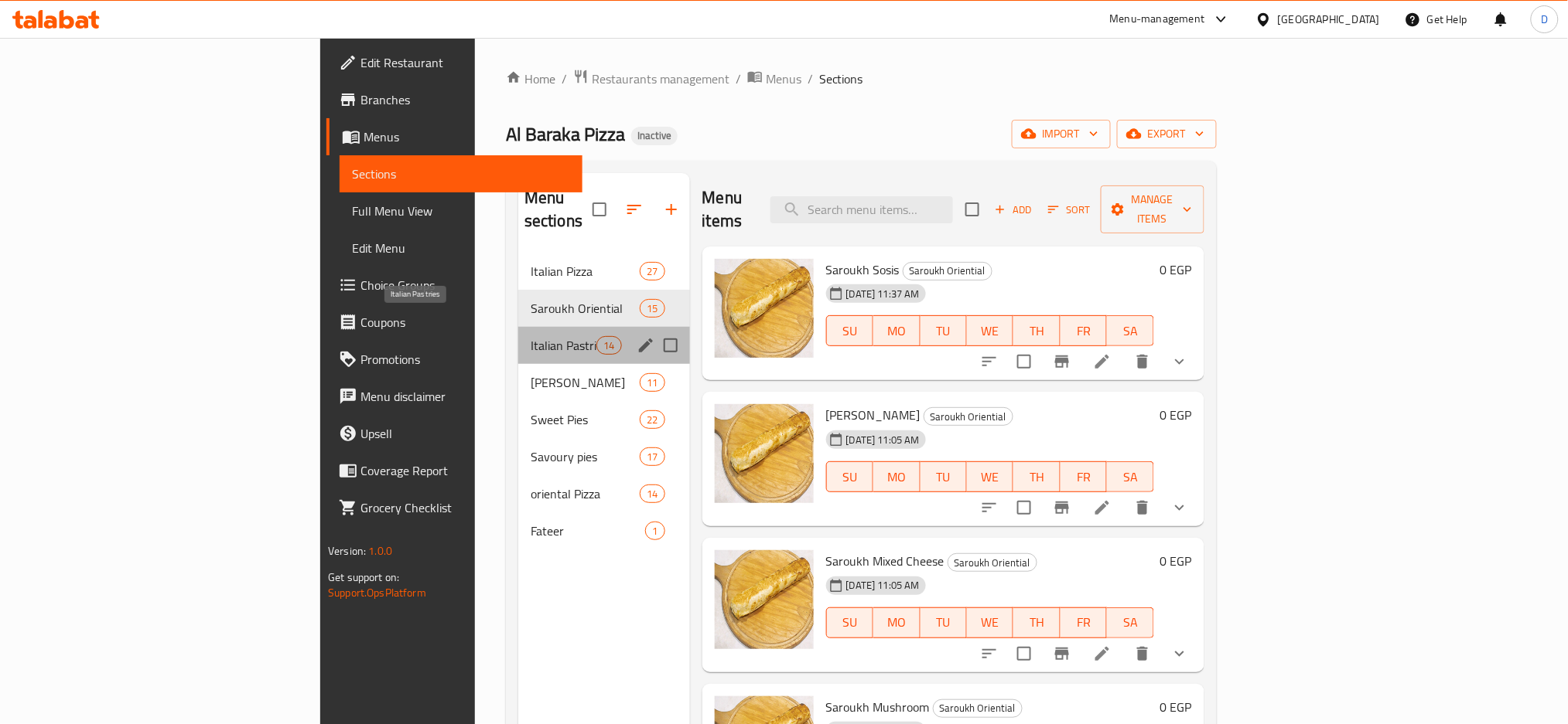
click at [531, 336] on span "Italian Pastries" at bounding box center [563, 345] width 65 height 18
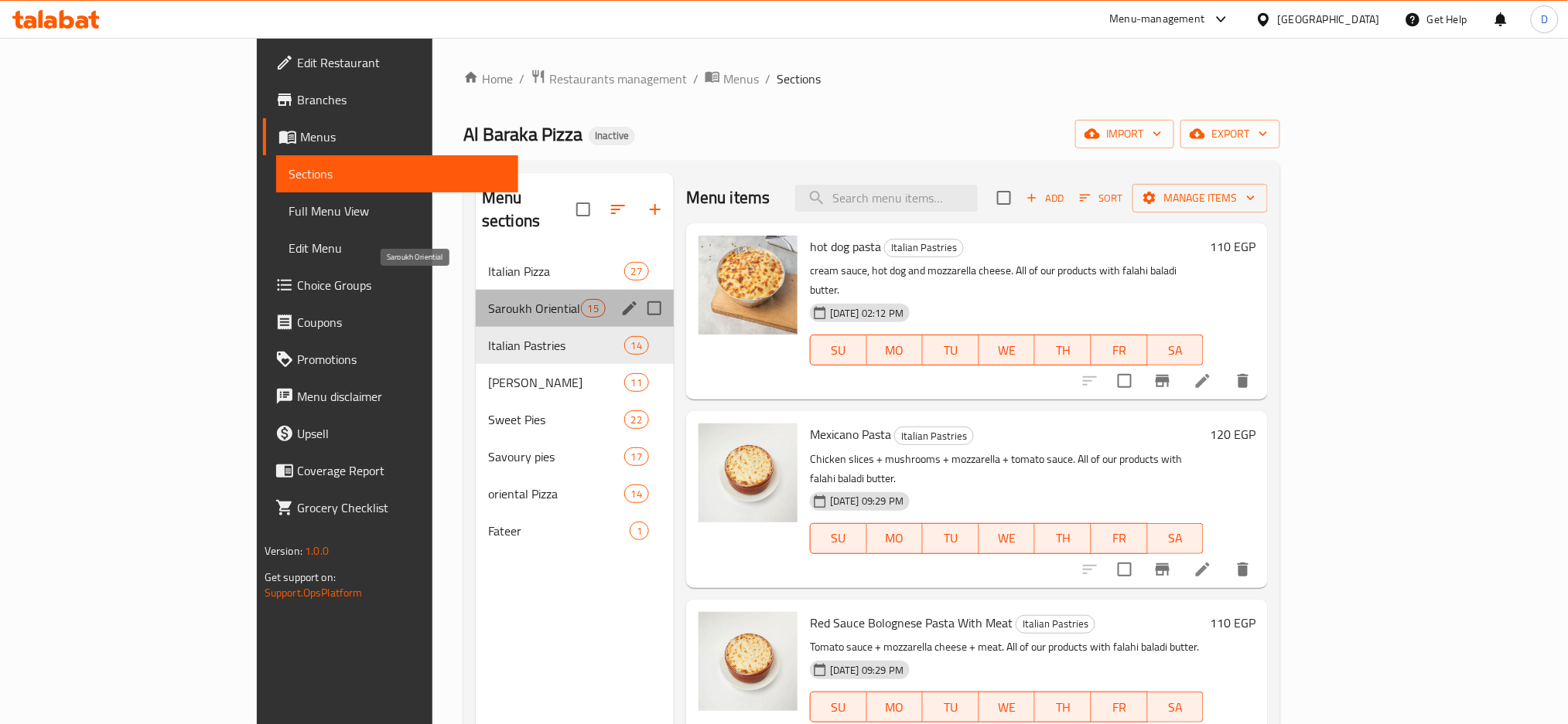
click at [488, 300] on span "Saroukh Oriential" at bounding box center [535, 309] width 93 height 18
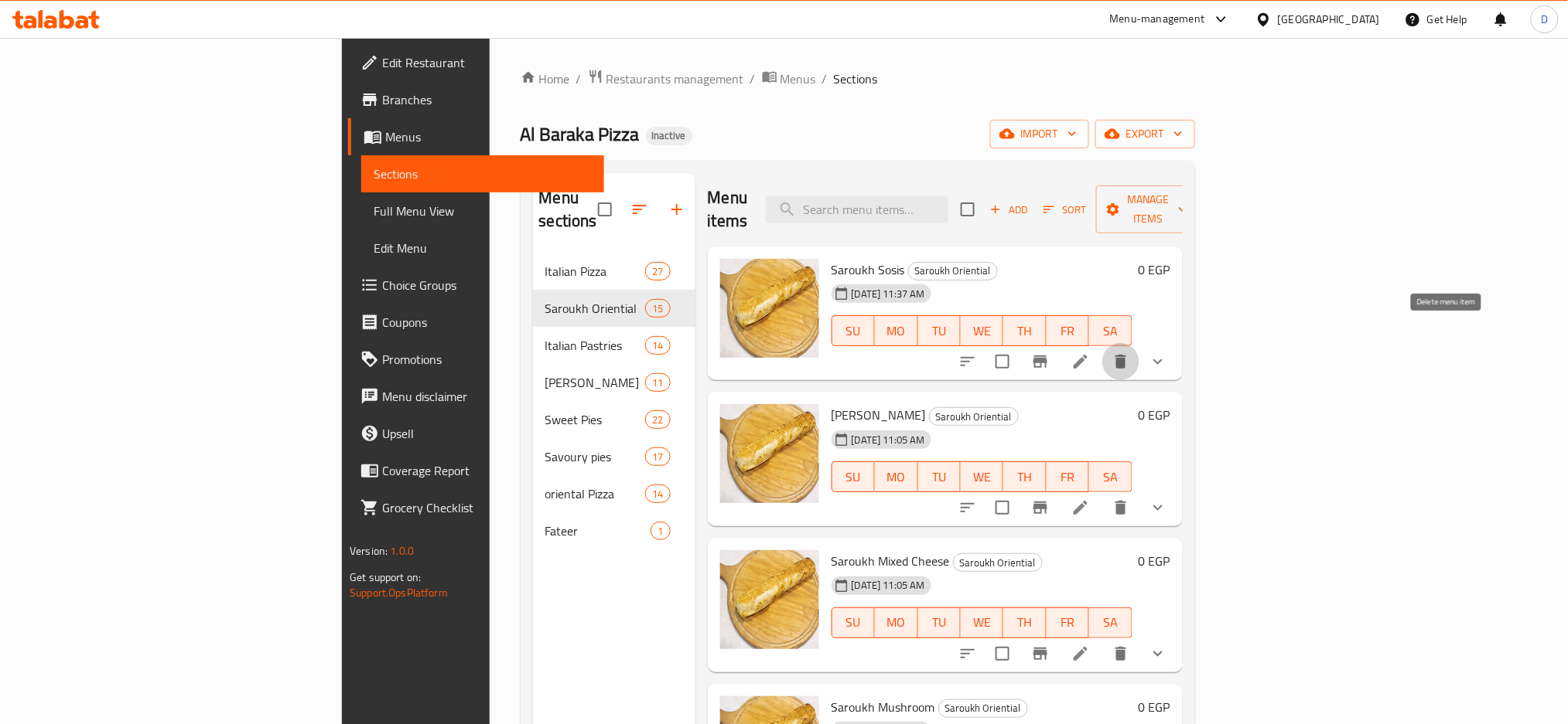
click at [1130, 352] on icon "delete" at bounding box center [1121, 362] width 18 height 18
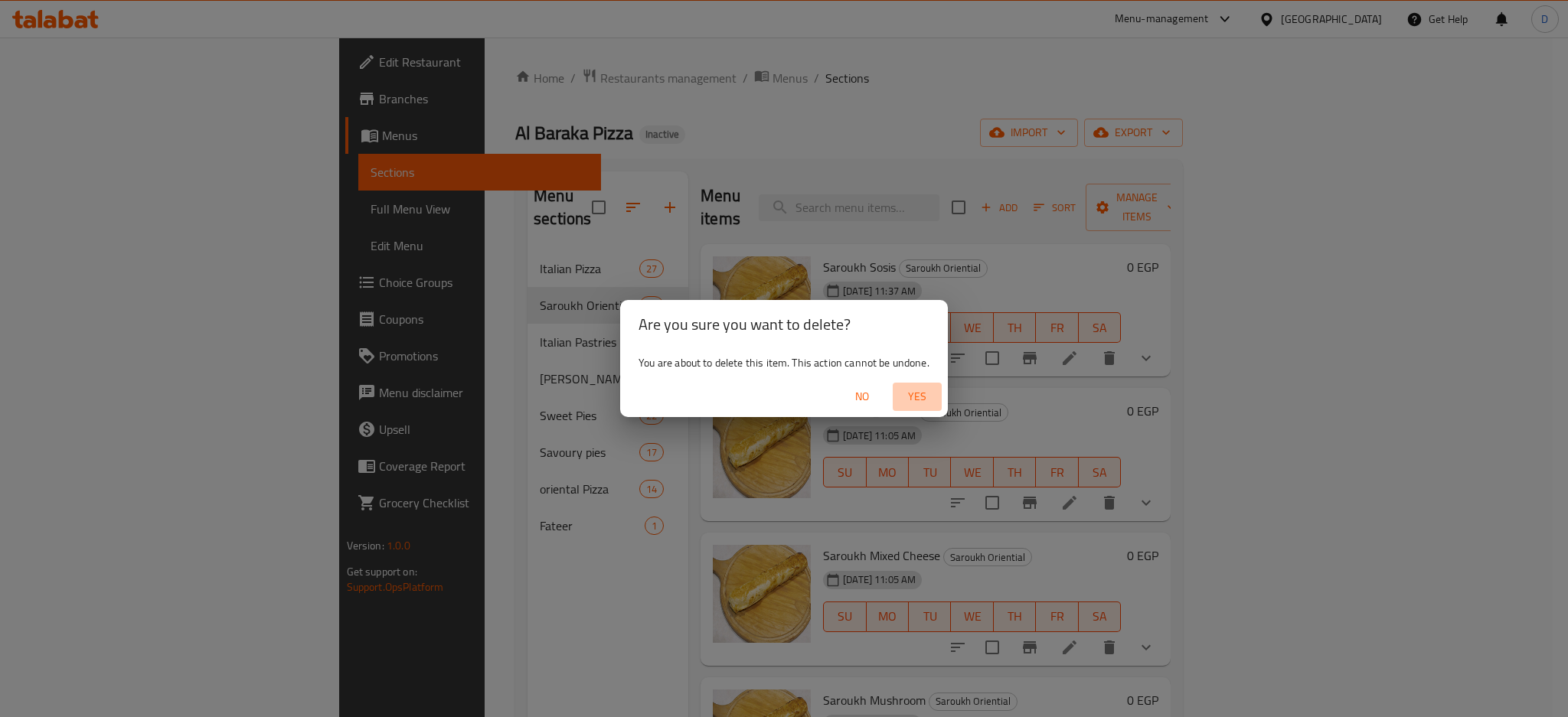
click at [917, 392] on span "Yes" at bounding box center [917, 397] width 37 height 19
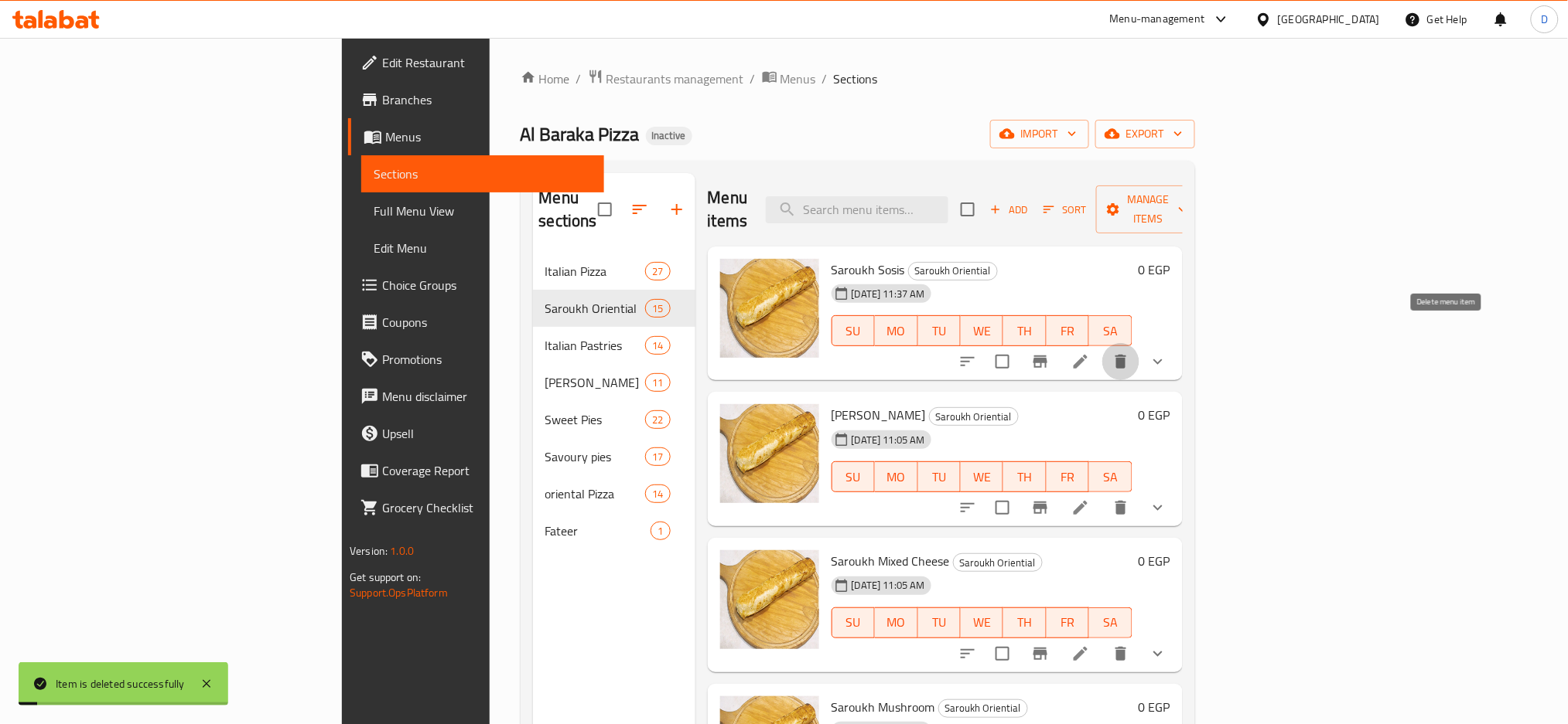
click at [1126, 355] on icon "delete" at bounding box center [1120, 362] width 11 height 14
click at [1130, 352] on icon "delete" at bounding box center [1121, 362] width 18 height 18
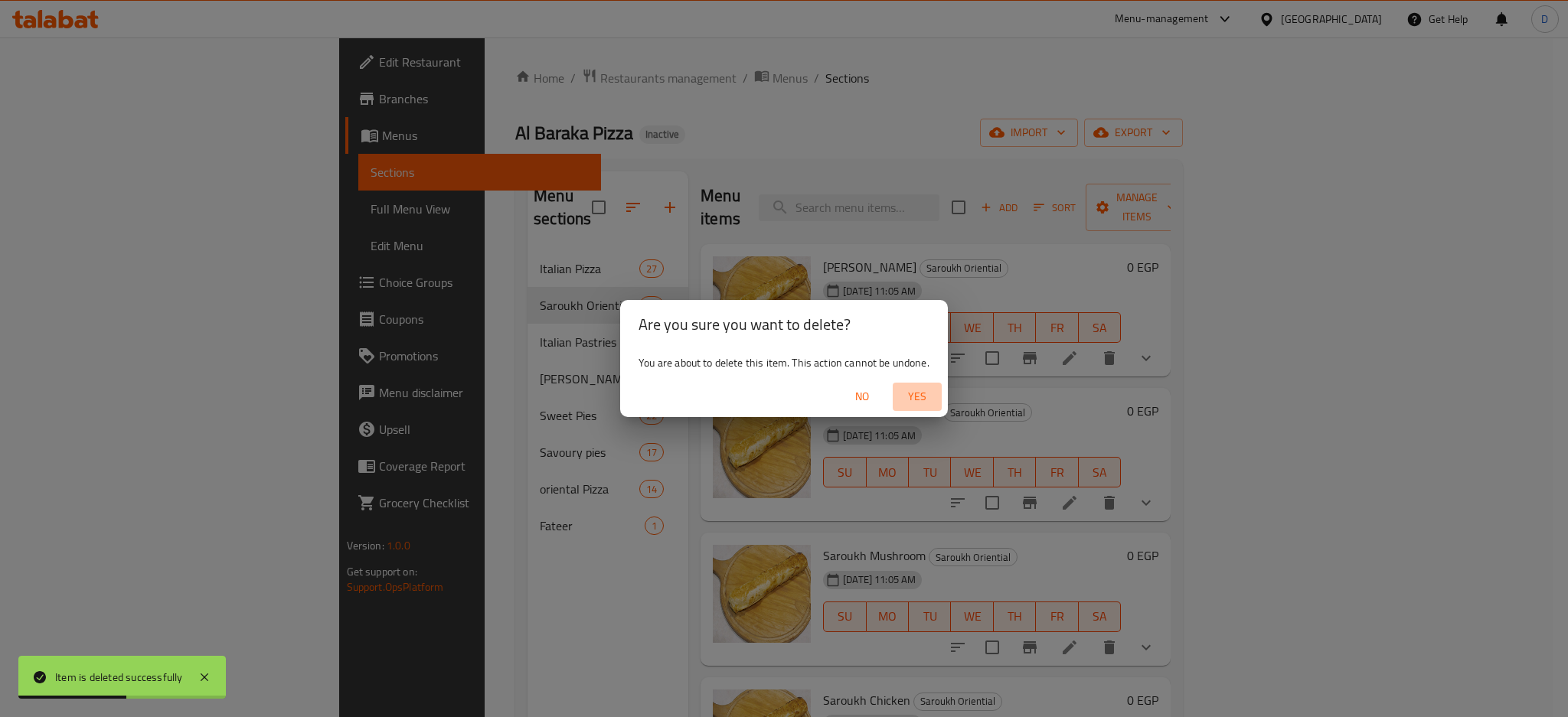
click at [915, 388] on span "Yes" at bounding box center [917, 397] width 37 height 19
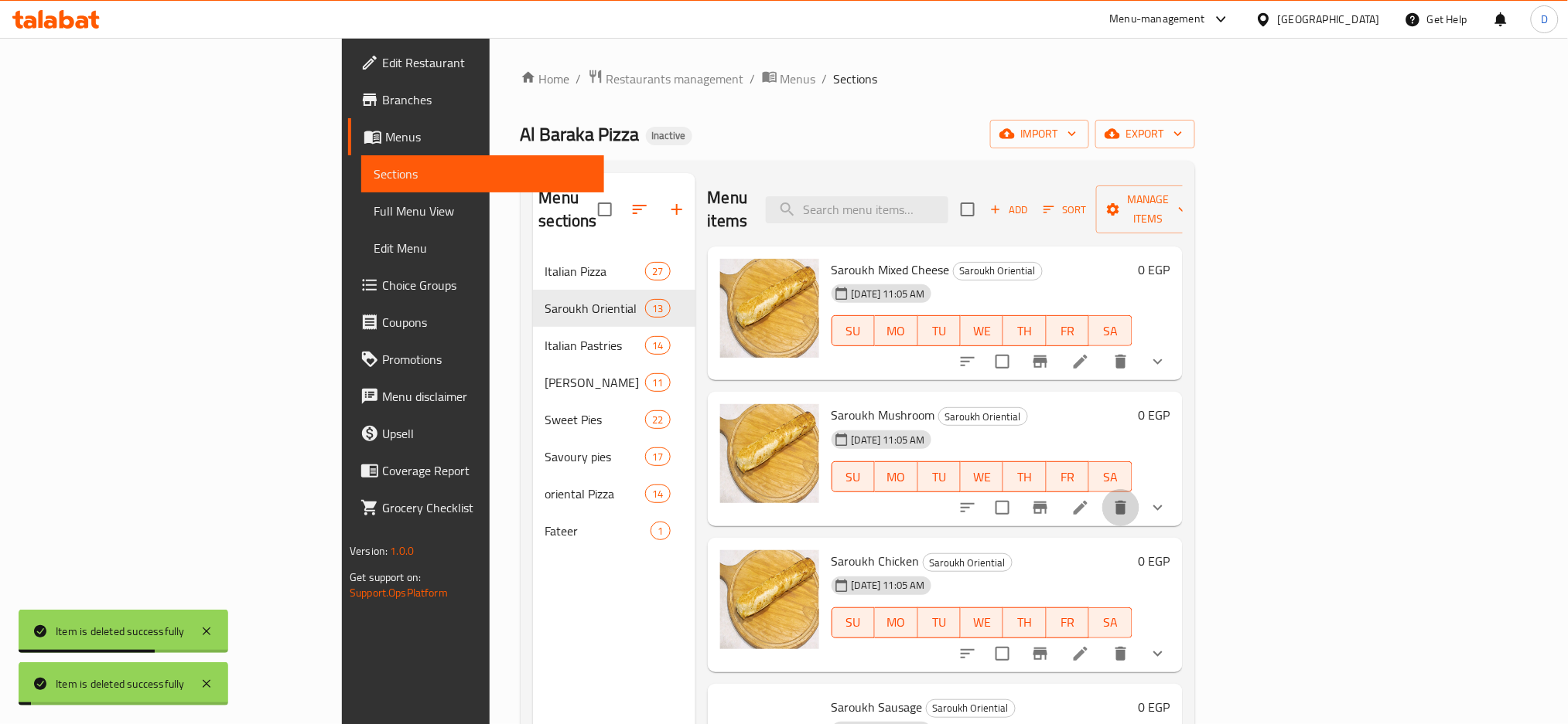
click at [1126, 501] on icon "delete" at bounding box center [1120, 507] width 11 height 14
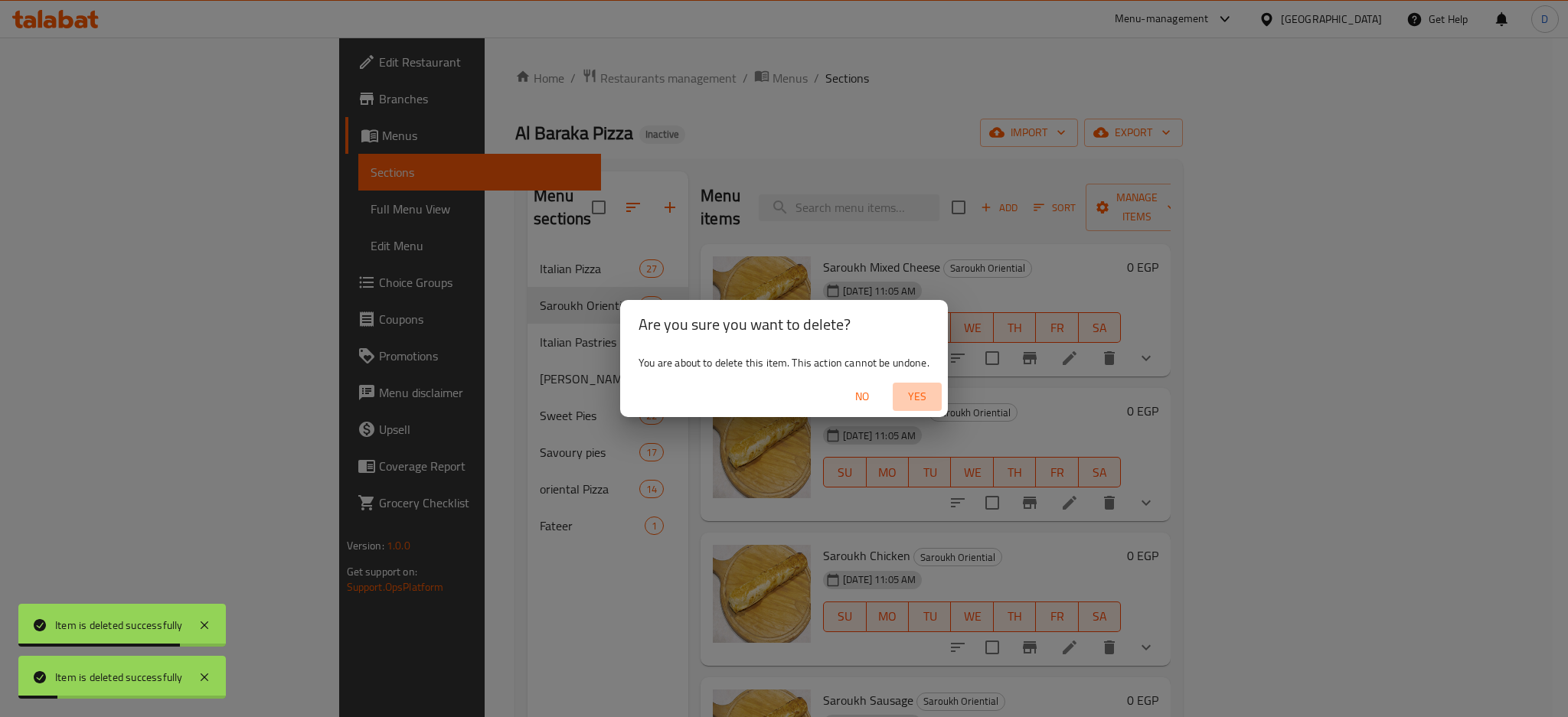
click at [917, 393] on span "Yes" at bounding box center [917, 397] width 37 height 19
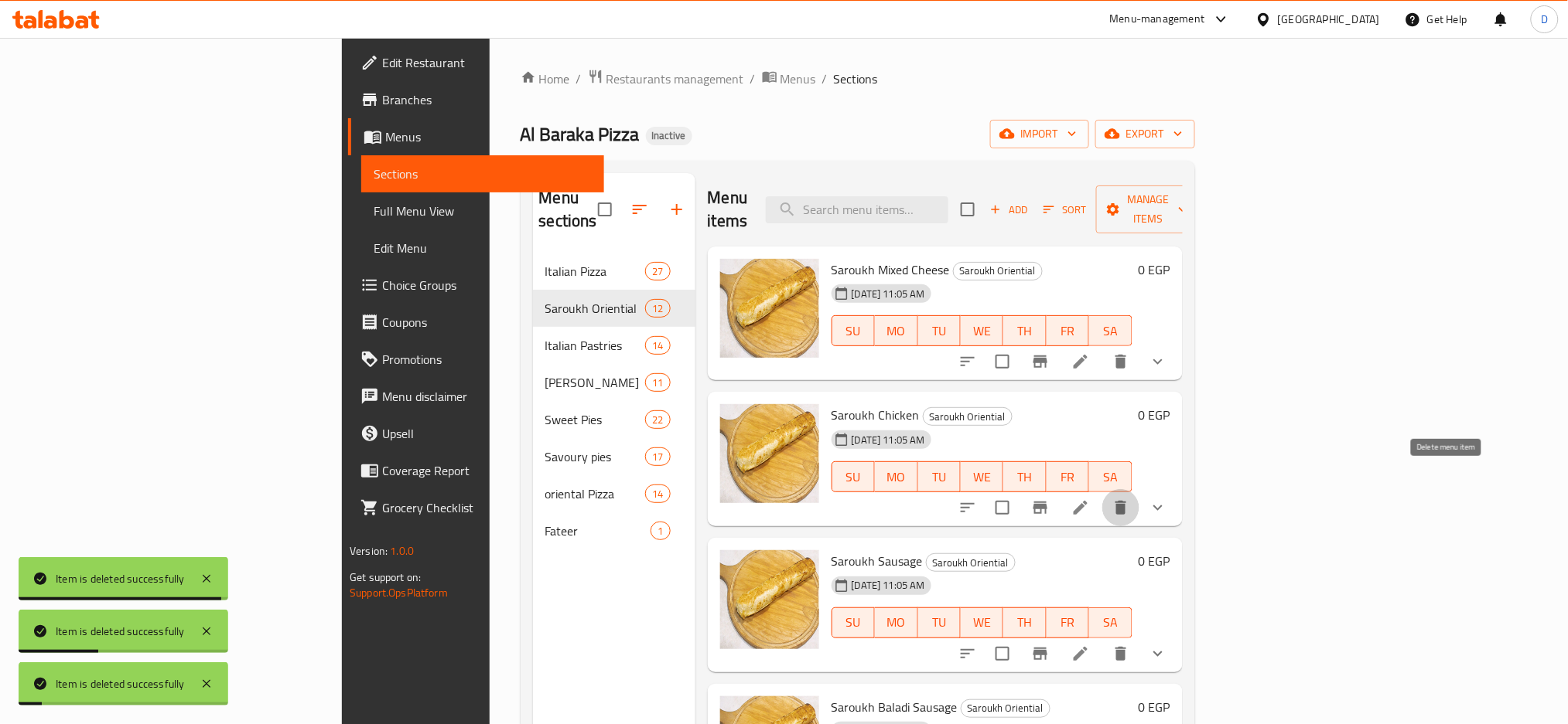
click at [1130, 499] on icon "delete" at bounding box center [1121, 508] width 18 height 18
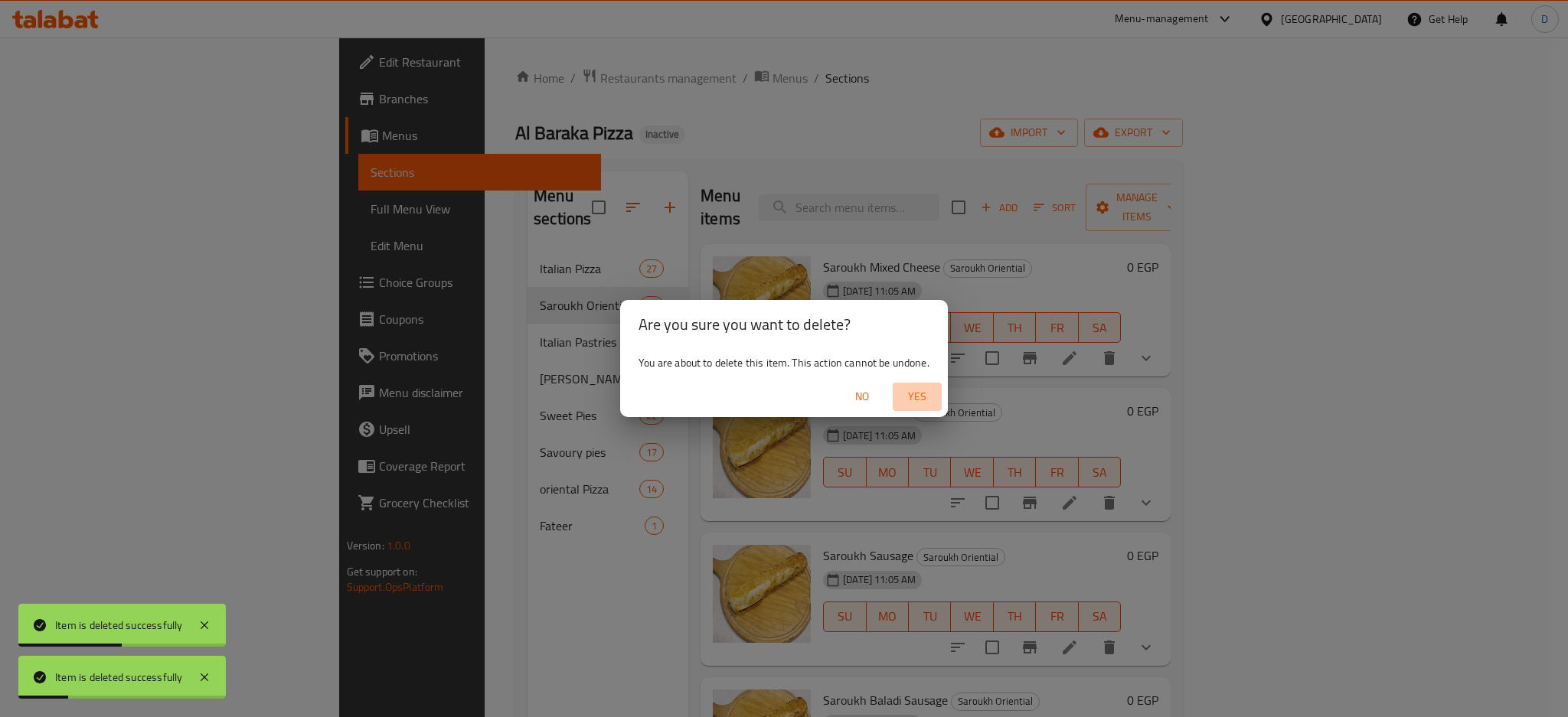
click at [918, 389] on span "Yes" at bounding box center [917, 397] width 37 height 19
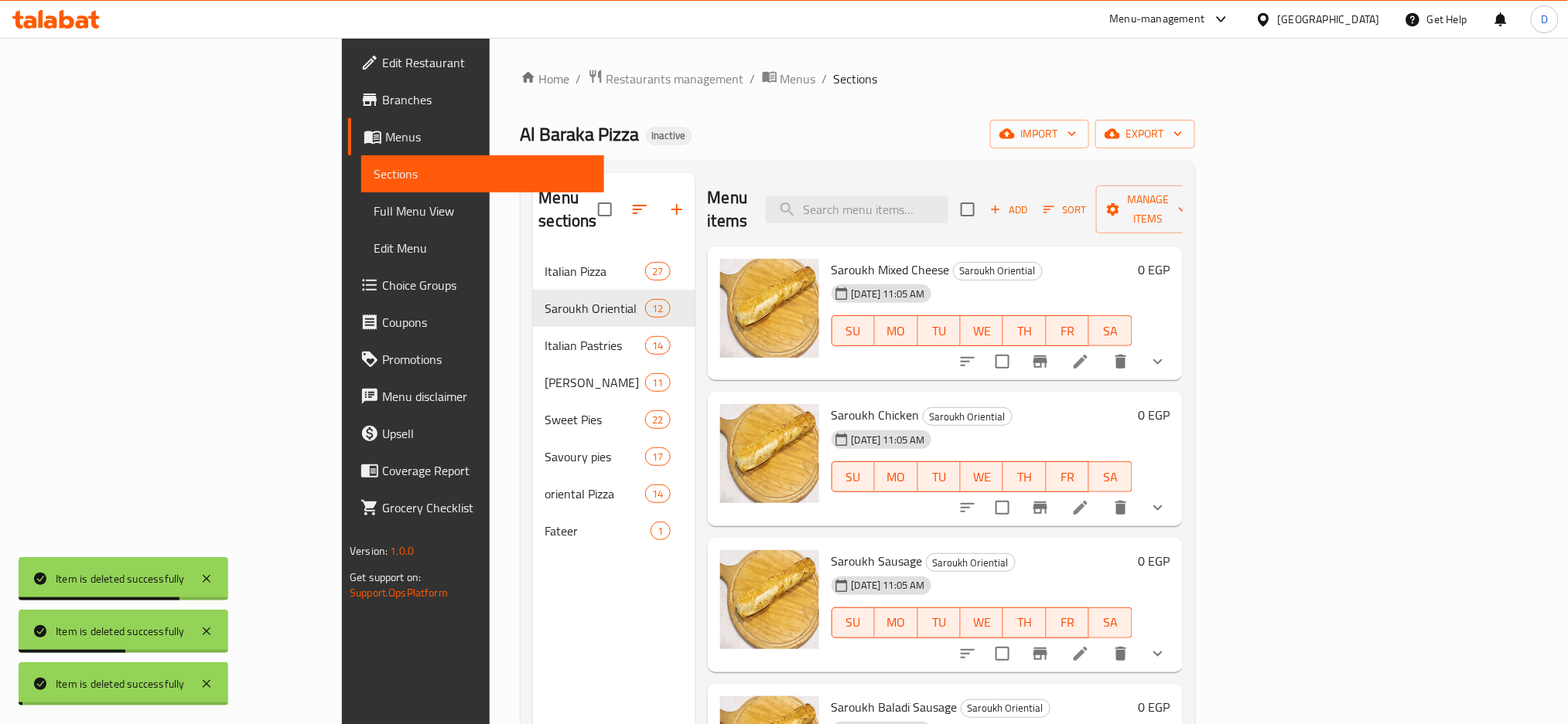
click at [1126, 355] on icon "delete" at bounding box center [1120, 362] width 11 height 14
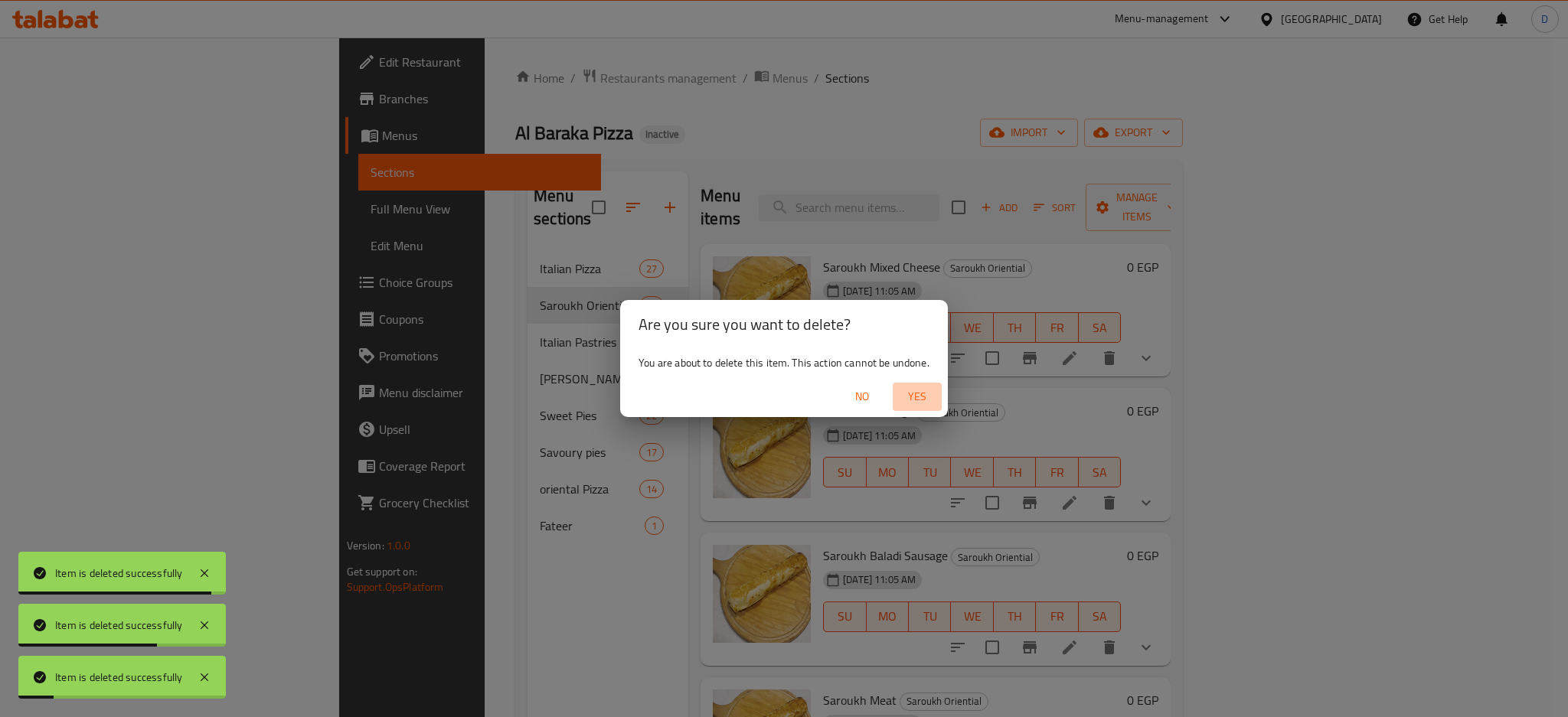
click at [918, 401] on span "Yes" at bounding box center [917, 397] width 37 height 19
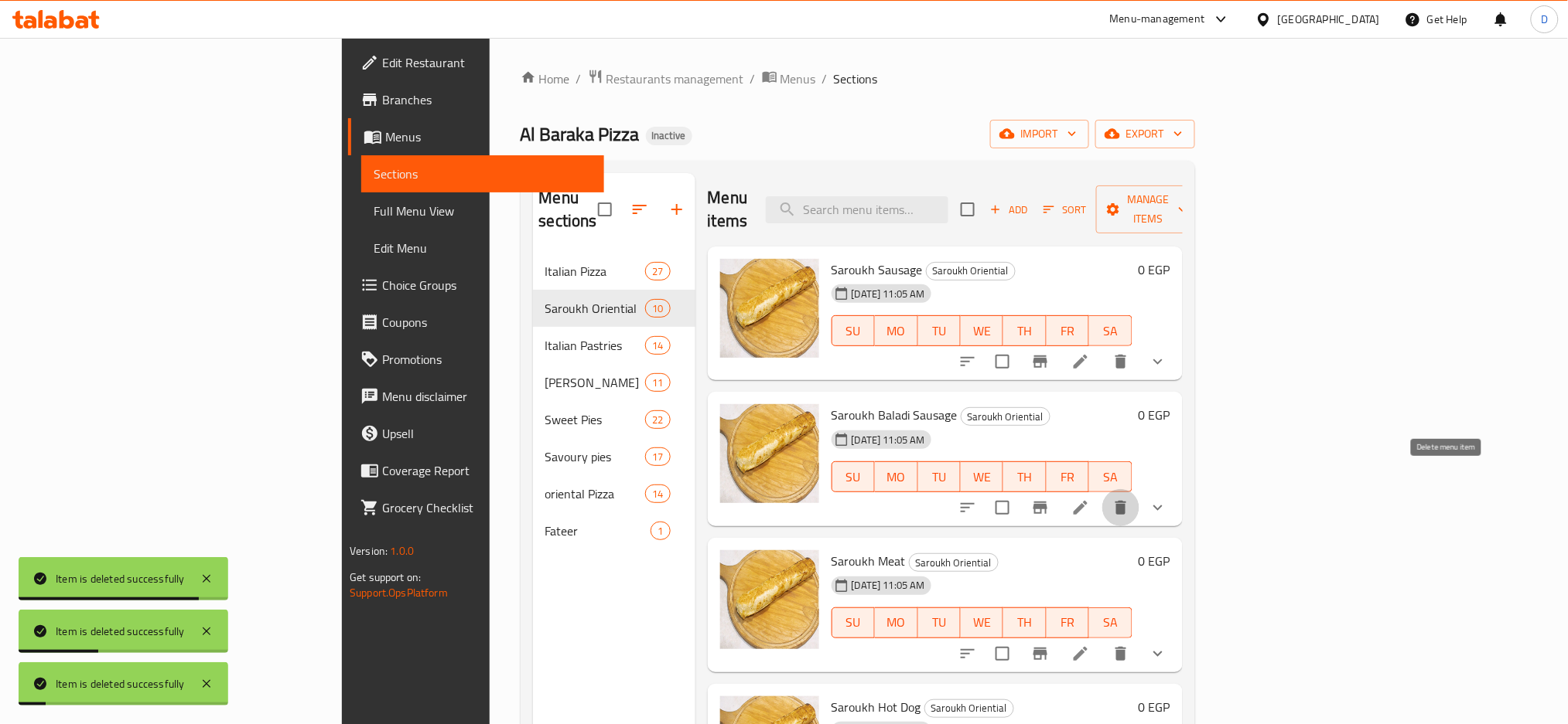
click at [1139, 496] on button "delete" at bounding box center [1120, 507] width 37 height 37
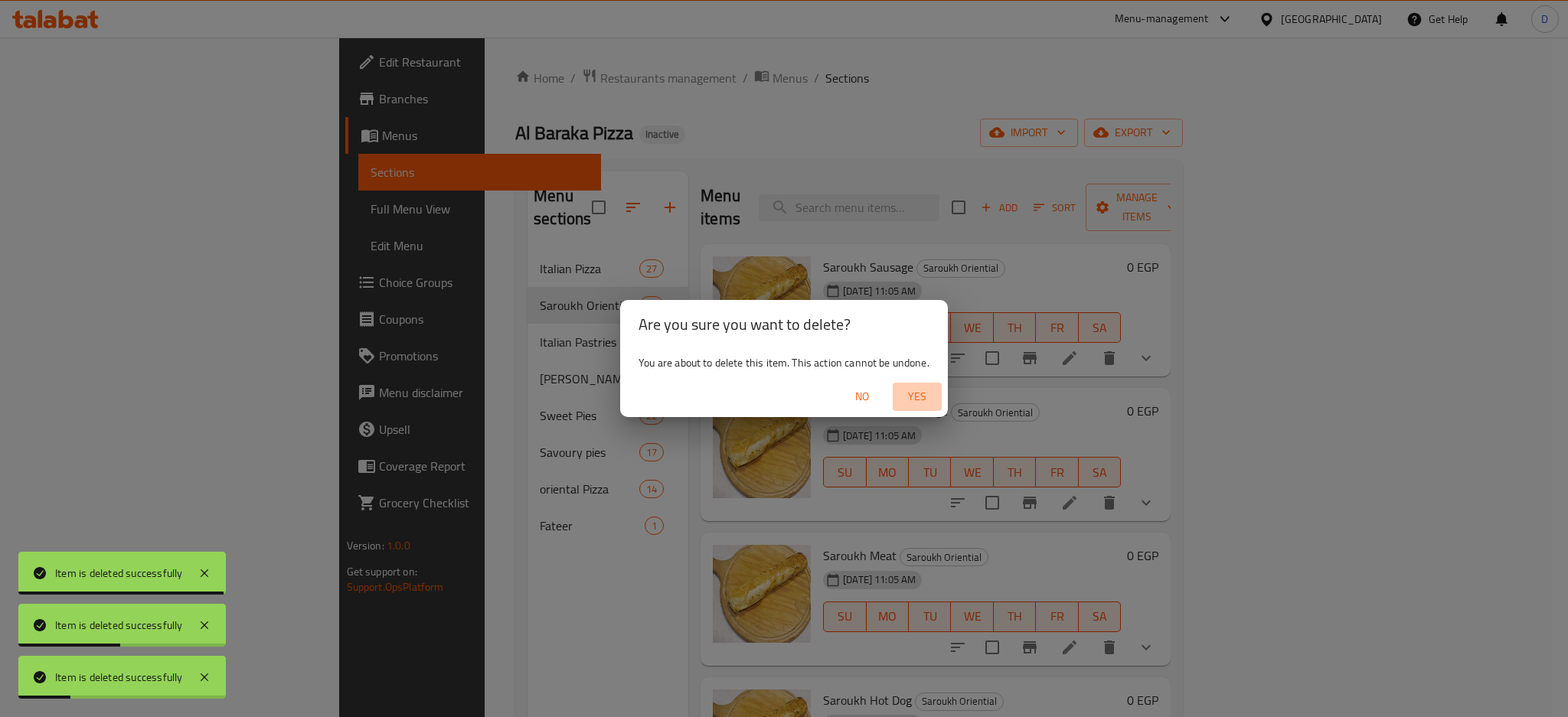
click at [921, 397] on span "Yes" at bounding box center [917, 397] width 37 height 19
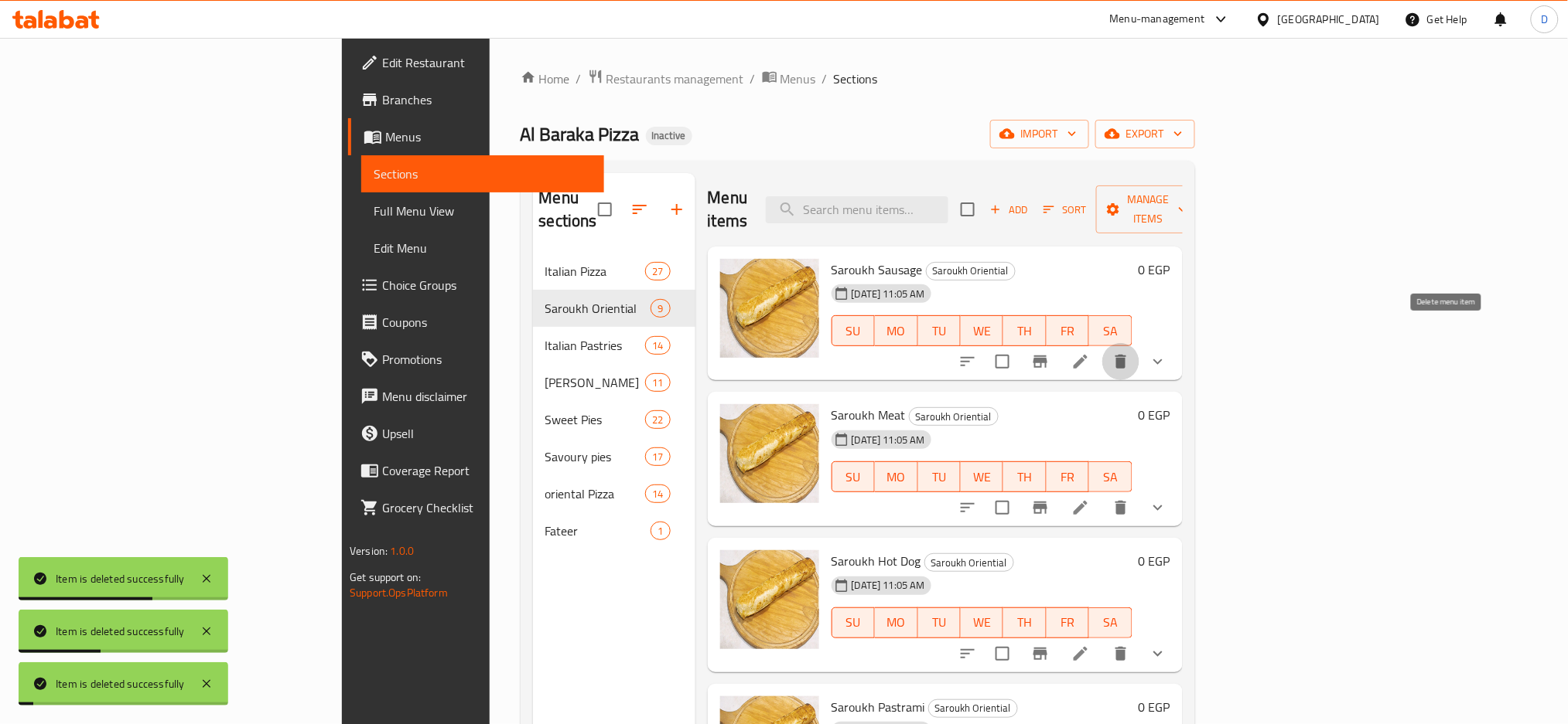
click at [1126, 355] on icon "delete" at bounding box center [1120, 362] width 11 height 14
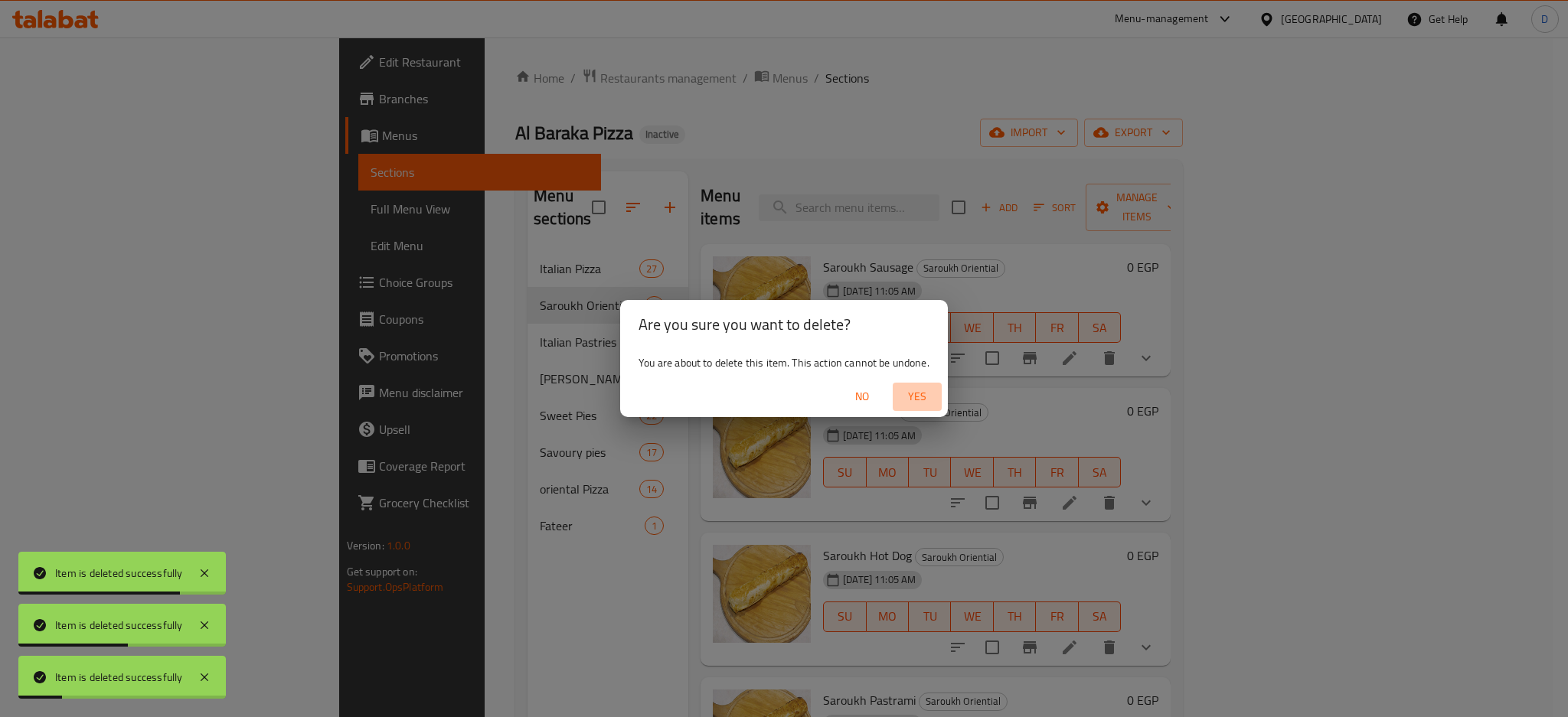
click at [937, 399] on button "Yes" at bounding box center [917, 397] width 49 height 29
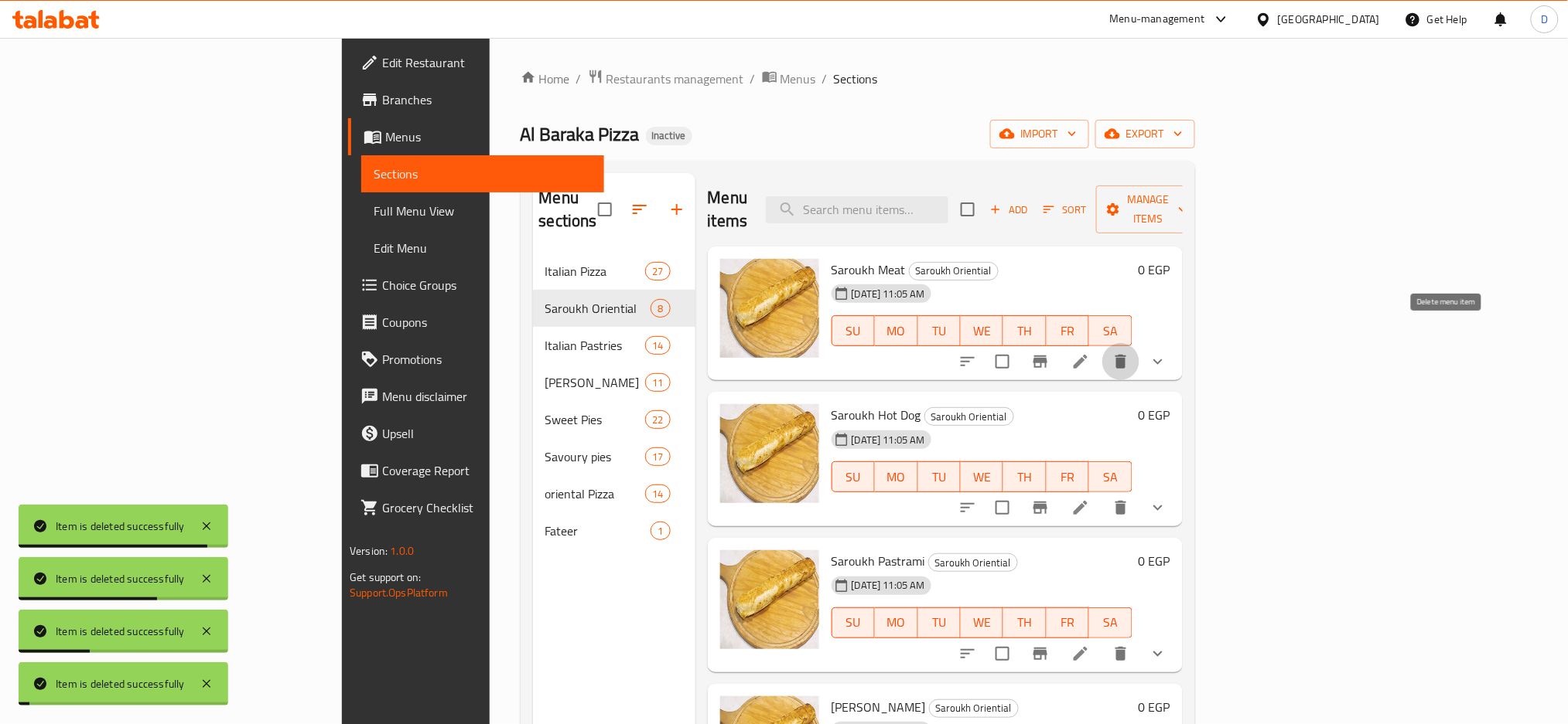
click at [1126, 355] on icon "delete" at bounding box center [1120, 362] width 11 height 14
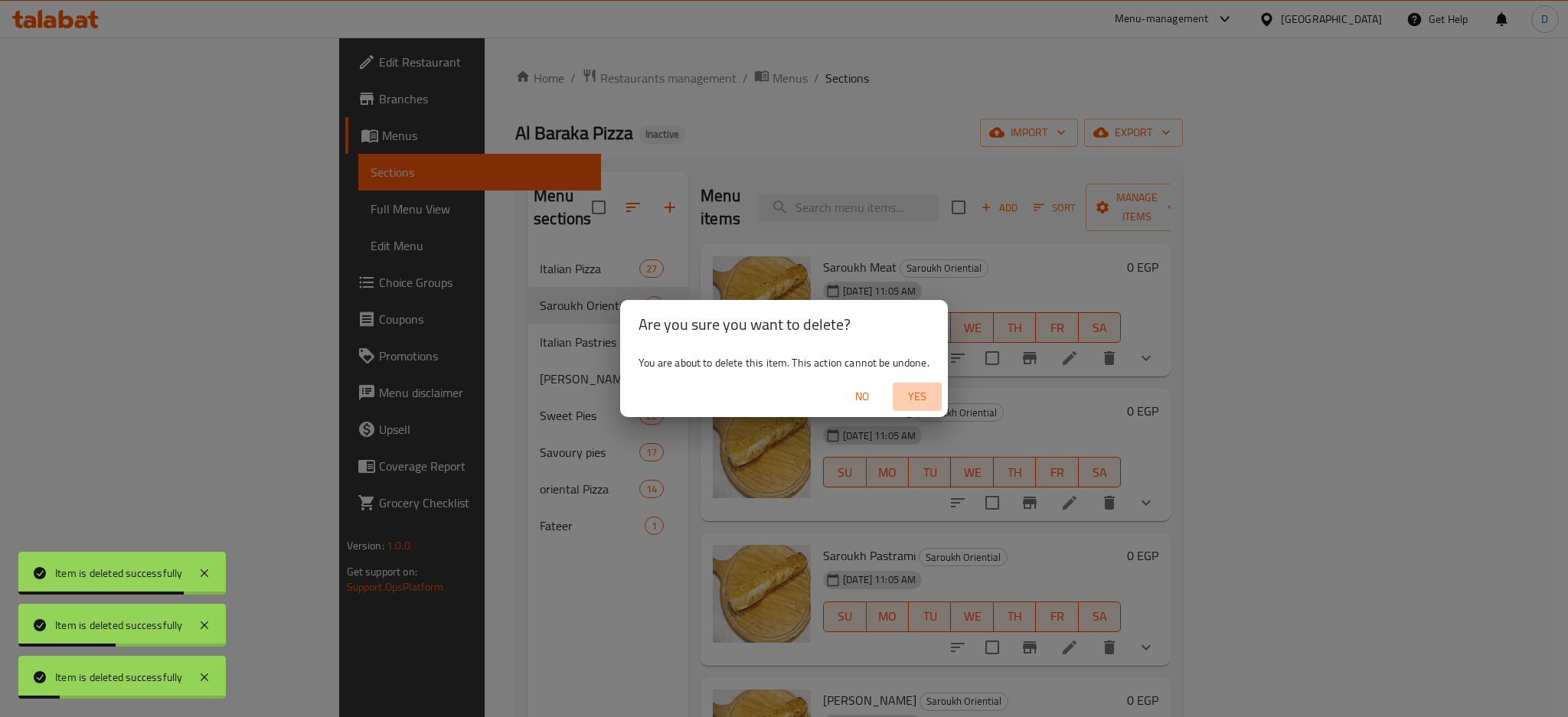
click at [922, 396] on span "Yes" at bounding box center [917, 397] width 37 height 19
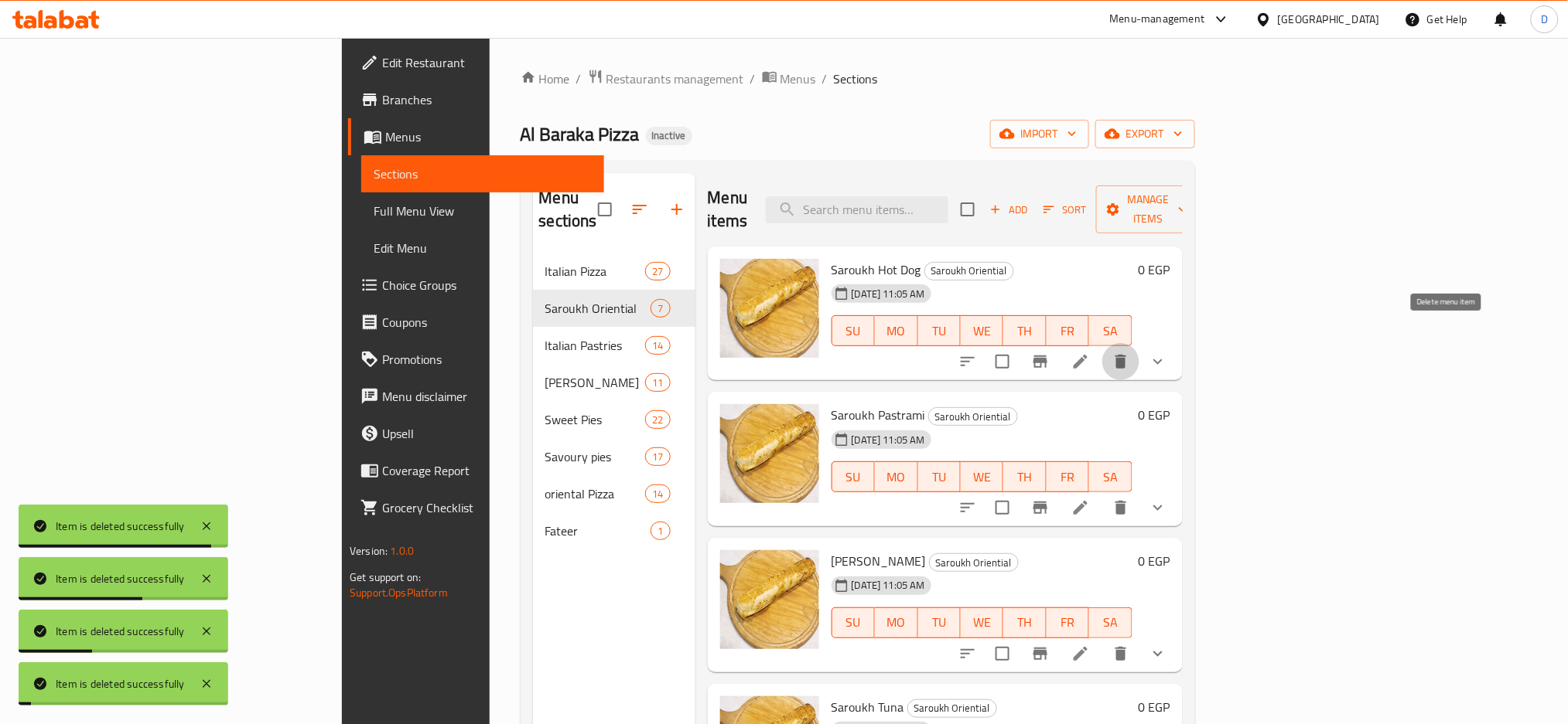
click at [1126, 355] on icon "delete" at bounding box center [1120, 362] width 11 height 14
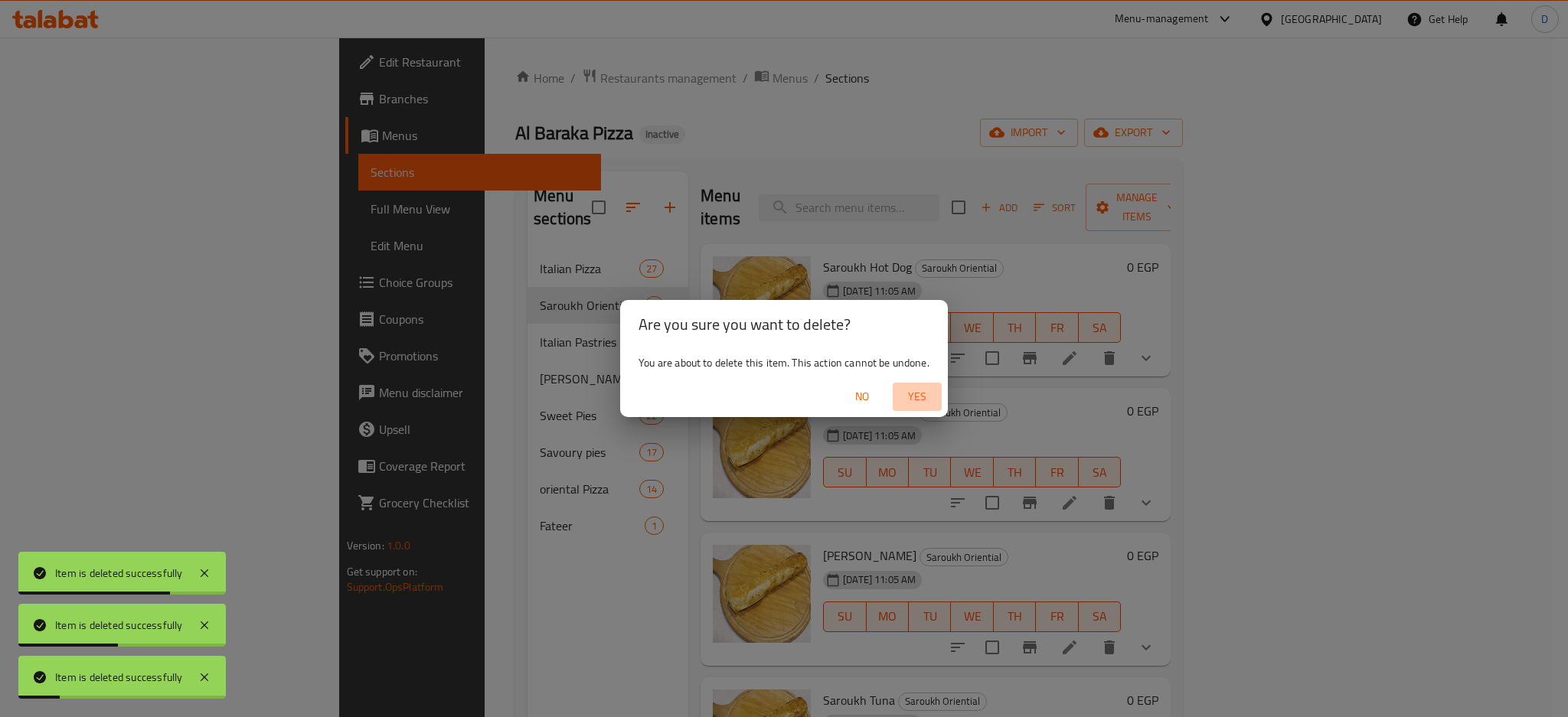
click at [914, 391] on span "Yes" at bounding box center [917, 397] width 37 height 19
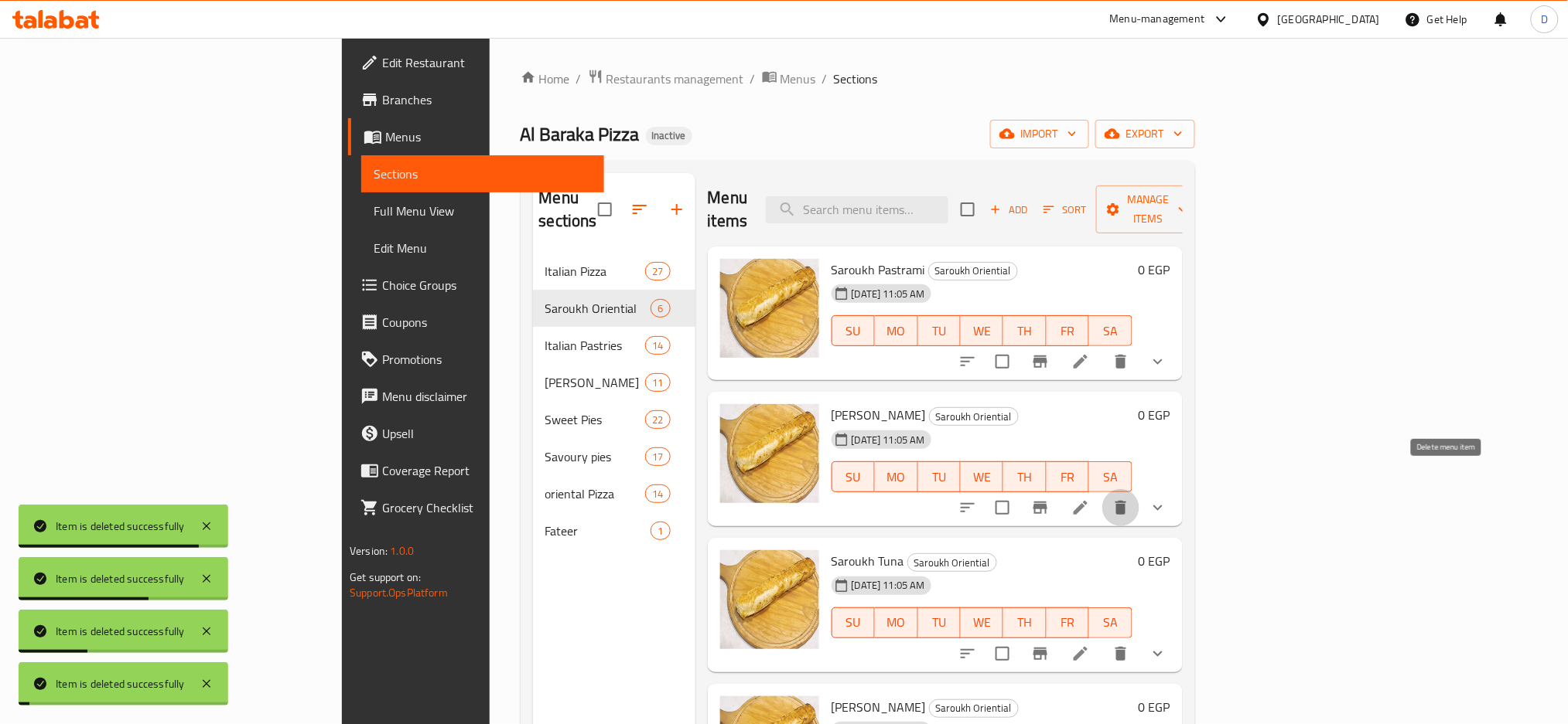
click at [1126, 501] on icon "delete" at bounding box center [1120, 507] width 11 height 14
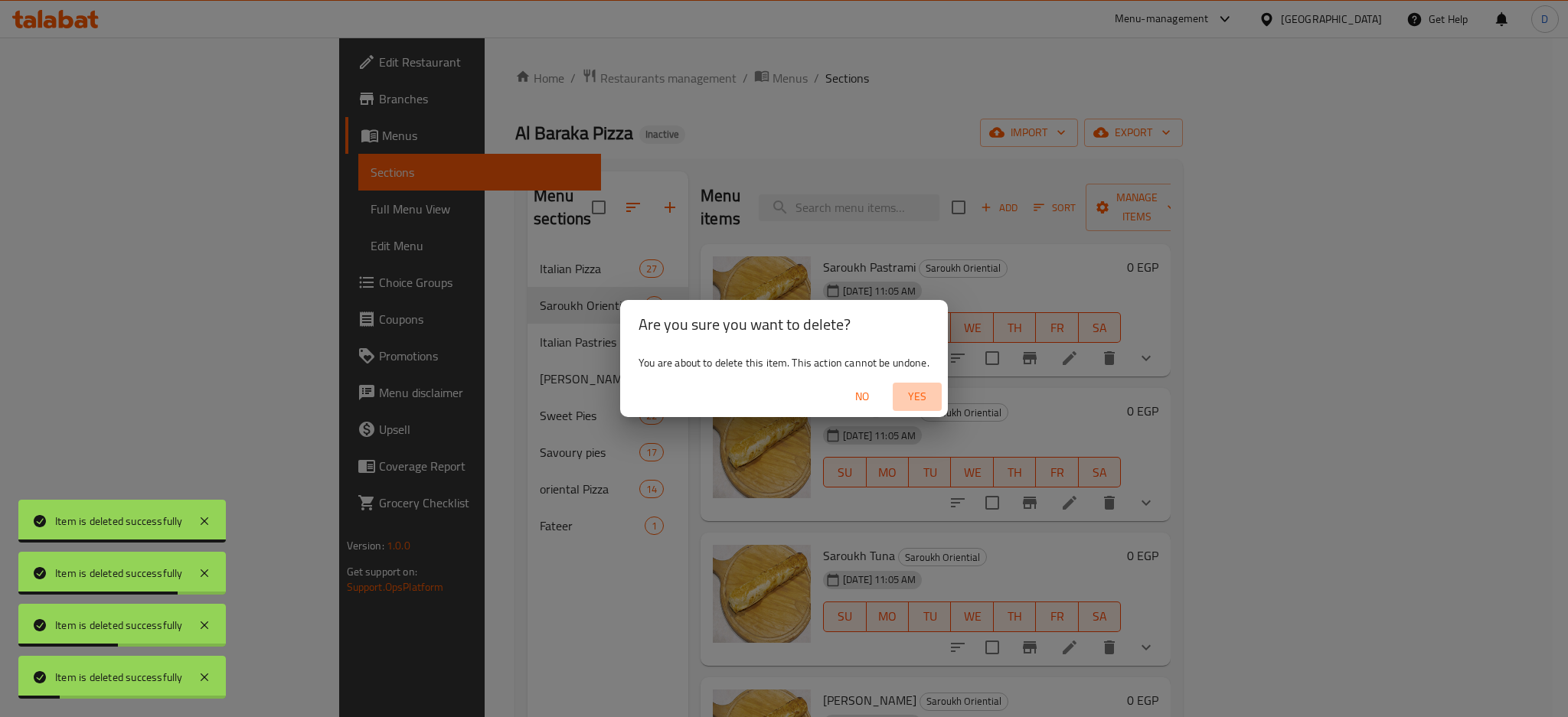
click at [913, 389] on span "Yes" at bounding box center [917, 397] width 37 height 19
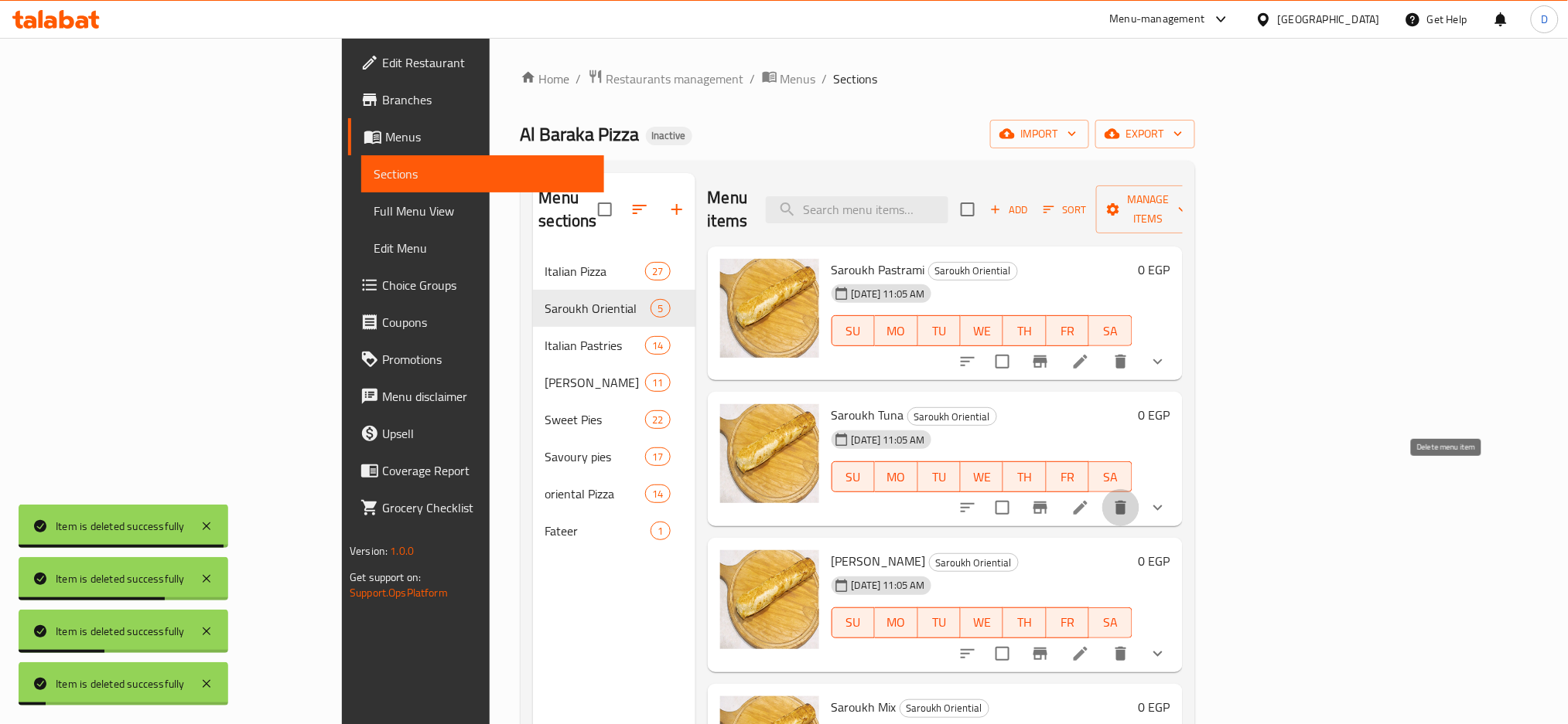
click at [1126, 501] on icon "delete" at bounding box center [1120, 507] width 11 height 14
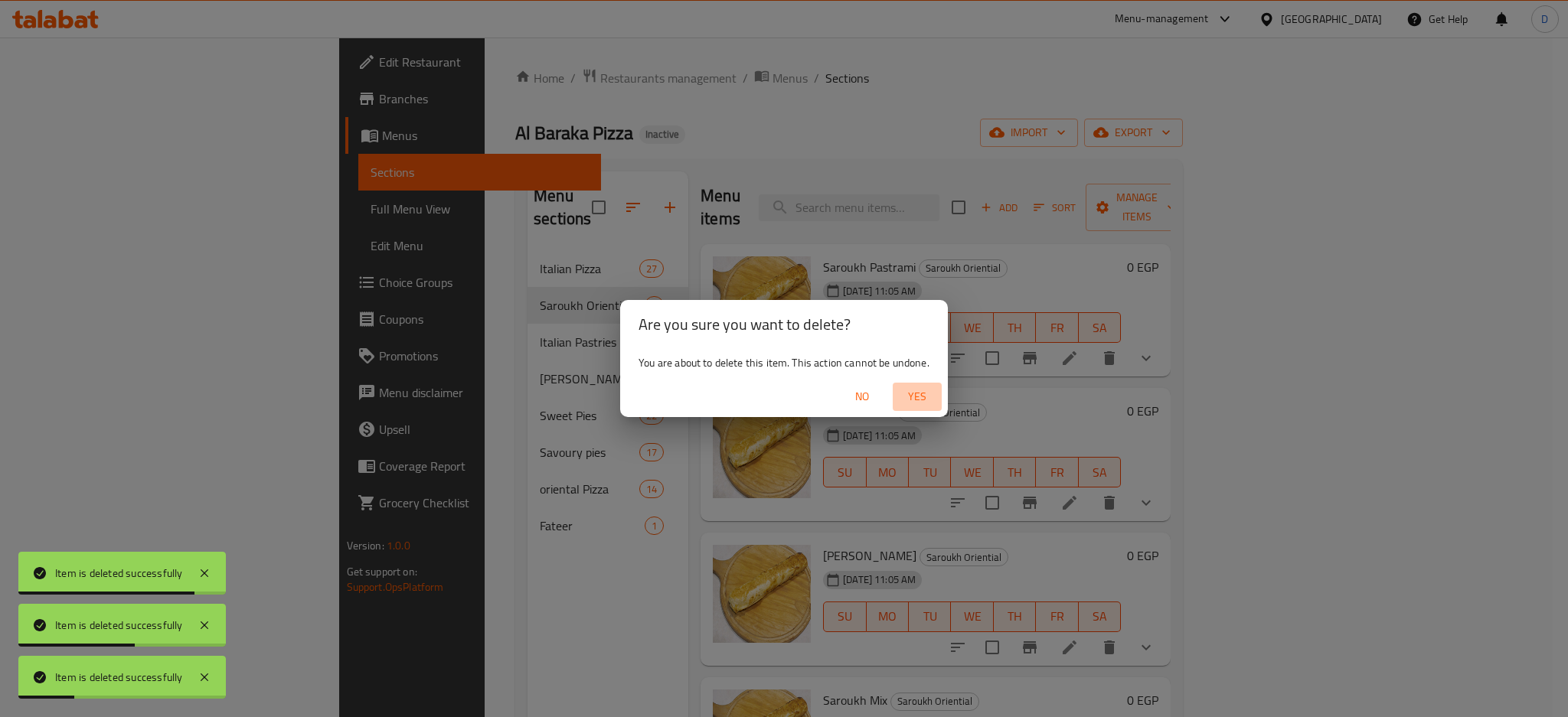
click at [915, 392] on span "Yes" at bounding box center [917, 397] width 37 height 19
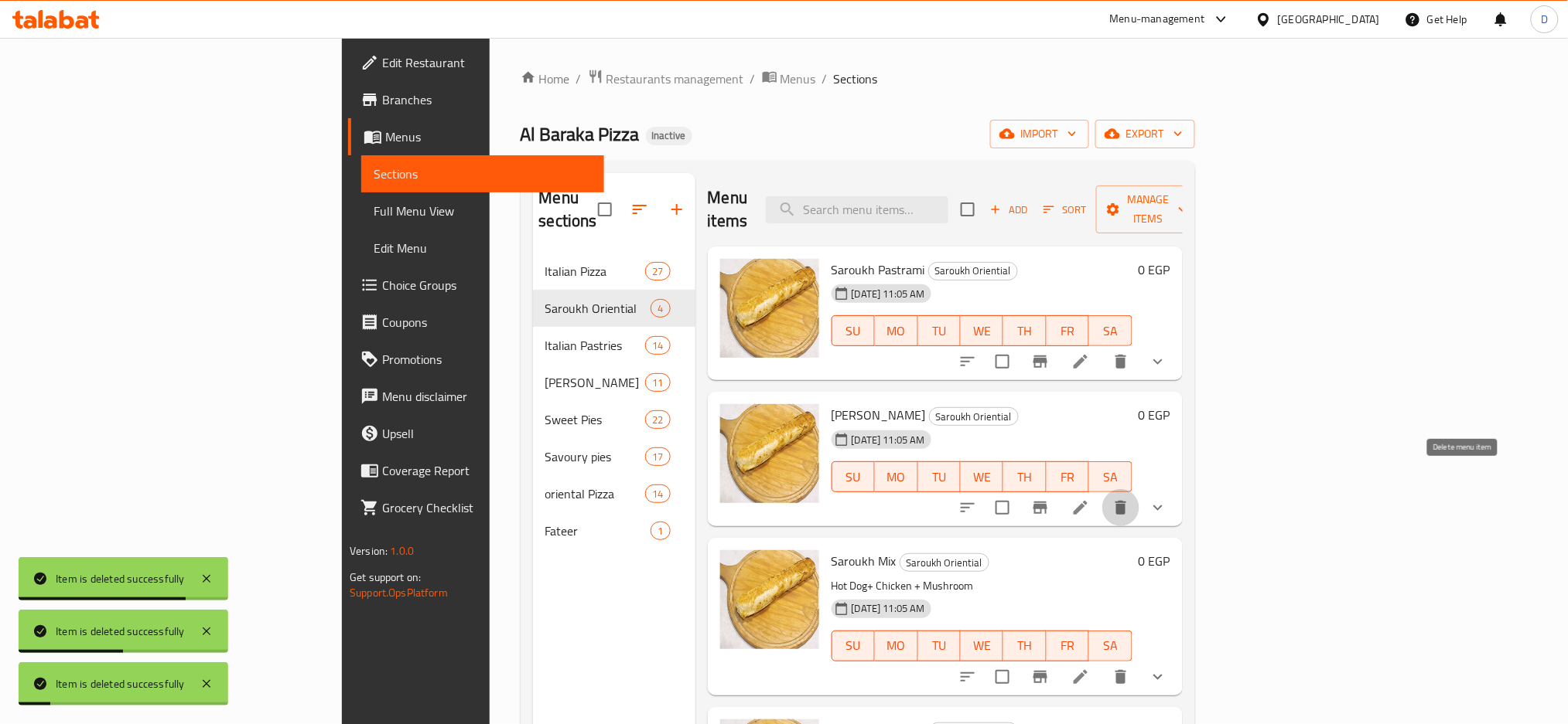
click at [1139, 489] on button "delete" at bounding box center [1120, 507] width 37 height 37
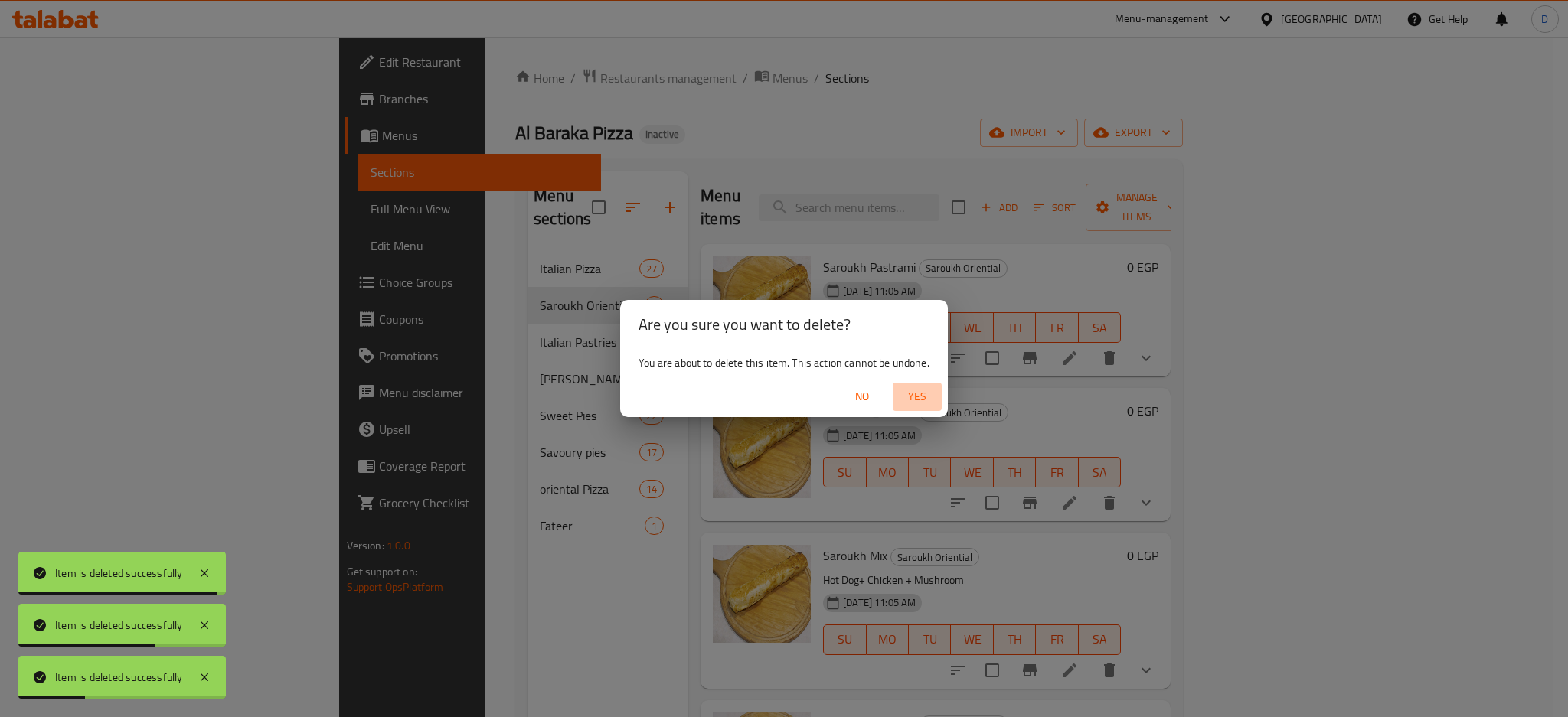
click at [933, 390] on span "Yes" at bounding box center [917, 397] width 37 height 19
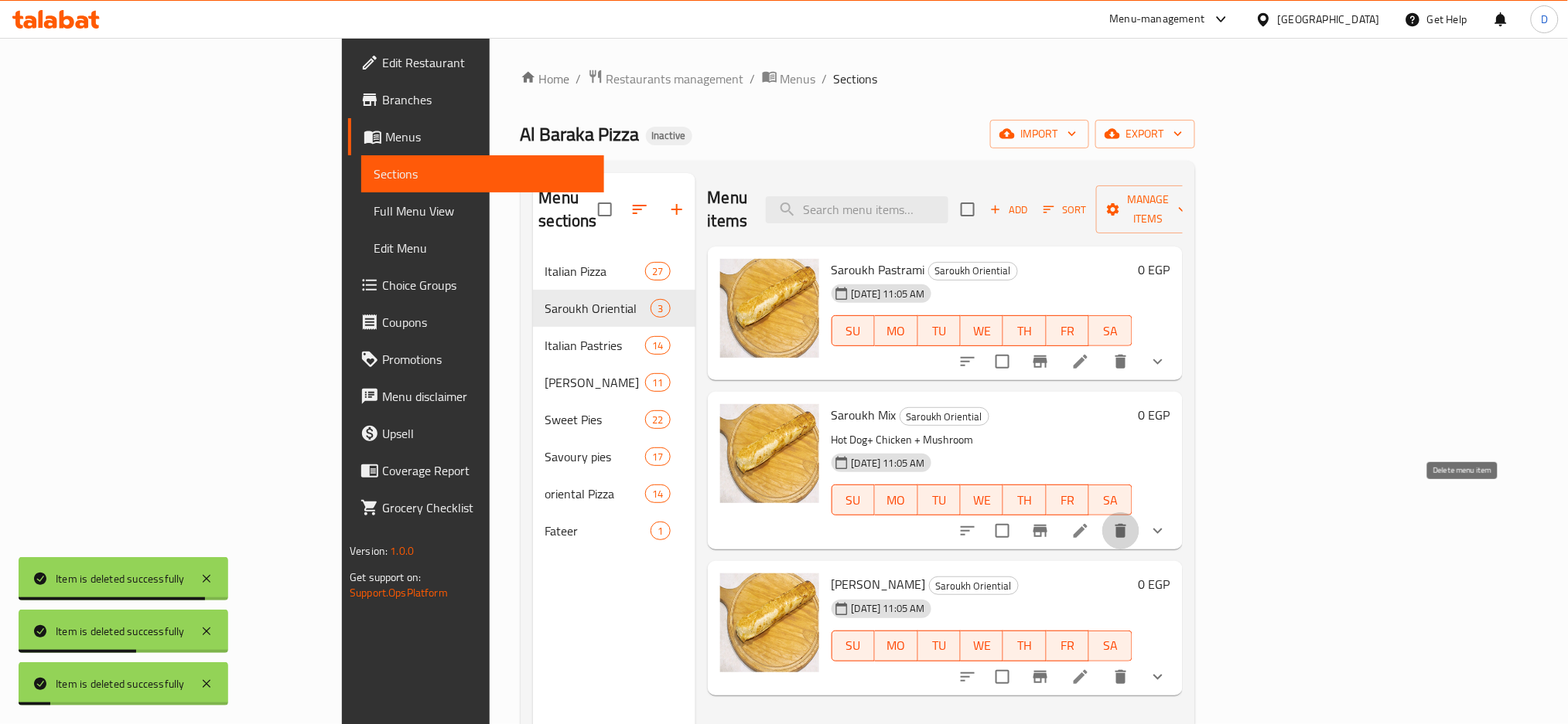
click at [1126, 524] on icon "delete" at bounding box center [1120, 530] width 11 height 14
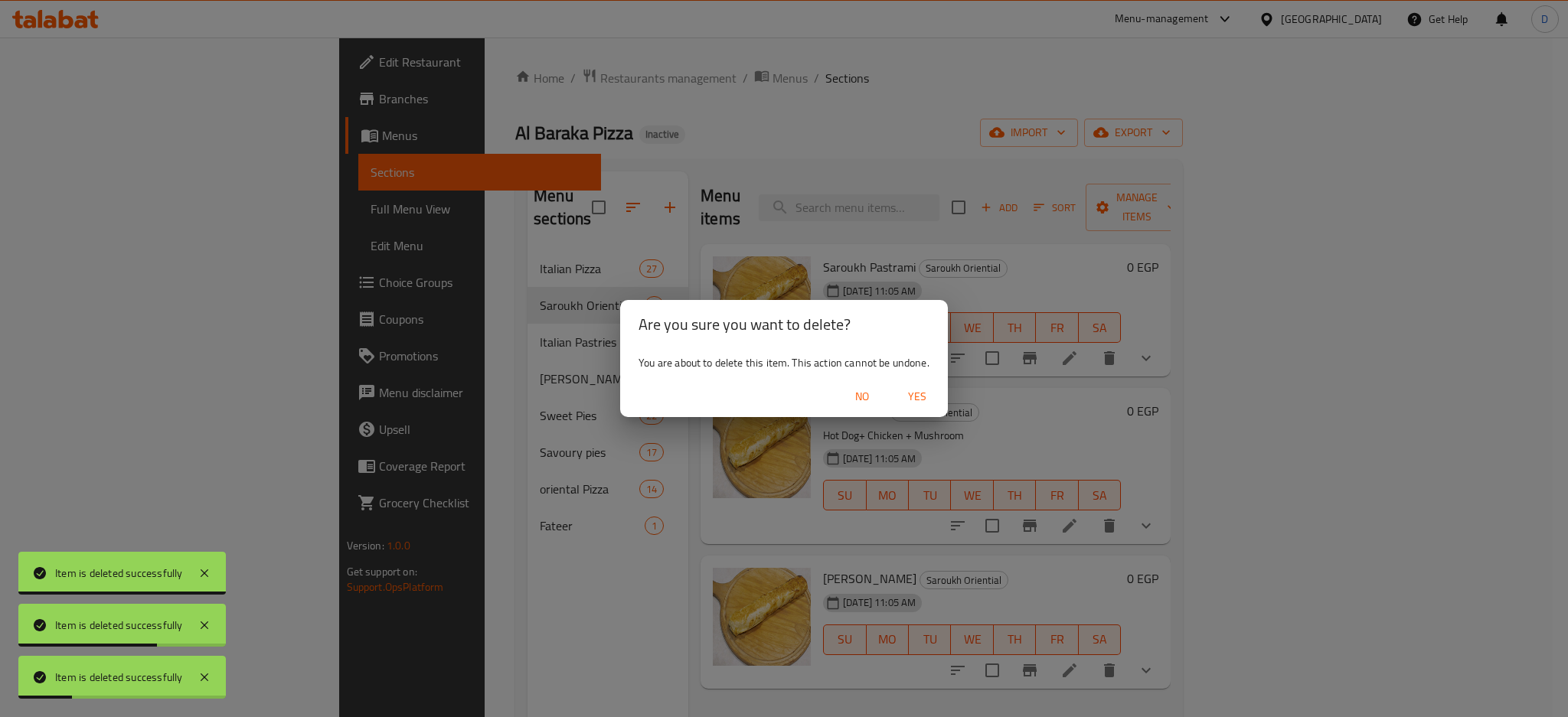
click at [929, 393] on span "Yes" at bounding box center [917, 397] width 37 height 19
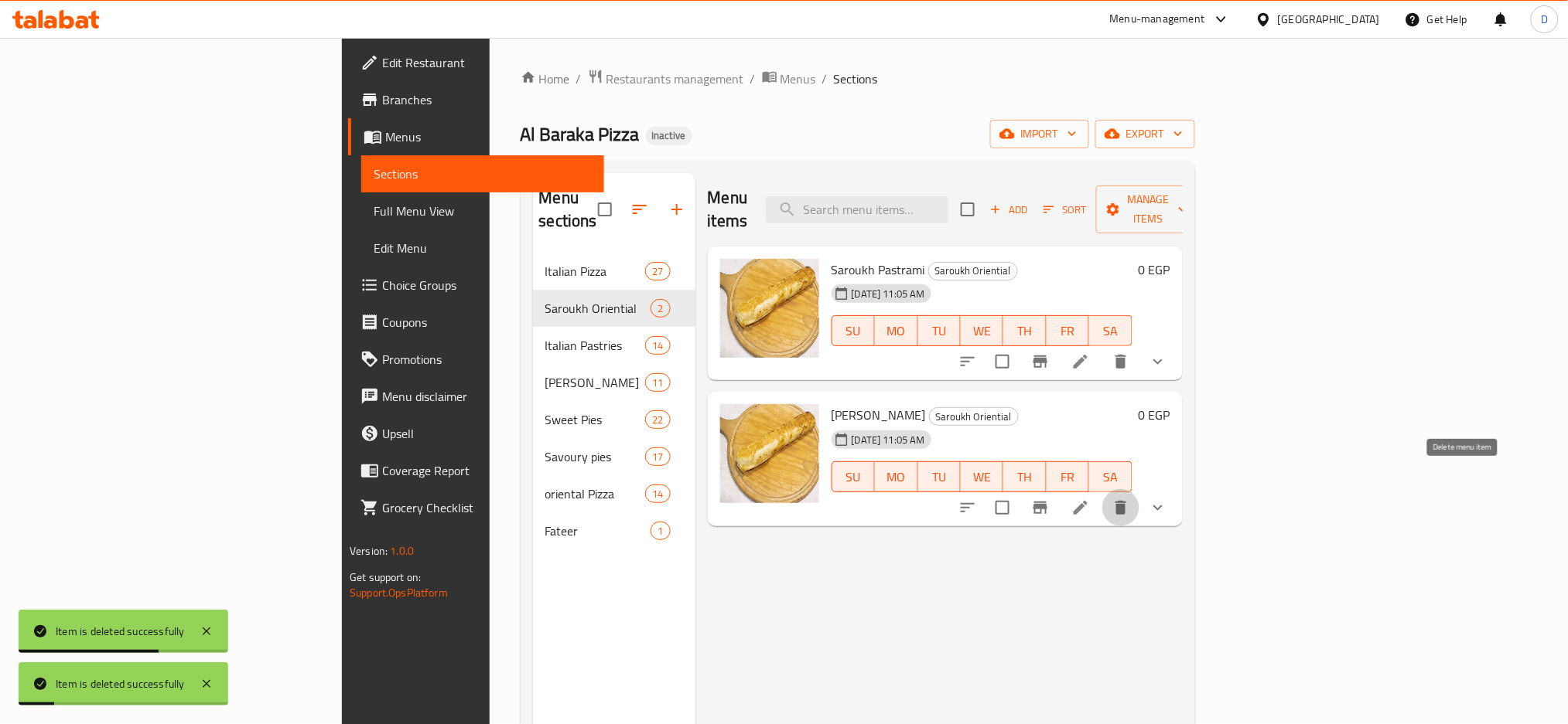
click at [1130, 499] on icon "delete" at bounding box center [1121, 508] width 18 height 18
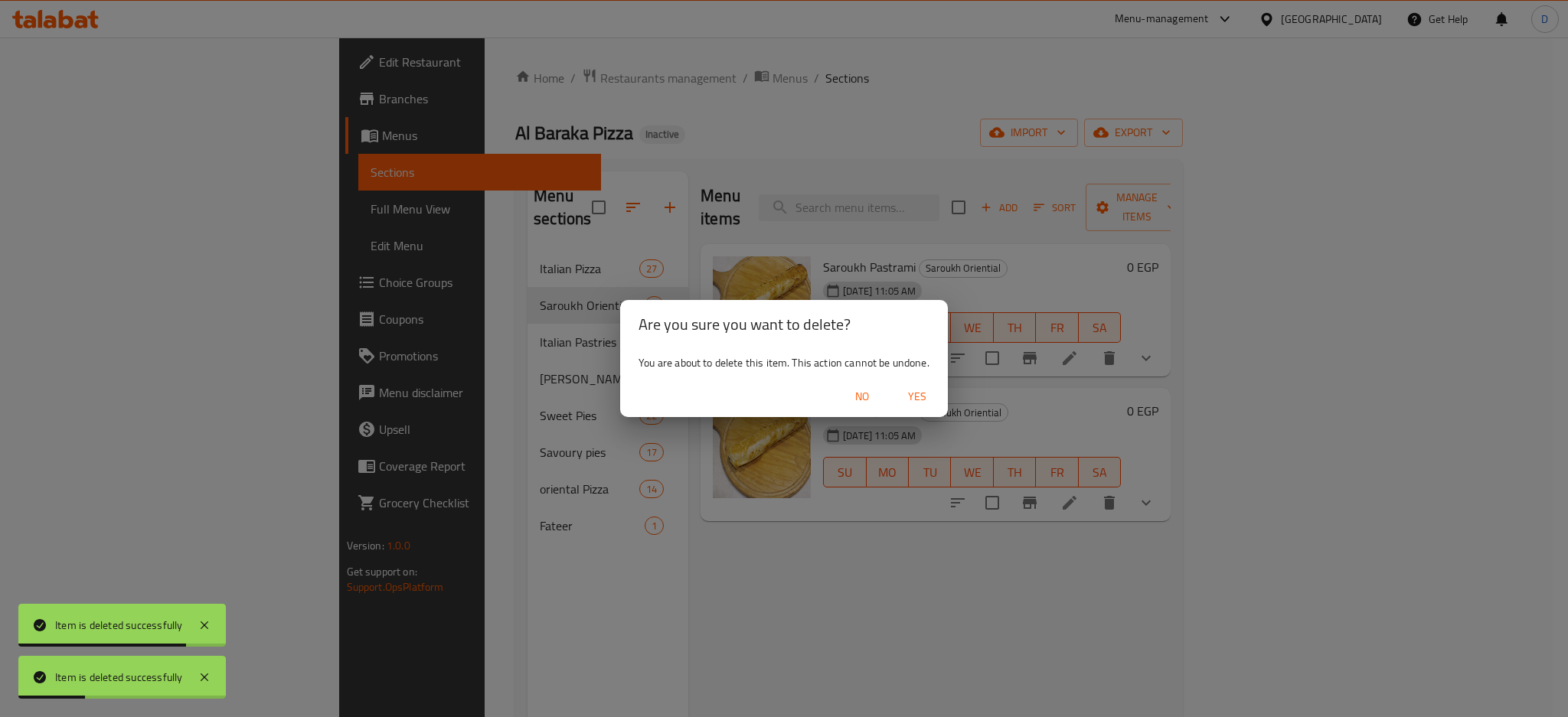
click at [922, 389] on span "Yes" at bounding box center [917, 397] width 37 height 19
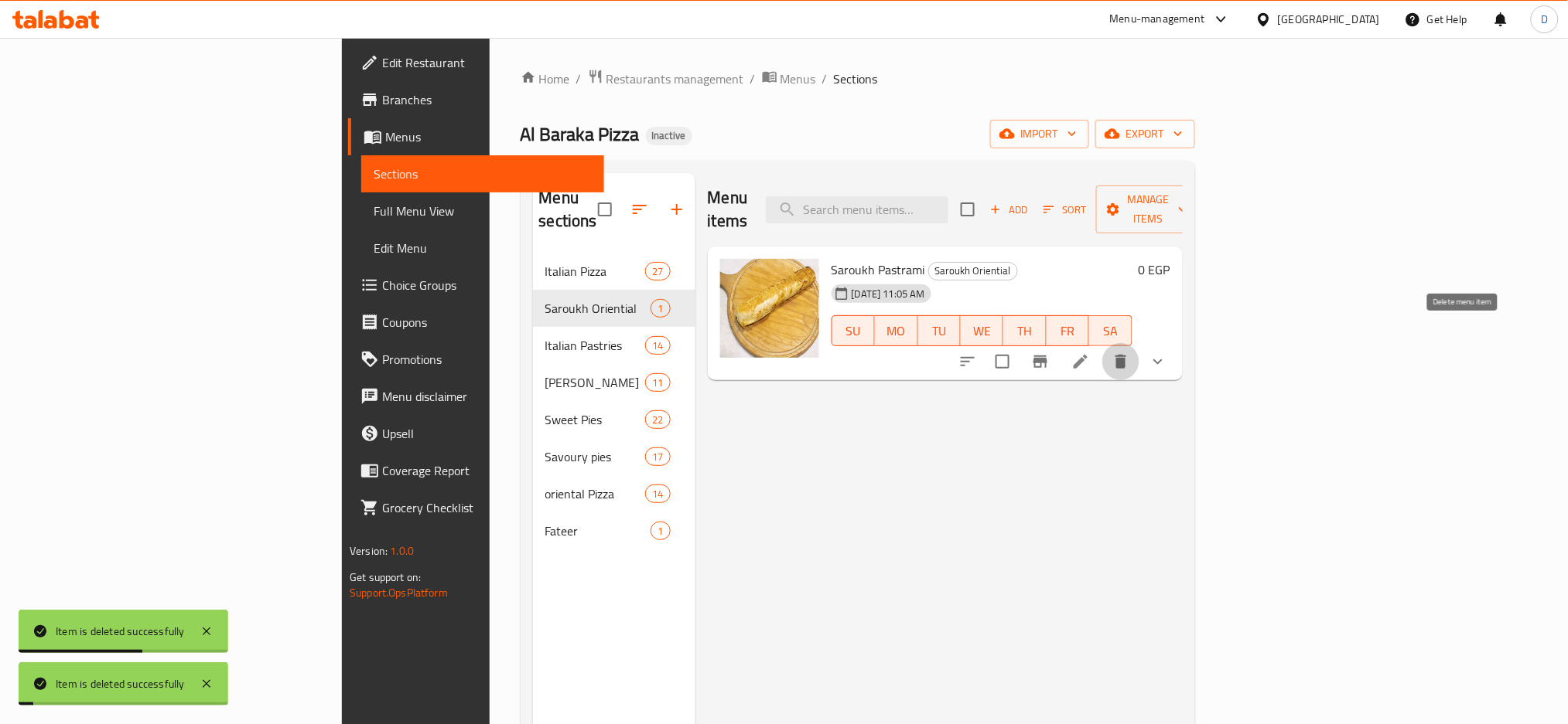
click at [1126, 355] on icon "delete" at bounding box center [1120, 362] width 11 height 14
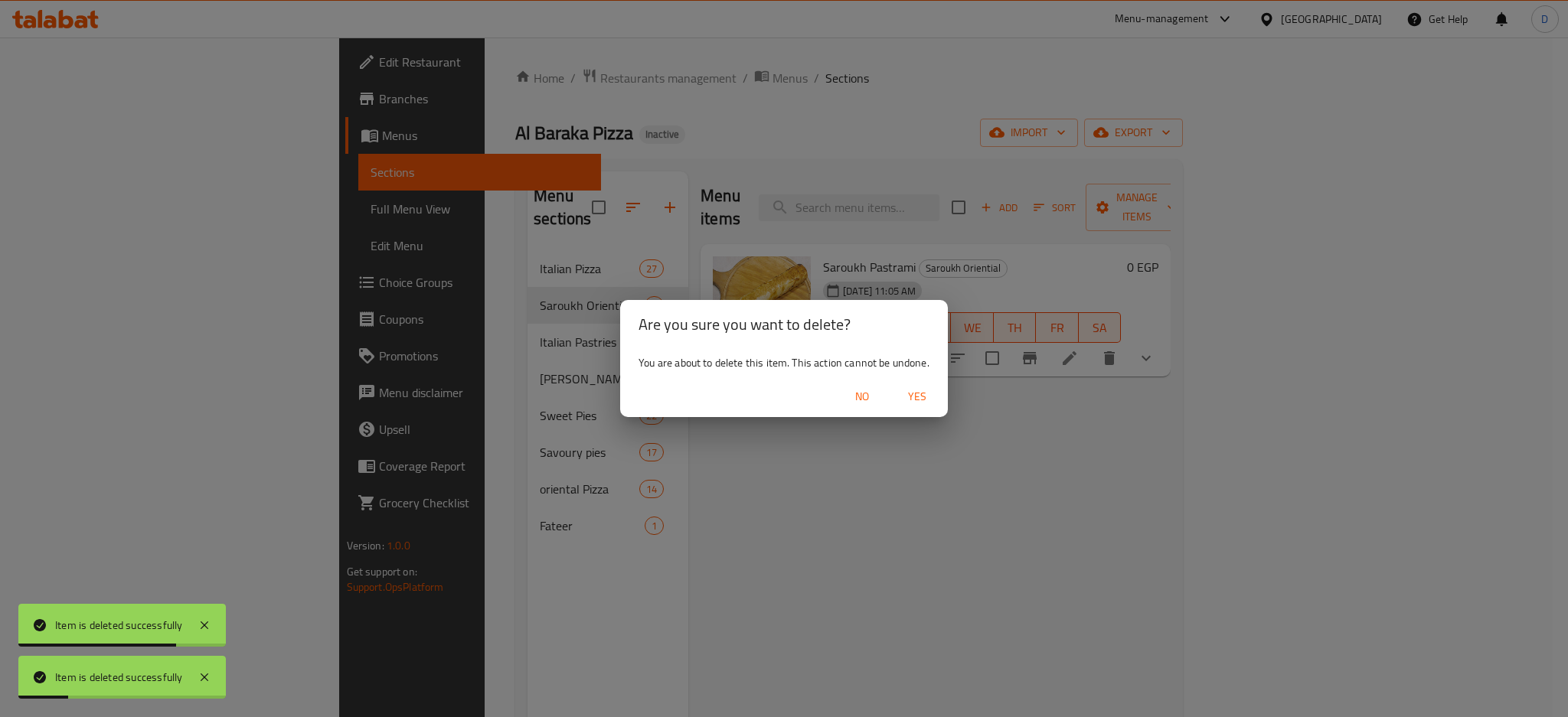
click at [923, 397] on span "Yes" at bounding box center [917, 397] width 37 height 19
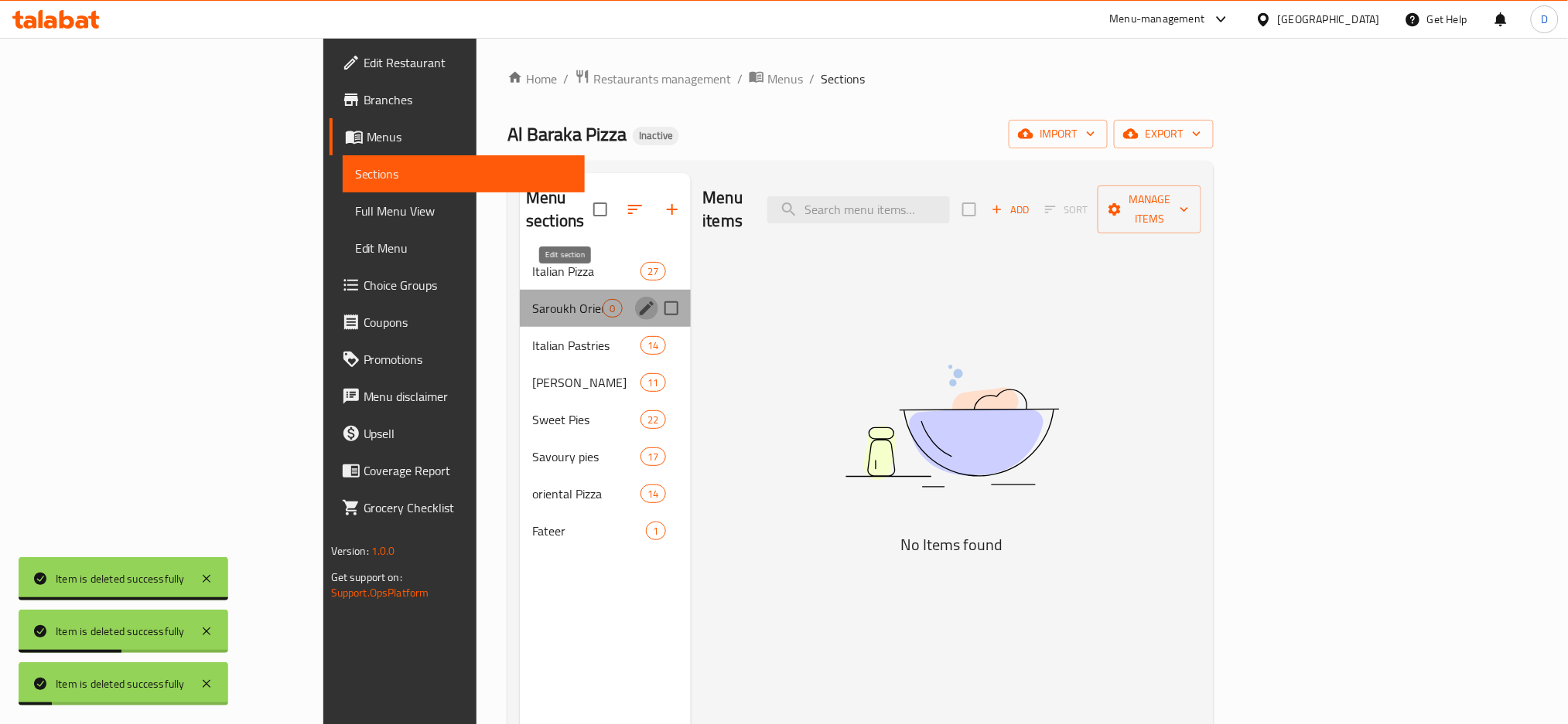
click at [637, 300] on icon "edit" at bounding box center [647, 309] width 18 height 18
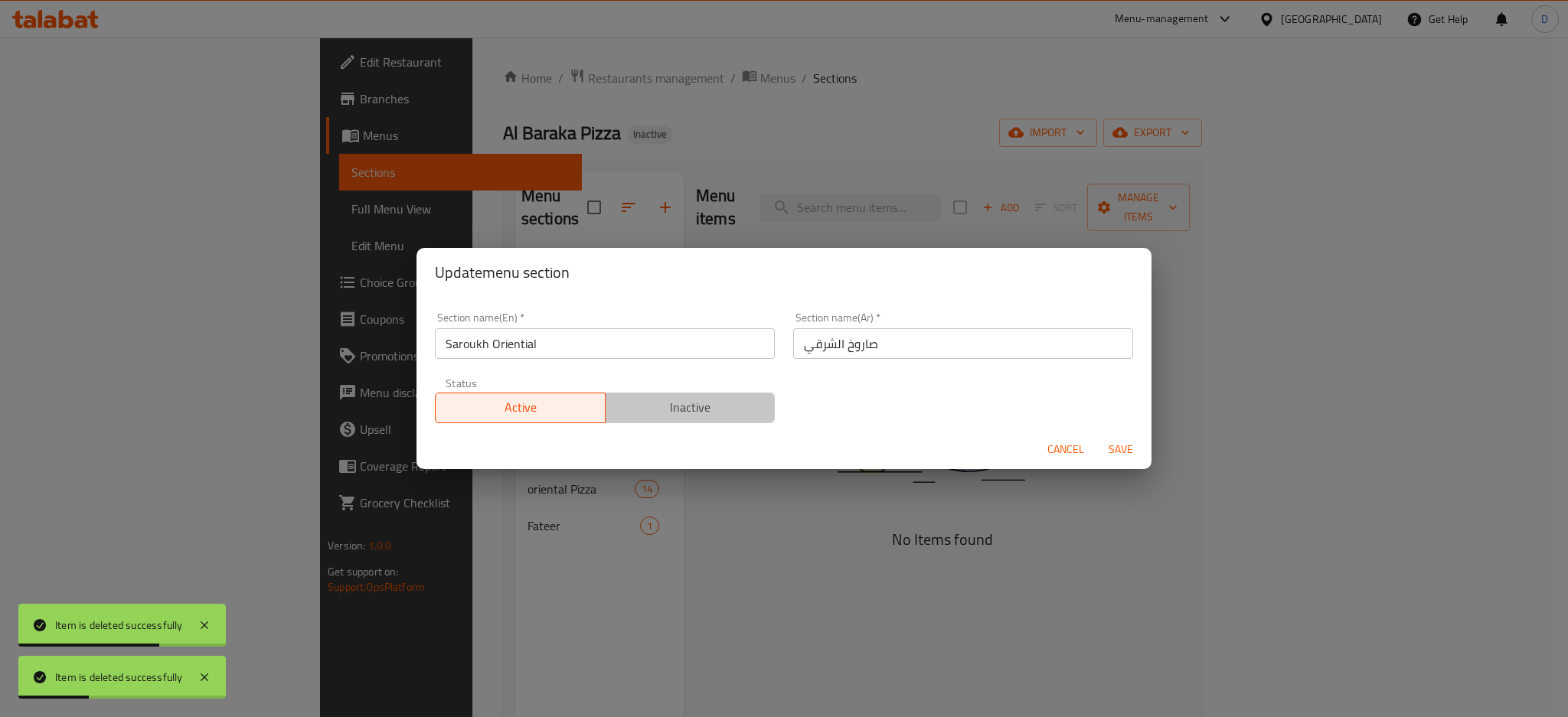
click at [761, 409] on button "Inactive" at bounding box center [690, 407] width 170 height 30
click at [1126, 448] on span "Save" at bounding box center [1120, 449] width 37 height 19
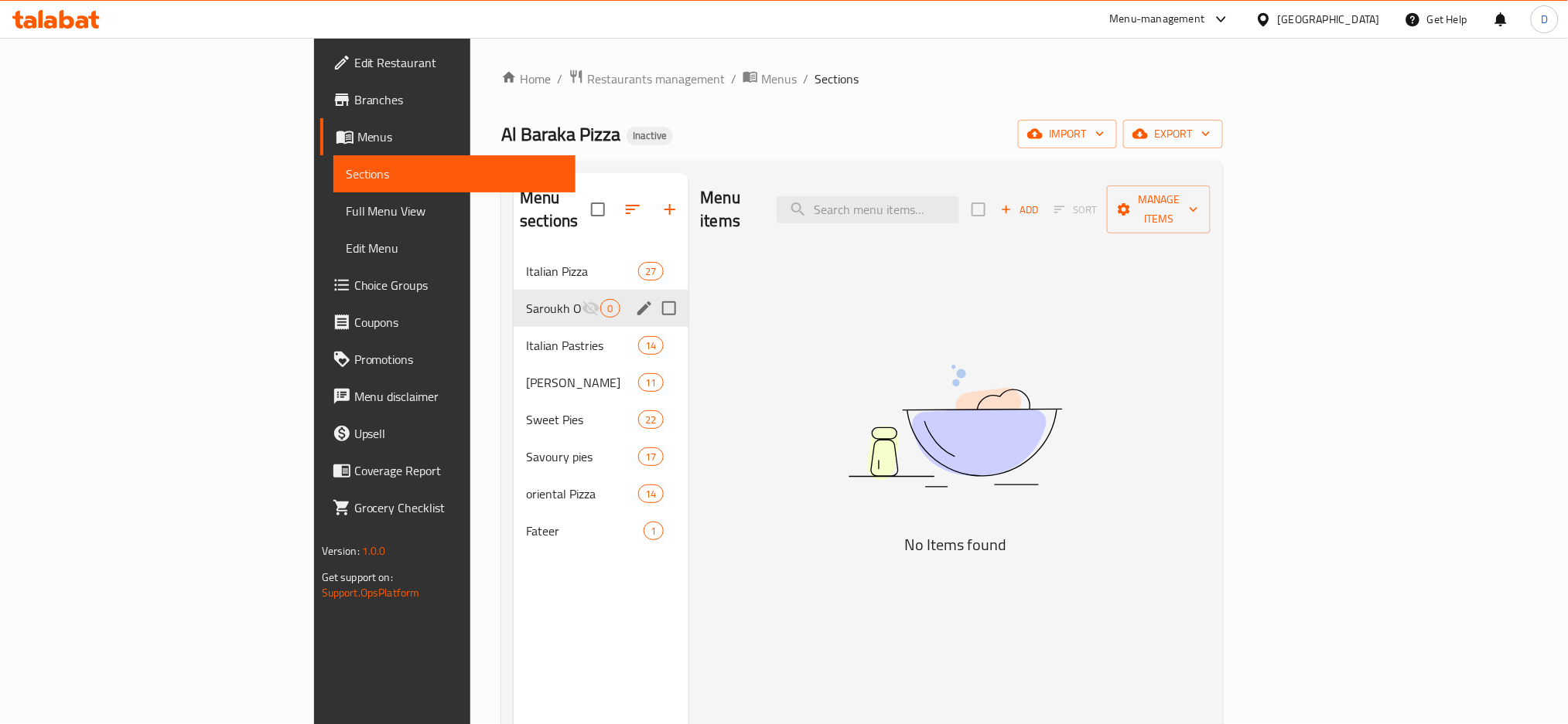
click at [805, 368] on div "Menu items Add Sort Manage items No Items found" at bounding box center [950, 535] width 523 height 724
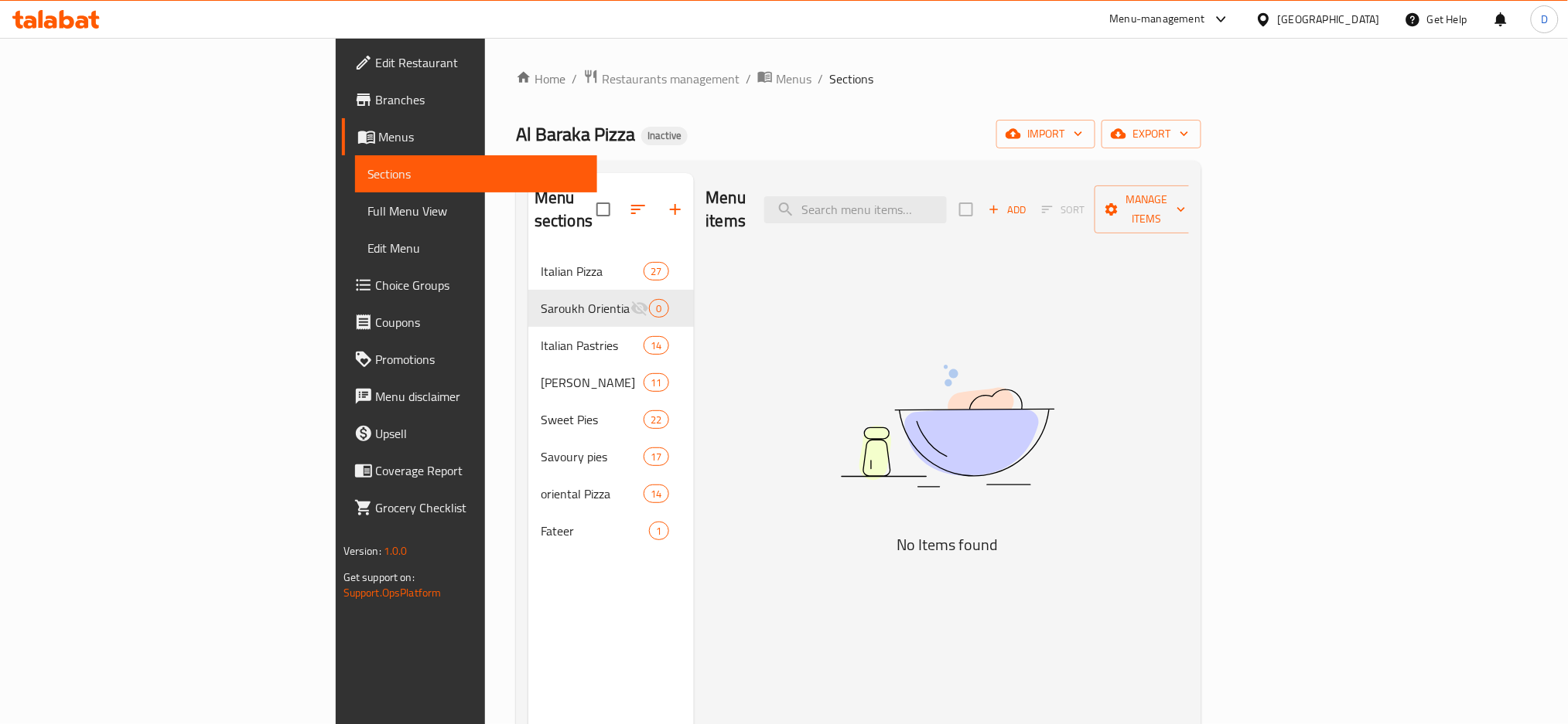
click at [699, 349] on div "Menu items Add Sort Manage items No Items found" at bounding box center [941, 535] width 496 height 724
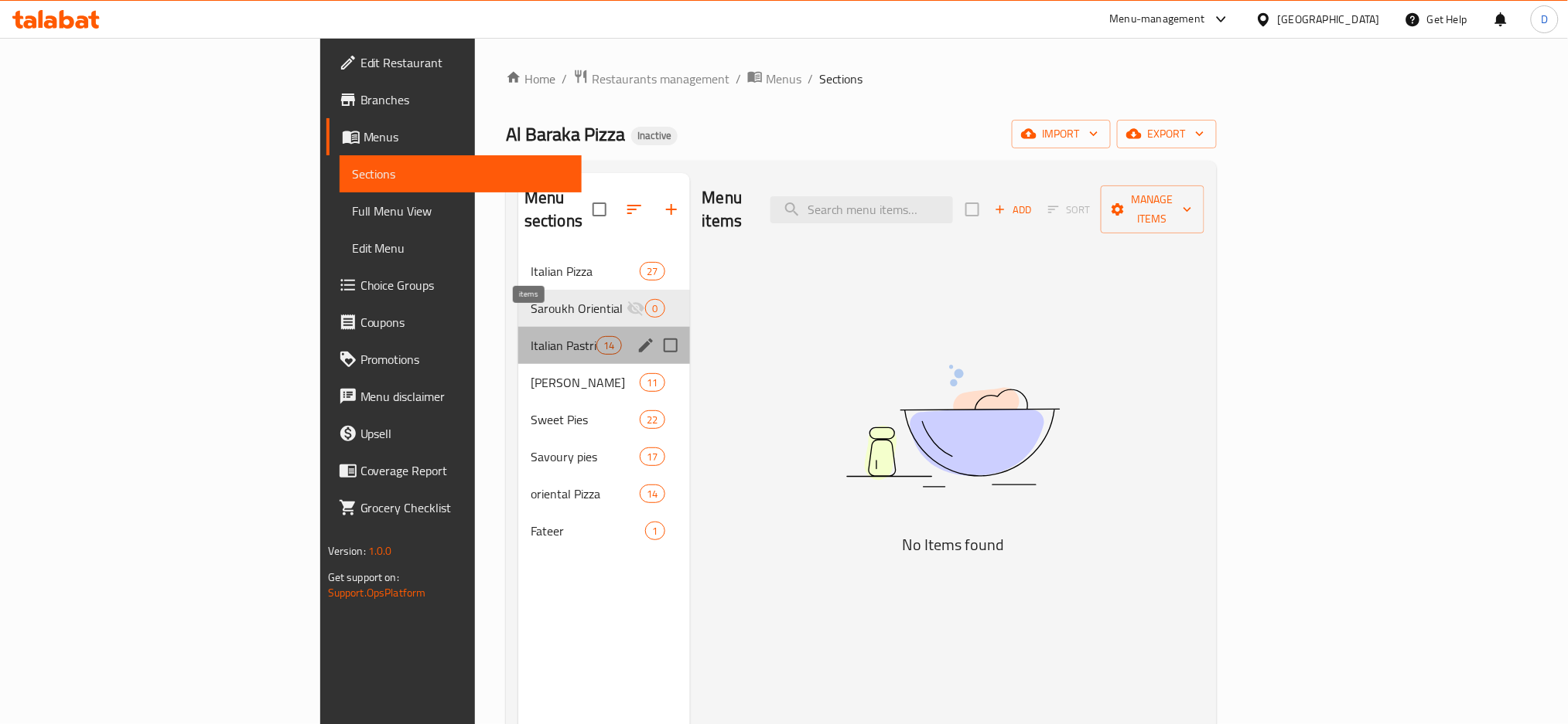
click at [597, 338] on span "14" at bounding box center [608, 346] width 23 height 15
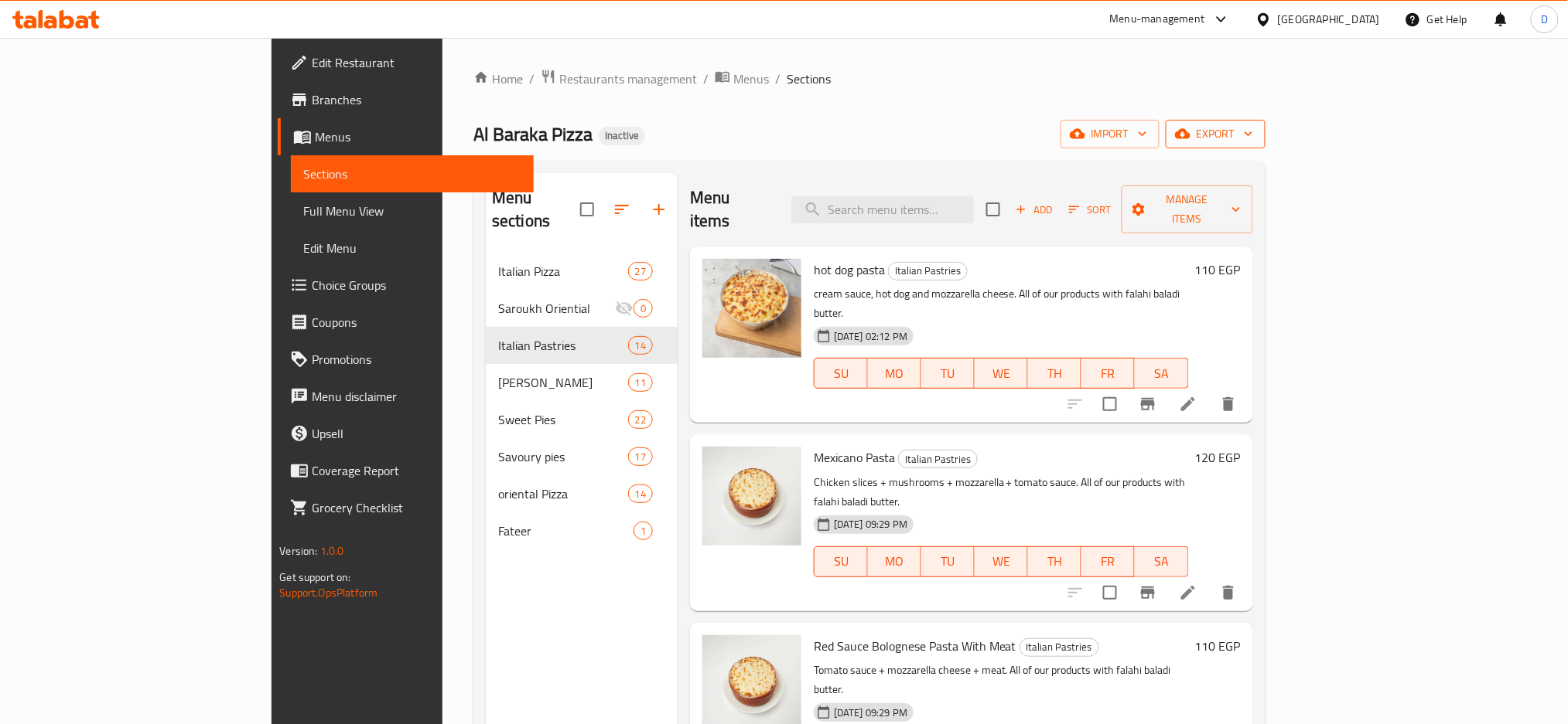
click at [1266, 147] on button "export" at bounding box center [1215, 134] width 100 height 29
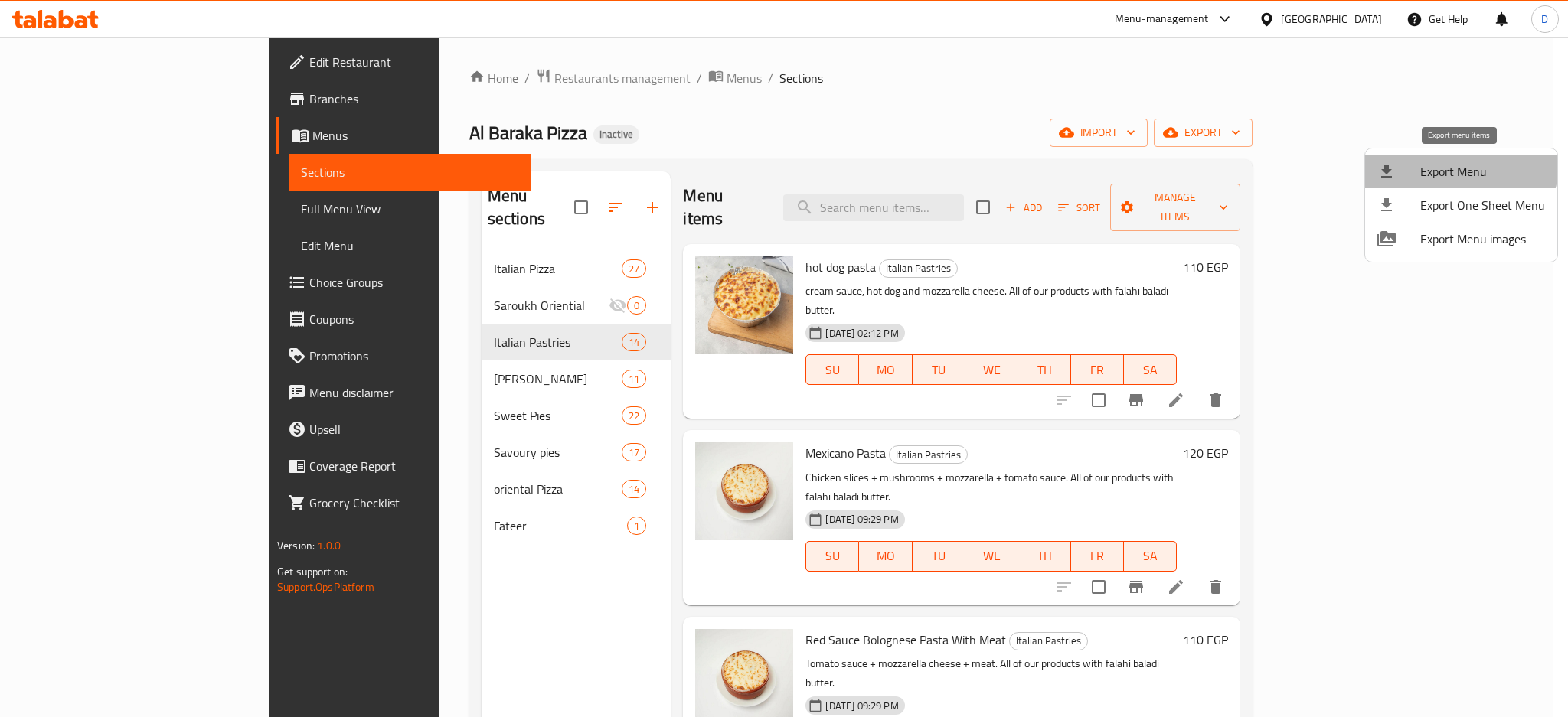
click at [1452, 162] on span "Export Menu" at bounding box center [1482, 171] width 125 height 18
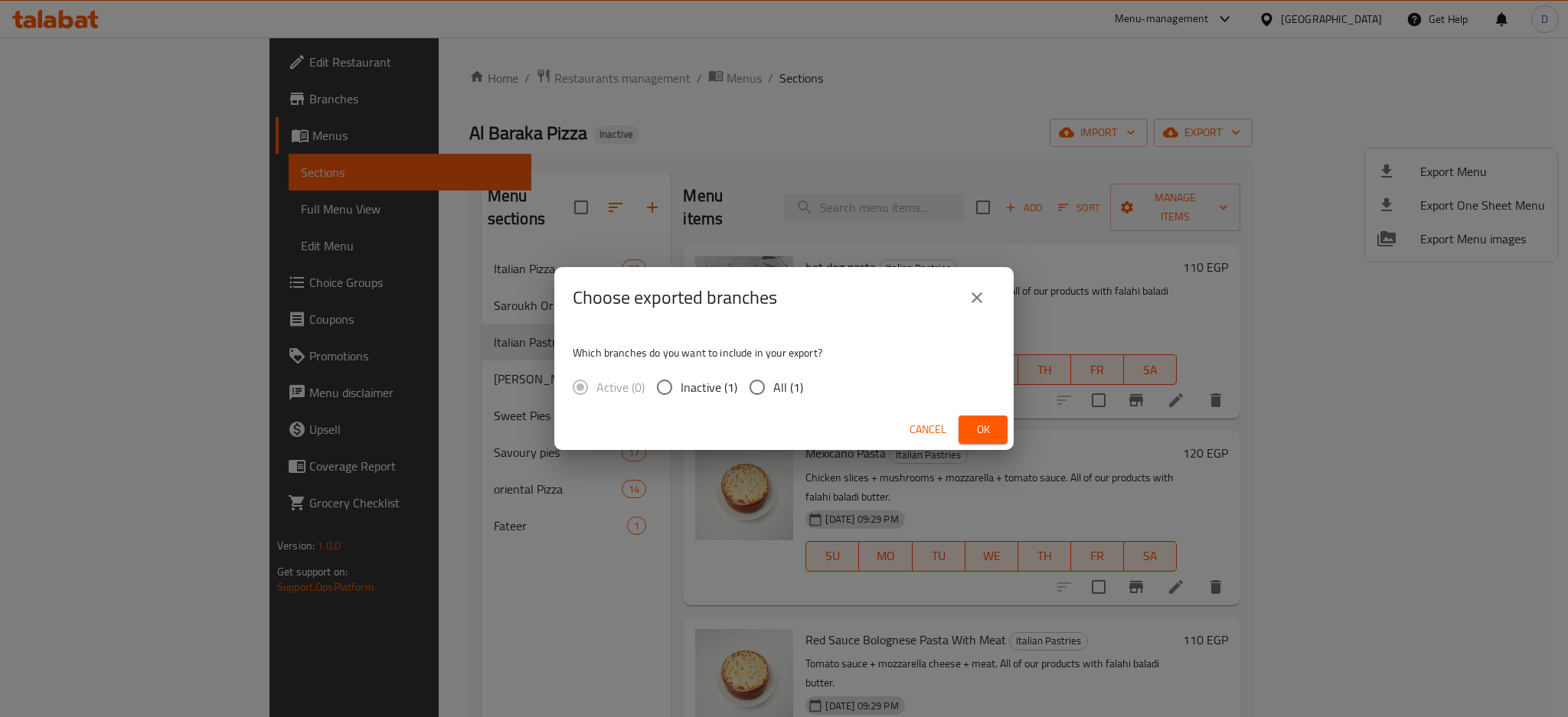
click at [986, 420] on span "Ok" at bounding box center [983, 429] width 25 height 19
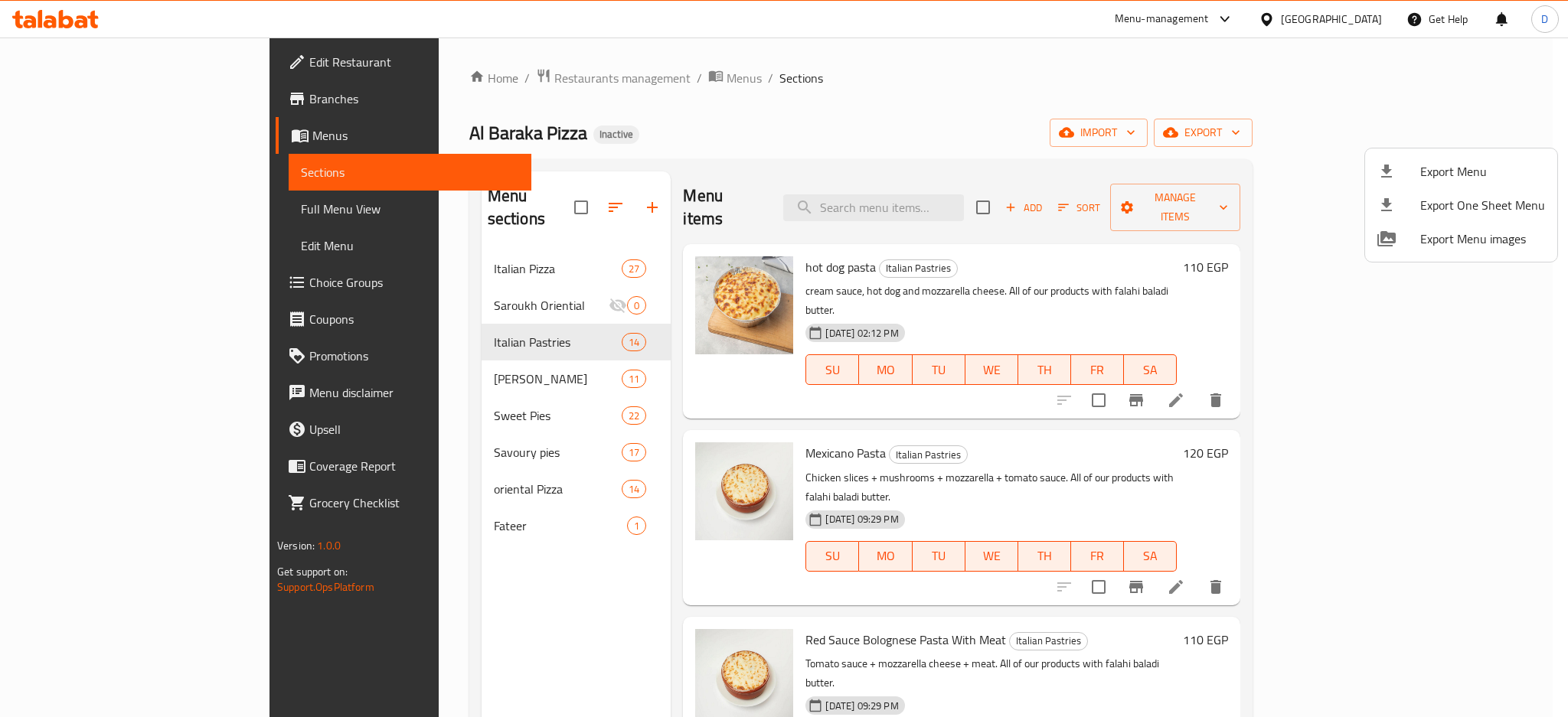
click at [138, 203] on div at bounding box center [784, 358] width 1568 height 717
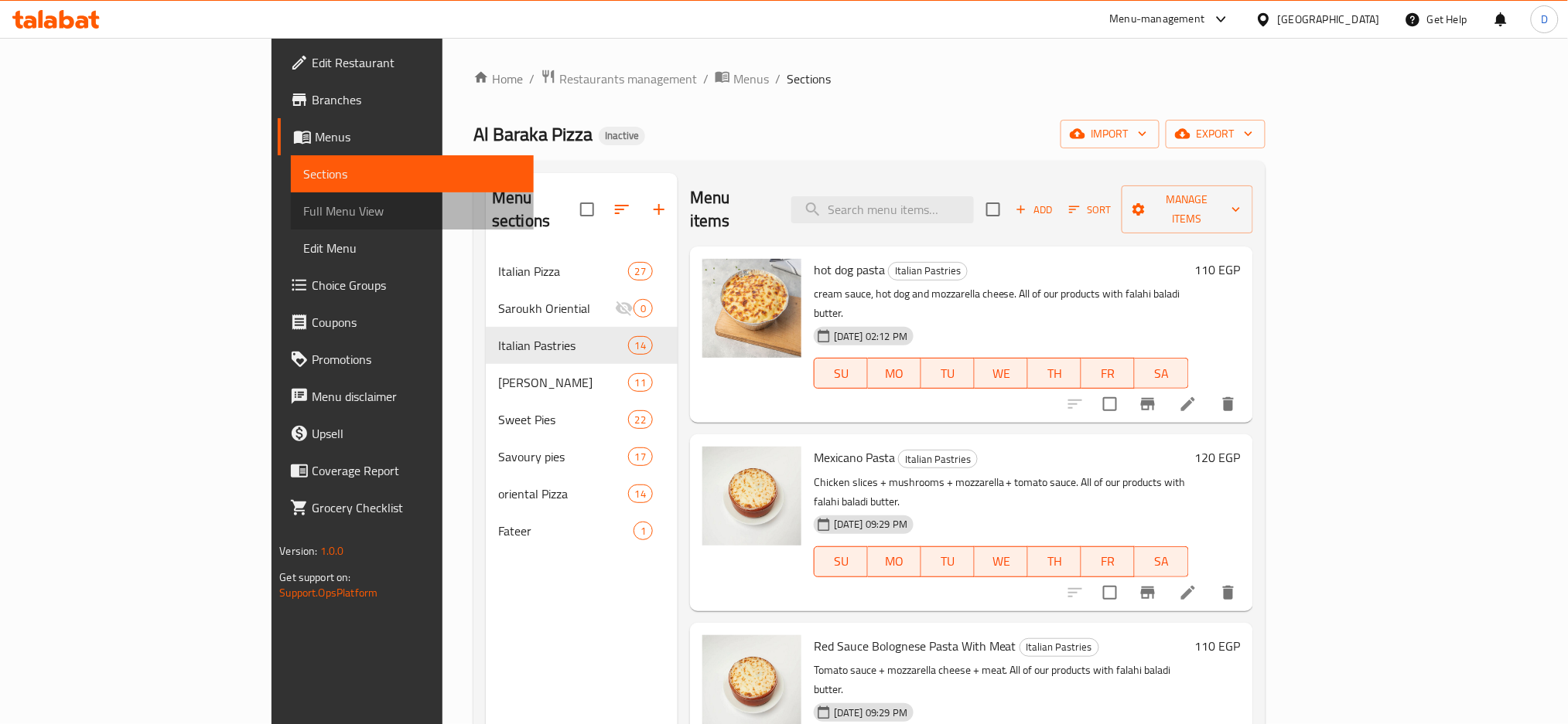
click at [303, 205] on span "Full Menu View" at bounding box center [411, 211] width 218 height 18
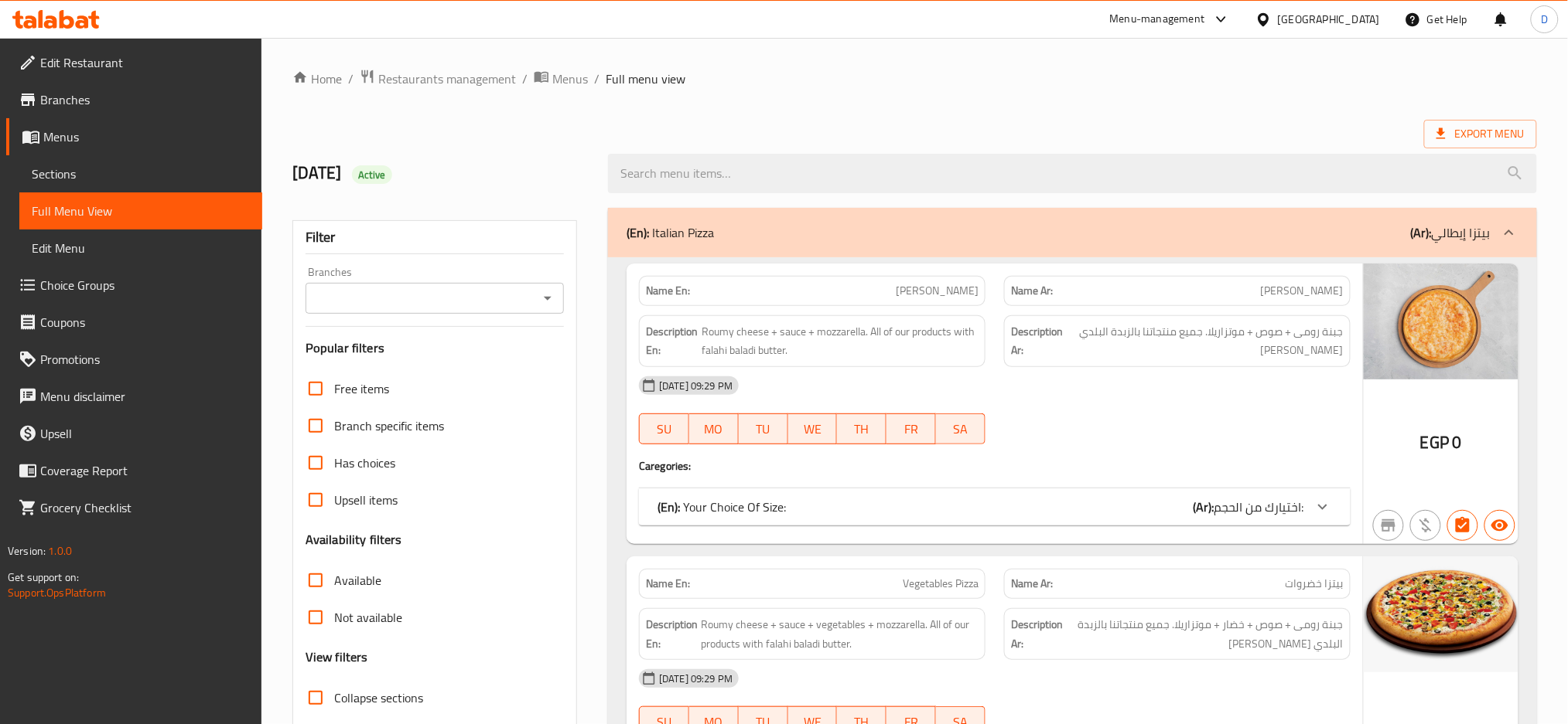
click at [799, 514] on div "(En): Your Choice Of Size: (Ar): اختيارك من الحجم:" at bounding box center [980, 507] width 647 height 18
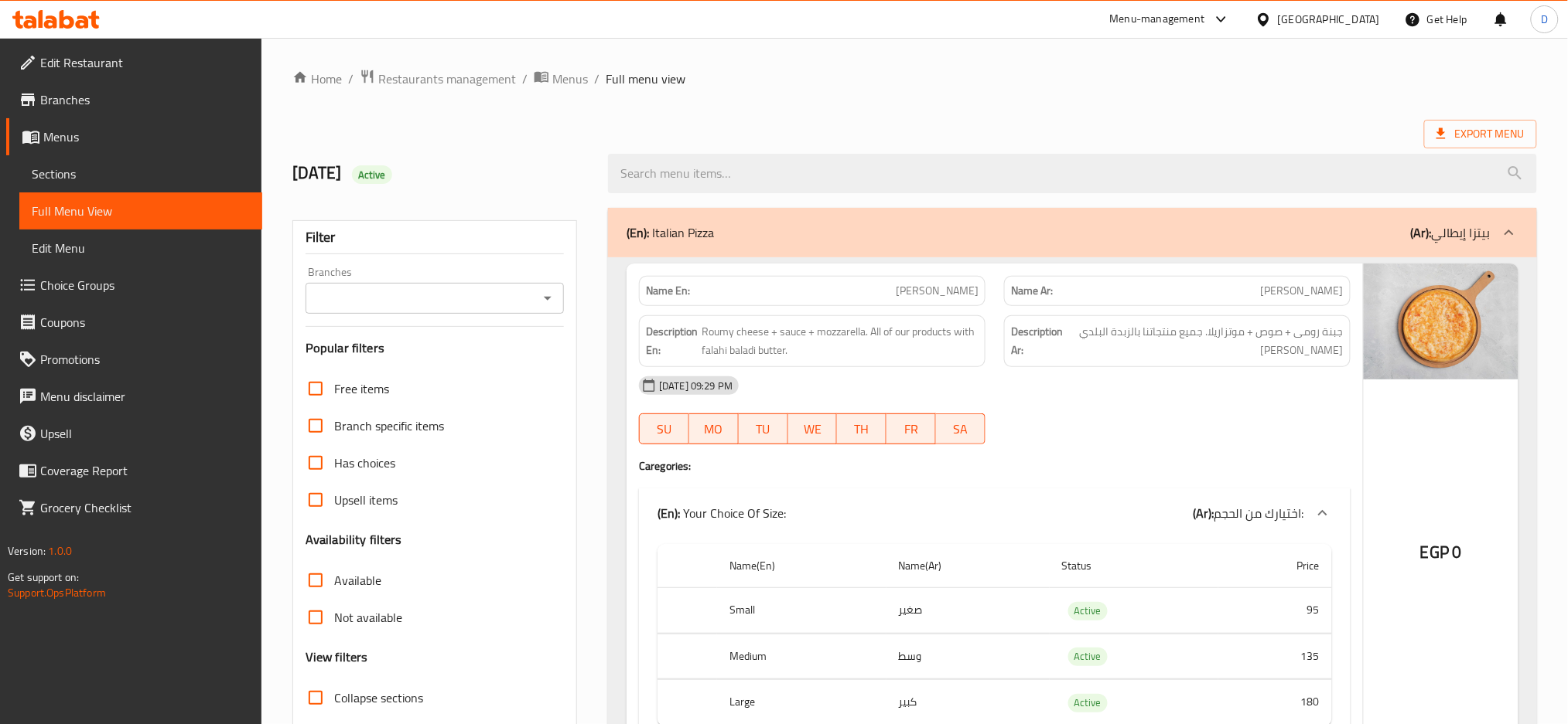
scroll to position [2215, 0]
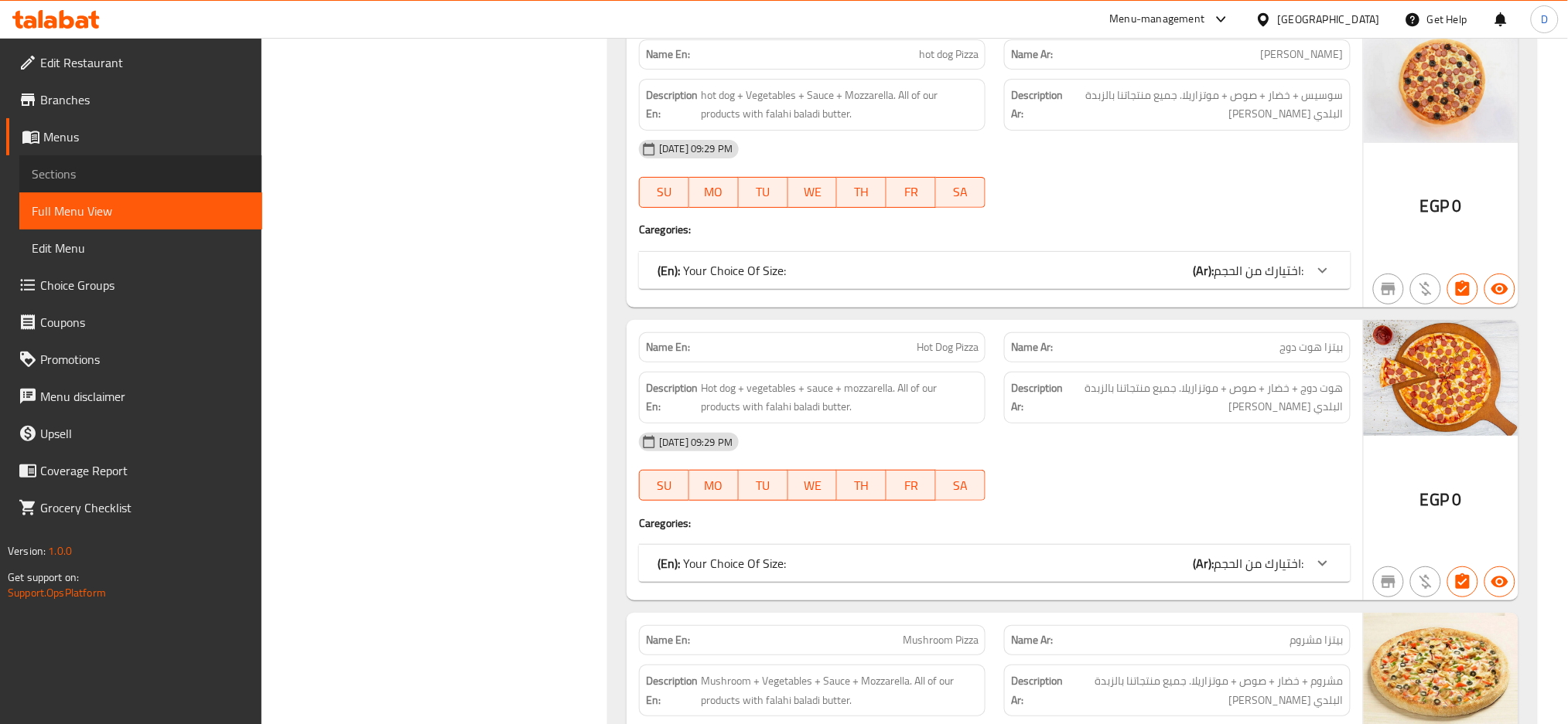
click at [141, 159] on link "Sections" at bounding box center [140, 174] width 243 height 37
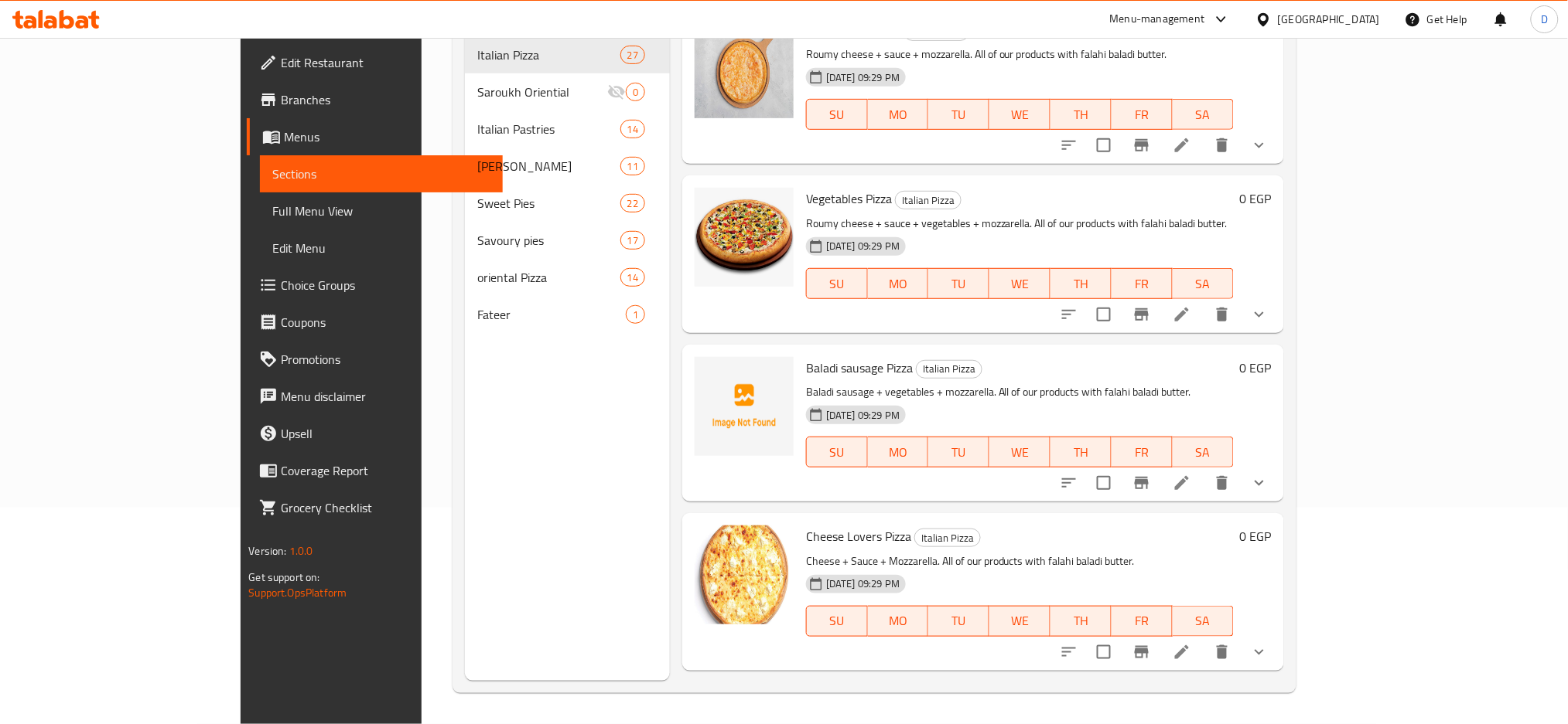
scroll to position [217, 0]
click at [806, 364] on span "Baladi sausage Pizza" at bounding box center [859, 368] width 107 height 23
copy h6 "Baladi sausage Pizza"
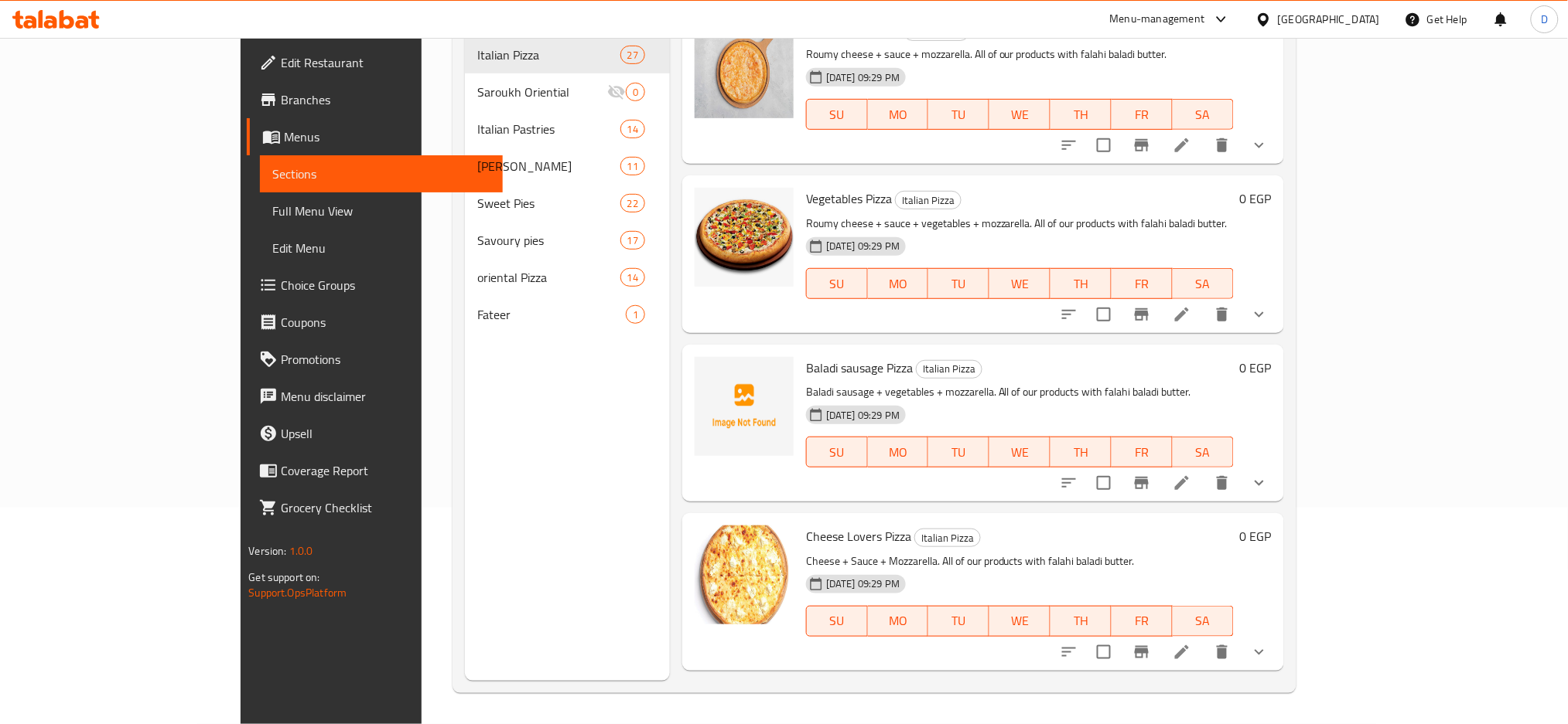
click at [465, 620] on div "Menu sections Italian Pizza 27 Saroukh Oriential 0 Italian Pastries 14 Alexandr…" at bounding box center [568, 319] width 205 height 724
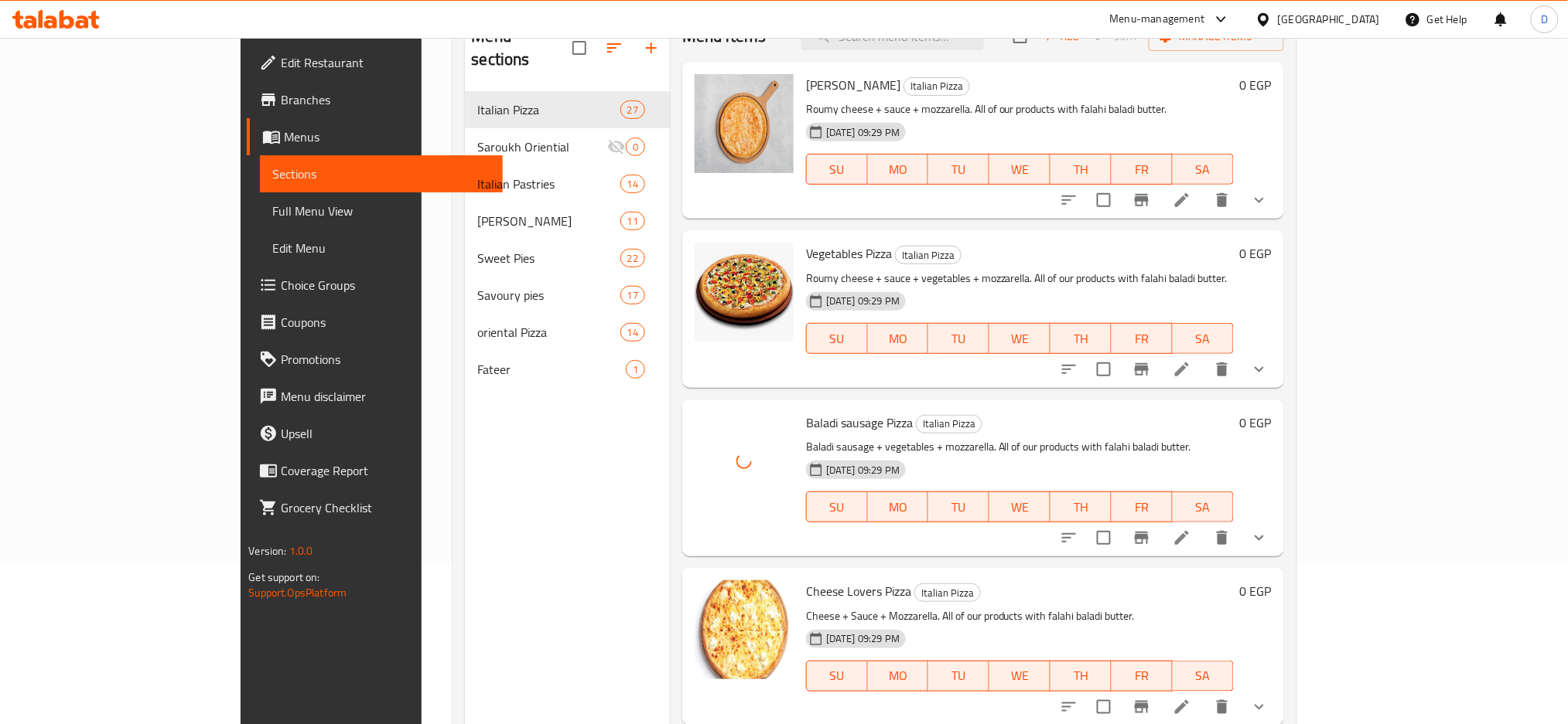
scroll to position [0, 0]
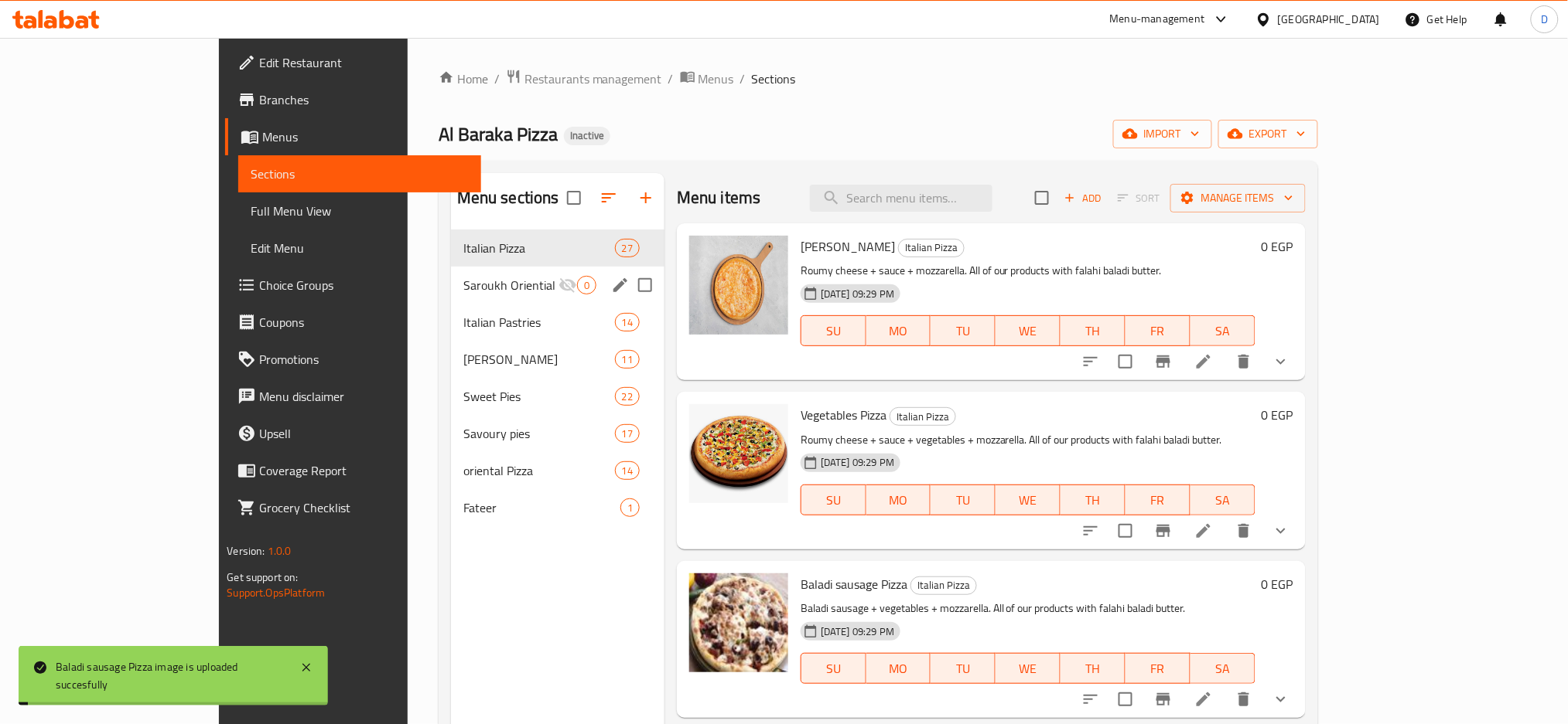
click at [464, 327] on span "Italian Pastries" at bounding box center [539, 322] width 152 height 18
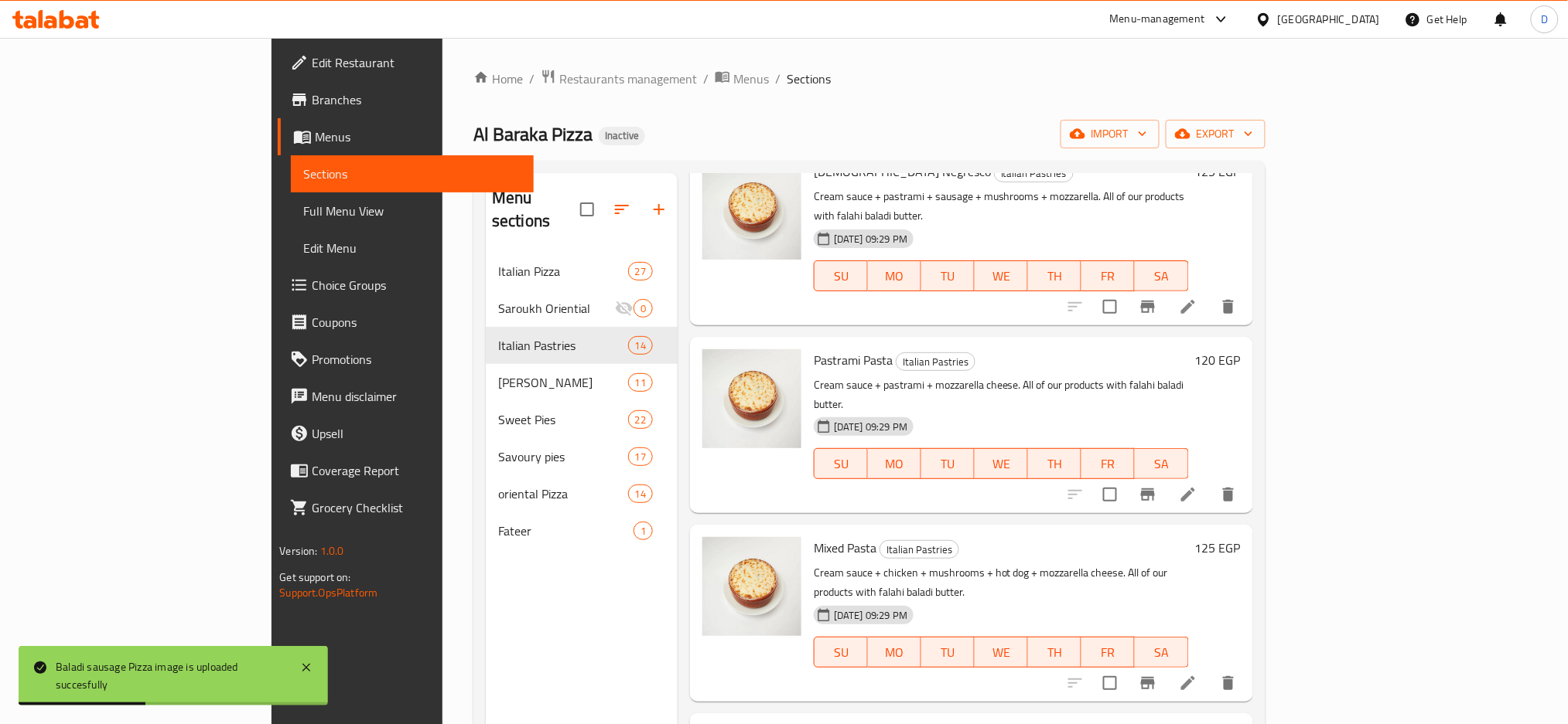
scroll to position [1678, 0]
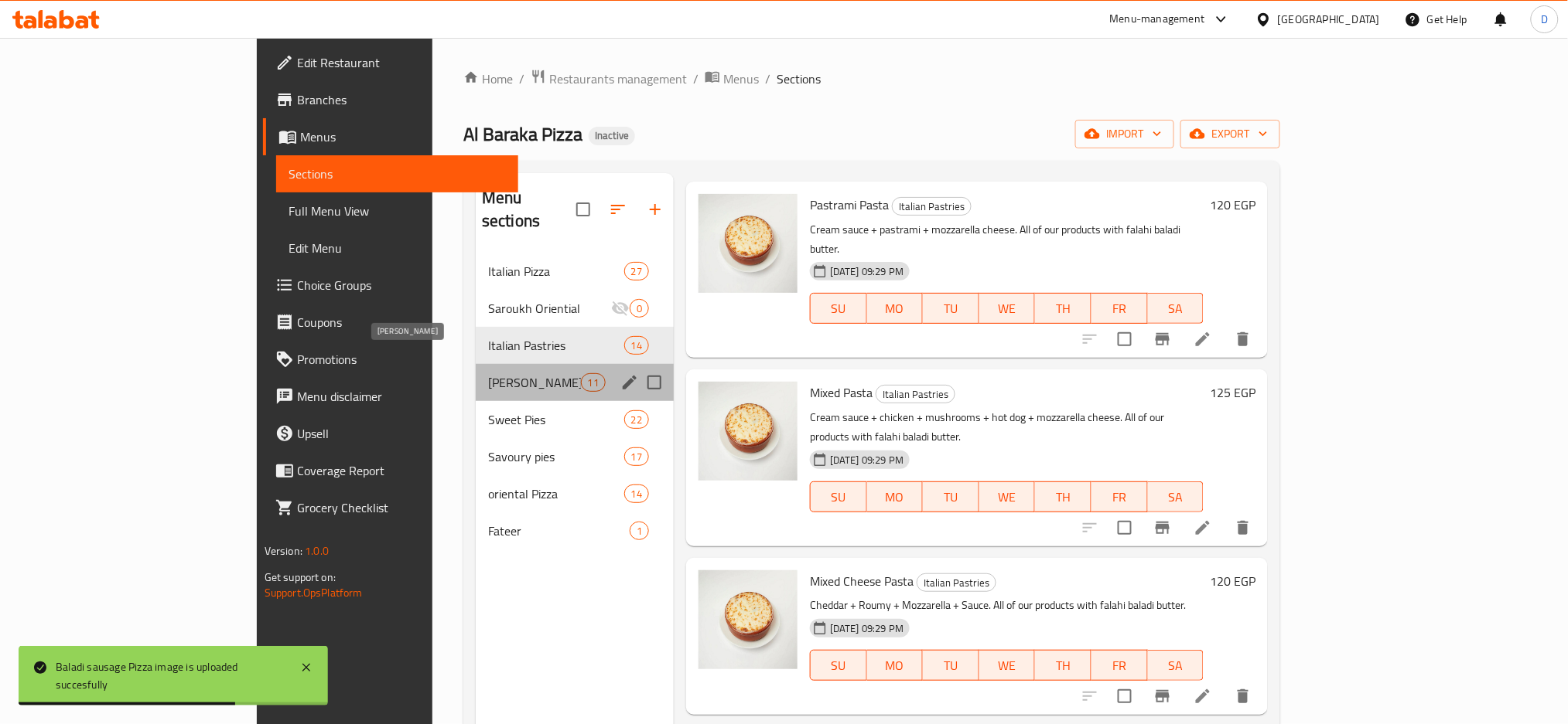
click at [488, 373] on span "[PERSON_NAME]" at bounding box center [535, 382] width 93 height 18
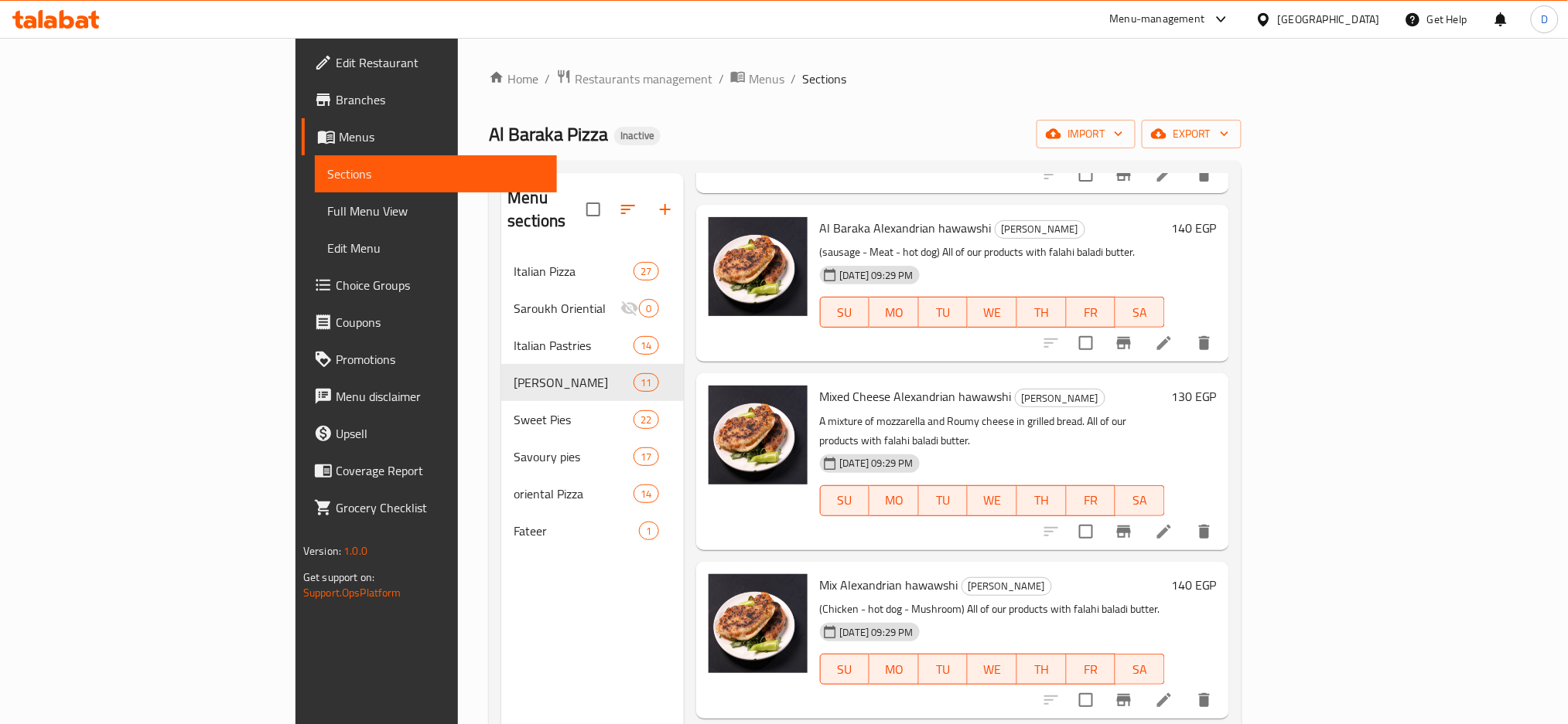
scroll to position [217, 0]
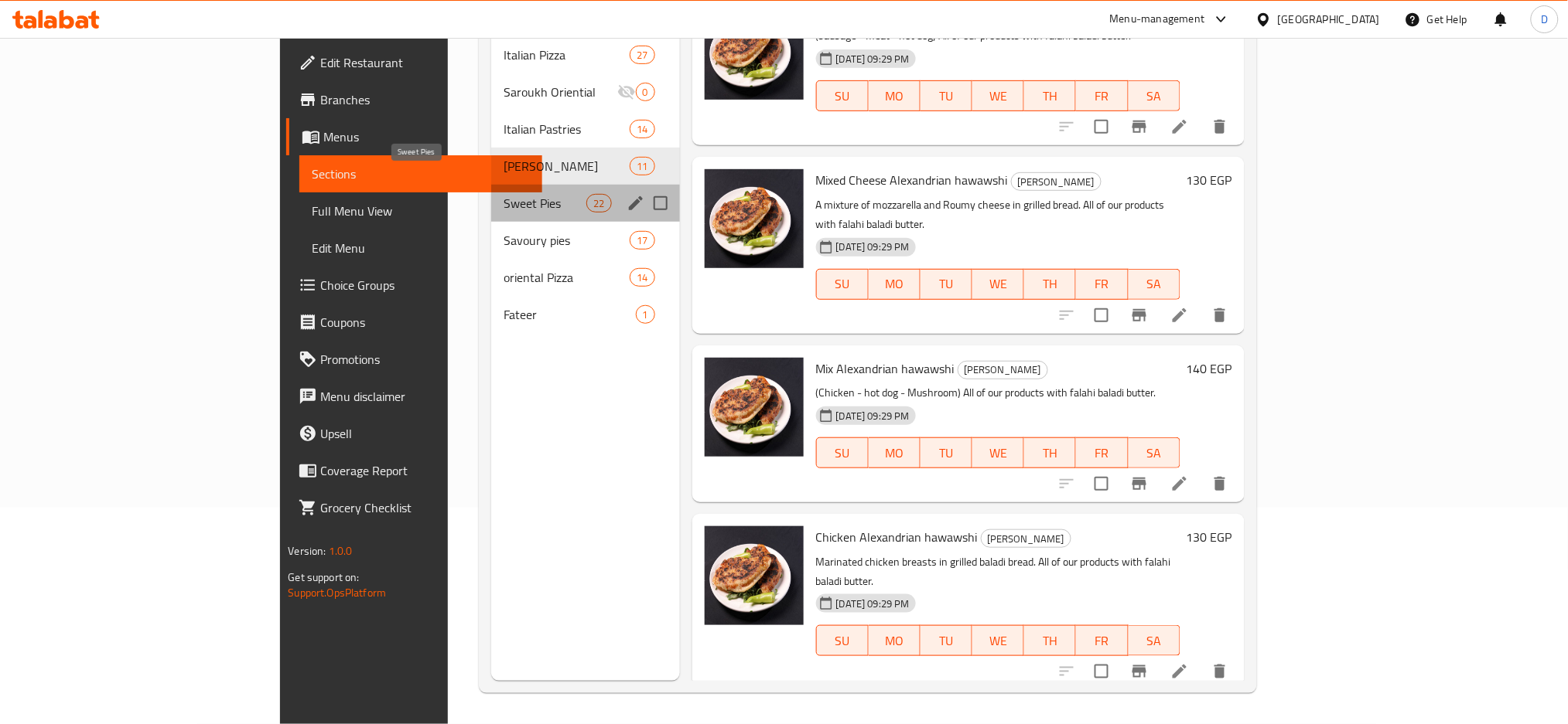
click at [509, 194] on span "Sweet Pies" at bounding box center [545, 204] width 83 height 18
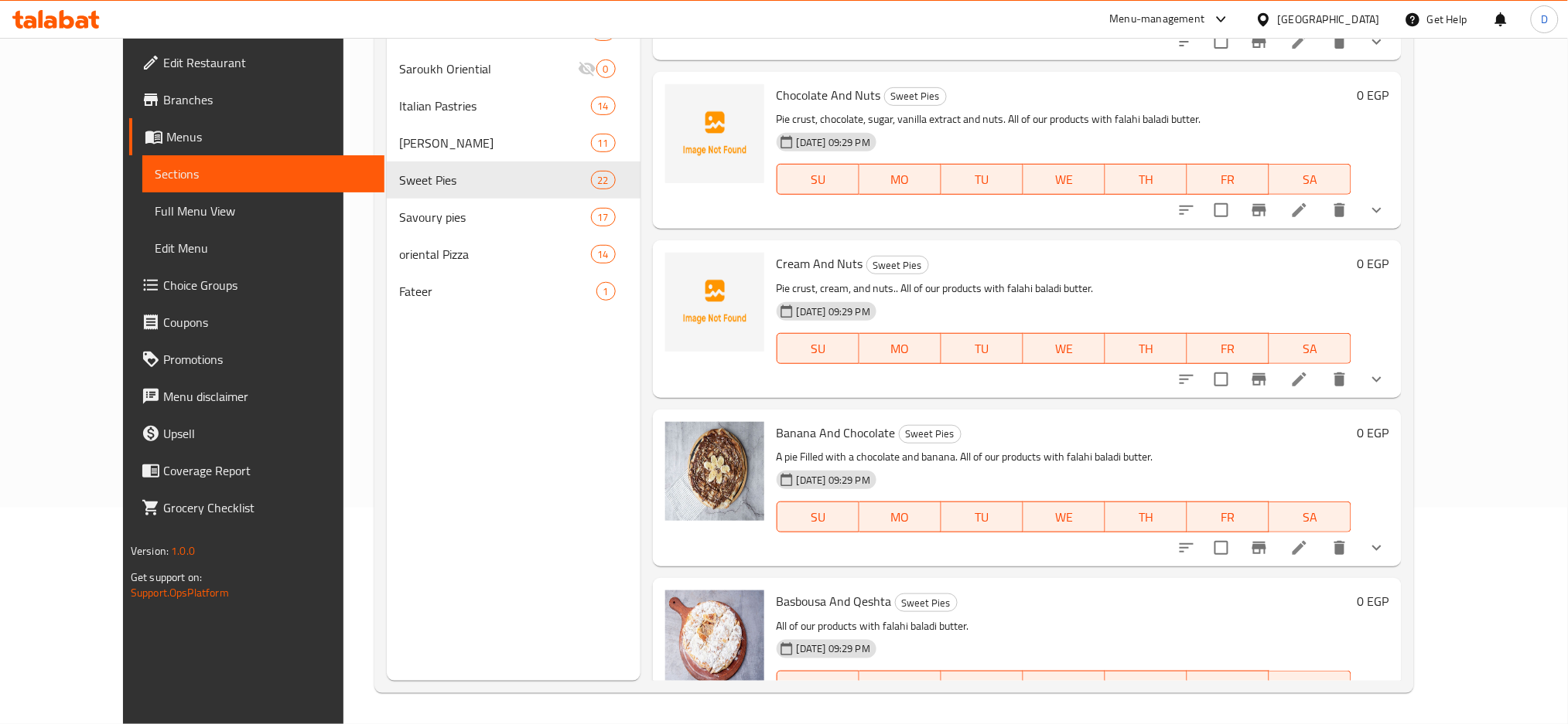
scroll to position [2487, 0]
click at [777, 98] on span "Chocolate And Nuts" at bounding box center [829, 96] width 104 height 23
copy span "Chocolate"
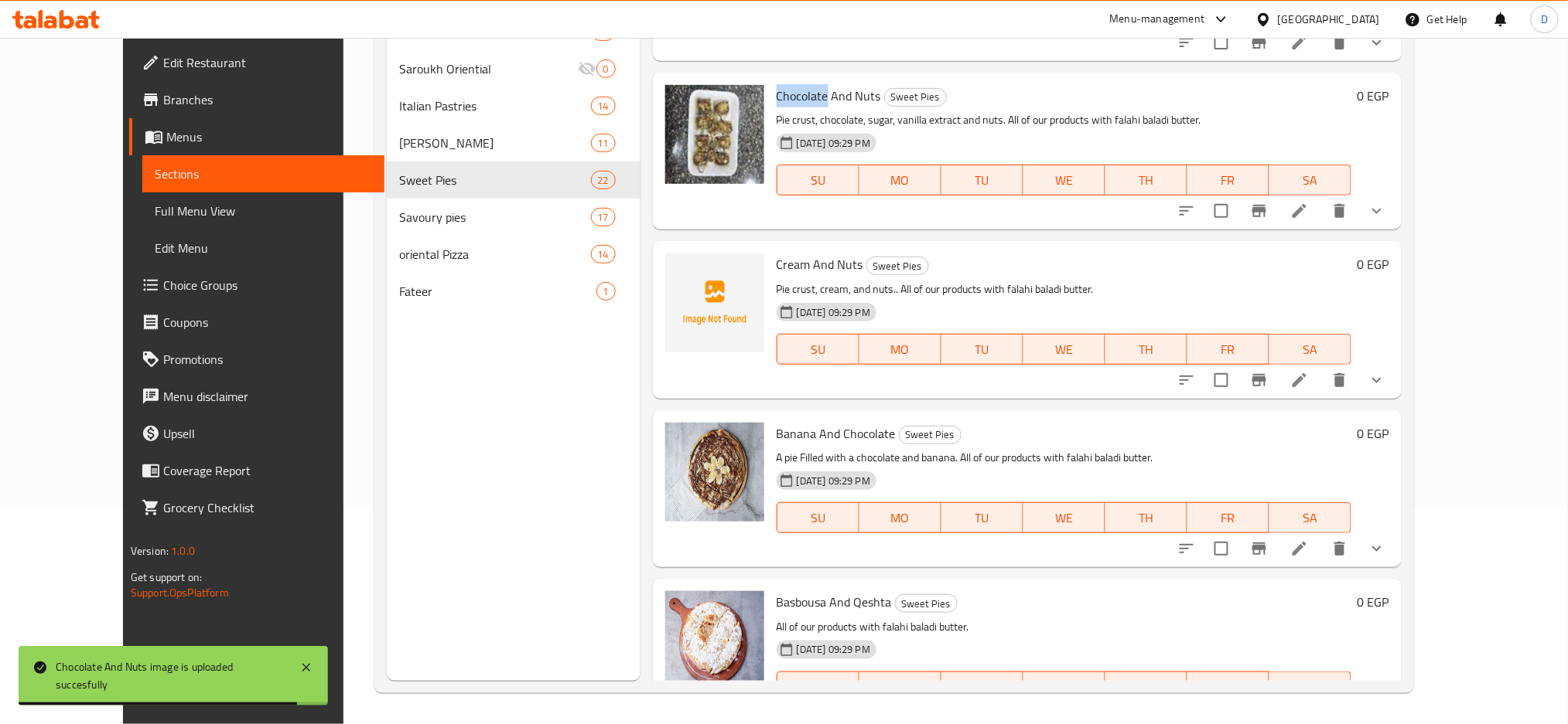
scroll to position [3048, 0]
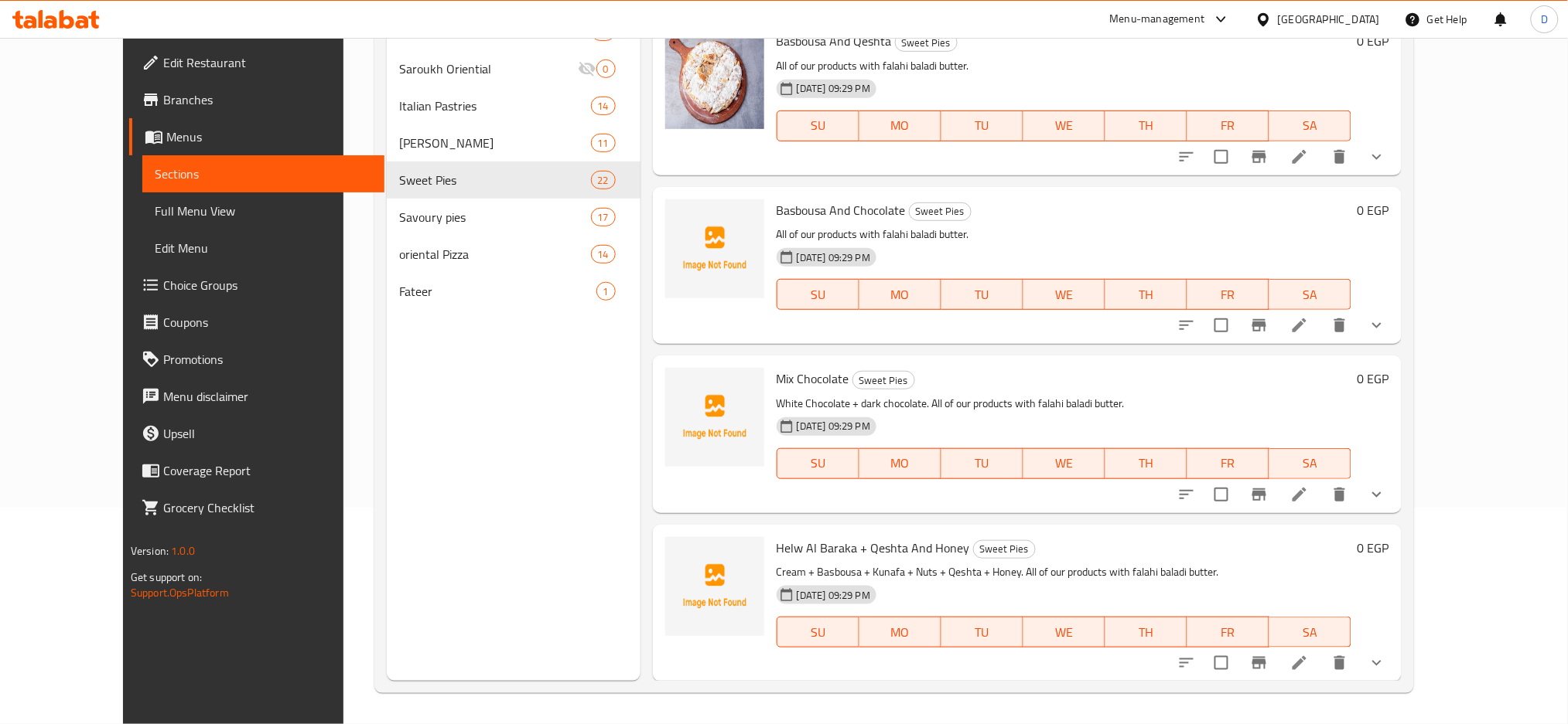
click at [777, 206] on span "Basbousa And Chocolate" at bounding box center [841, 210] width 129 height 23
copy span "Basbousa"
click at [777, 206] on span "Basbousa And Chocolate" at bounding box center [841, 210] width 129 height 23
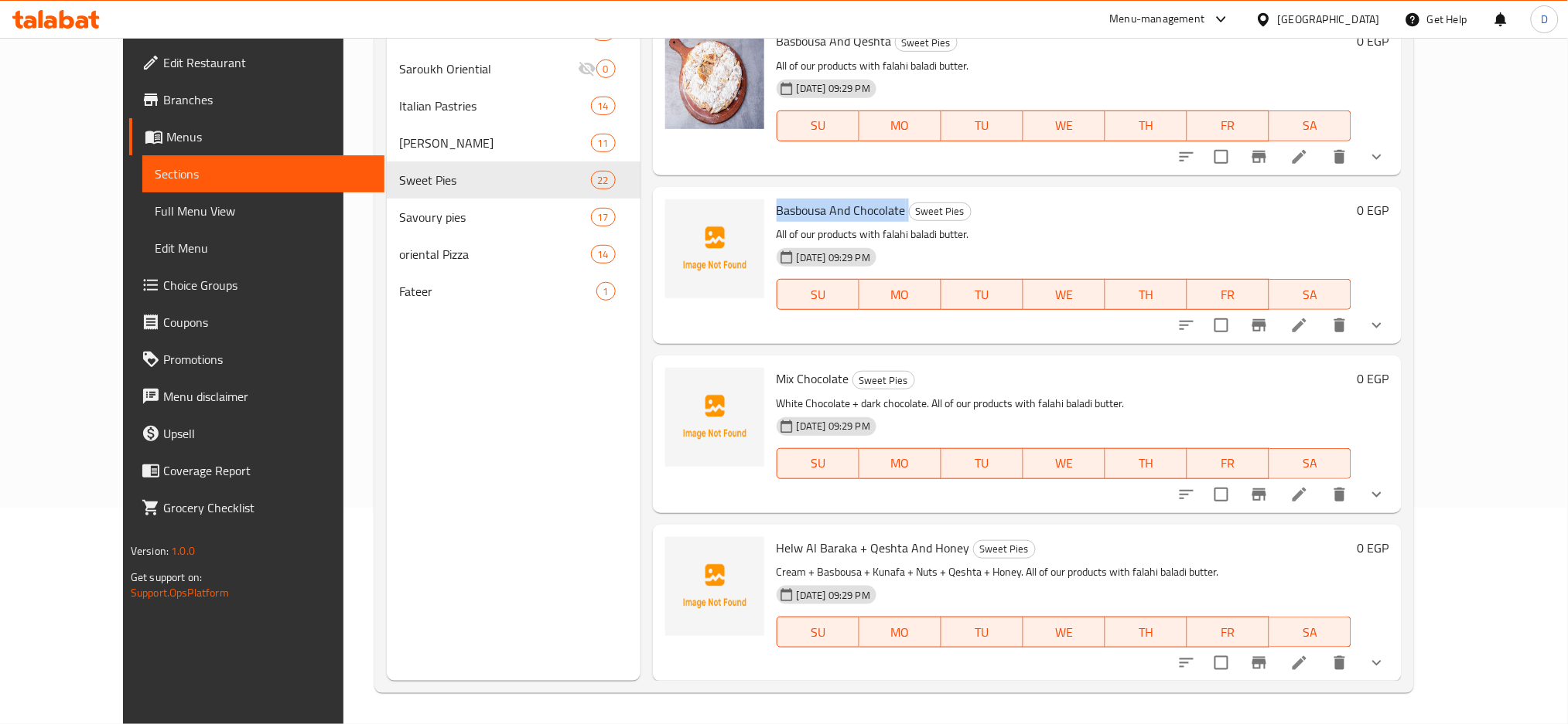
click at [777, 206] on span "Basbousa And Chocolate" at bounding box center [841, 210] width 129 height 23
copy h6 "Basbousa And Chocolate"
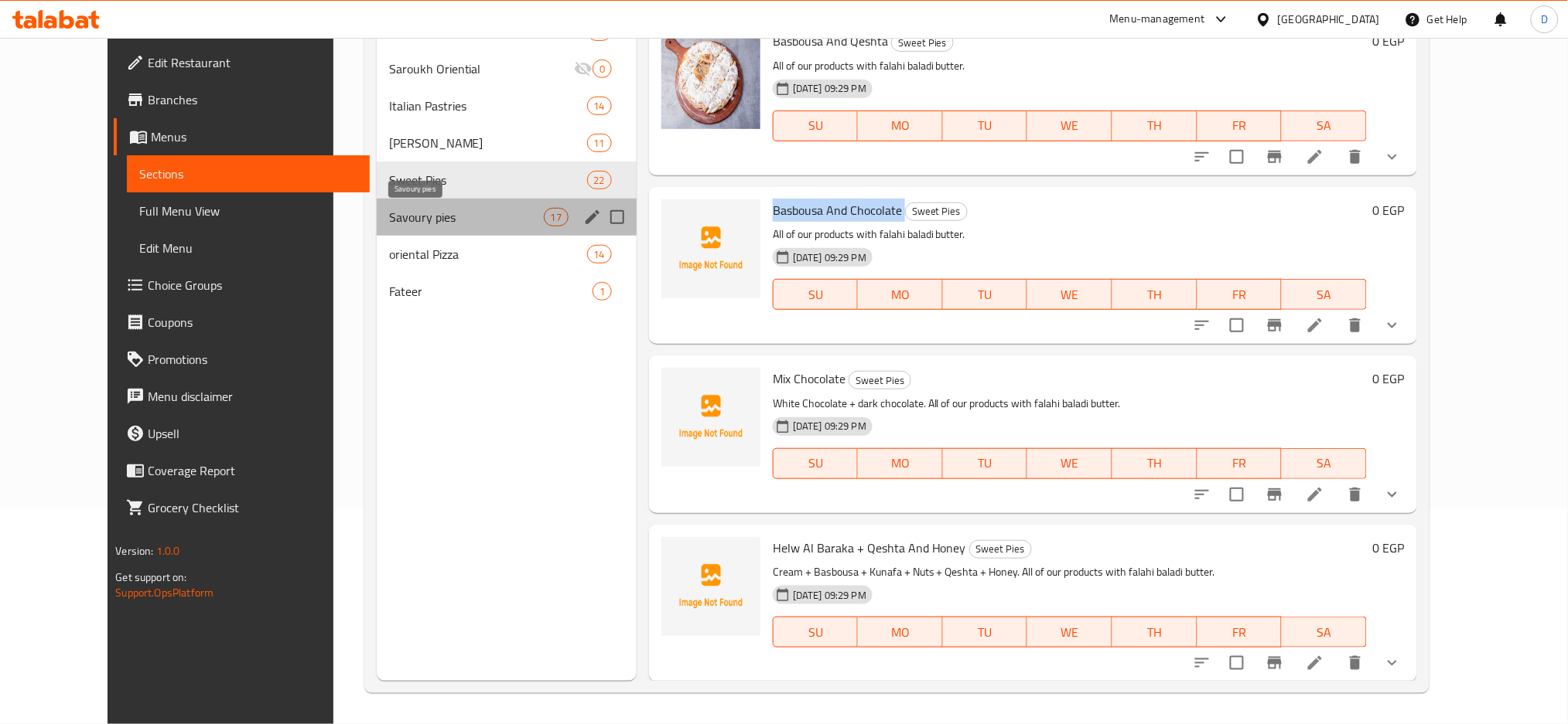
click at [466, 208] on span "Savoury pies" at bounding box center [466, 217] width 155 height 18
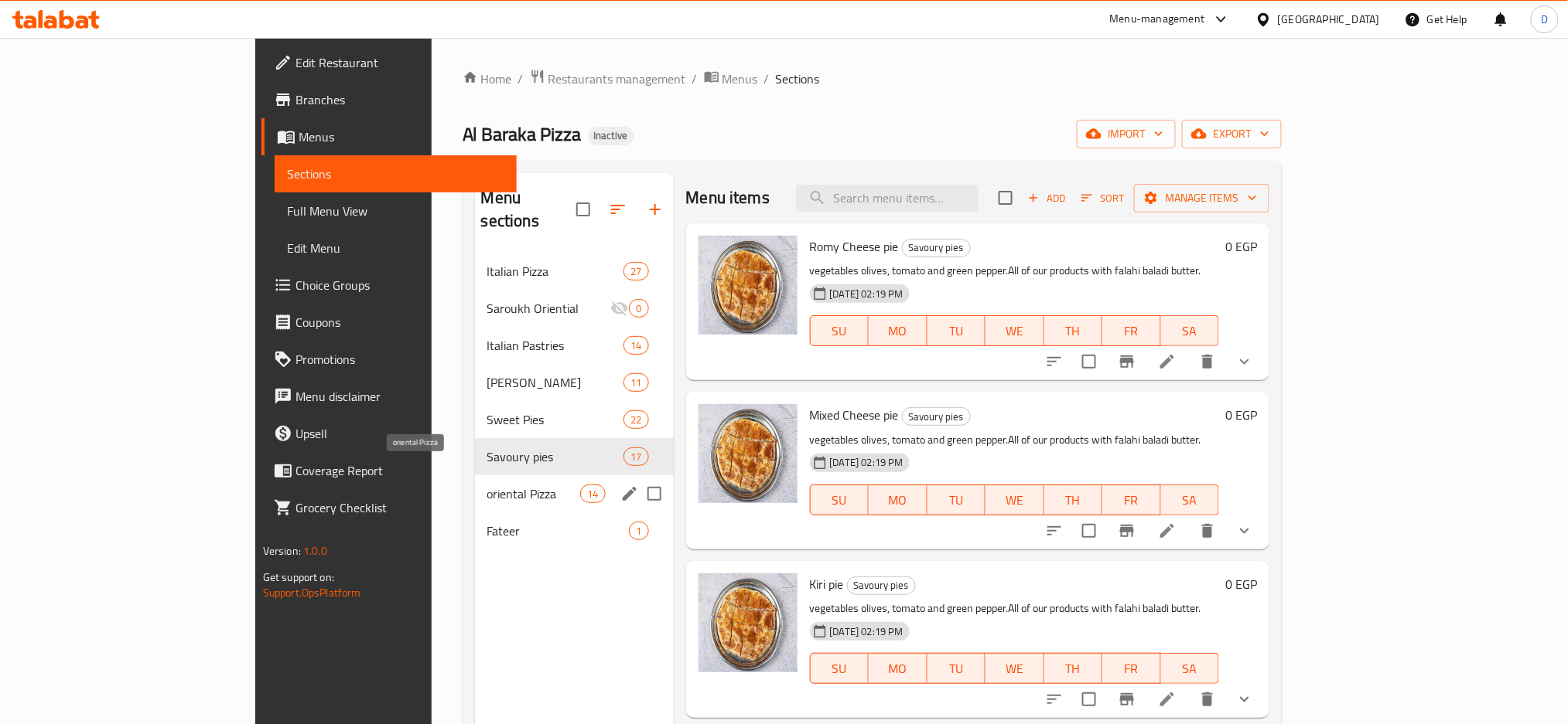
click at [488, 485] on span "oriental Pizza" at bounding box center [534, 494] width 94 height 18
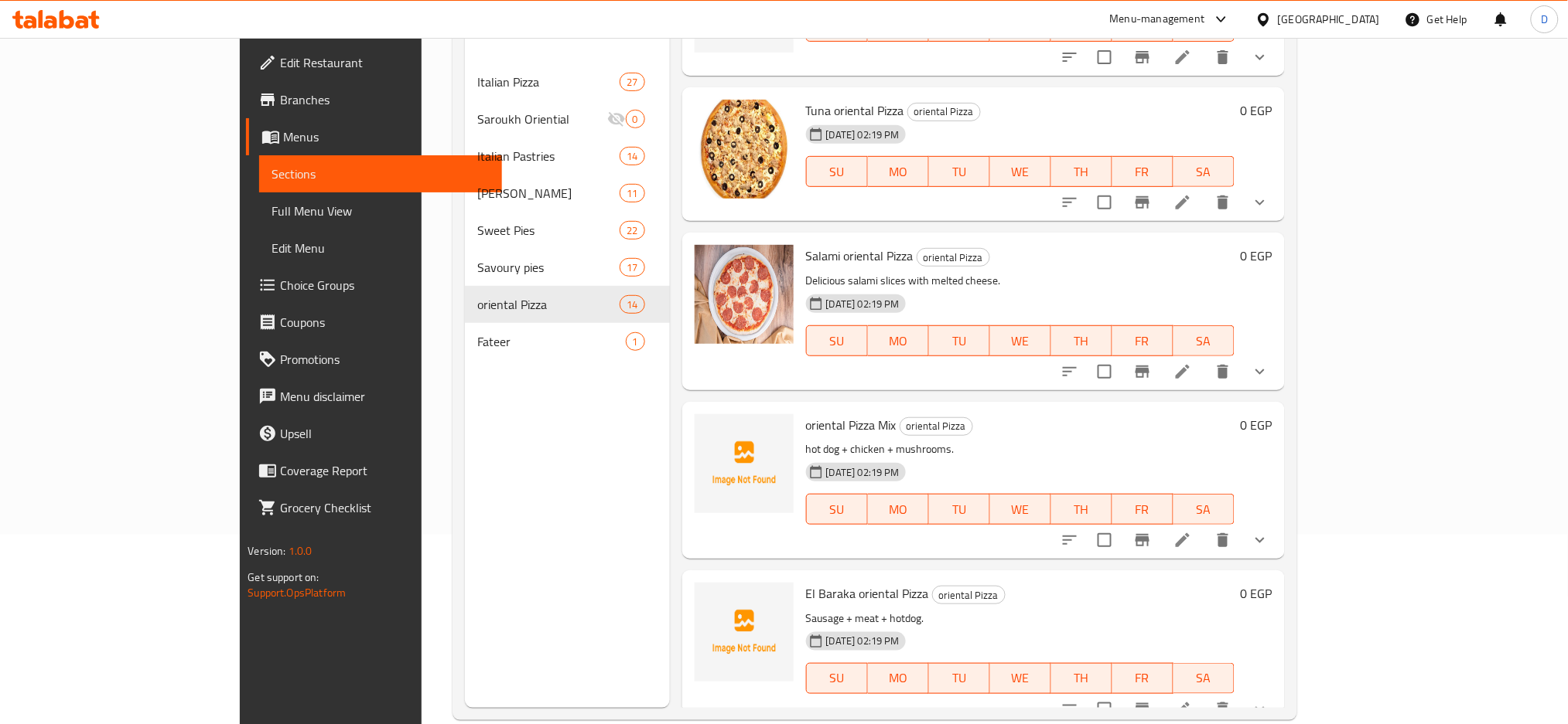
scroll to position [217, 0]
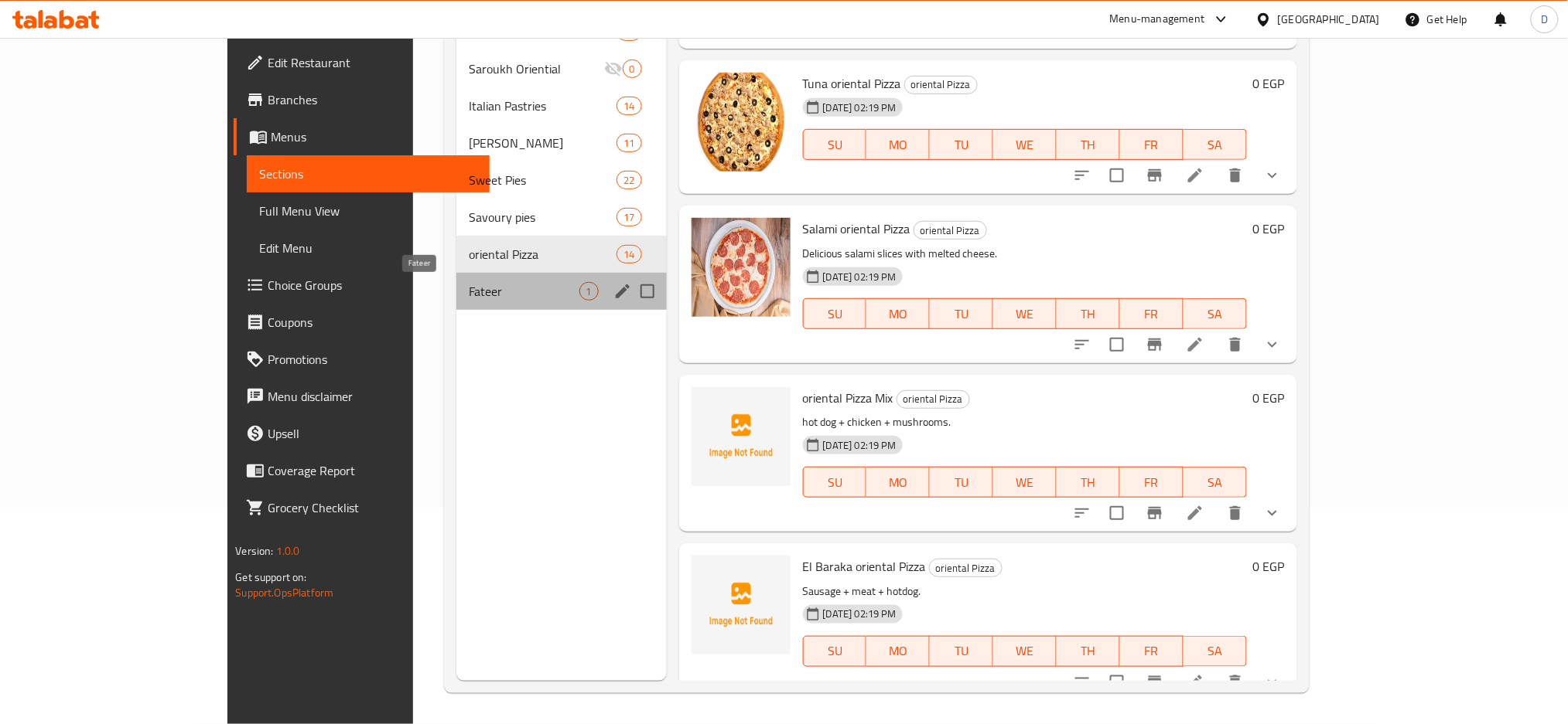
click at [516, 293] on span "Fateer" at bounding box center [523, 291] width 110 height 18
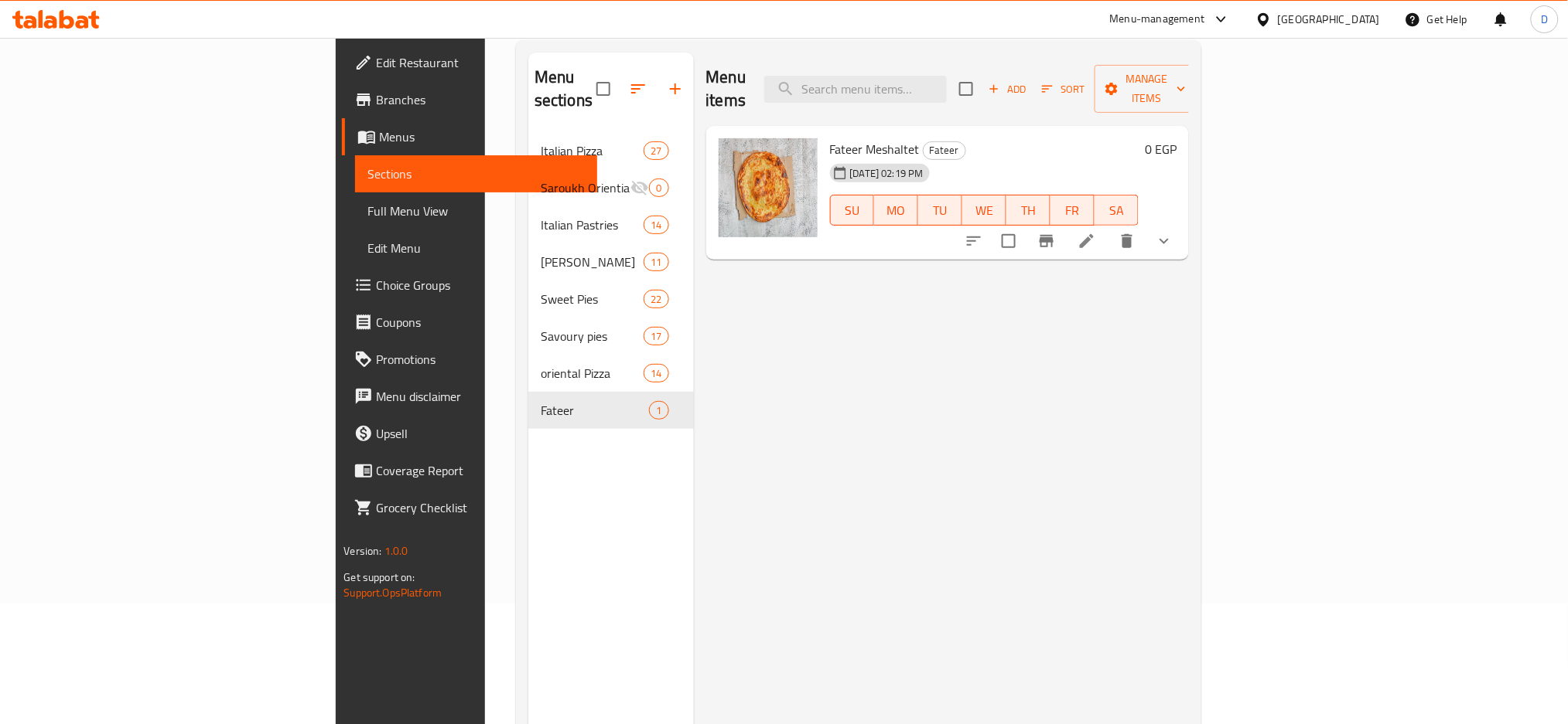
scroll to position [120, 0]
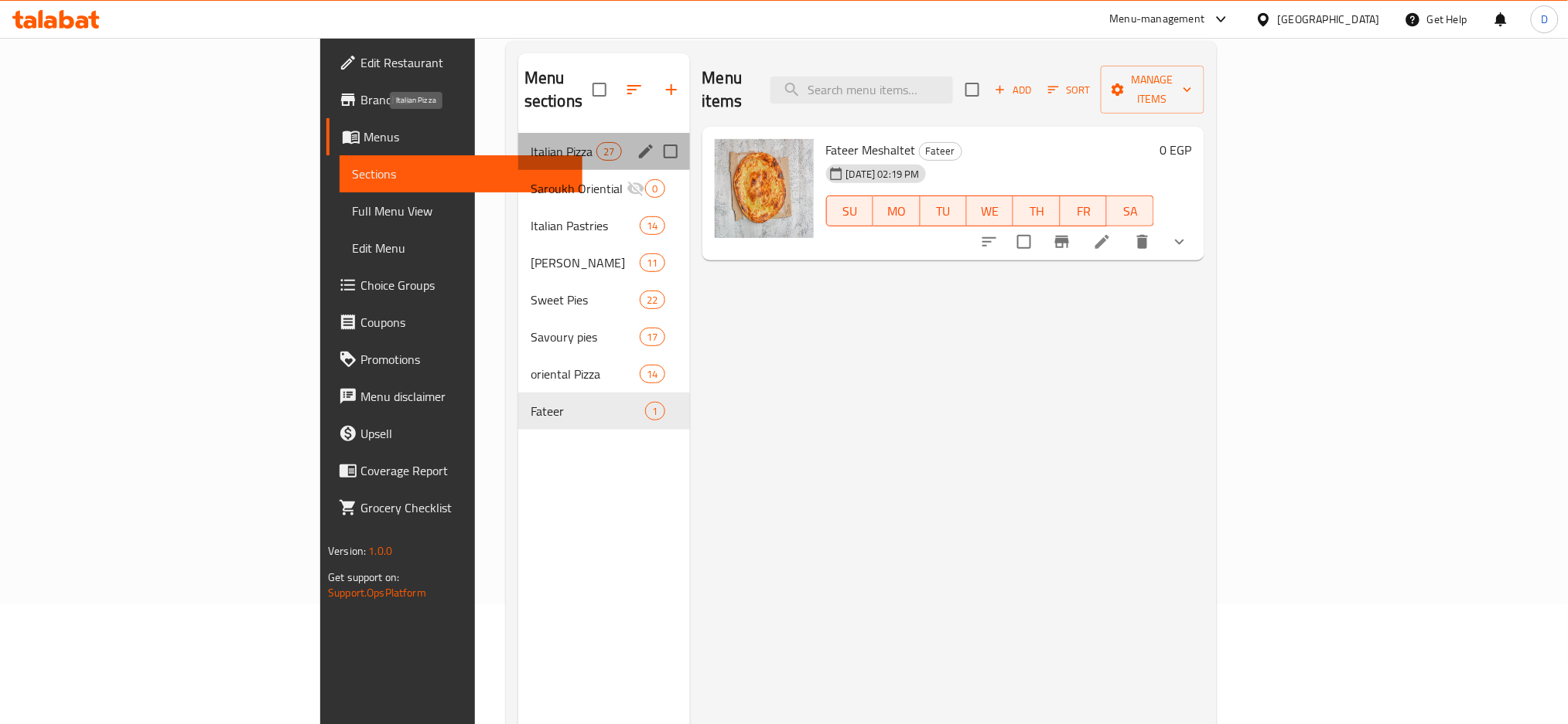
click at [531, 142] on span "Italian Pizza" at bounding box center [563, 151] width 65 height 18
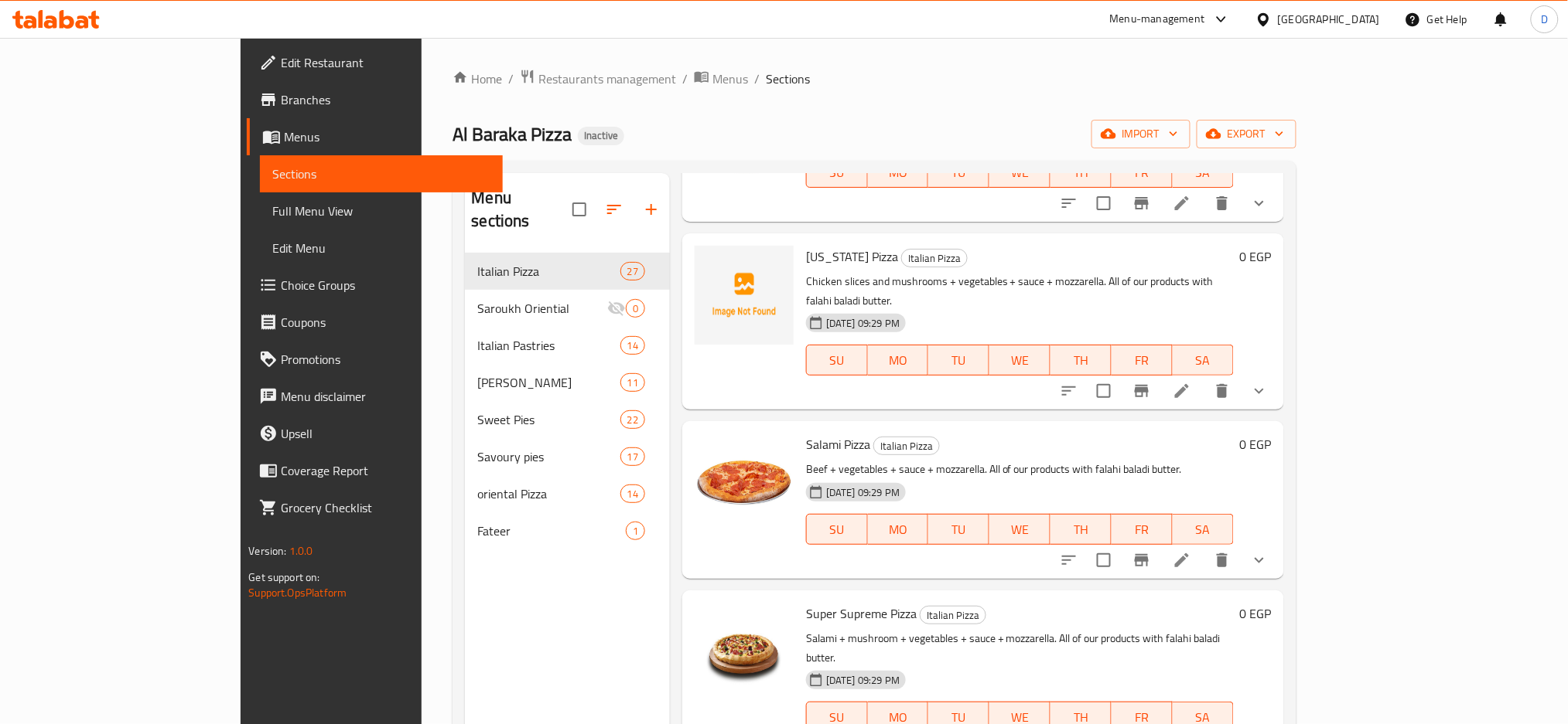
scroll to position [1851, 0]
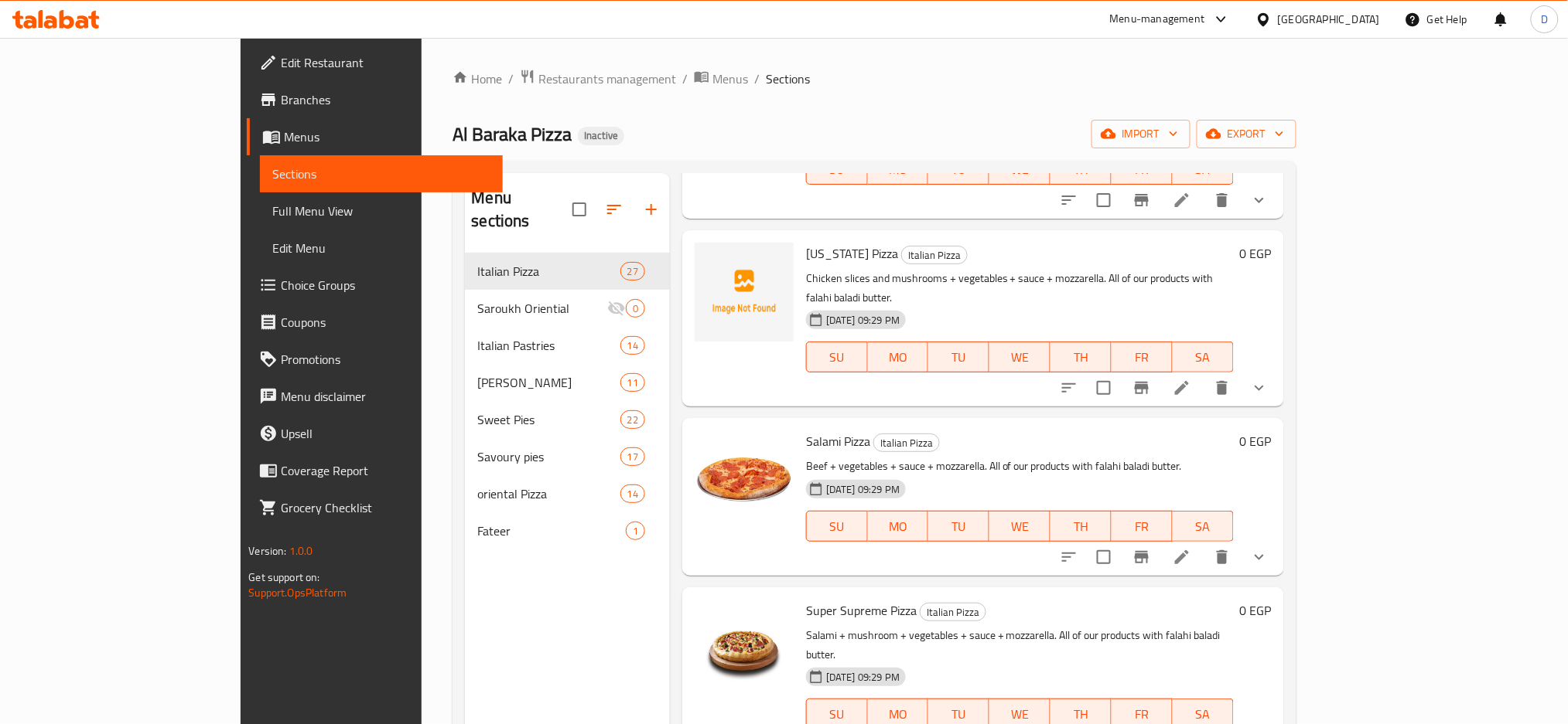
click at [806, 279] on p "Chicken slices and mushrooms + vegetables + sauce + mozzarella. All of our prod…" at bounding box center [1020, 288] width 428 height 39
copy p "Chicken"
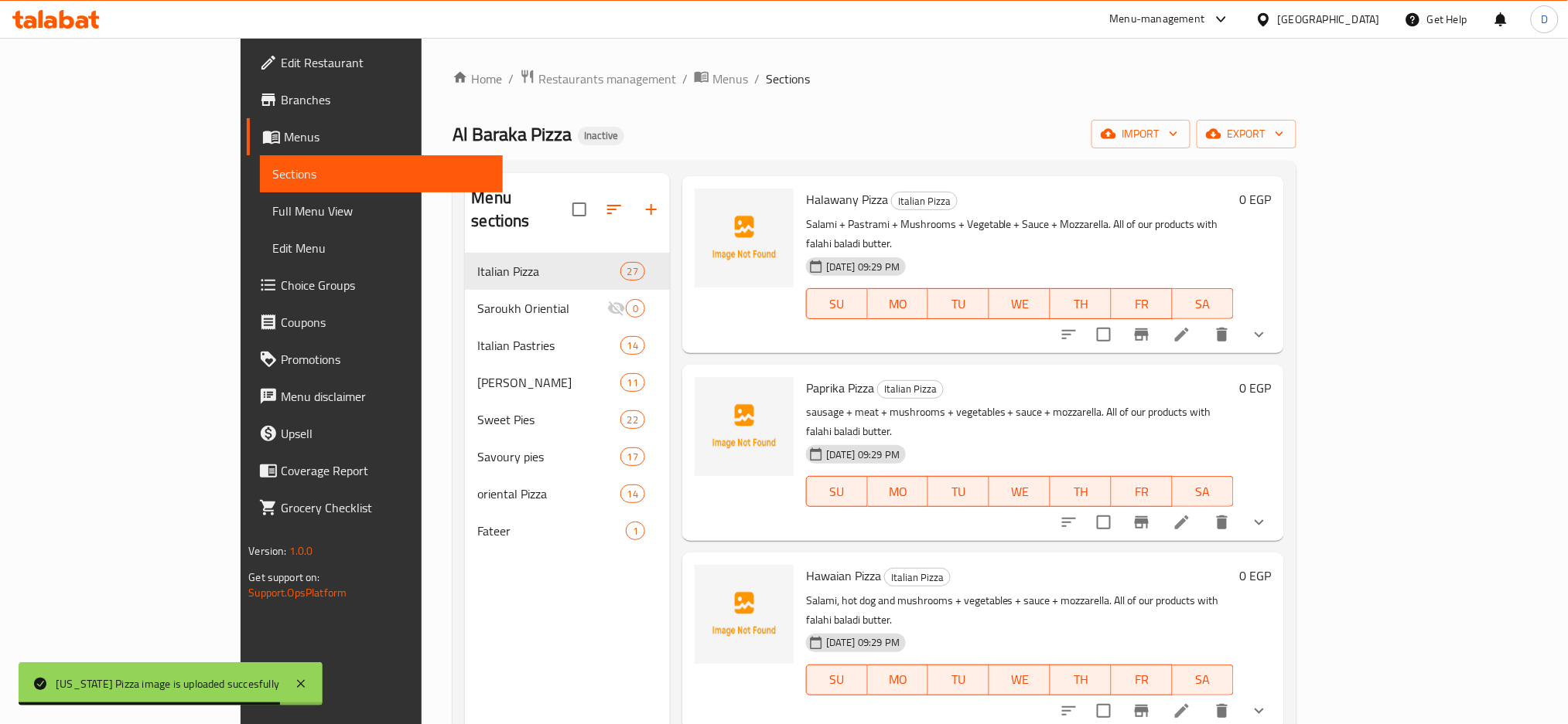
scroll to position [2452, 0]
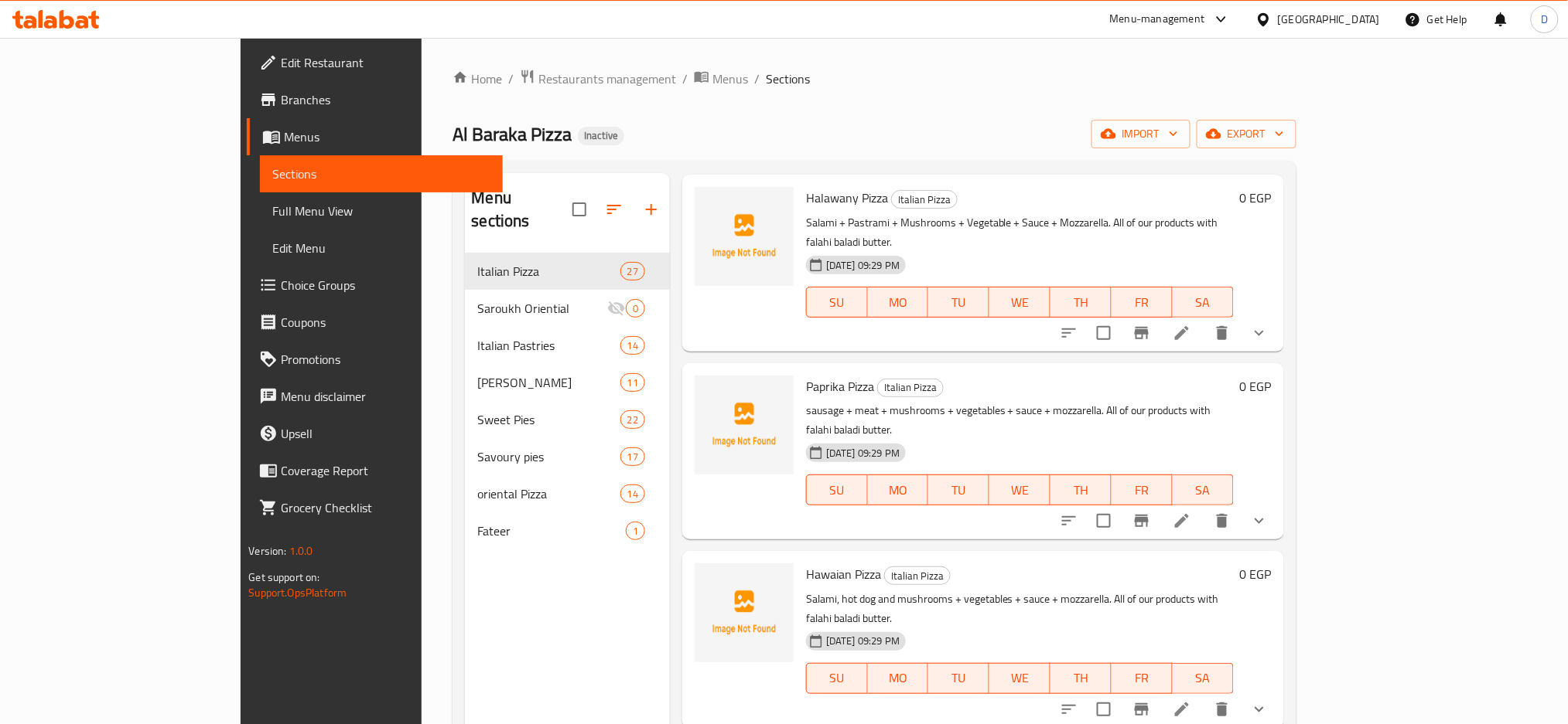
click at [806, 401] on p "sausage + meat + mushrooms + vegetables + sauce + mozzarella. All of our produc…" at bounding box center [1020, 420] width 428 height 39
click at [808, 401] on p "sausage + meat + mushrooms + vegetables + sauce + mozzarella. All of our produc…" at bounding box center [1020, 420] width 428 height 39
copy p "meat"
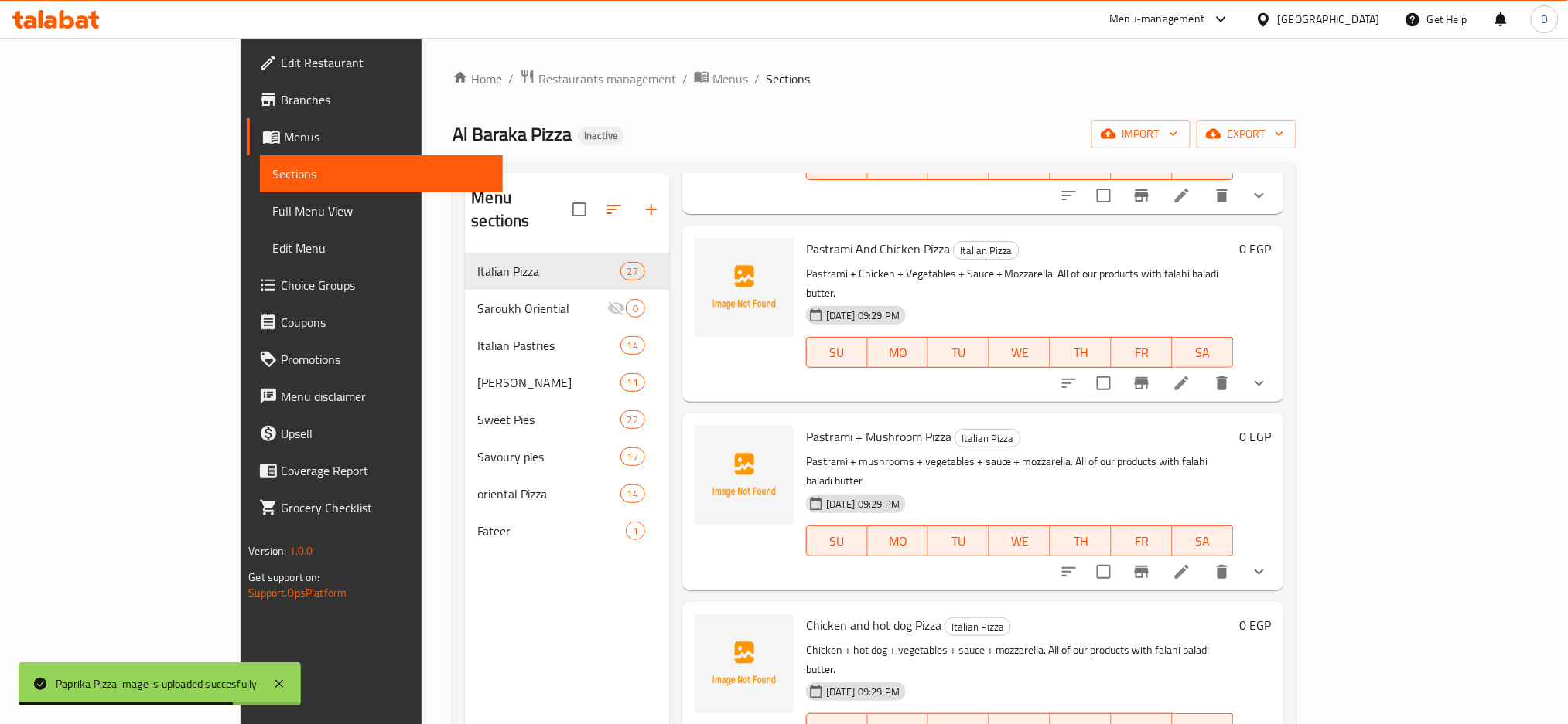
scroll to position [3874, 0]
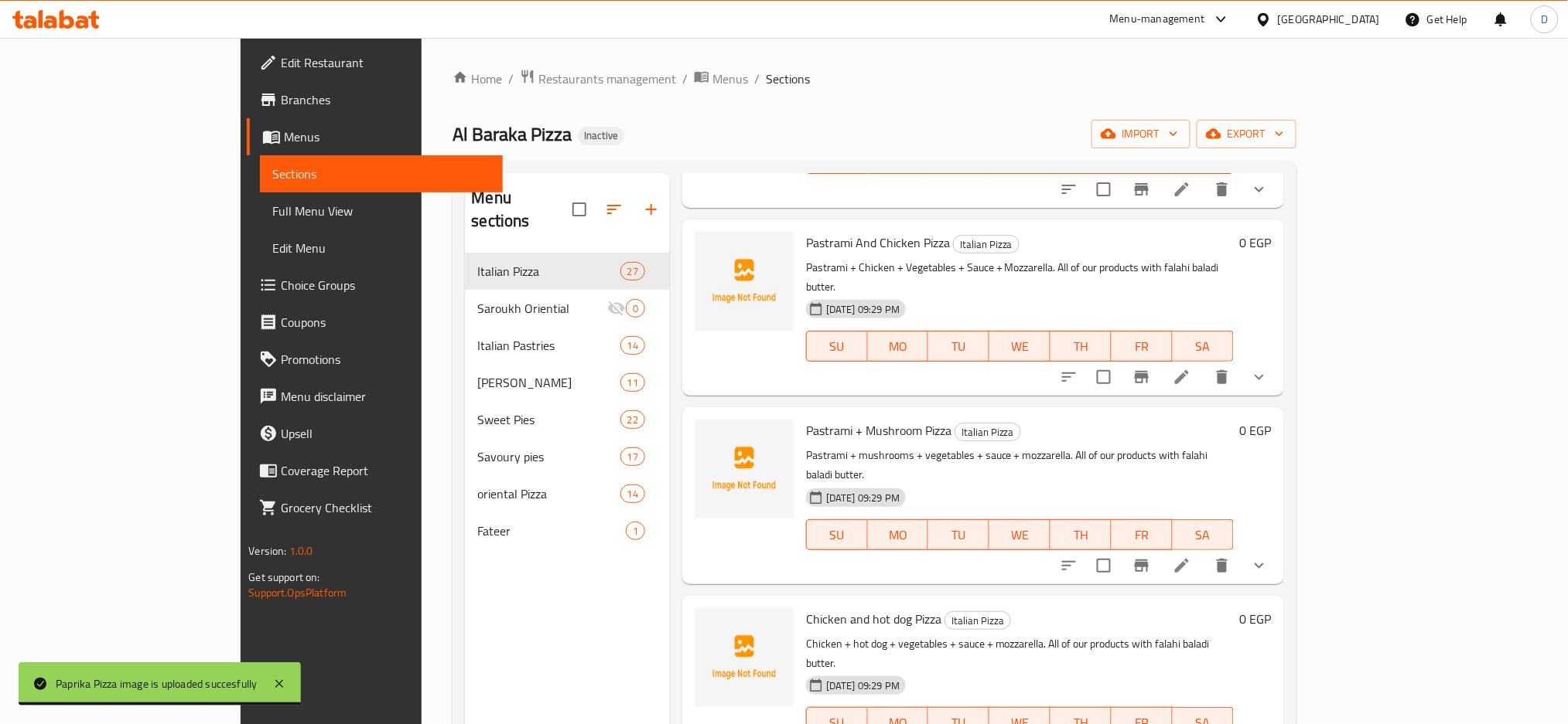
click at [806, 607] on span "Chicken and hot dog Pizza" at bounding box center [874, 619] width 136 height 23
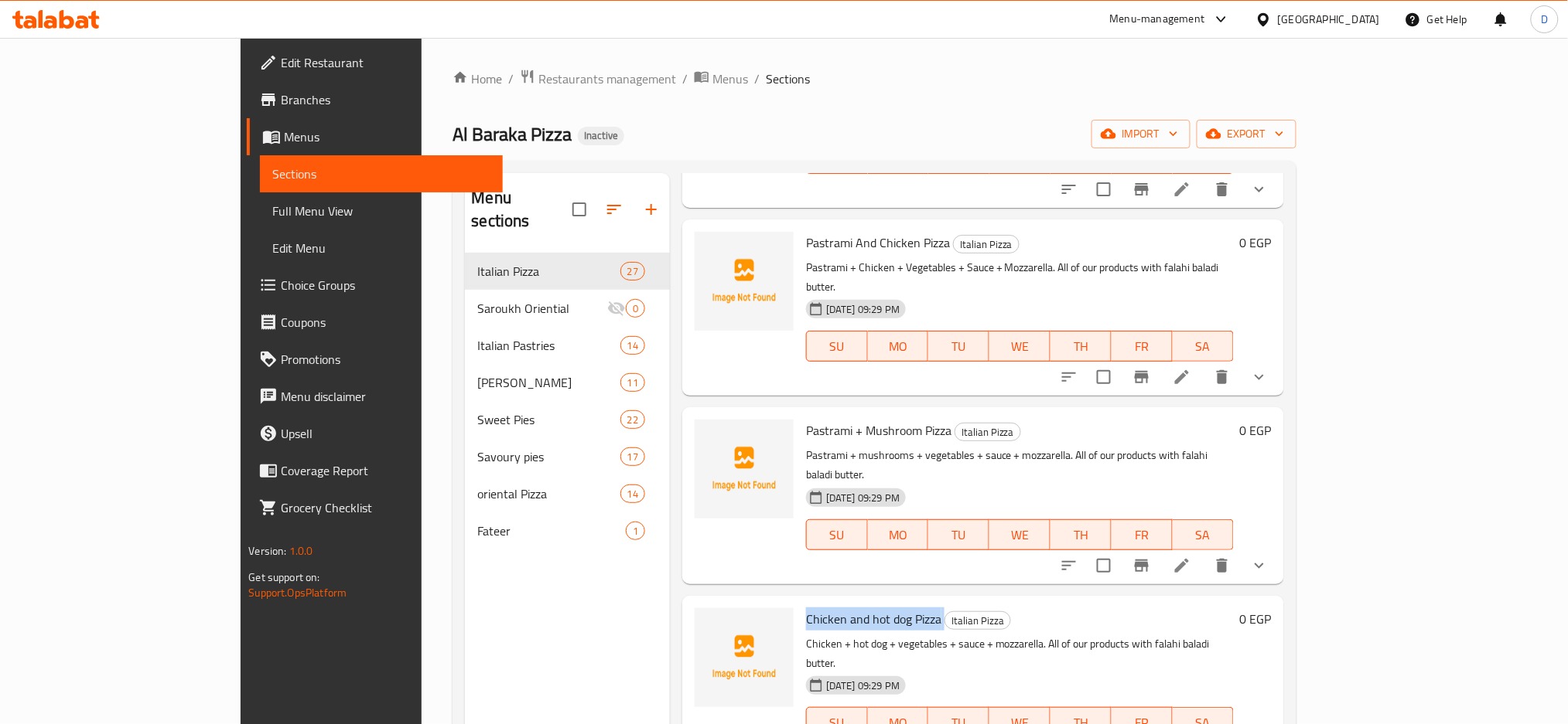
click at [806, 607] on span "Chicken and hot dog Pizza" at bounding box center [874, 619] width 136 height 23
copy h6 "Chicken and hot dog Pizza"
